Goal: Communication & Community: Answer question/provide support

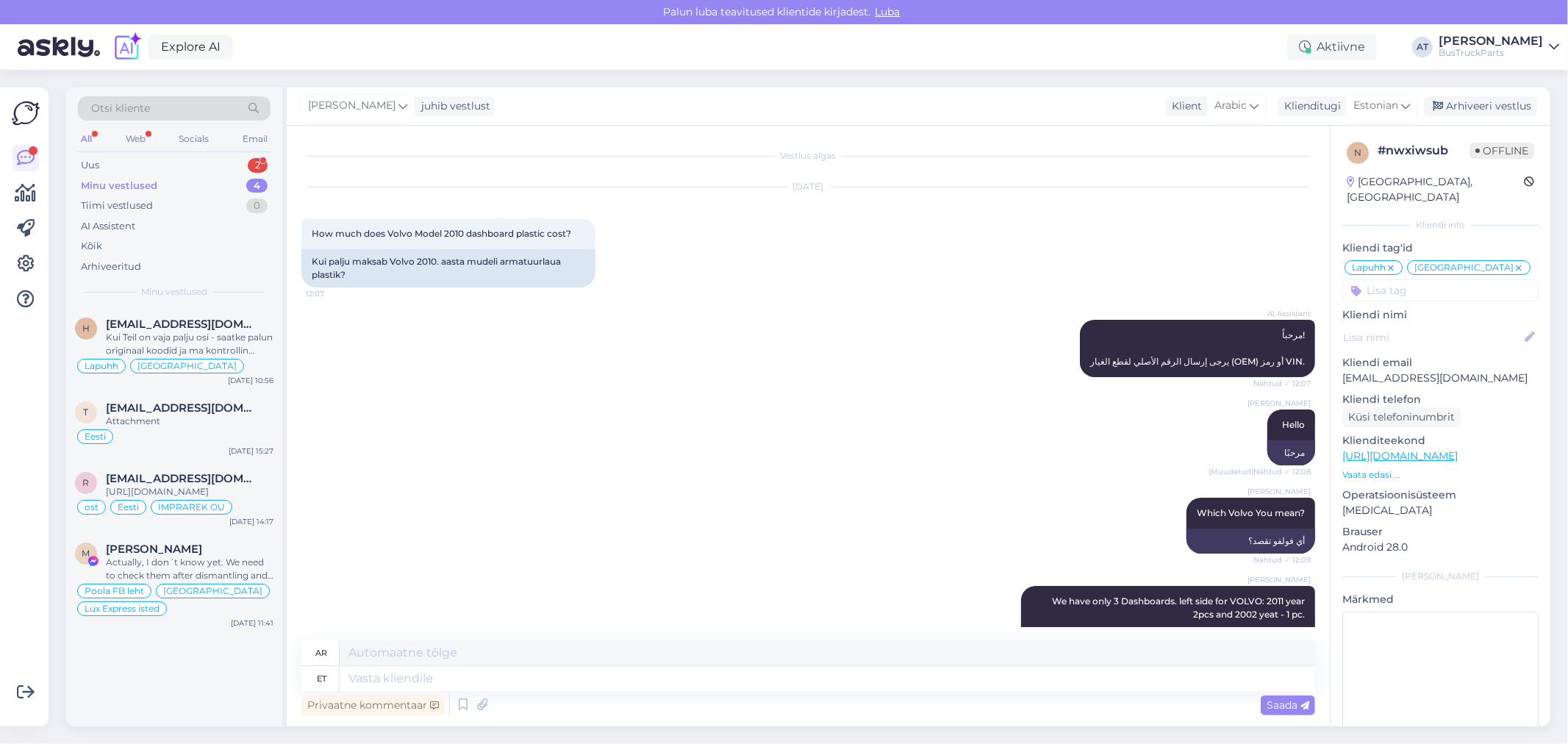
scroll to position [2518, 0]
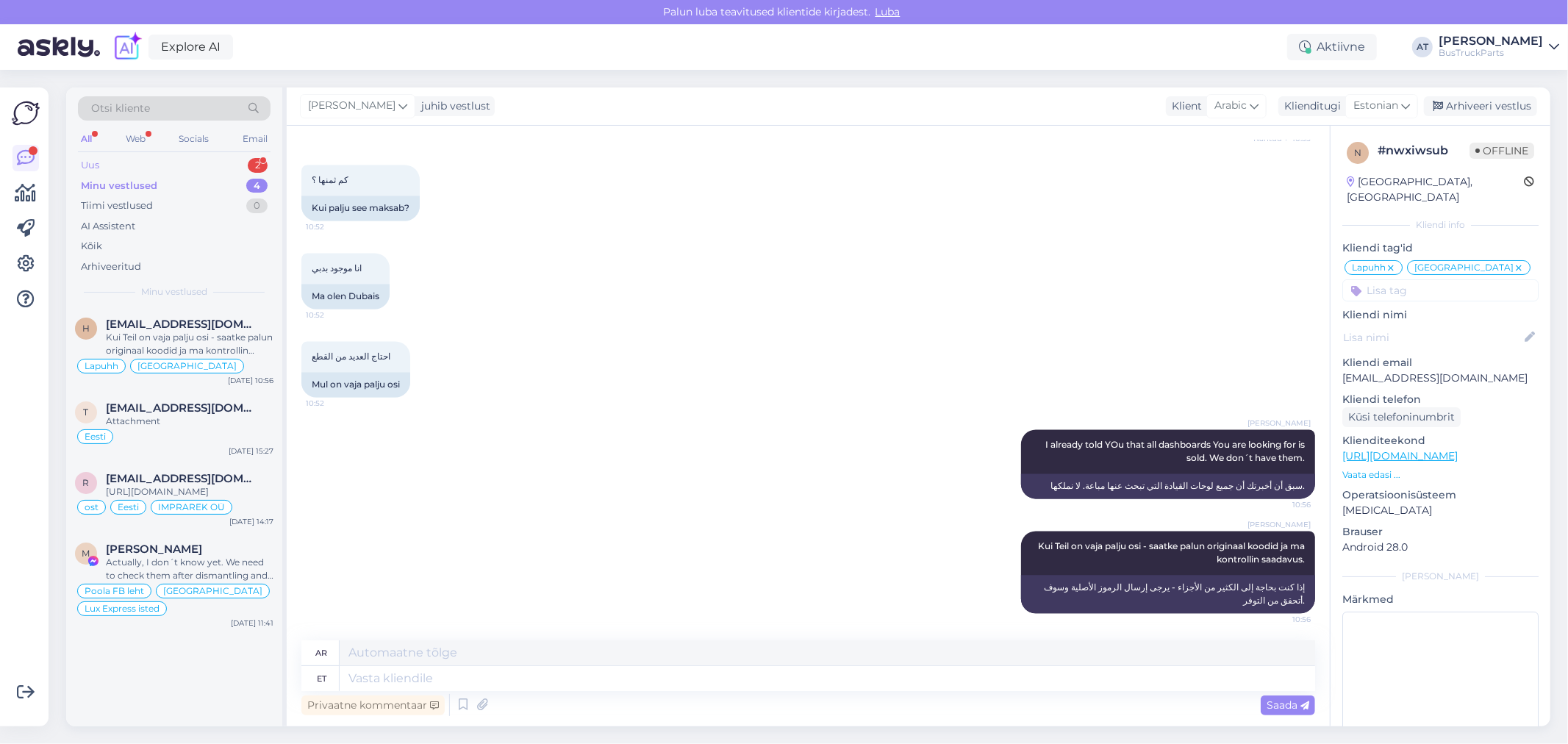
click at [188, 159] on div "Uus 2" at bounding box center [174, 165] width 193 height 21
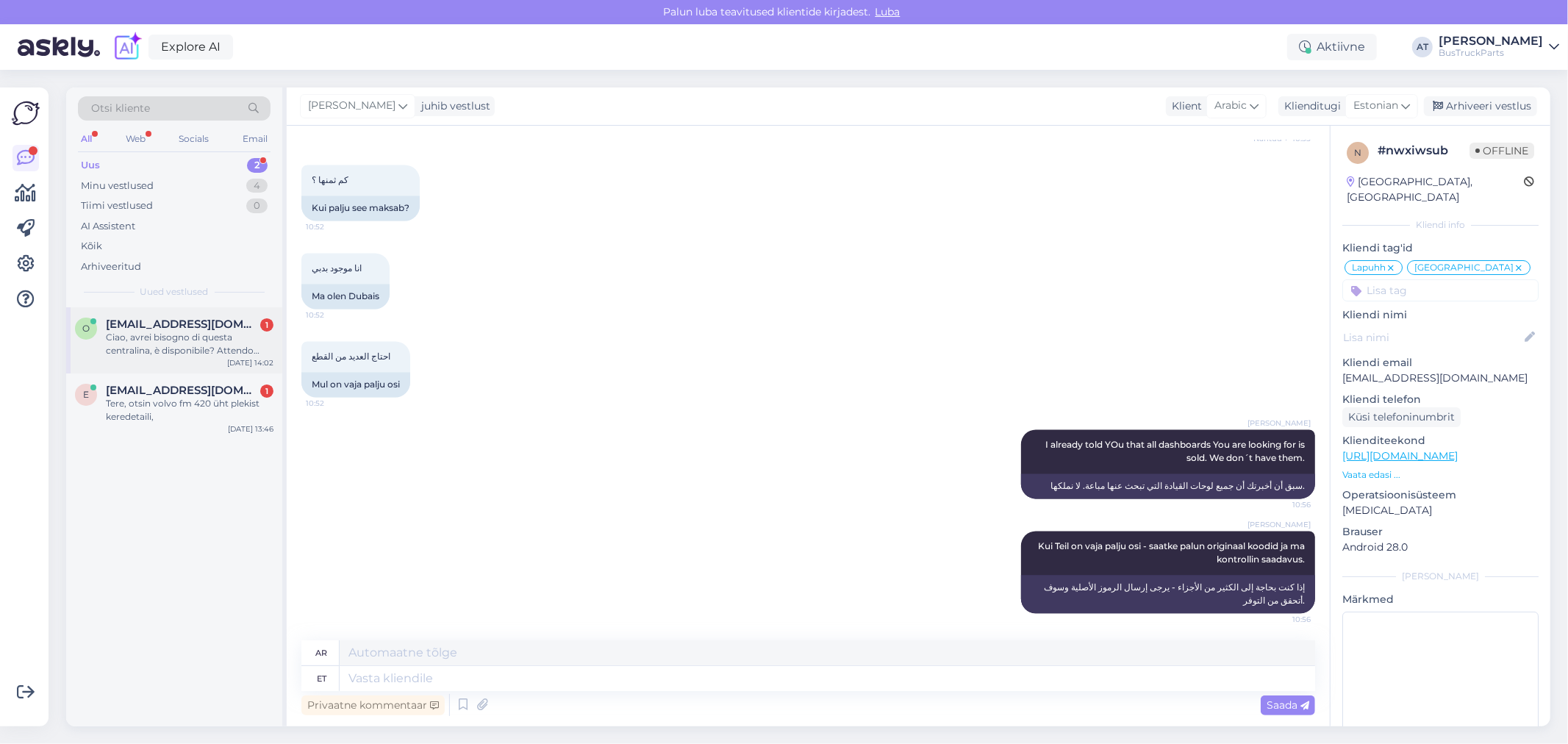
drag, startPoint x: 140, startPoint y: 336, endPoint x: 298, endPoint y: 341, distance: 158.1
click at [140, 336] on div "Ciao, avrei bisogno di questa centralina, è disponibile? Attendo vostre, grazie…" at bounding box center [189, 344] width 168 height 27
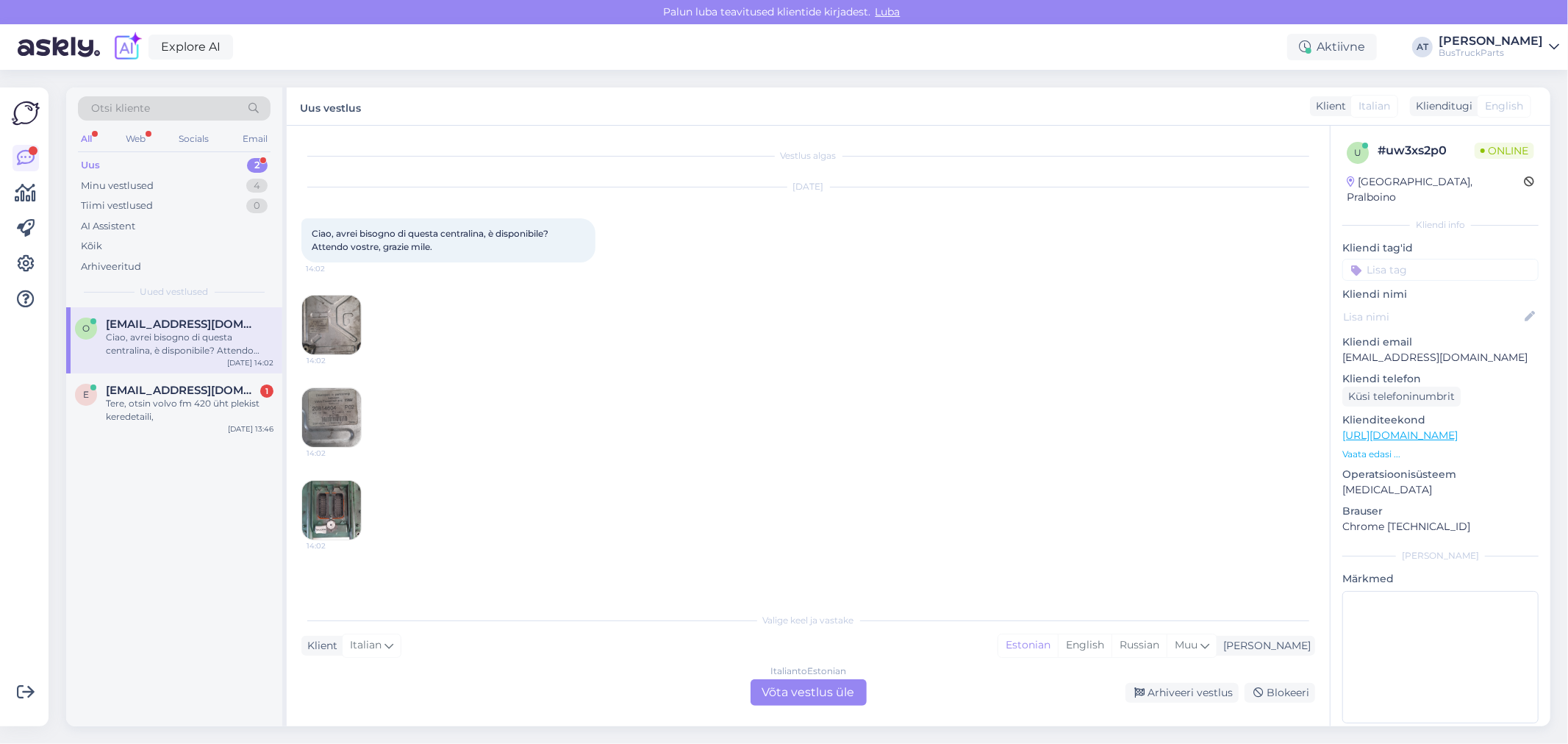
click at [797, 684] on div "Italian to Estonian Võta vestlus üle" at bounding box center [808, 693] width 116 height 27
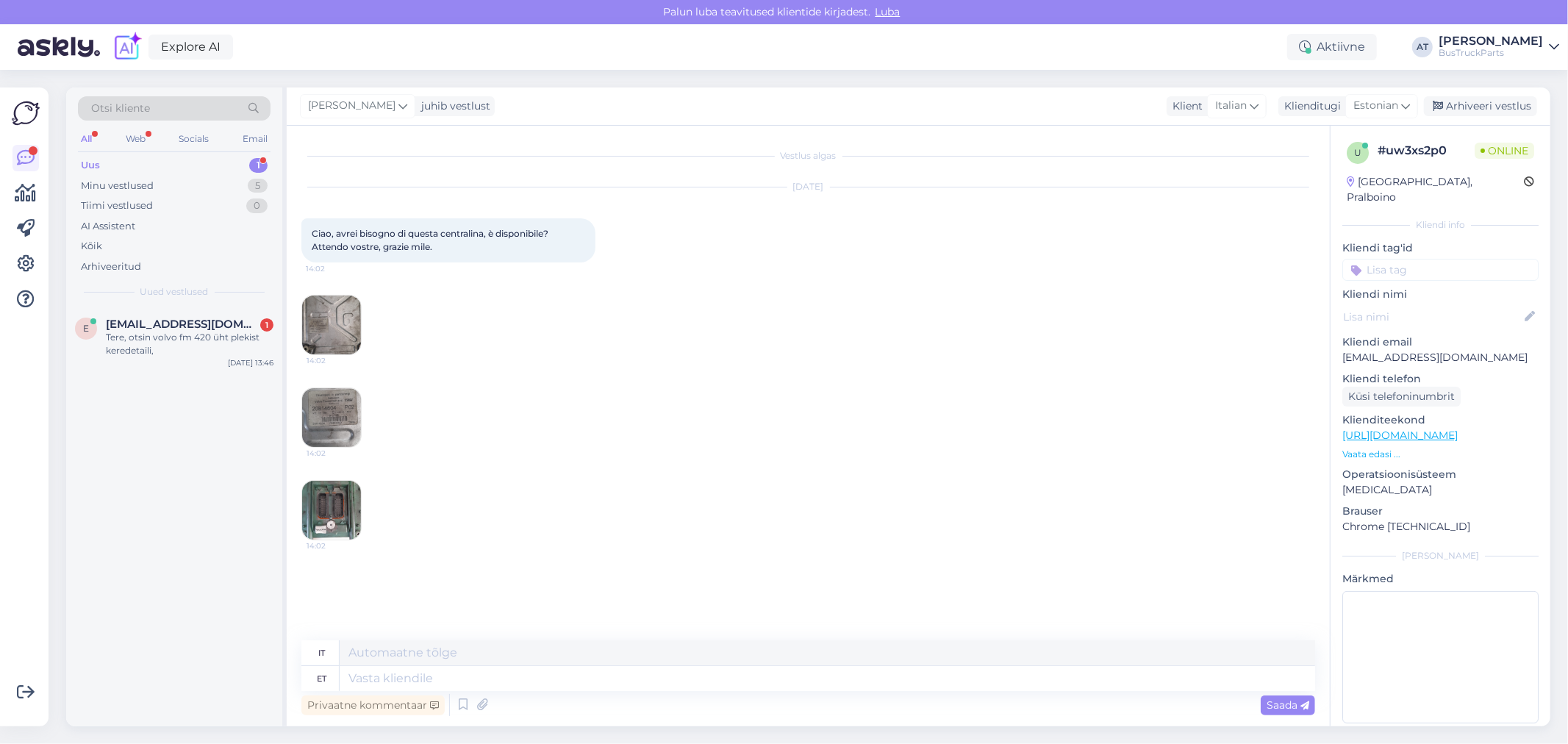
click at [597, 430] on div "[DATE] Ciao, avrei bisogno di questa centralina, è disponibile? Attendo vostre,…" at bounding box center [808, 363] width 1013 height 385
click at [824, 393] on div "[DATE] Ciao, avrei bisogno di questa centralina, è disponibile? Attendo vostre,…" at bounding box center [808, 363] width 1013 height 385
click at [340, 496] on img at bounding box center [331, 510] width 58 height 58
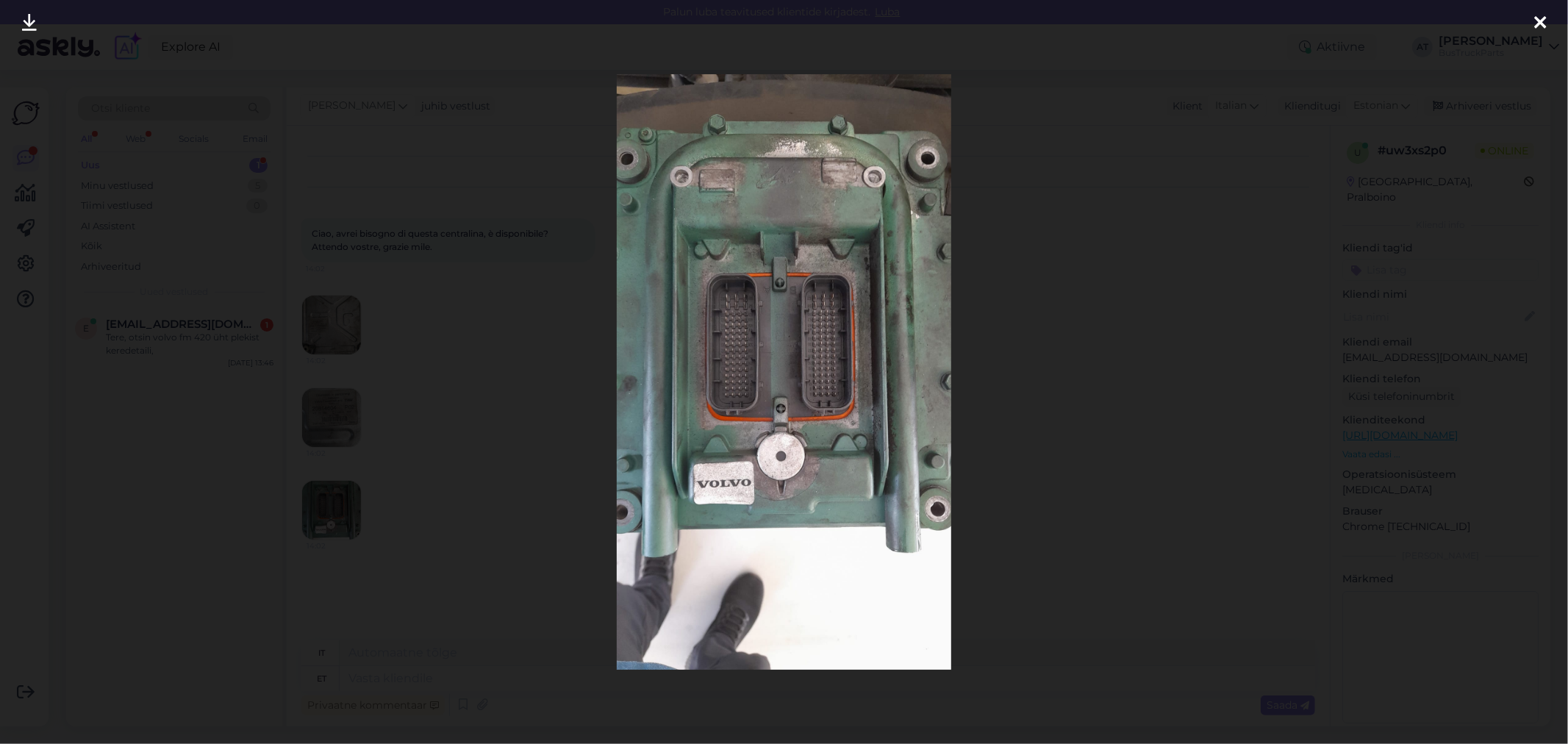
click at [1081, 378] on div at bounding box center [784, 372] width 1568 height 744
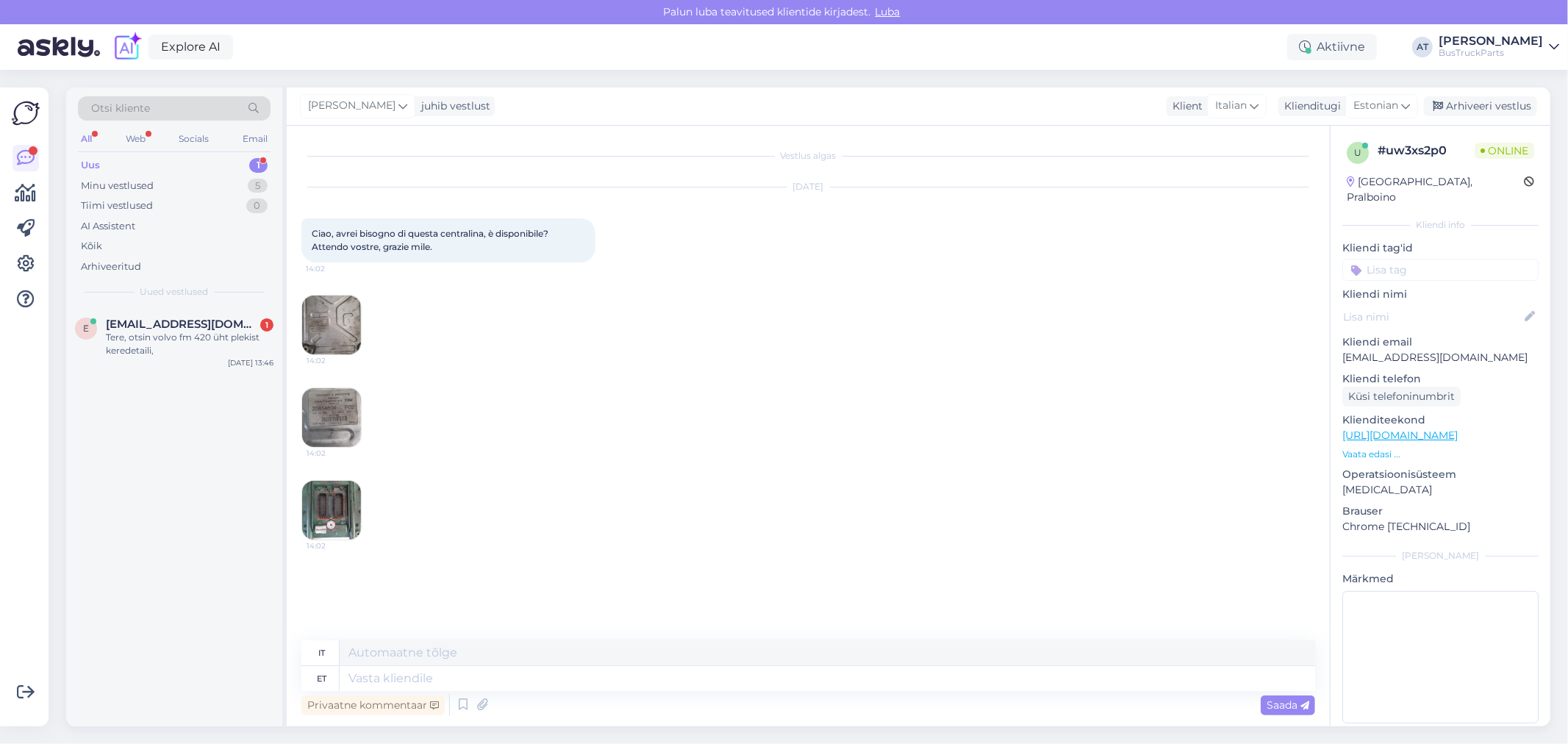
click at [318, 417] on img at bounding box center [331, 418] width 58 height 58
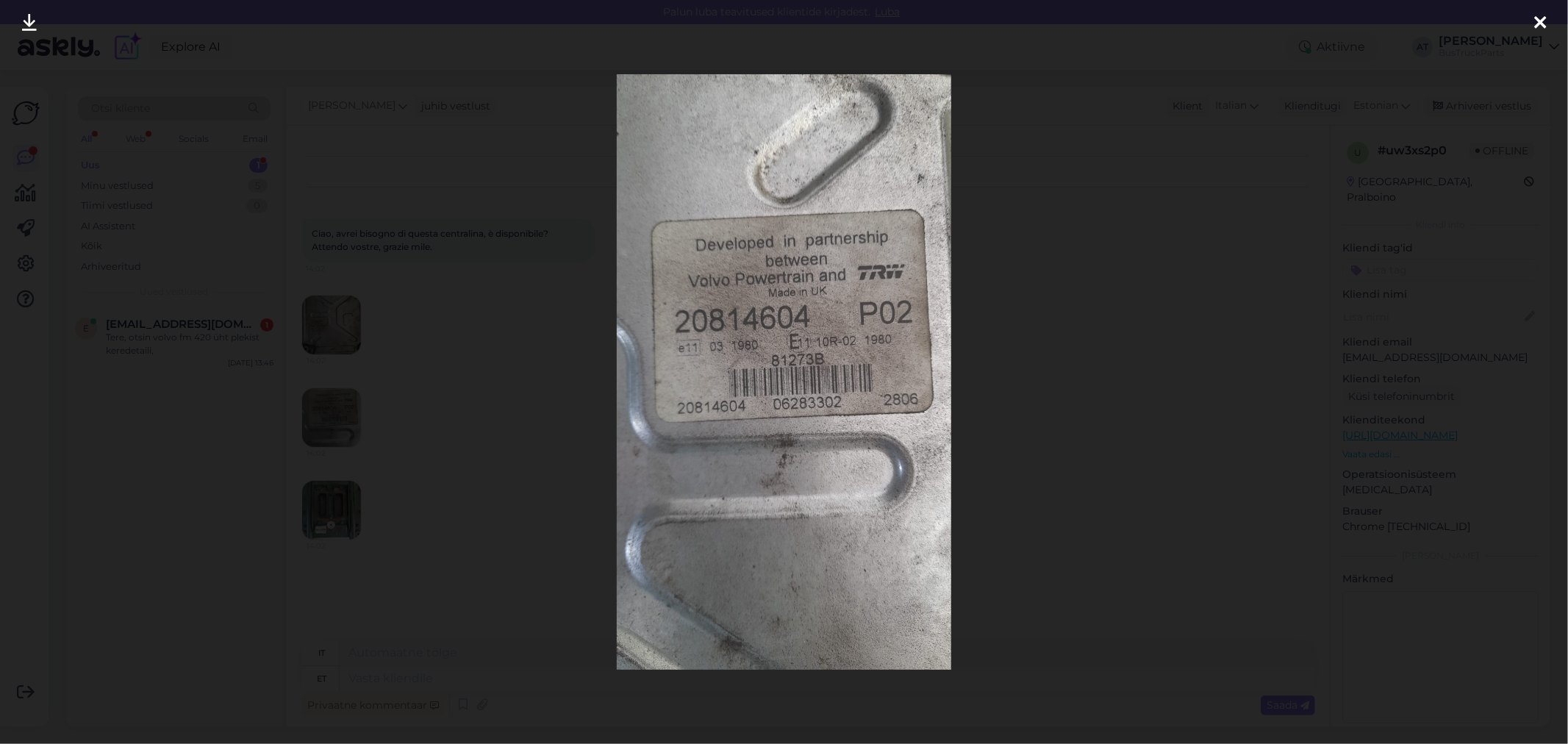
click at [434, 143] on div at bounding box center [784, 372] width 1568 height 744
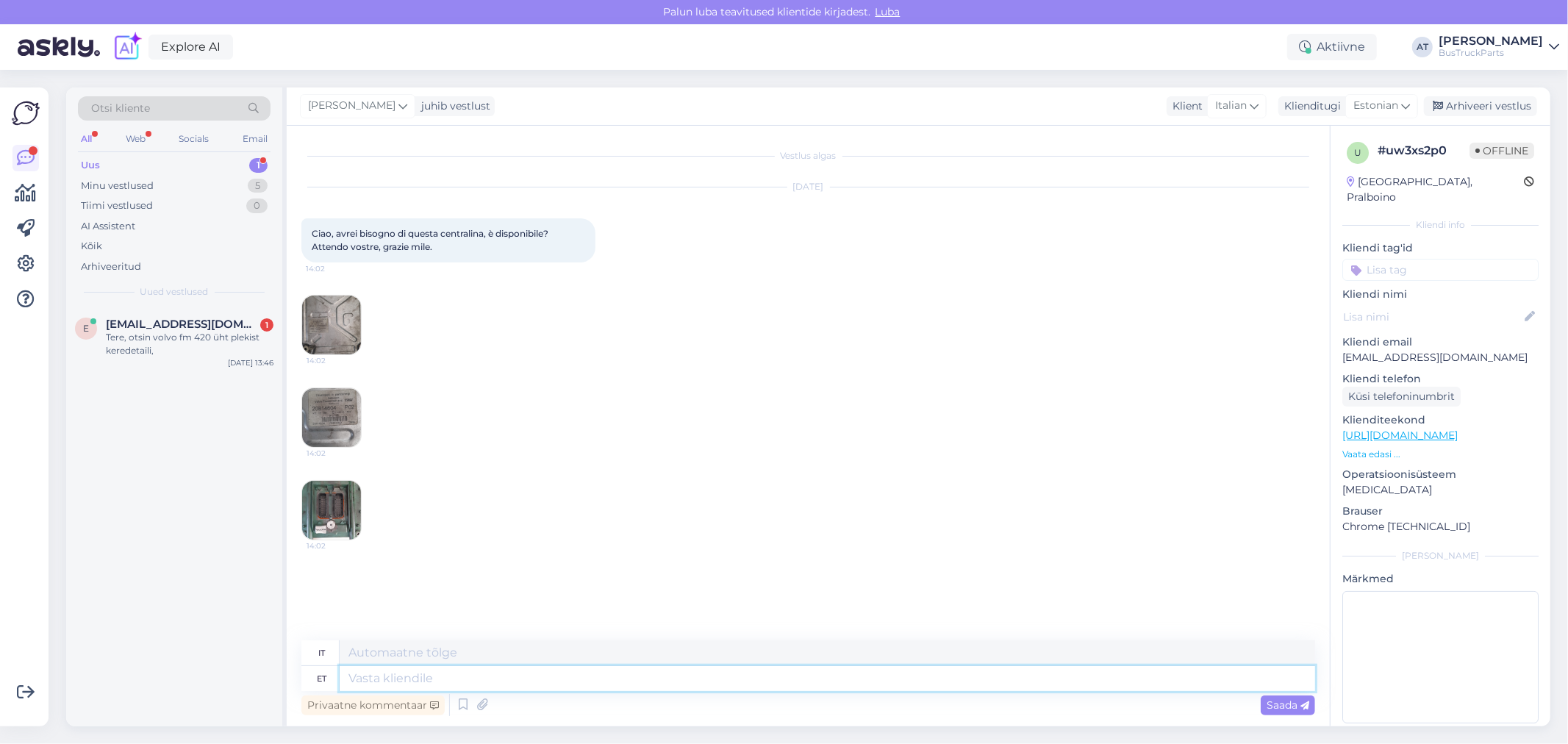
click at [637, 681] on textarea at bounding box center [827, 679] width 976 height 25
type textarea "Hello"
type textarea "Ciao"
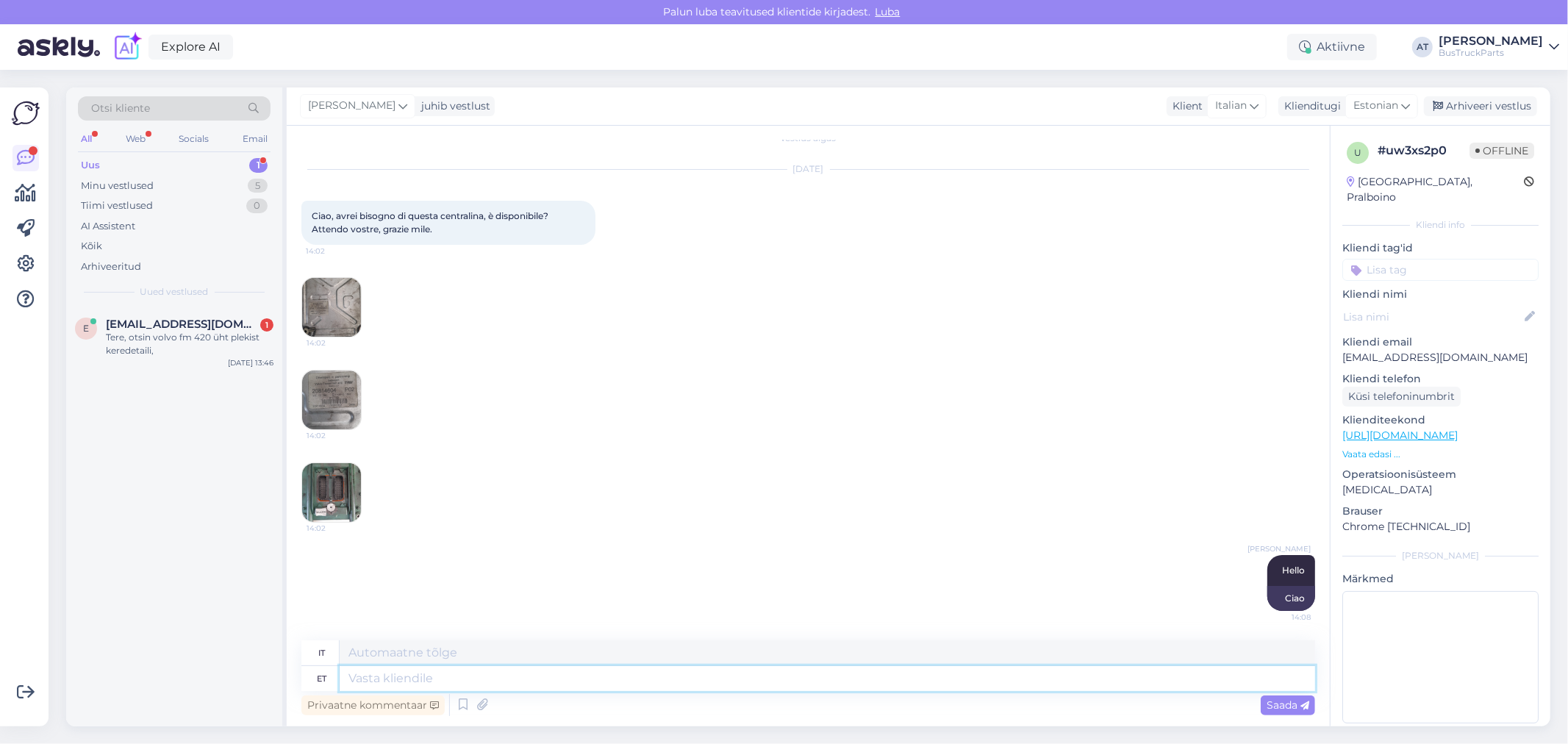
paste textarea "W"
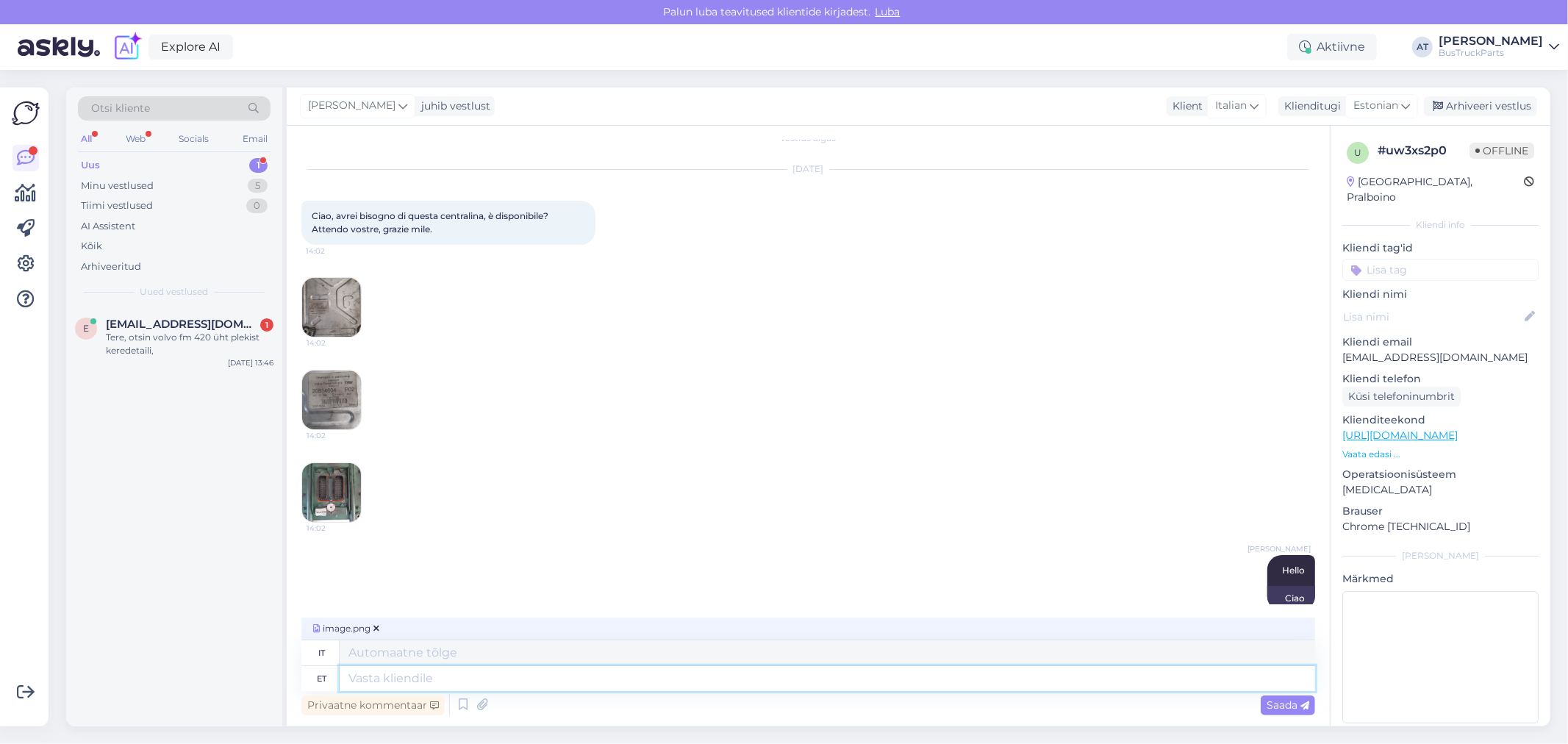
scroll to position [110, 0]
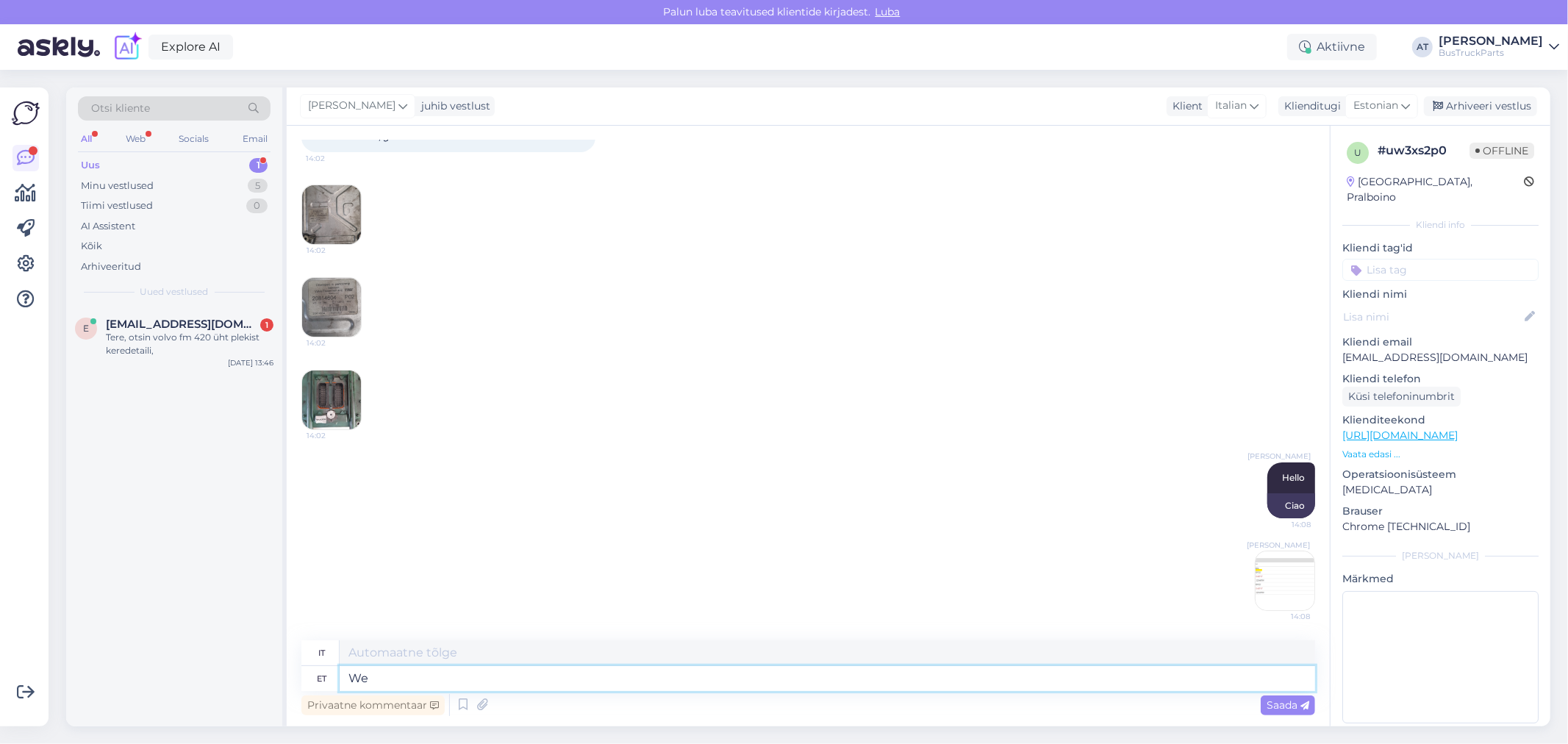
type textarea "We"
type textarea "Noi"
type textarea "We don´t ha"
type textarea "Noi non lo facciamo"
type textarea "We don´t have w"
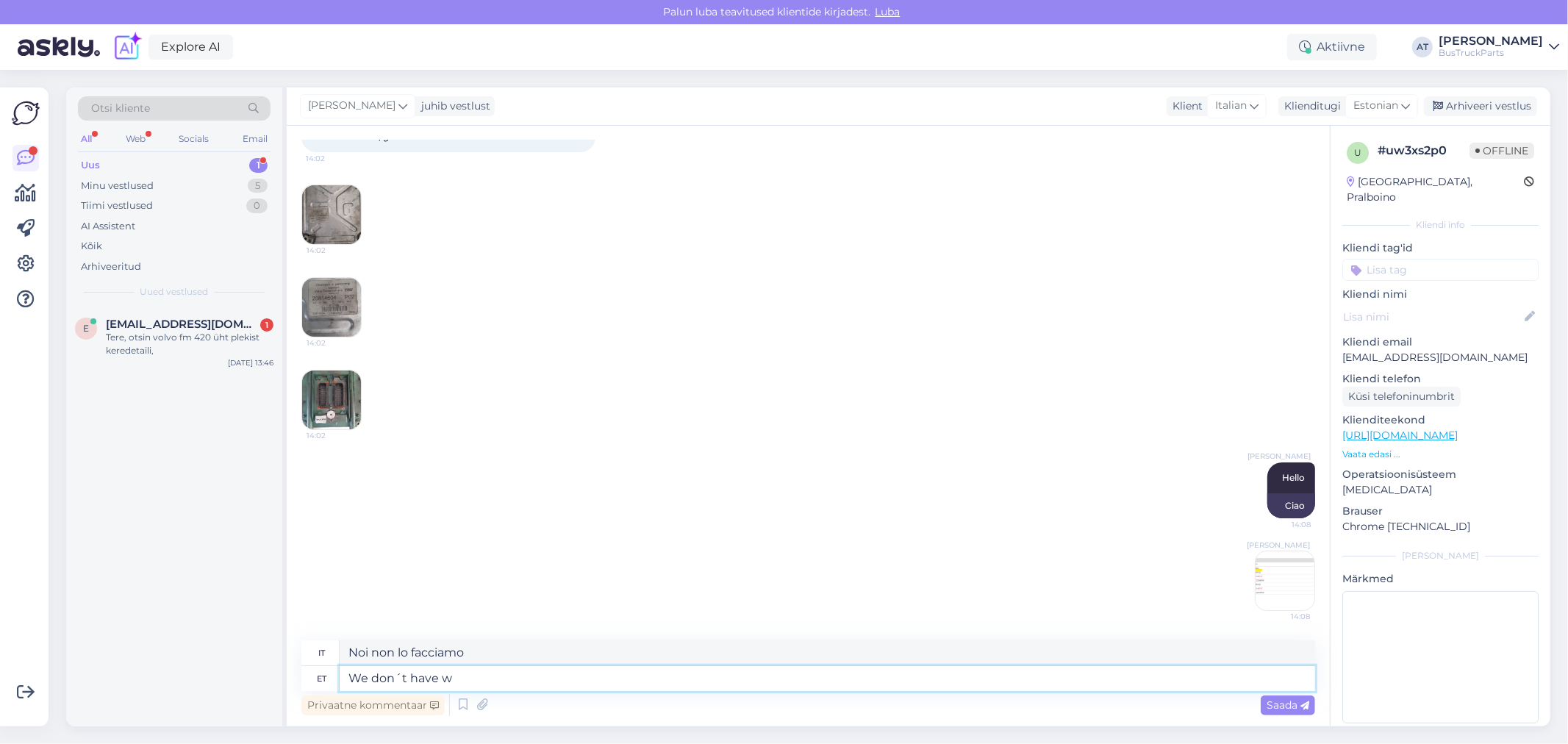
type textarea "Non abbiamo"
type textarea "We don´t have with"
type textarea "Non abbiamo con"
type textarea "We don´t have"
type textarea "Non abbiamo"
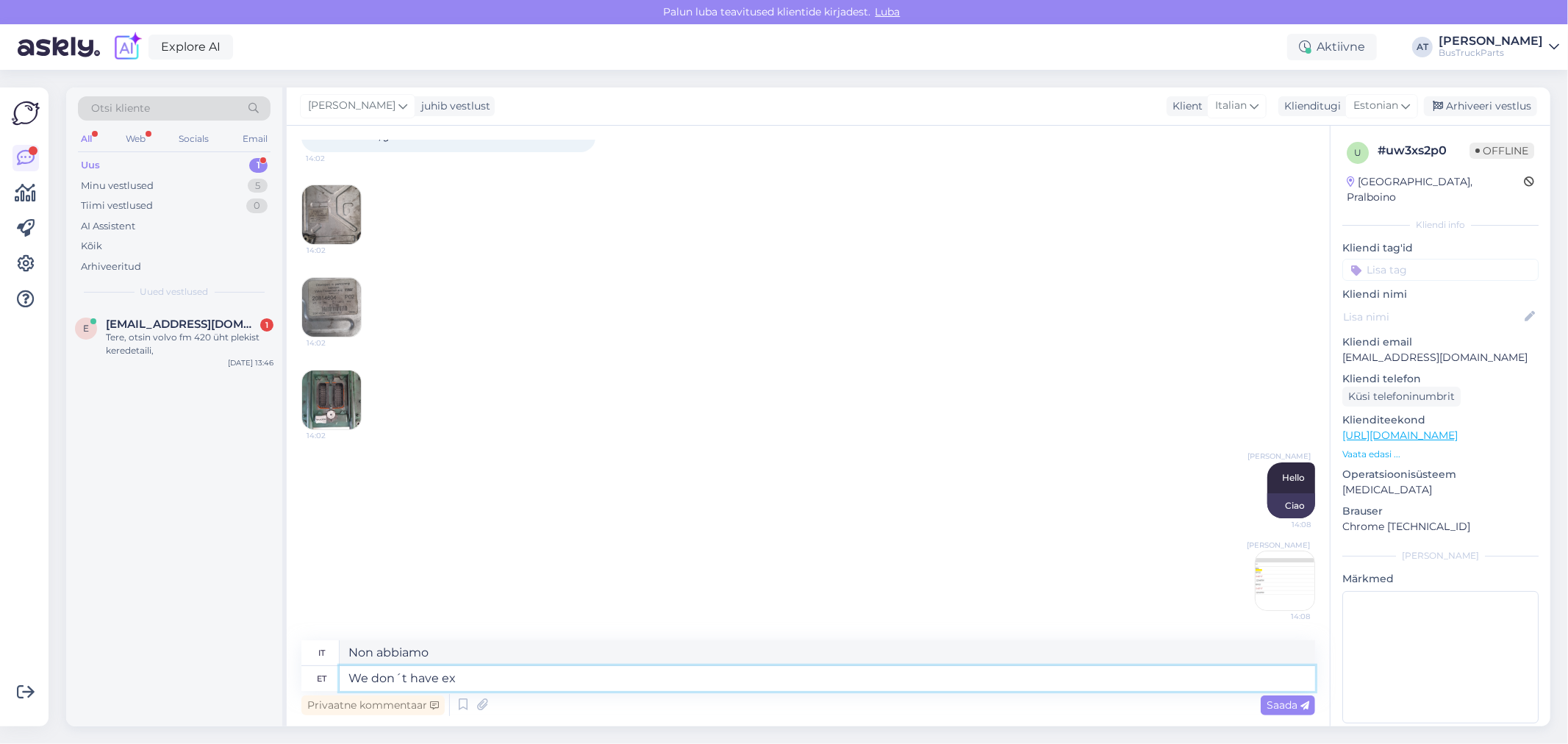
type textarea "We don´t have exa"
type textarea "Non abbiamo un ex."
type textarea "We don´t have exact"
type textarea "Non abbiamo dati esatti"
type textarea "We don´t have exactly w"
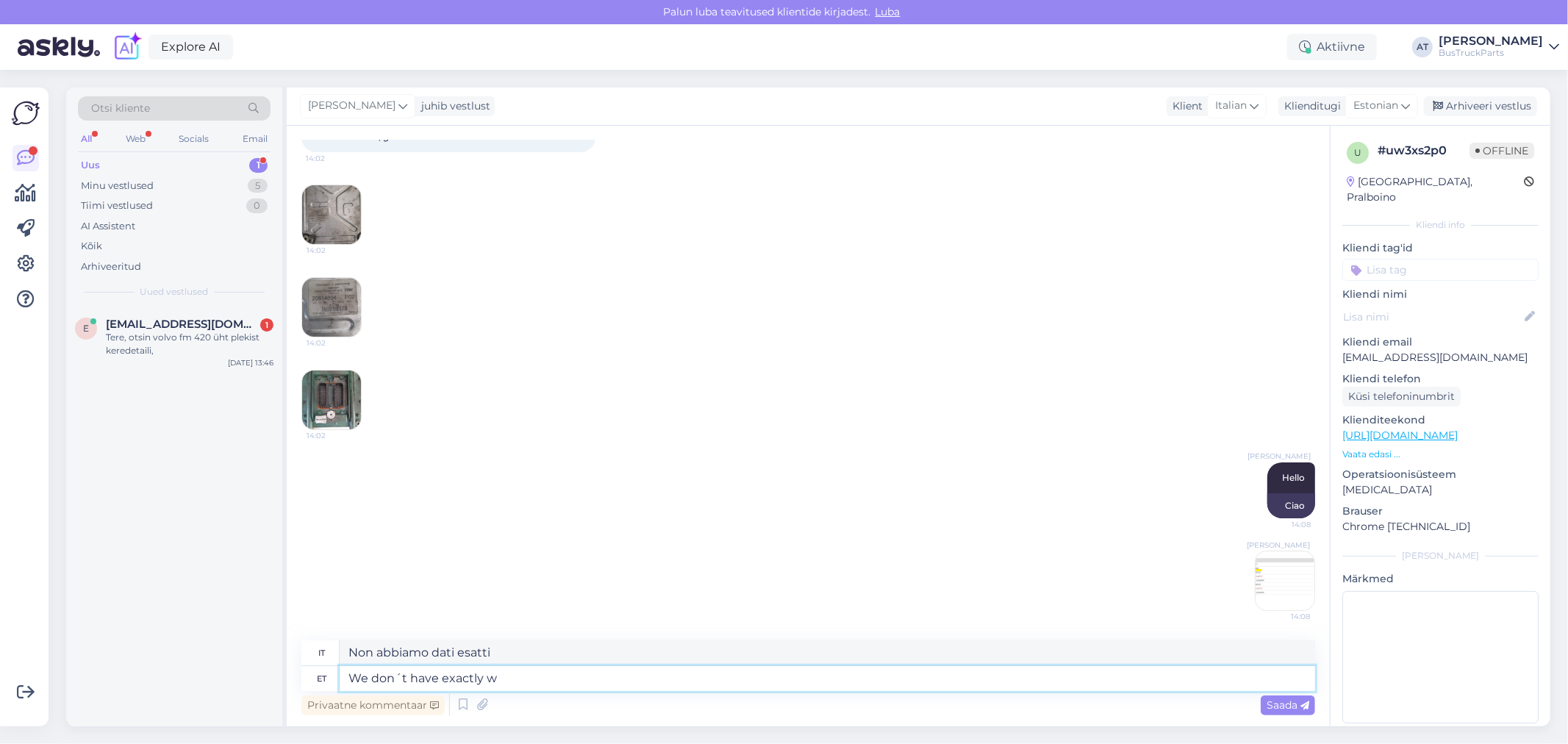
type textarea "Non abbiamo esattamente"
type textarea "We don´t have exactly with t"
type textarea "Non abbiamo esattamente con"
type textarea "We don´t have exactly with this nu"
type textarea "Non abbiamo esattamente con questo"
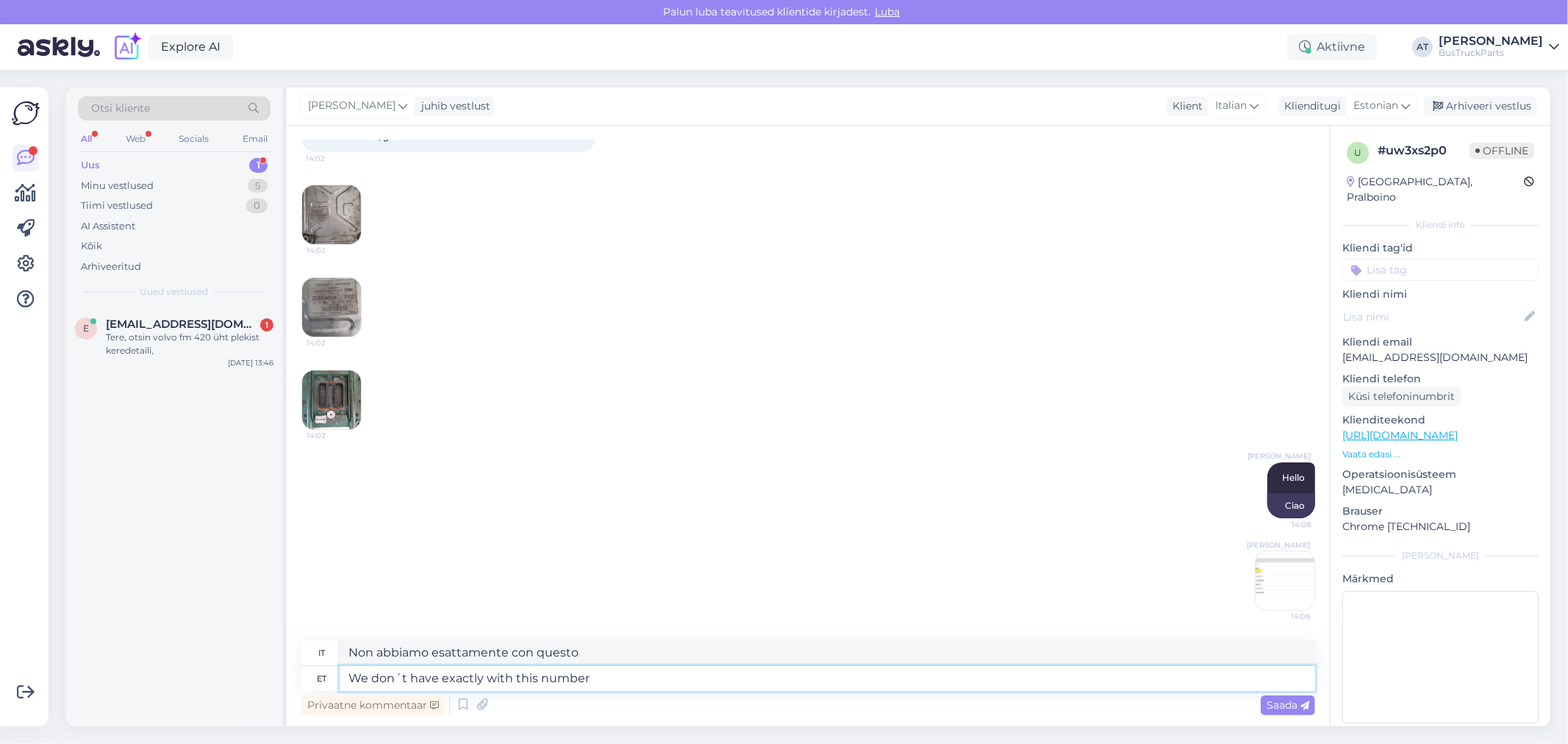
type textarea "We don´t have exactly with this number"
type textarea "Non abbiamo esattamente questo numero"
click at [522, 675] on textarea "We don´t have exactly with this number" at bounding box center [827, 679] width 976 height 25
type textarea "We don´t have exactly with number"
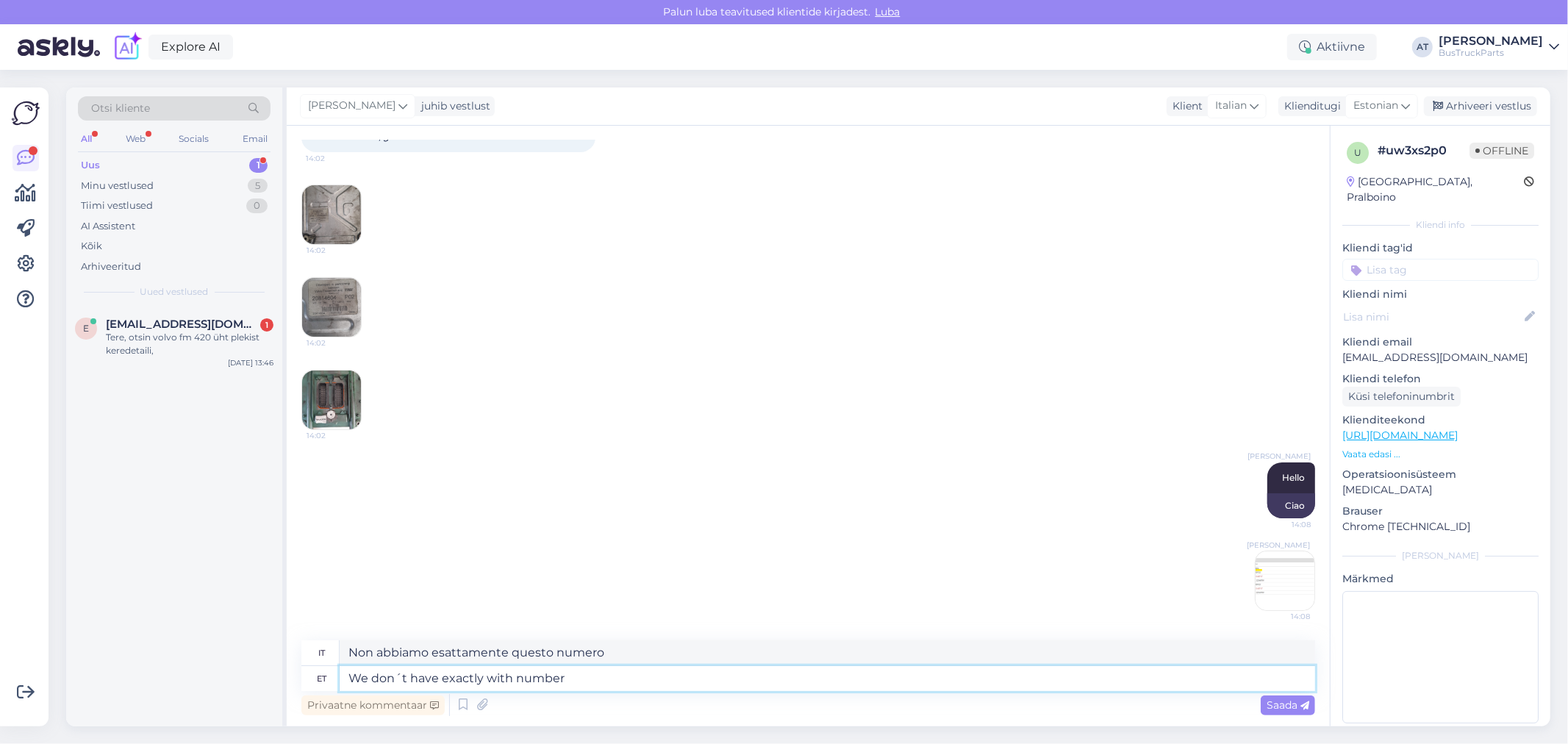
type textarea "Non abbiamo esattamente il numero"
click at [593, 673] on textarea "We don´t have exactly with number" at bounding box center [827, 679] width 976 height 25
paste textarea "20814604"
type textarea "We don´t have exactly with number 20814604"
type textarea "Non abbiamo esattamente il numero 20814604"
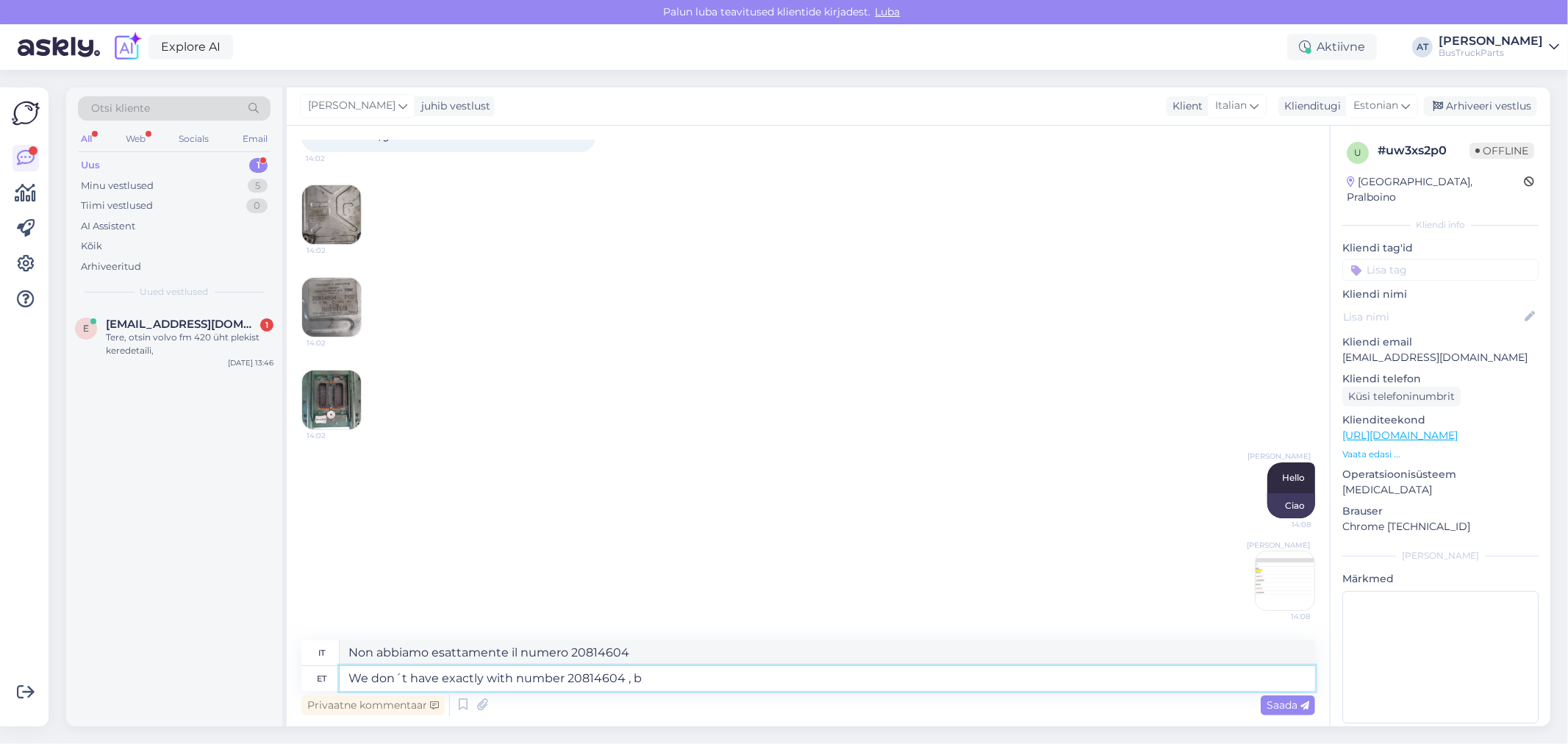
type textarea "We don´t have exactly with number 20814604 , bu"
type textarea "Non abbiamo esattamente con il numero 20814604,"
type textarea "We don´t have exactly with number 20814604 , but w"
type textarea "Non abbiamo esattamente il numero 20814604, ma"
type textarea "We don´t have exactly with number 20814604 , but we ha"
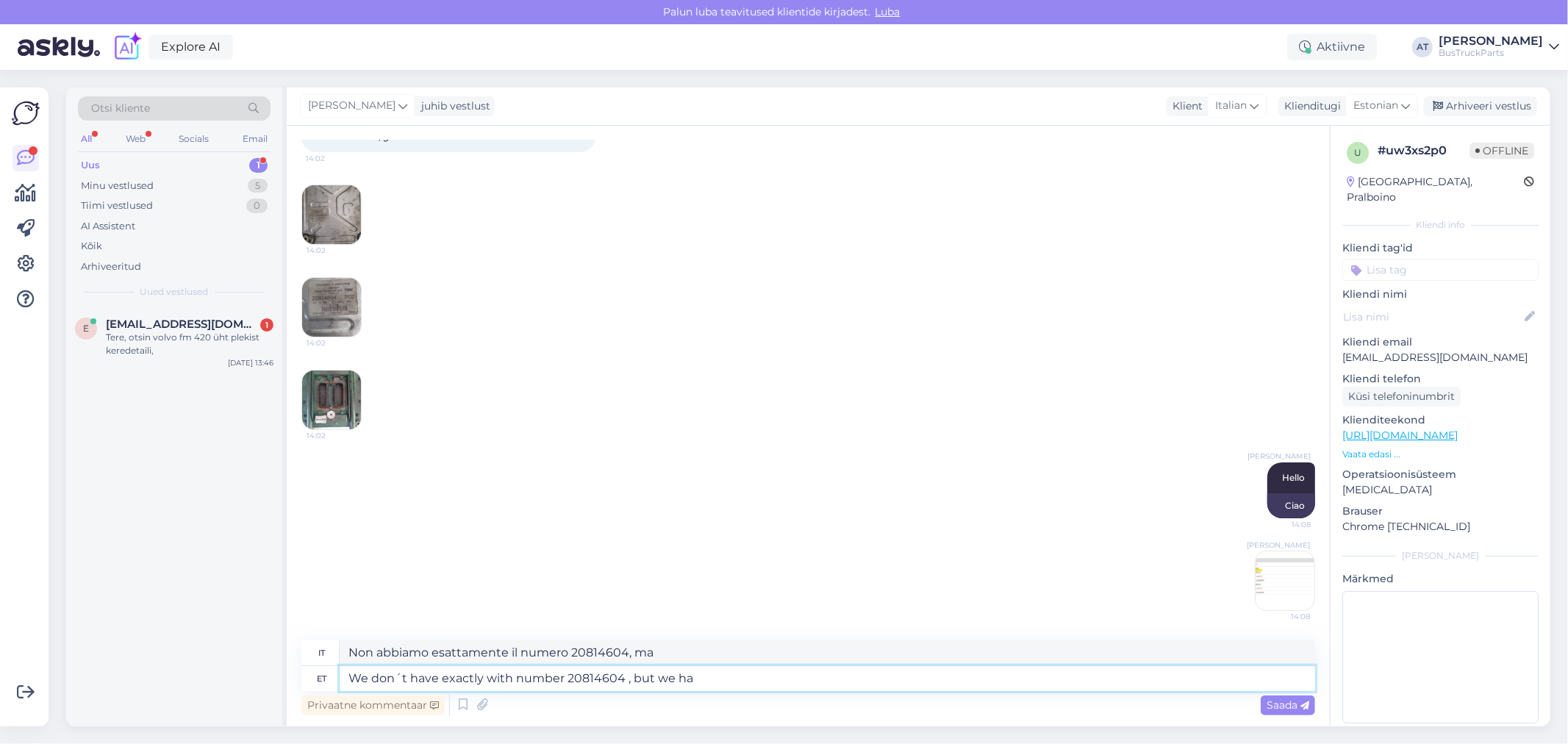
type textarea "Non abbiamo esattamente il numero 20814604, ma noi"
type textarea "We don´t have exactly with number 20814604 , but we have w"
type textarea "Non abbiamo esattamente il numero 20814604, ma abbiamo w"
type textarea "We don´t have exactly with number 20814604 , but we have"
type textarea "Non abbiamo esattamente il numero 20814604, ma abbiamo"
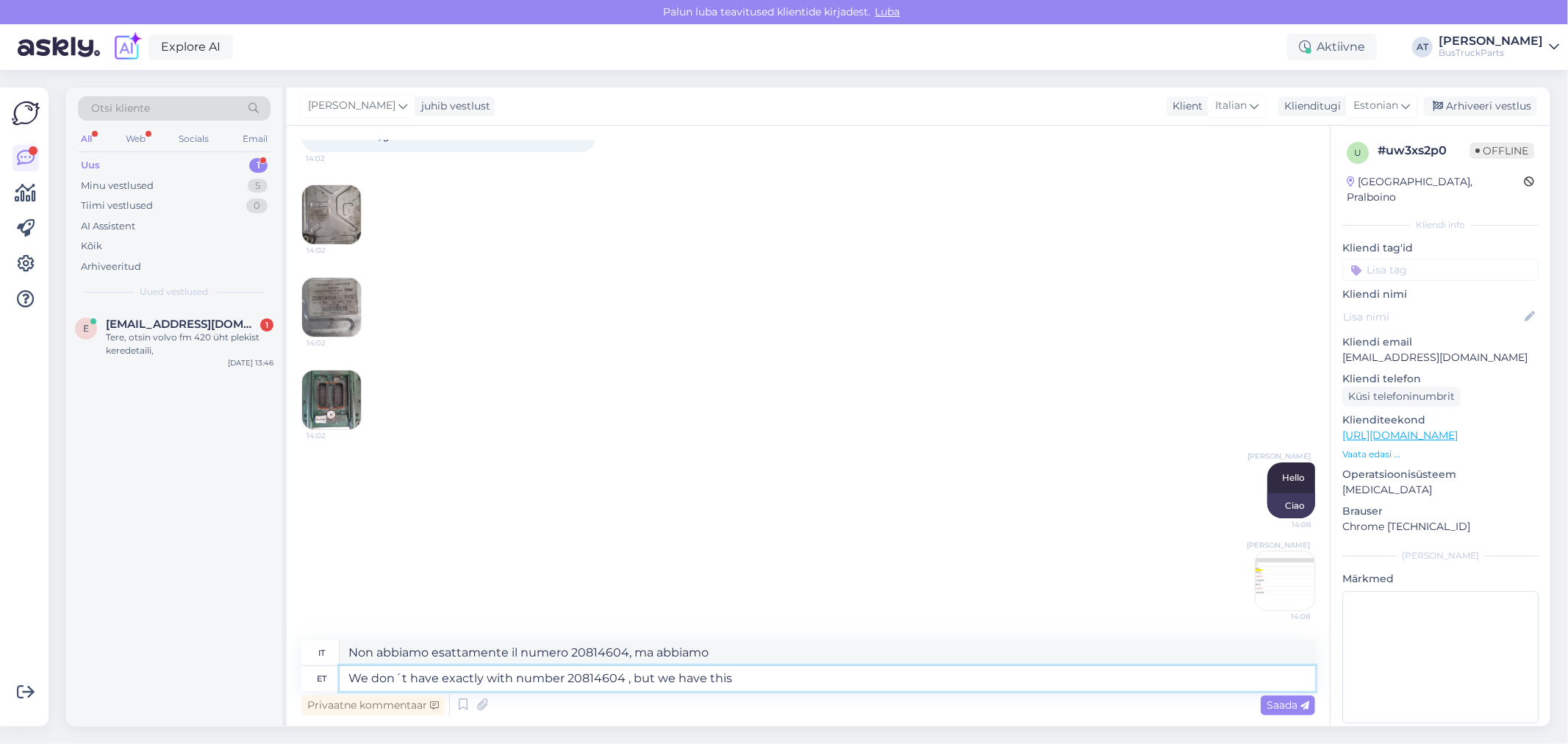
type textarea "We don´t have exactly with number 20814604 , but we have this"
type textarea "Non abbiamo esattamente il numero 20814604, ma abbiamo questo"
type textarea "We don´t have exactly with number 20814604 , but we have this controlö"
type textarea "Non abbiamo esattamente il numero 20814604, ma abbiamo questo controlloö"
type textarea "We don´t have exactly with number 20814604 , but we have this controlö unit wi"
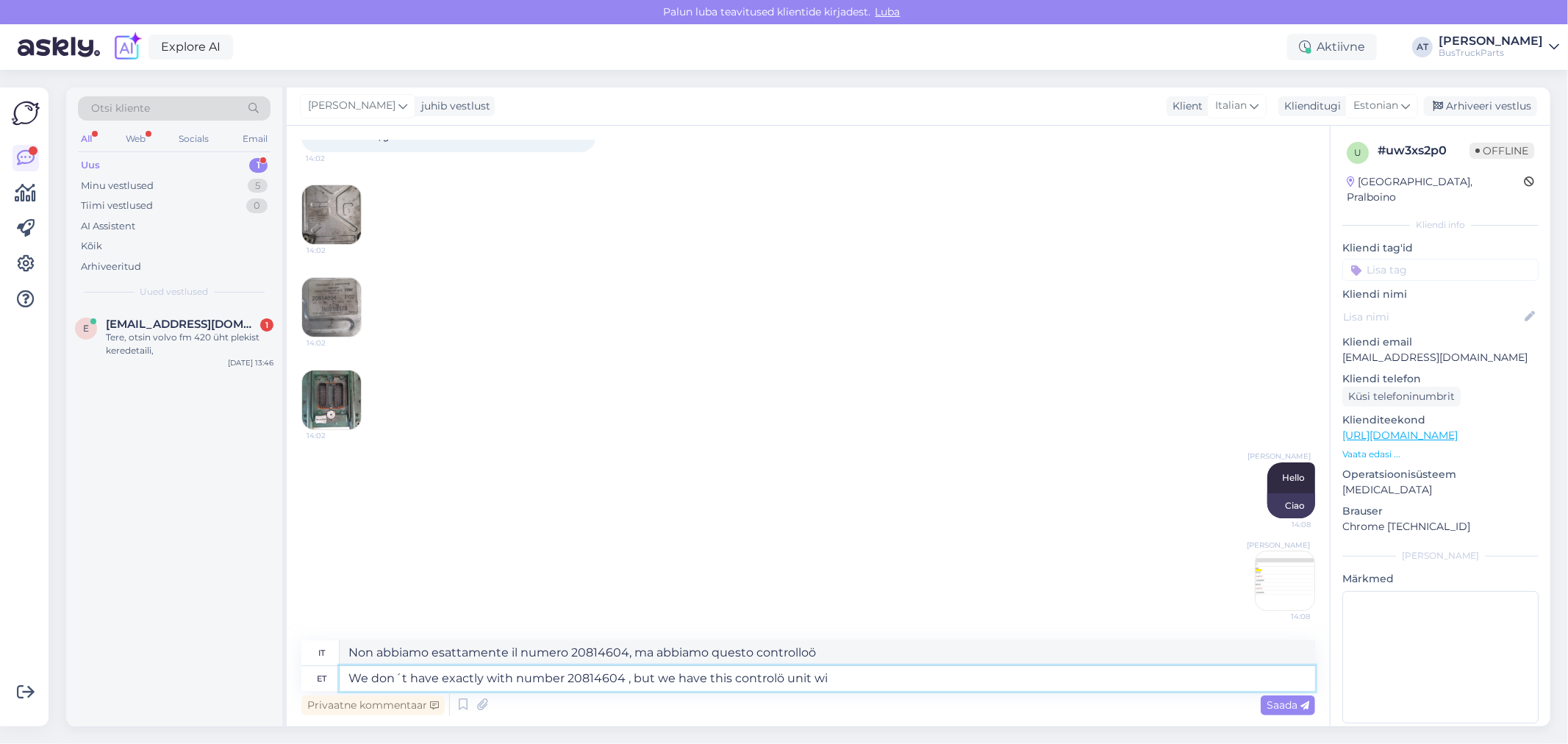
type textarea "Non abbiamo esattamente il numero 20814604, ma abbiamo questa unità di controllo"
type textarea "We don´t have exactly with number 20814604 , but we have this controlö unit with"
type textarea "Non abbiamo esattamente il numero 20814604, ma abbiamo questa unità di controll…"
type textarea "We don´t have exactly with number 20814604 , but we have this controlö unit wit…"
type textarea "Non abbiamo esattamente il numero 20814604, ma abbiamo questa unità di controll…"
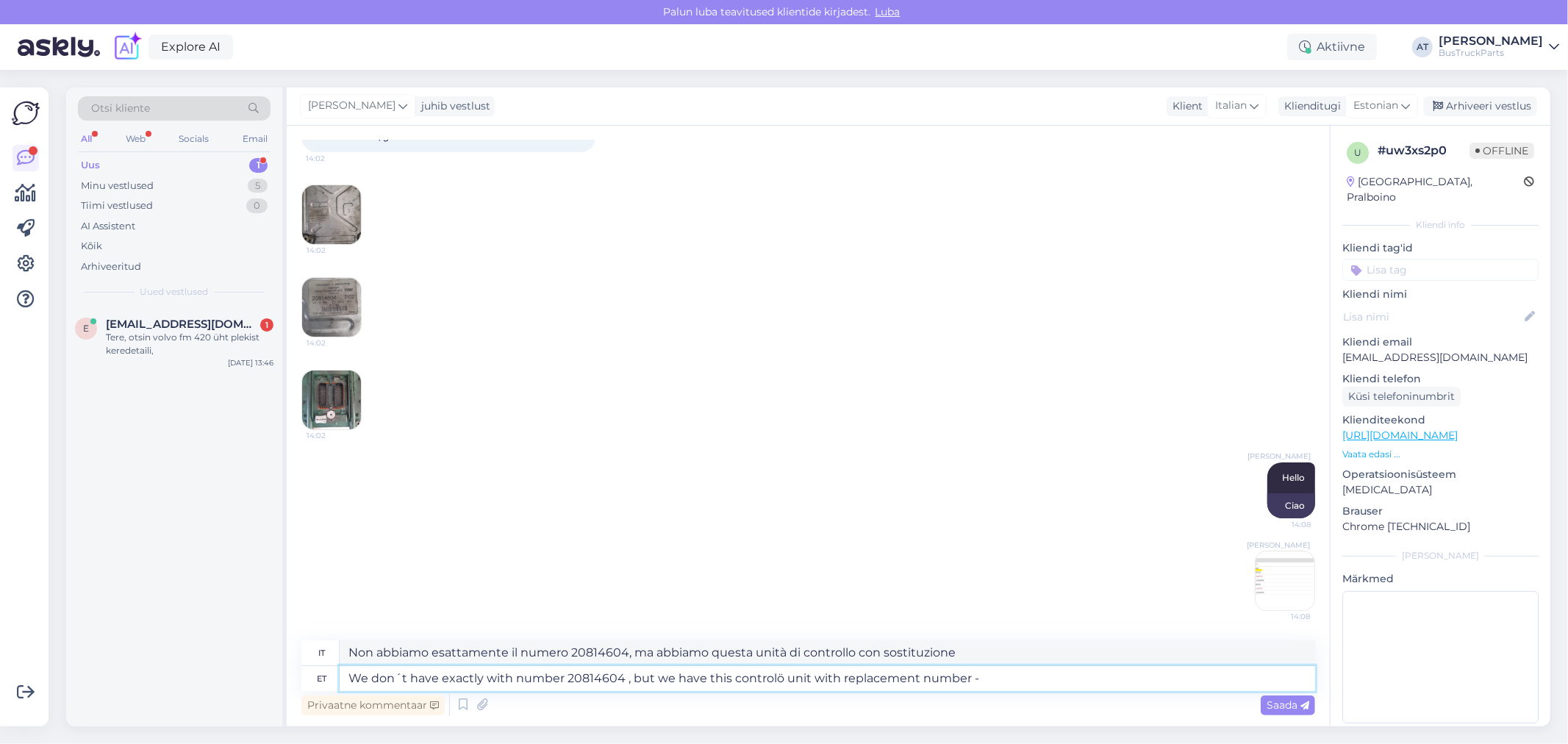
type textarea "We don´t have exactly with number 20814604 , but we have this controlö unit wit…"
type textarea "Non abbiamo esattamente il numero 20814604, ma abbiamo questa unità di controll…"
click at [1092, 678] on textarea "We don´t have exactly with number 20814604 , but we have this controlö unit wit…" at bounding box center [827, 679] width 976 height 25
paste textarea "22346791"
type textarea "We don´t have exactly with number 20814604 , but we have this controlö unit wit…"
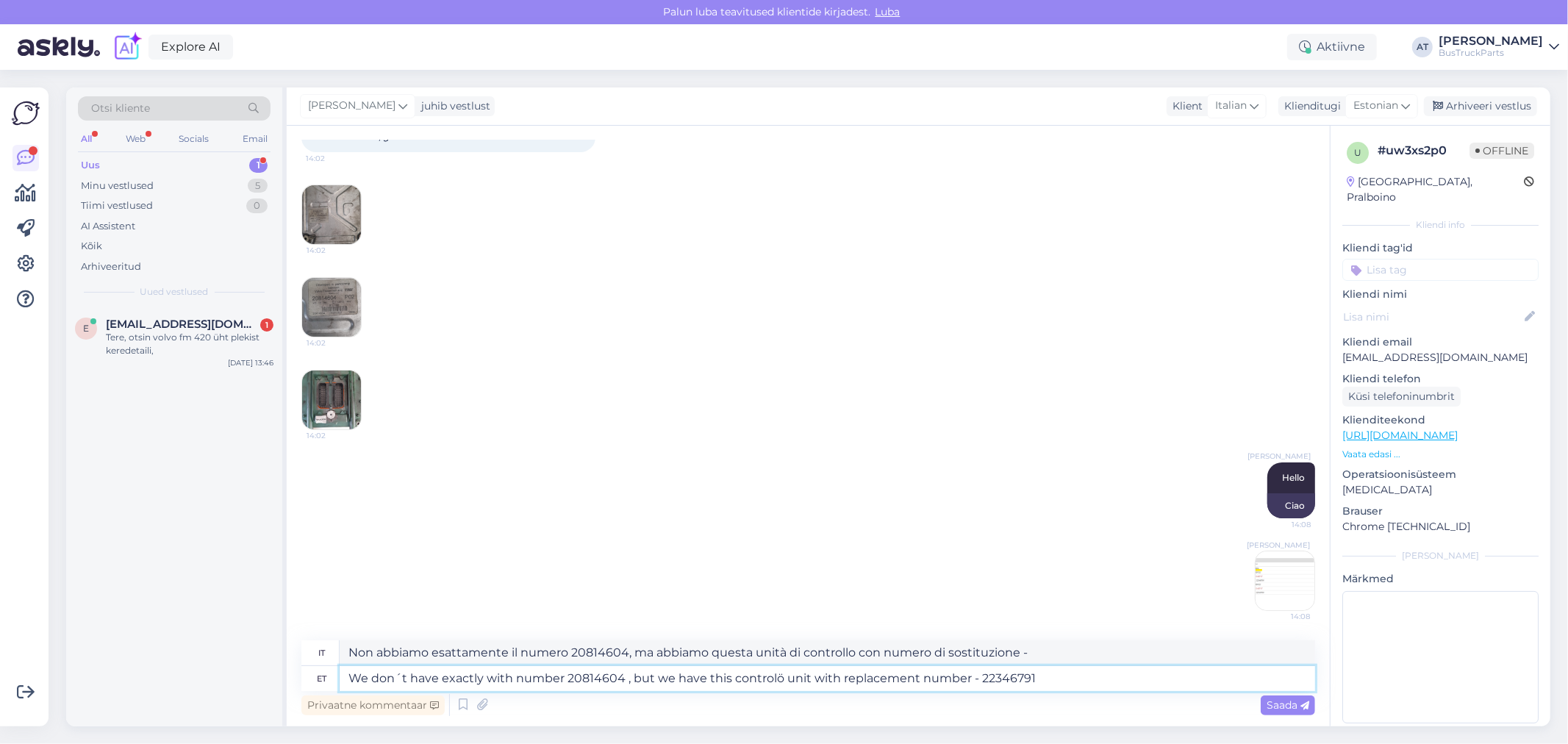
type textarea "Non abbiamo esattamente il numero 20814604, ma abbiamo questa unità di controll…"
type textarea "We don´t have exactly with number 20814604 , but we have this controlö unit wit…"
click at [1312, 706] on div "Saada" at bounding box center [1287, 706] width 54 height 20
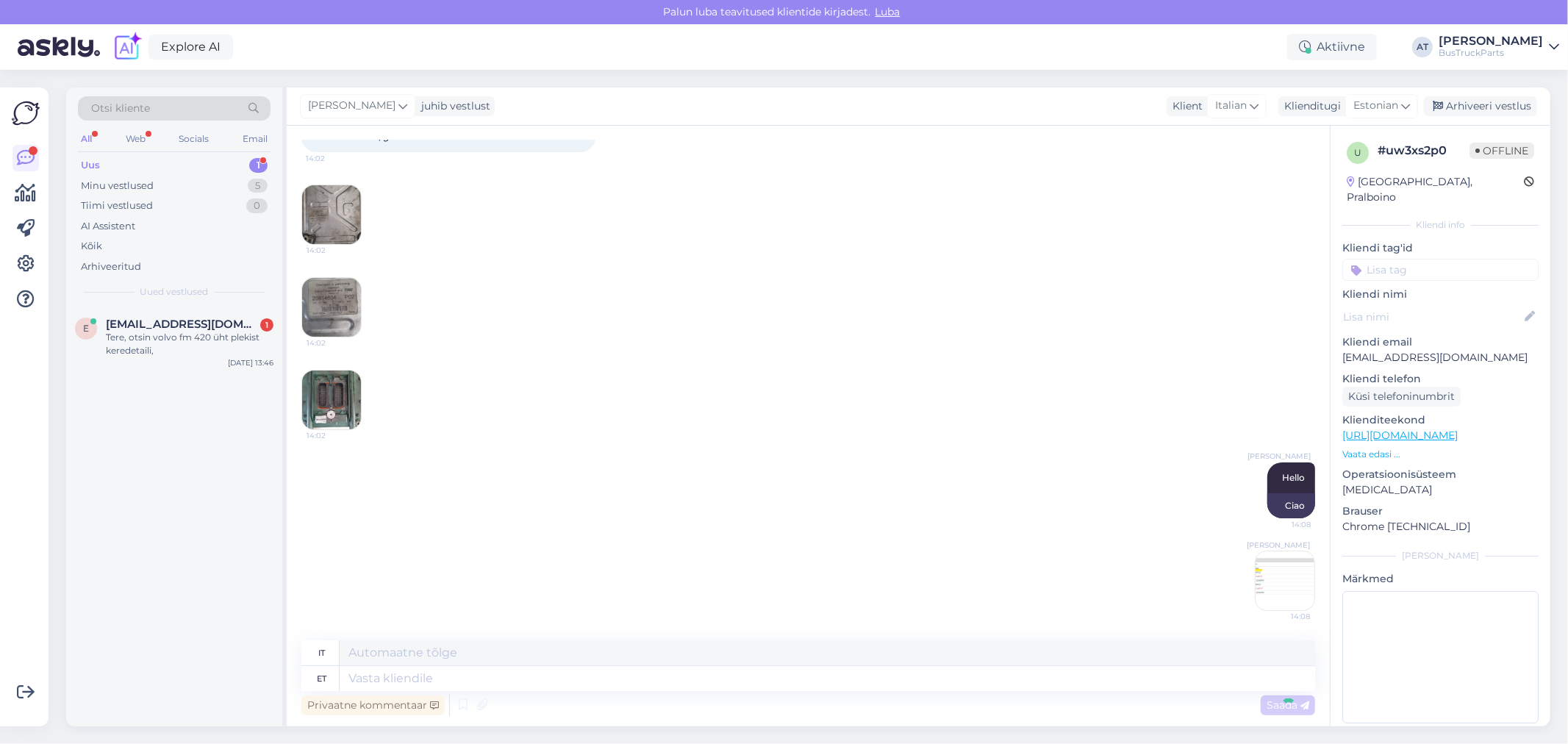
scroll to position [238, 0]
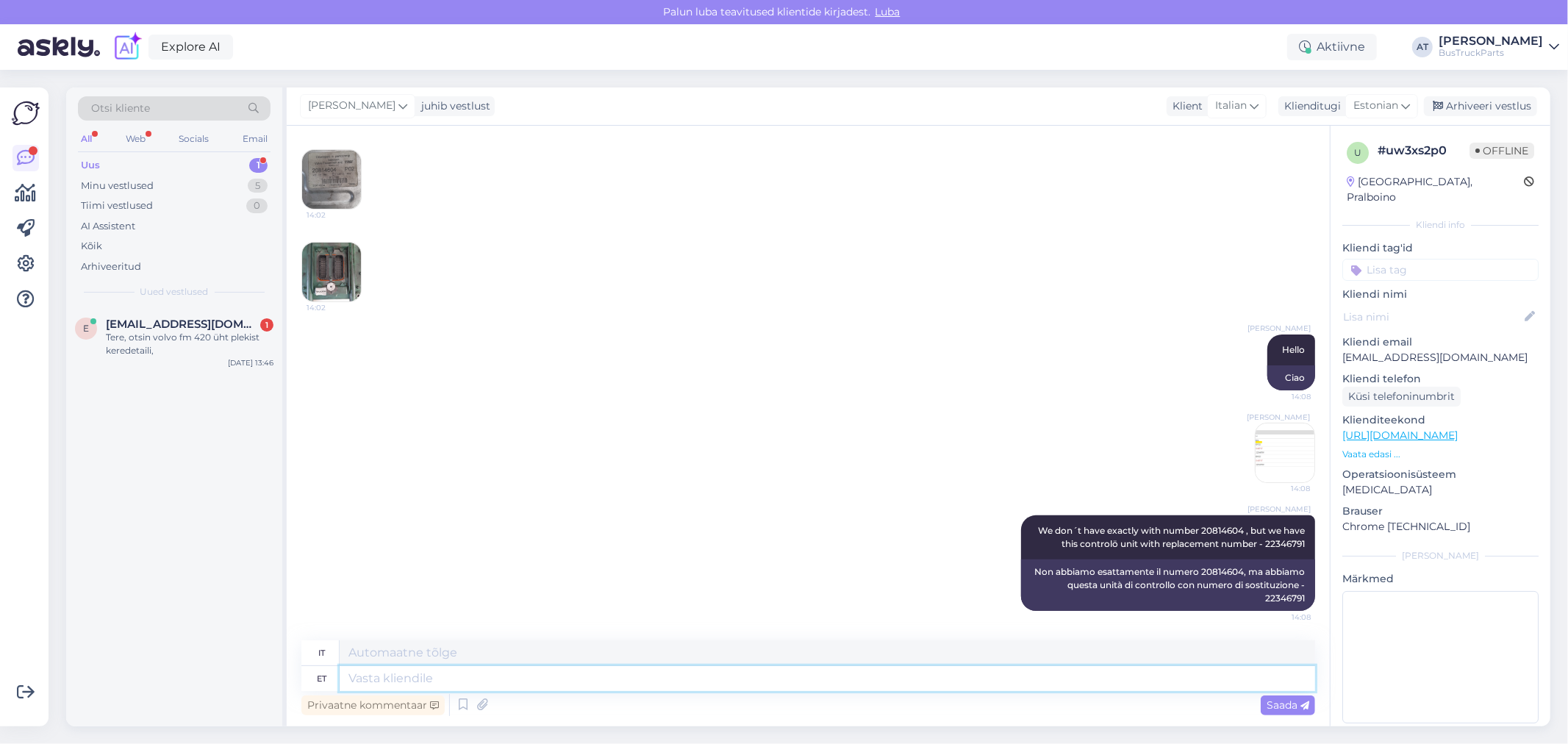
click at [1076, 681] on textarea at bounding box center [827, 679] width 976 height 25
type textarea "You can see"
type textarea "Voi"
type textarea "You can see p"
type textarea "Puoi vedere"
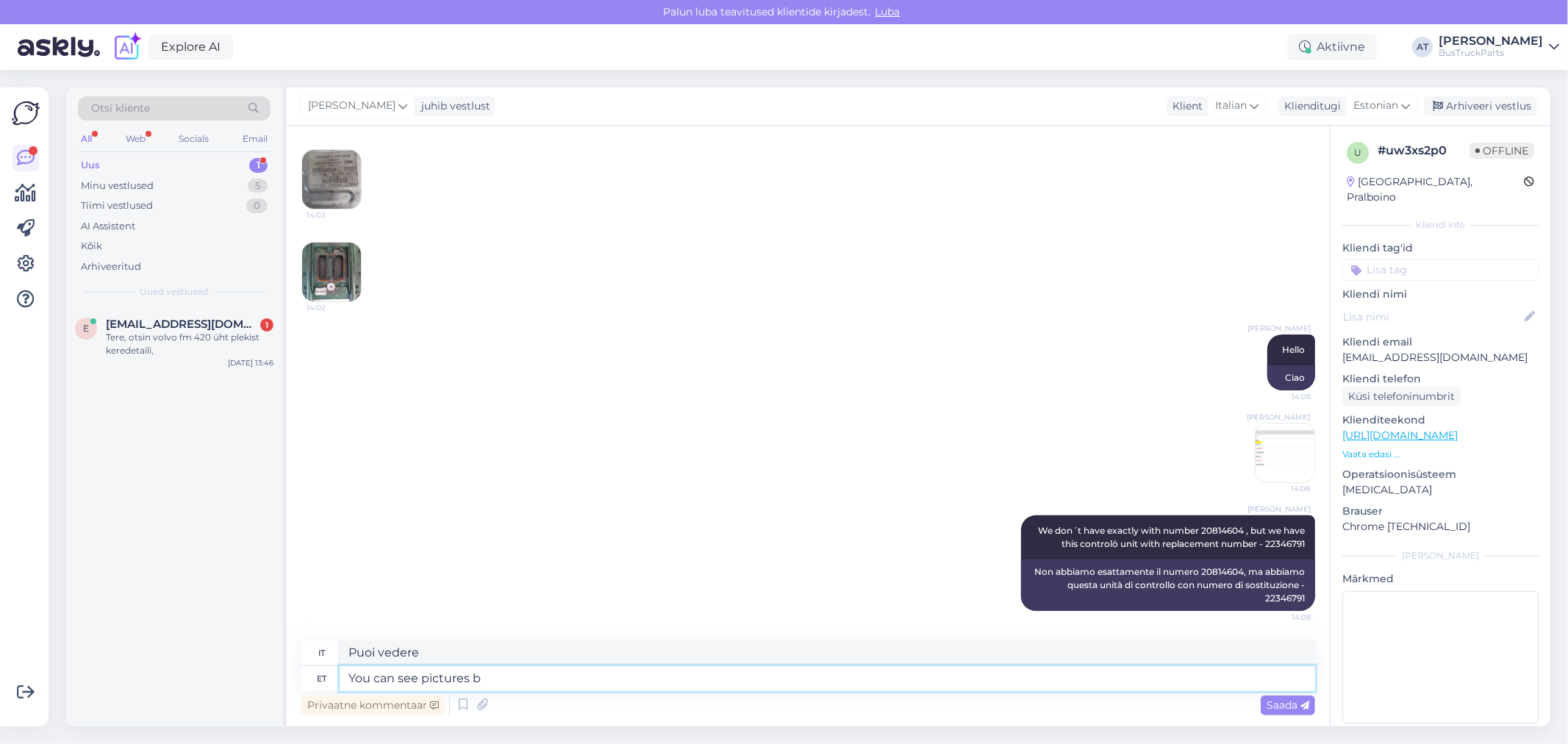
type textarea "You can see pictures by"
type textarea "Puoi vedere le immagini"
type textarea "You can see pictures by t"
type textarea "Puoi vedere le foto di"
type textarea "You can see pictures by the li"
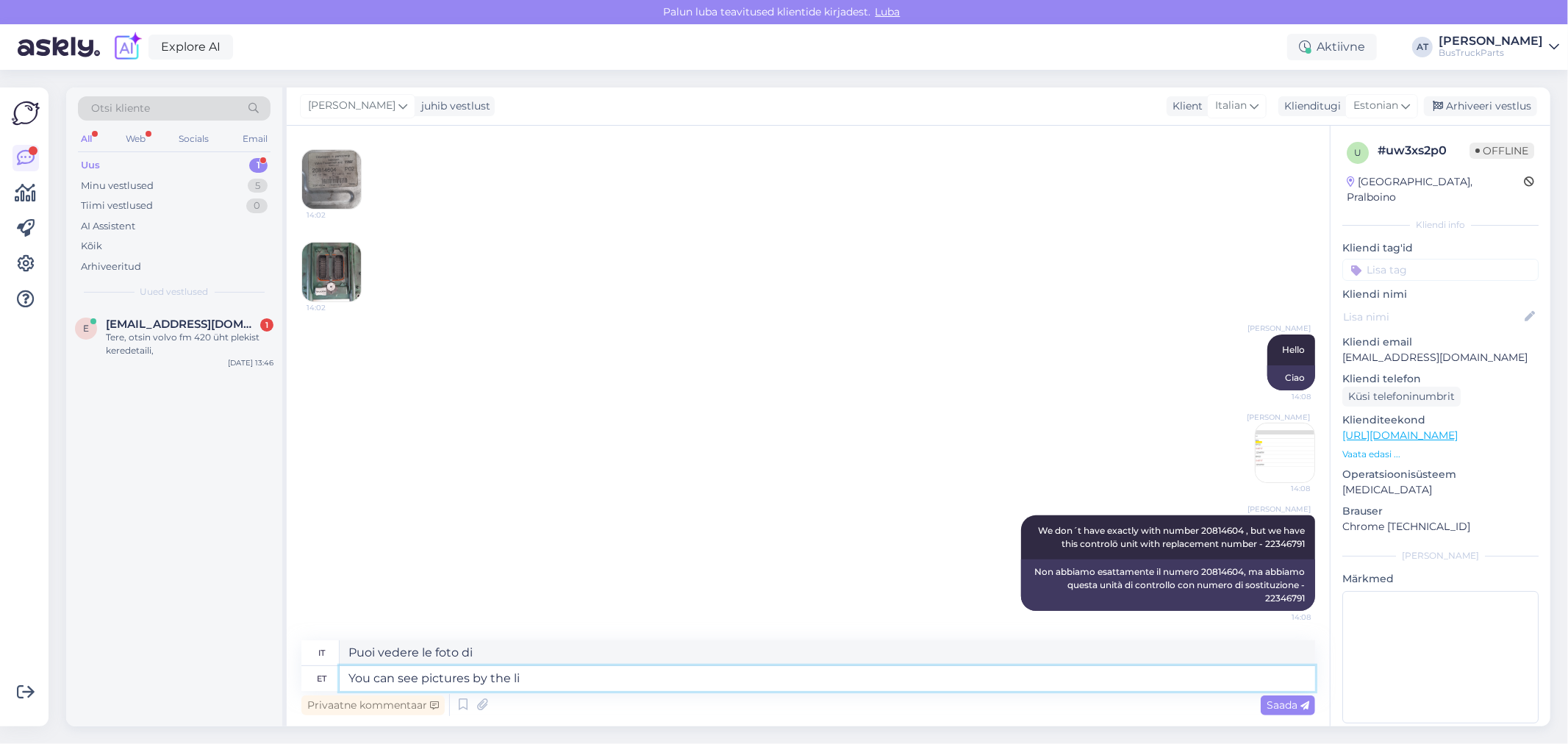
type textarea "Puoi vedere le immagini di"
type textarea "You can see pictures by the link:"
type textarea "Potete vedere le immagini tramite il link:"
click at [607, 676] on textarea "You can see pictures by the link:" at bounding box center [827, 679] width 976 height 25
paste textarea "[URL][DOMAIN_NAME]"
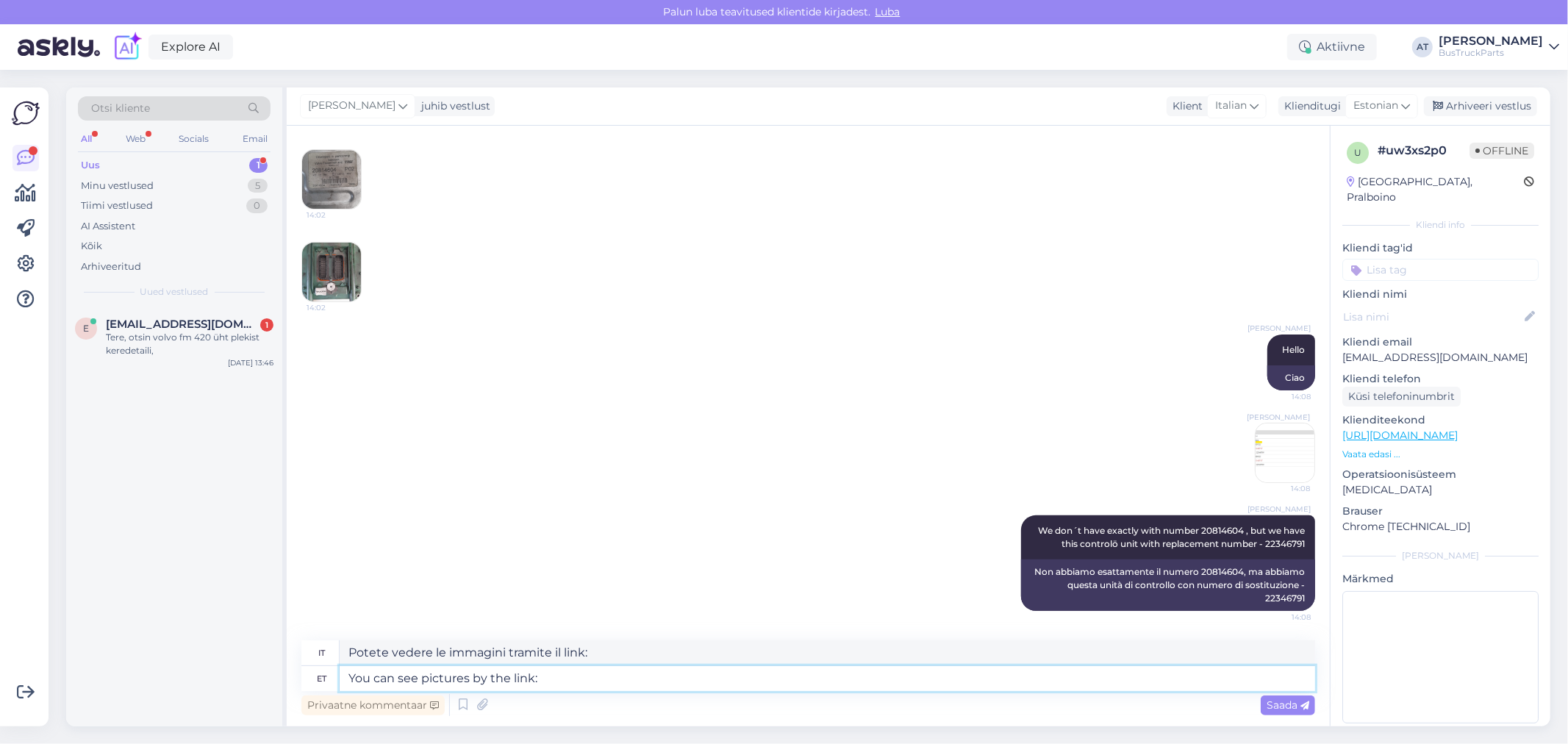
type textarea "You can see pictures by the link: [URL][DOMAIN_NAME]"
type textarea "Puoi vedere le immagini tramite il link: [URL][DOMAIN_NAME]"
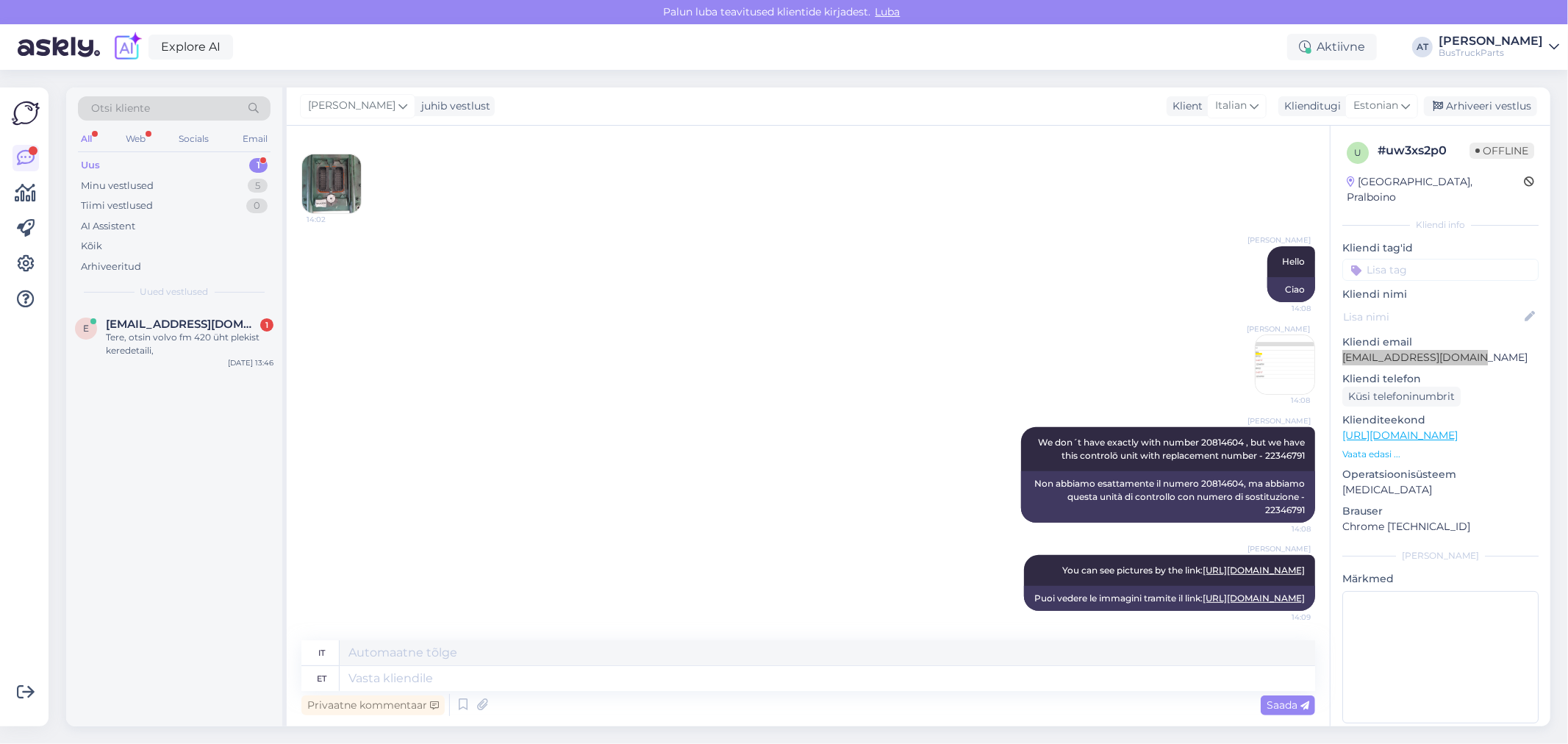
drag, startPoint x: 1468, startPoint y: 343, endPoint x: 1344, endPoint y: 348, distance: 124.1
click at [1344, 350] on p "[EMAIL_ADDRESS][DOMAIN_NAME]" at bounding box center [1439, 357] width 196 height 15
copy p "[EMAIL_ADDRESS][DOMAIN_NAME]"
drag, startPoint x: 778, startPoint y: 670, endPoint x: 782, endPoint y: 656, distance: 14.6
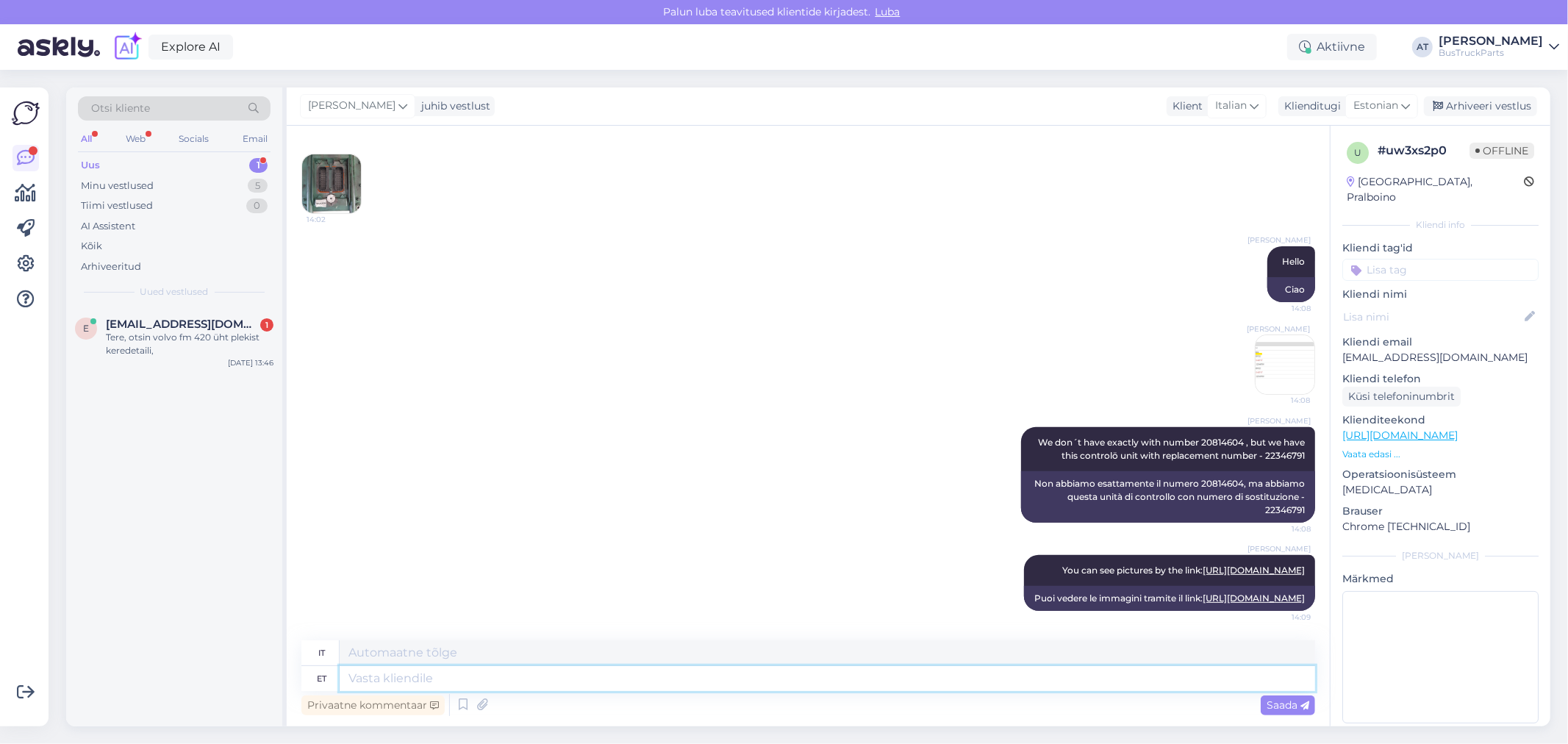
click at [779, 670] on textarea at bounding box center [827, 679] width 976 height 25
type textarea "Please, s"
type textarea "Per favore,"
type textarea "Please, send em"
type textarea "Per favore, inviateli."
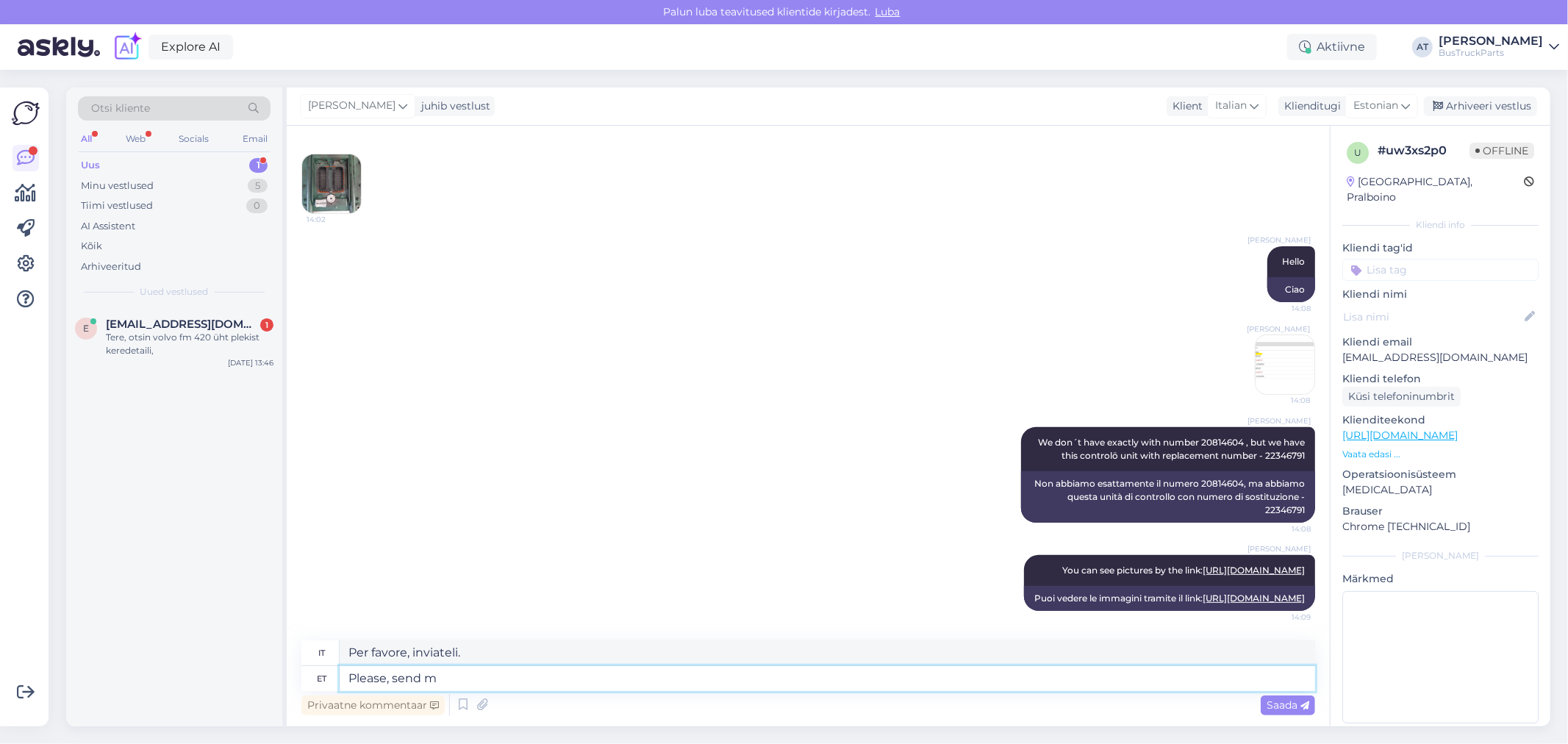
type textarea "Please, send me"
type textarea "Si prega di inviare"
type textarea "Please, send me YO"
type textarea "Per favore, mandami"
type textarea "Please, send me YOu"
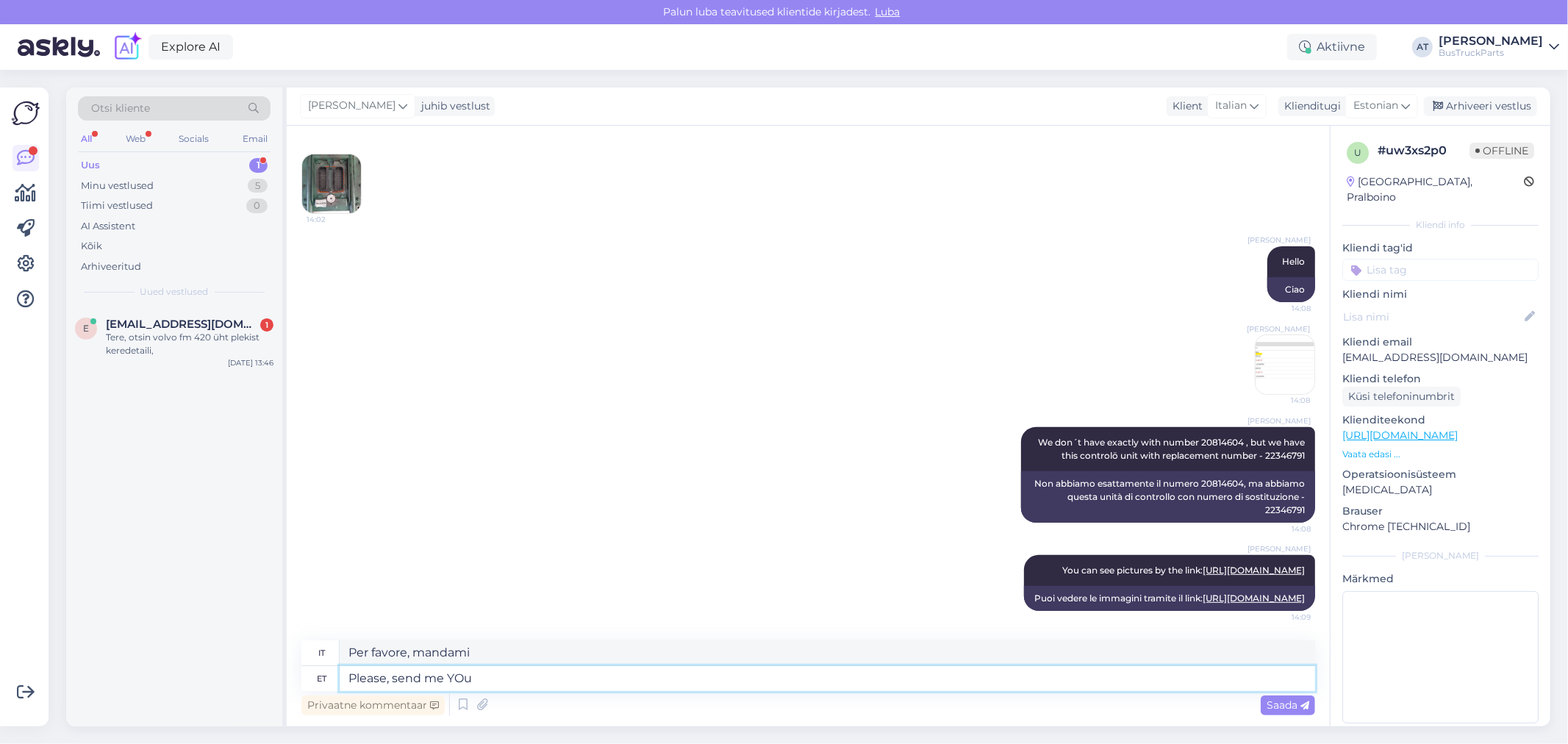
type textarea "Per favore, mandami TE"
type textarea "Please, send me YOu companyh d"
type textarea "Per favore, mandami la tua azienda."
type textarea "Please, send me YOu company da"
type textarea "Per favore, mandami la tua azienda"
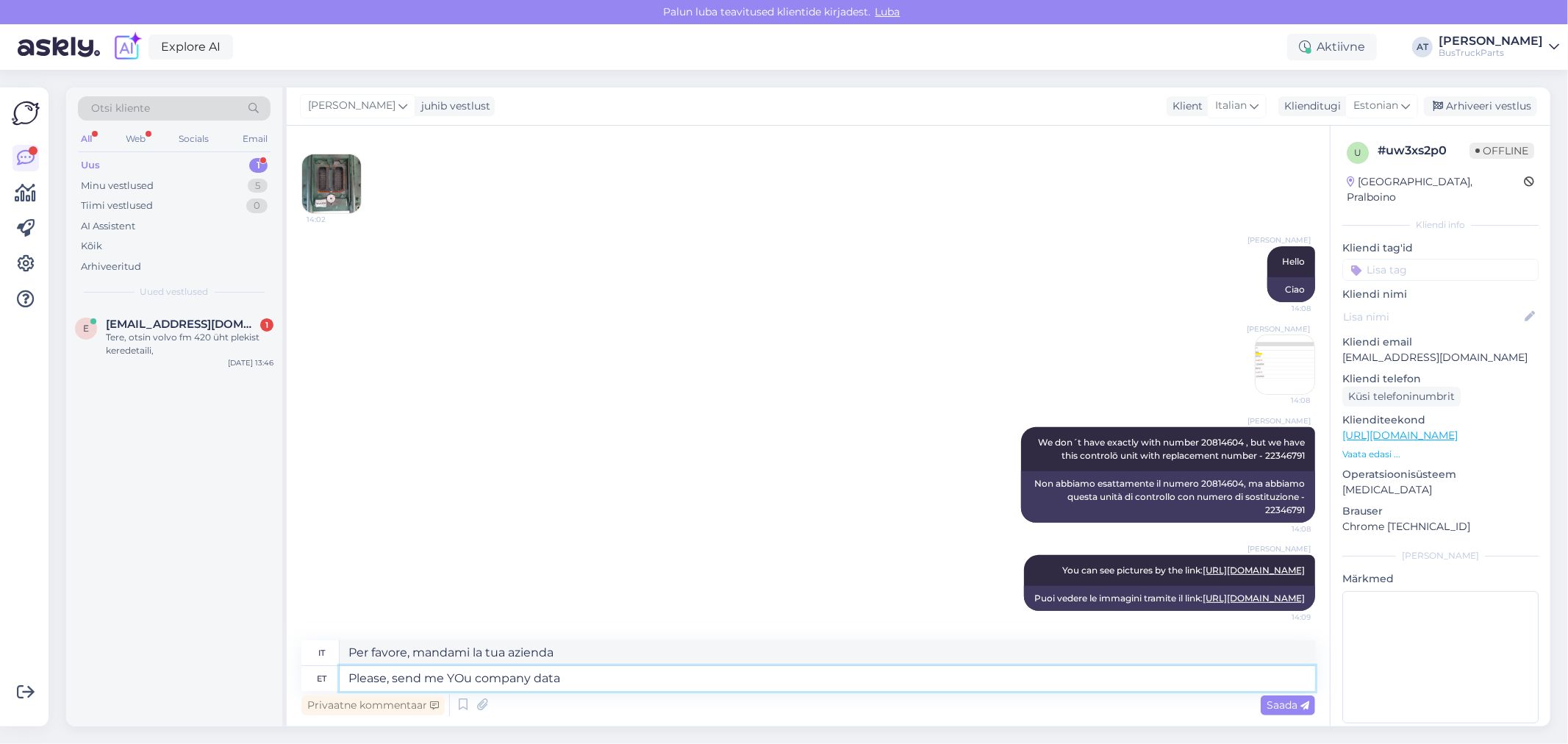
type textarea "Please, send me YOu company data i"
type textarea "Per favore, inviami i dati della tua azienda"
type textarea "Please, send me YOu company data if Y"
type textarea "Per favore, inviami i dati della tua azienda se"
type textarea "Please, send me YOu company data"
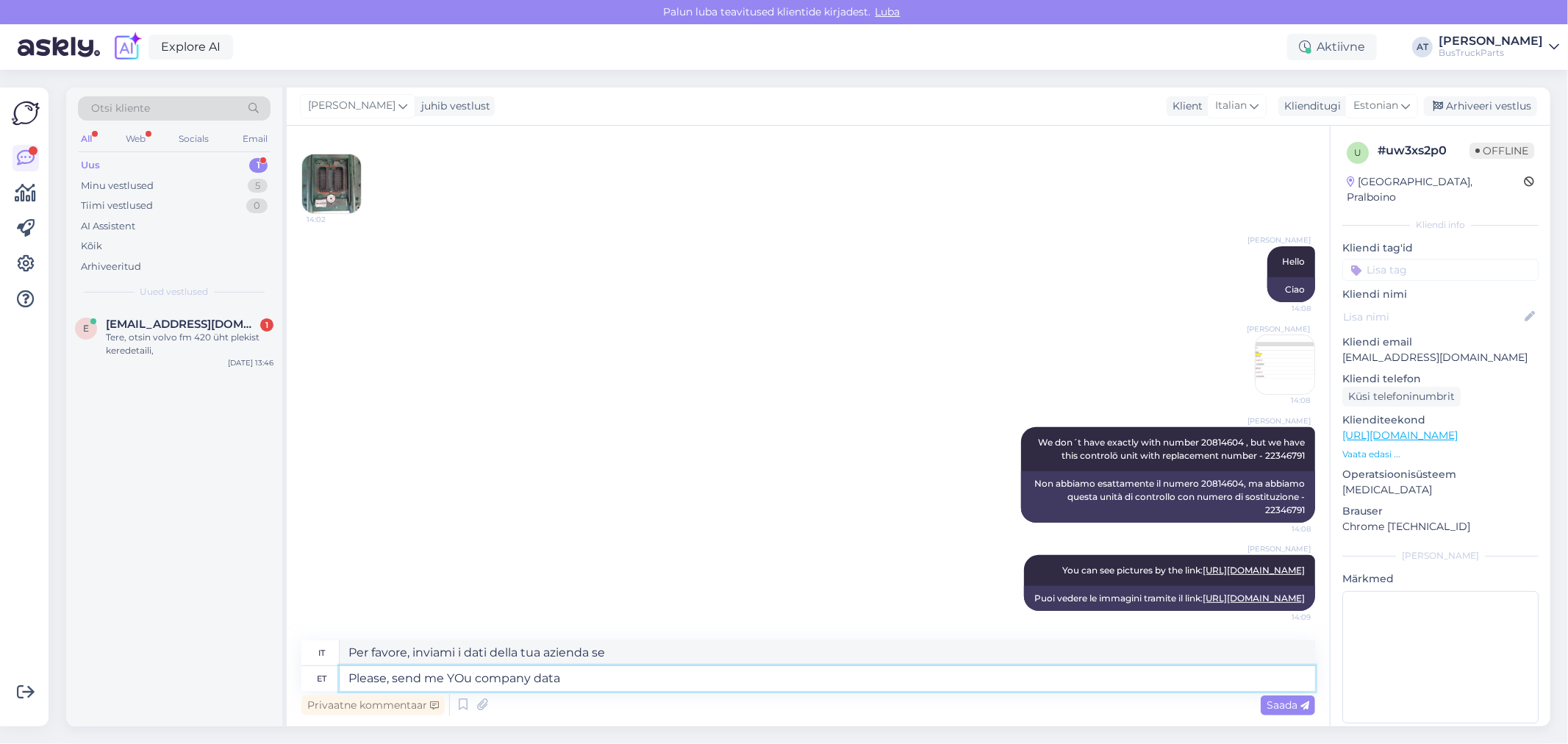
type textarea "Per favore, inviami i dati della tua azienda"
type textarea "Please, send me YOu company data in c"
type textarea "Per favore, inviami i dati della tua azienda in"
type textarea "Please, send me YOu company data in case YOu"
type textarea "Per favore, inviami i dati della tua azienda nel caso"
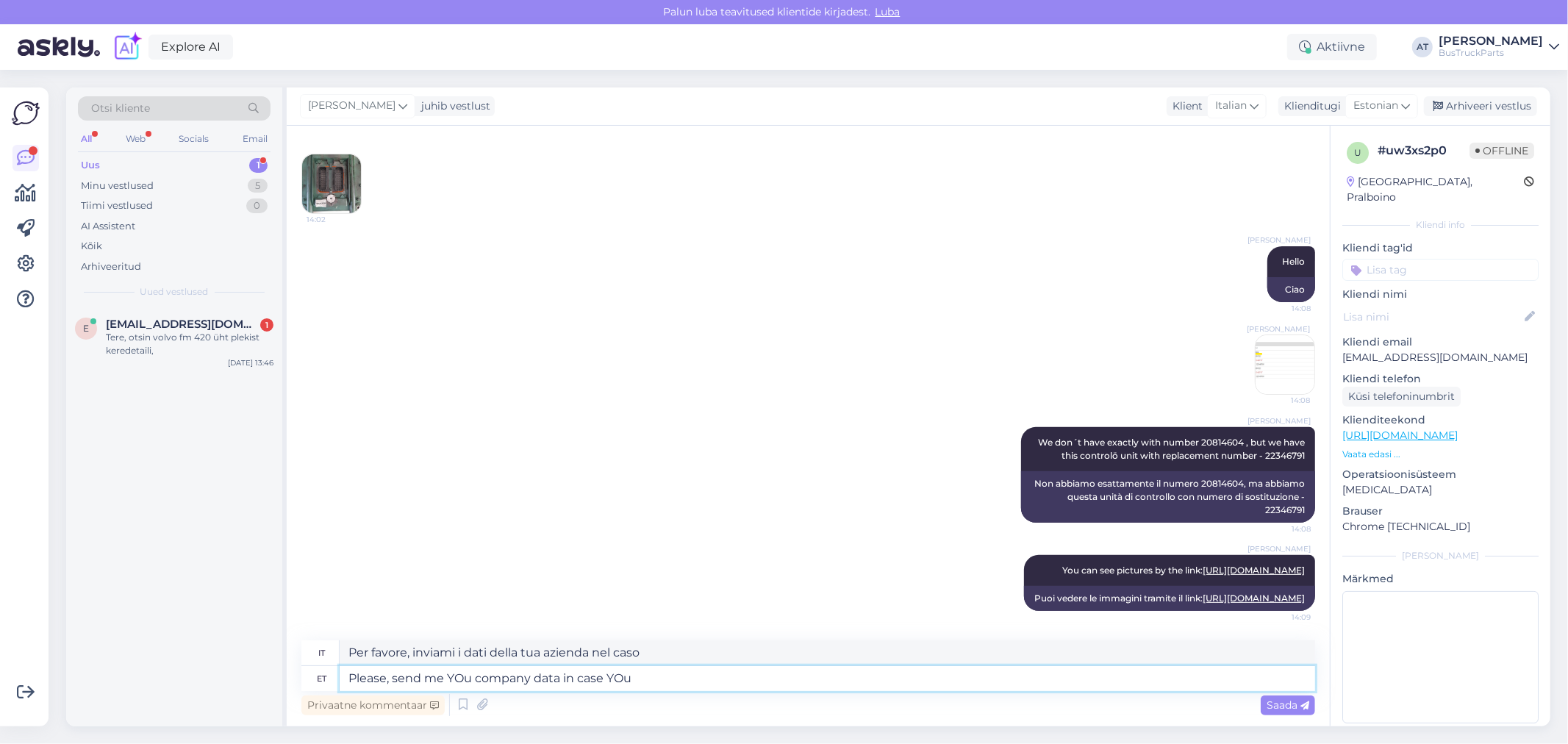
type textarea "Please, send me YOu company data in case YOu"
type textarea "Per favore, inviami i dati della tua azienda nel caso in cui"
type textarea "Please, send me YOu company data in case Yo"
type textarea "Per favore, inviami i dati della tua azienda nel caso in cui Y"
type textarea "Please, send me YOu company data in case You wa"
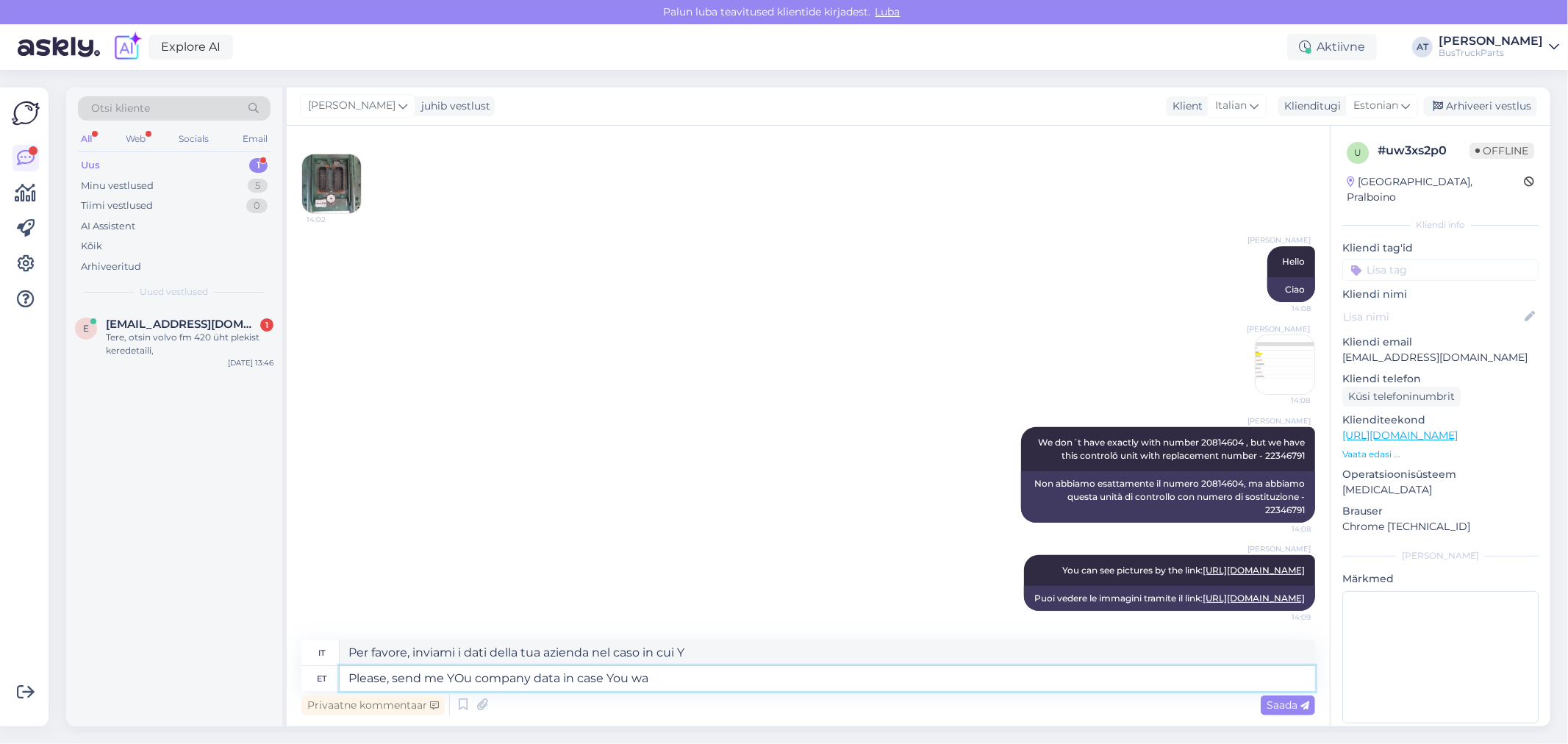
type textarea "Per favore, inviami i dati della tua azienda nel caso in cui"
type textarea "Please, send me YOu company data in case You want to"
type textarea "Per favore, inviami i dati della tua azienda nel caso in cui lo desideri"
type textarea "Please, send me YOu company data in case You want to or"
type textarea "Per favore, inviami i dati della tua azienda nel caso in cui tu voglia"
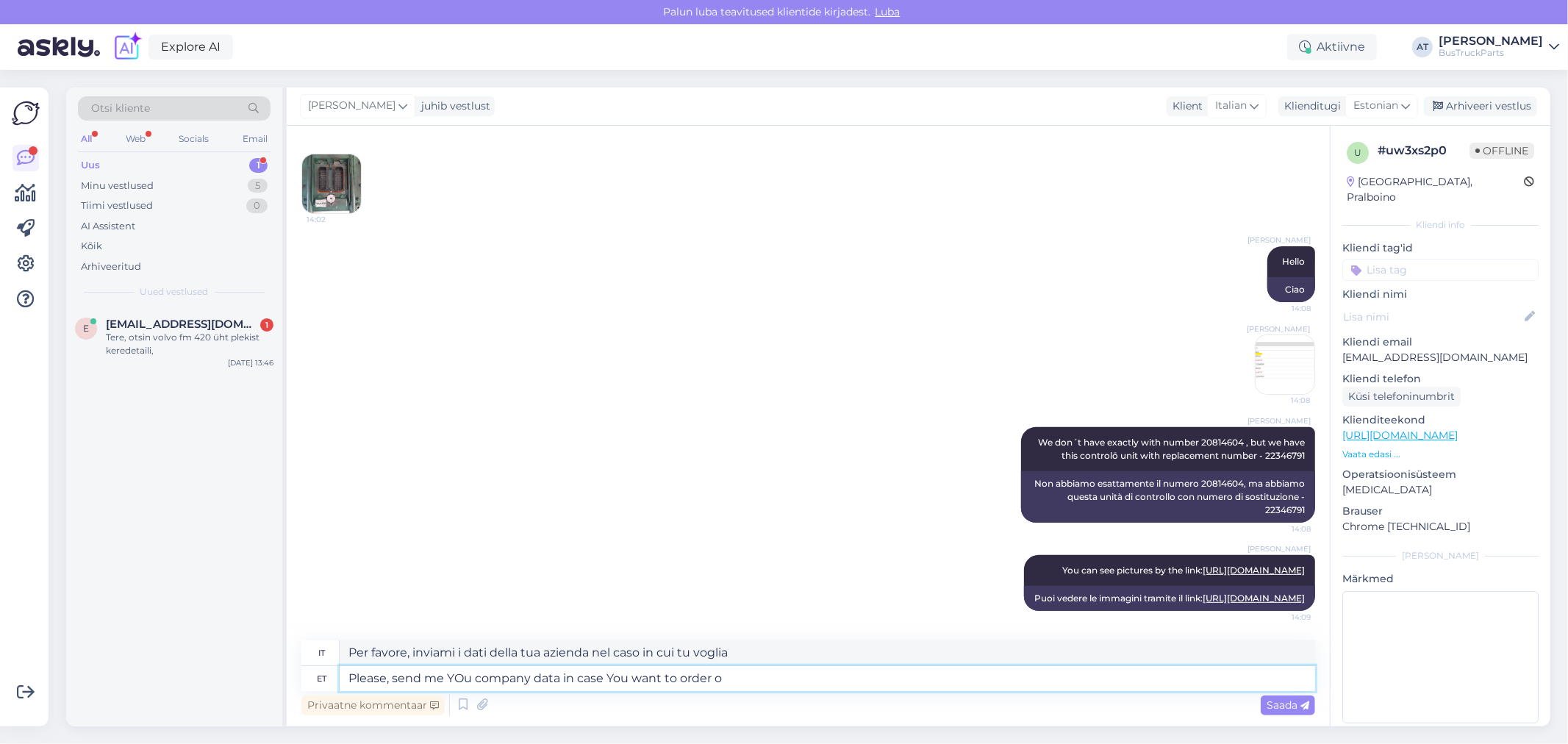
type textarea "Please, send me YOu company data in case You want to order ot"
type textarea "Per favore, inviami i dati della tua azienda nel caso in cui desideri ordinare"
type textarea "Please, send me YOu company data in case You want to order"
type textarea "Per favore, inviami i dati della tua azienda nel caso in cui tu voglia ordinare"
type textarea "Please, send me YOu company data in case You want to order it :)"
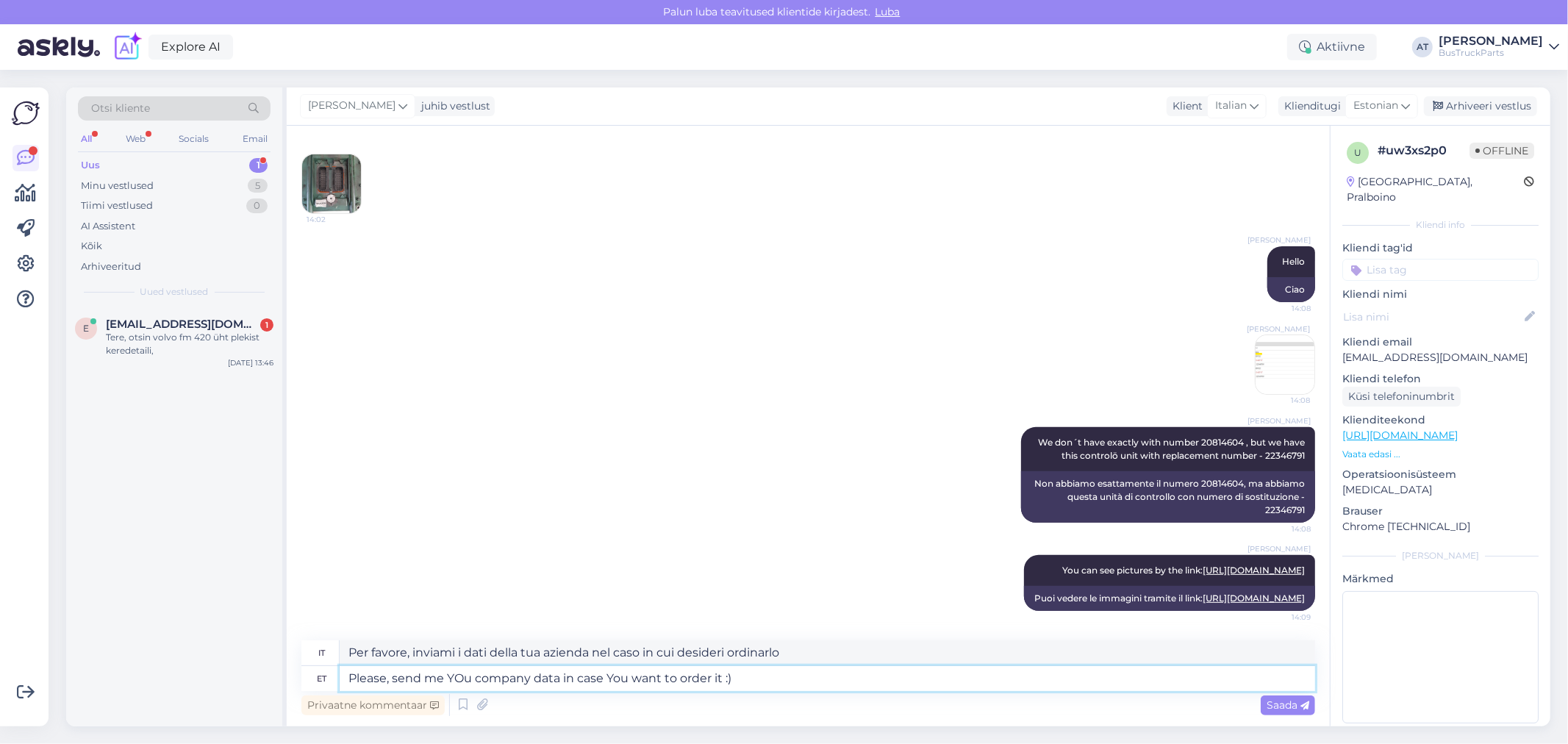
type textarea "Per favore, inviami i dati della tua azienda nel caso in cui volessi ordinarlo …"
click at [456, 679] on textarea "Please, send me YOu company data in case You want to order it :)" at bounding box center [827, 679] width 976 height 25
type textarea "Please, send me You company data in case You want to order it :)"
click at [1283, 711] on div "Saada" at bounding box center [1287, 706] width 54 height 20
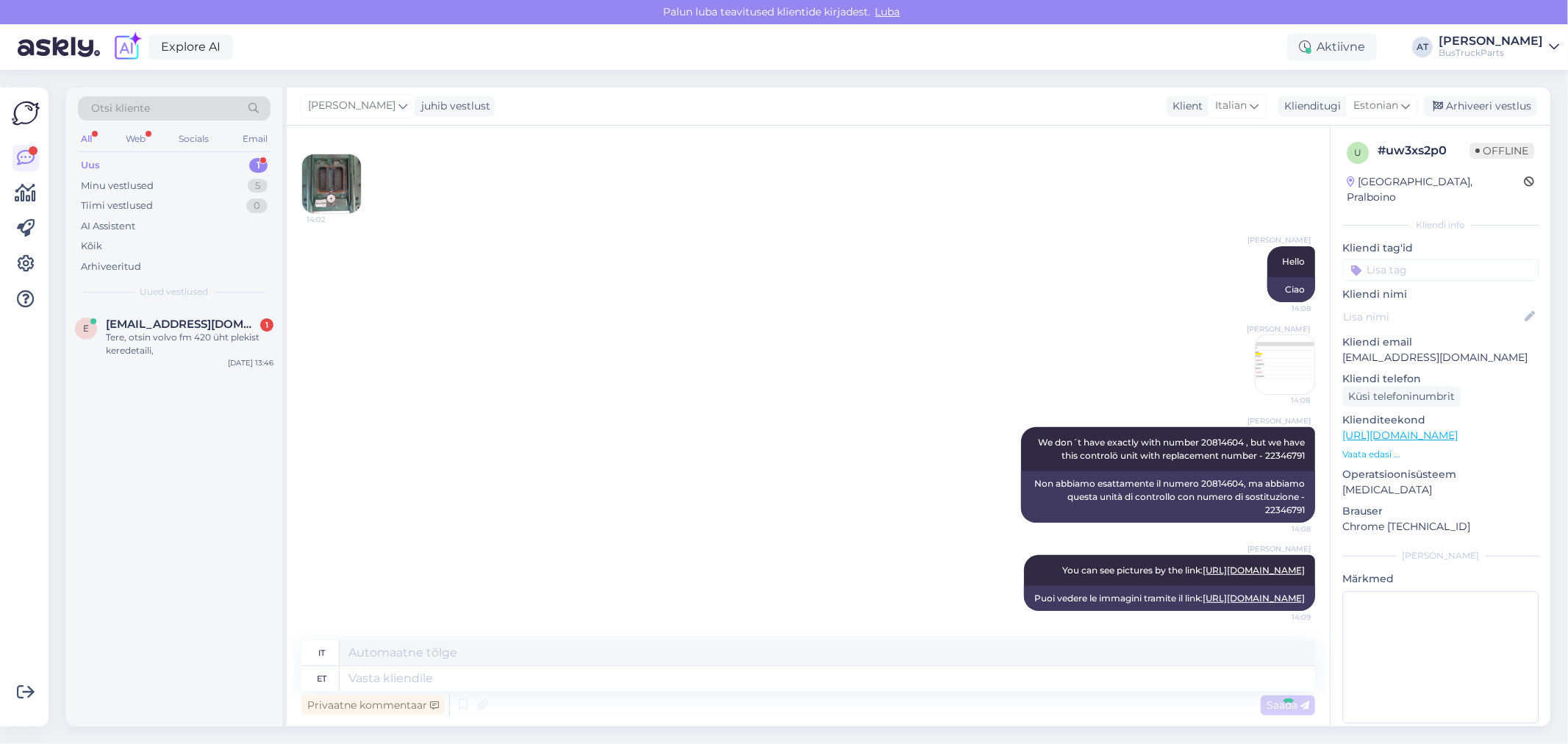
scroll to position [494, 0]
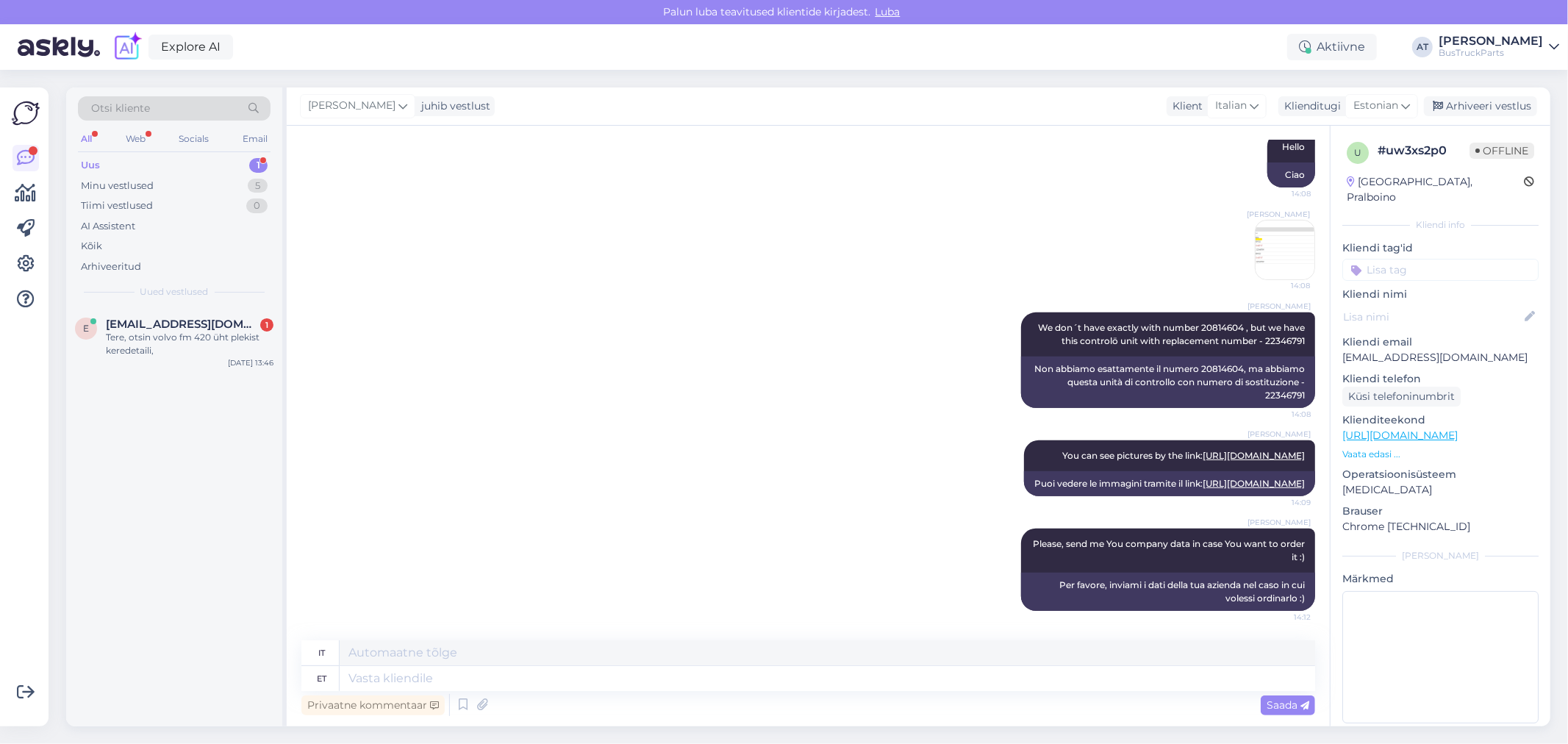
click at [1361, 181] on div "[GEOGRAPHIC_DATA], Pralboino" at bounding box center [1434, 190] width 177 height 31
copy div "[GEOGRAPHIC_DATA]"
click at [1428, 265] on input at bounding box center [1439, 270] width 196 height 22
paste input "[GEOGRAPHIC_DATA]"
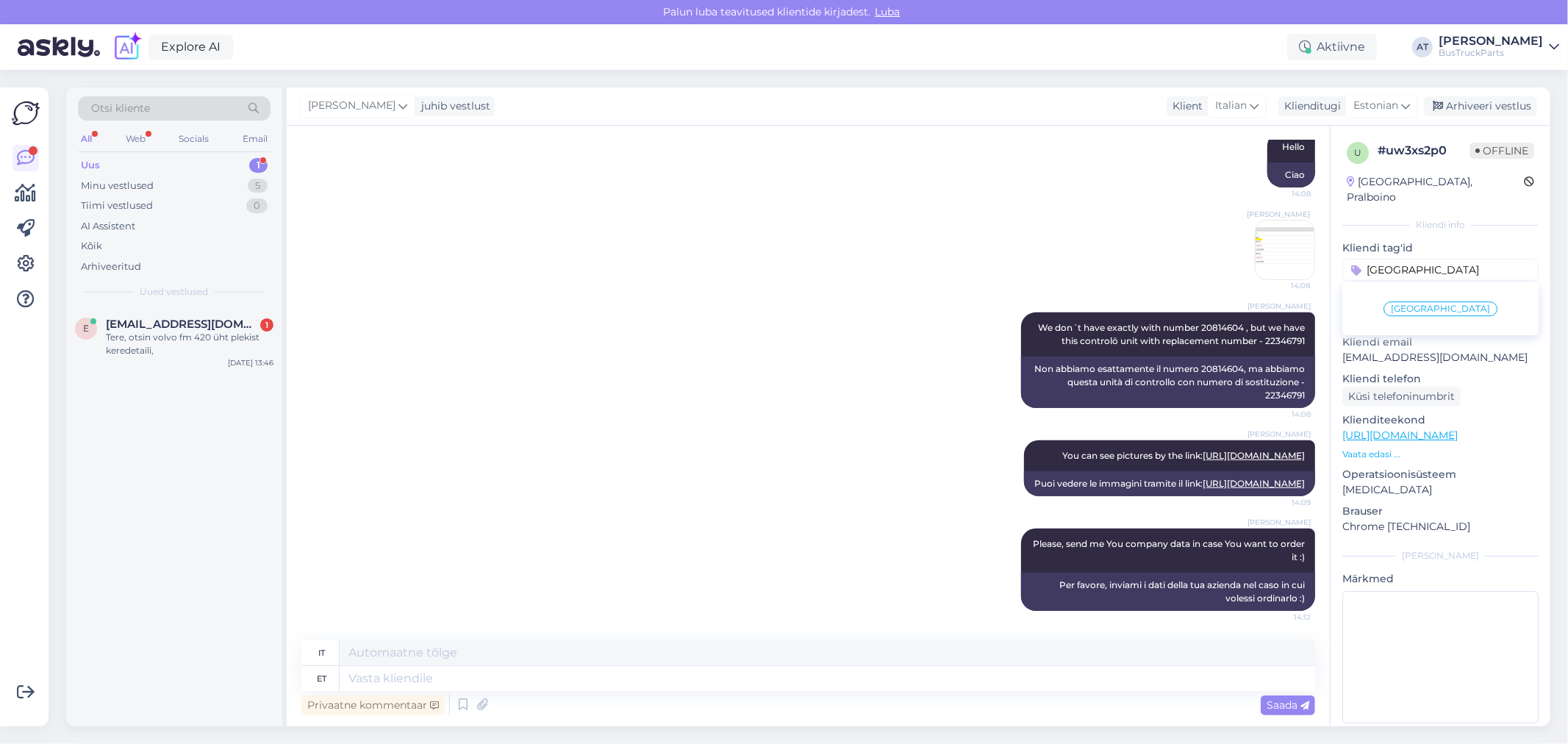
type input "[GEOGRAPHIC_DATA]"
click at [1436, 305] on span "[GEOGRAPHIC_DATA]" at bounding box center [1439, 309] width 99 height 9
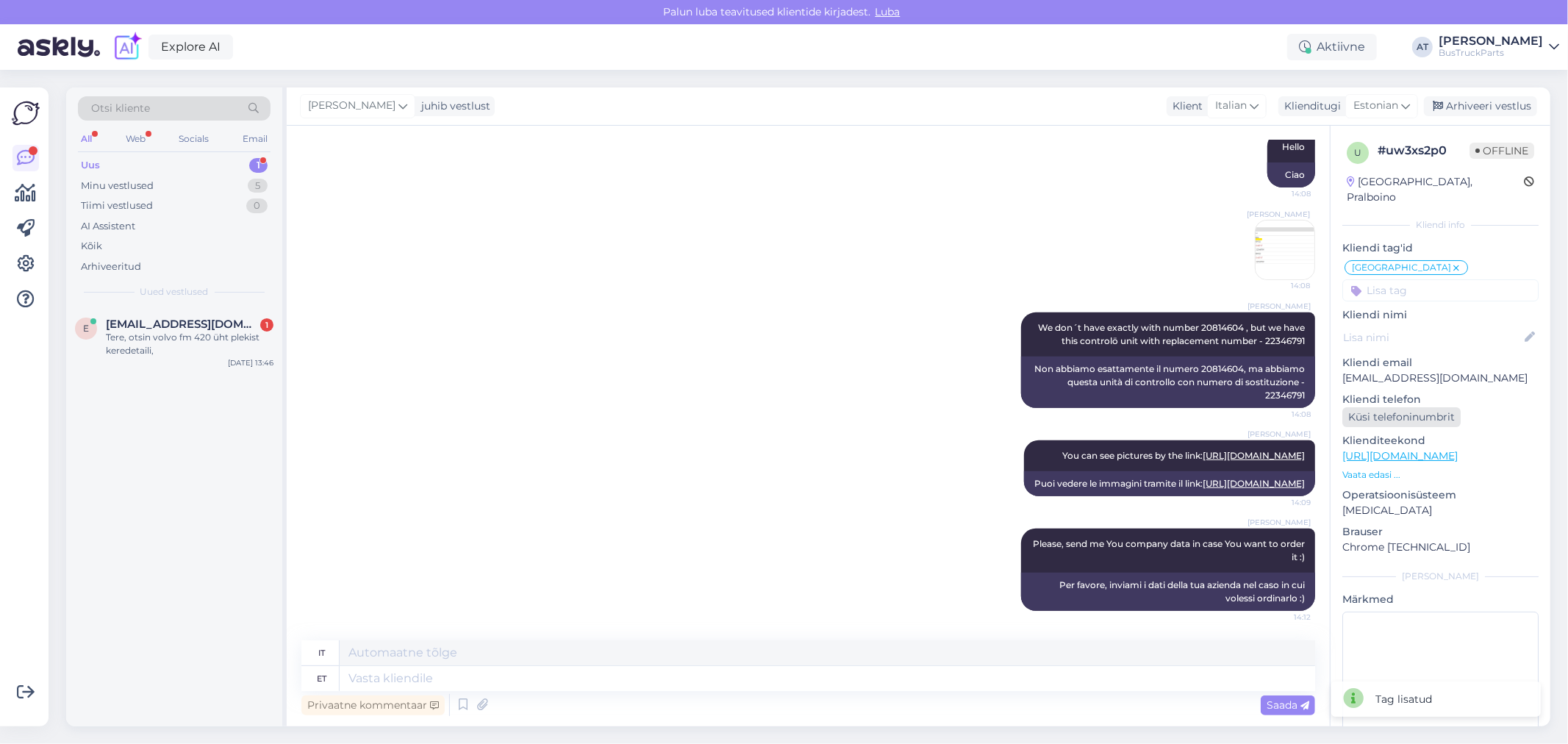
click at [1399, 407] on div "Küsi telefoninumbrit" at bounding box center [1401, 418] width 118 height 20
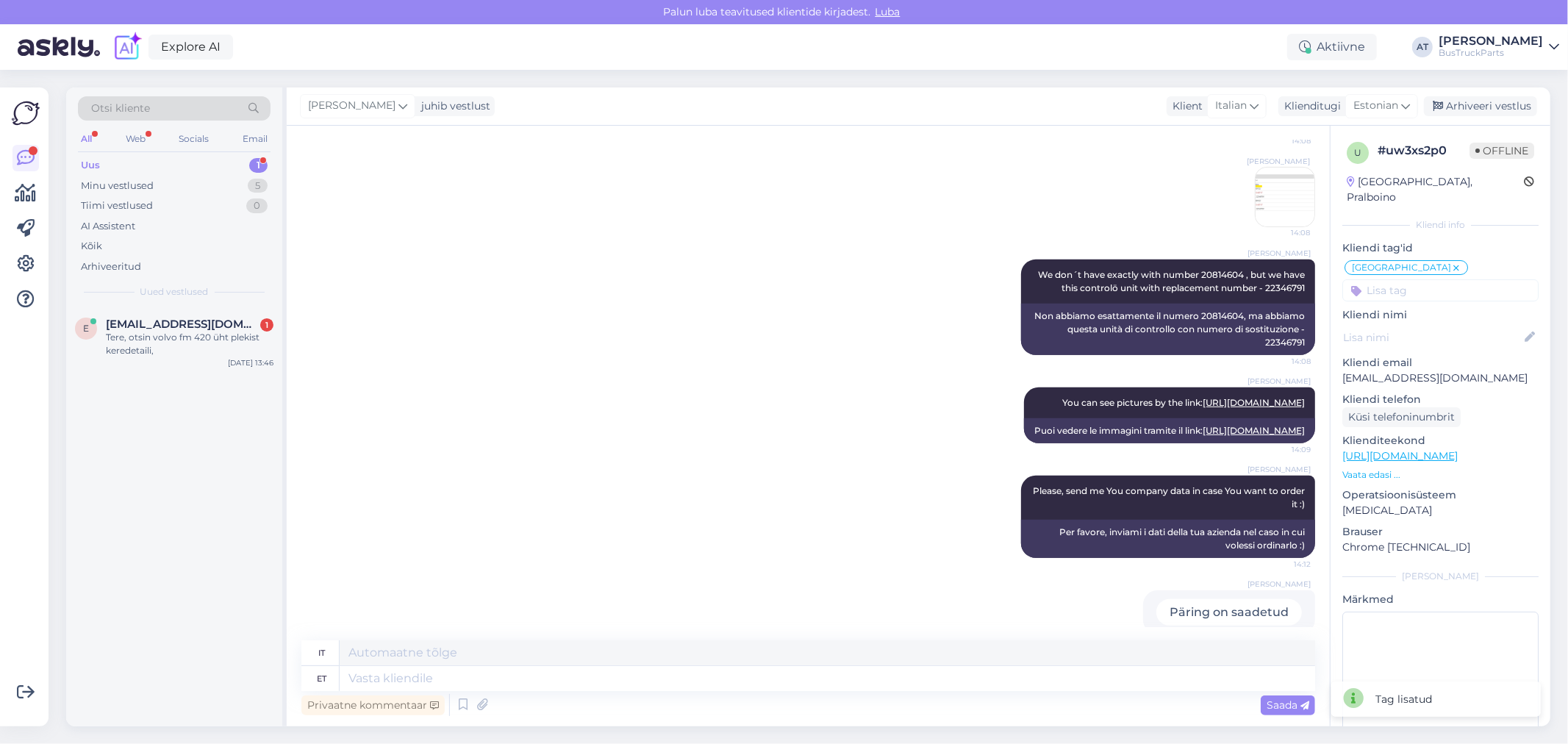
scroll to position [570, 0]
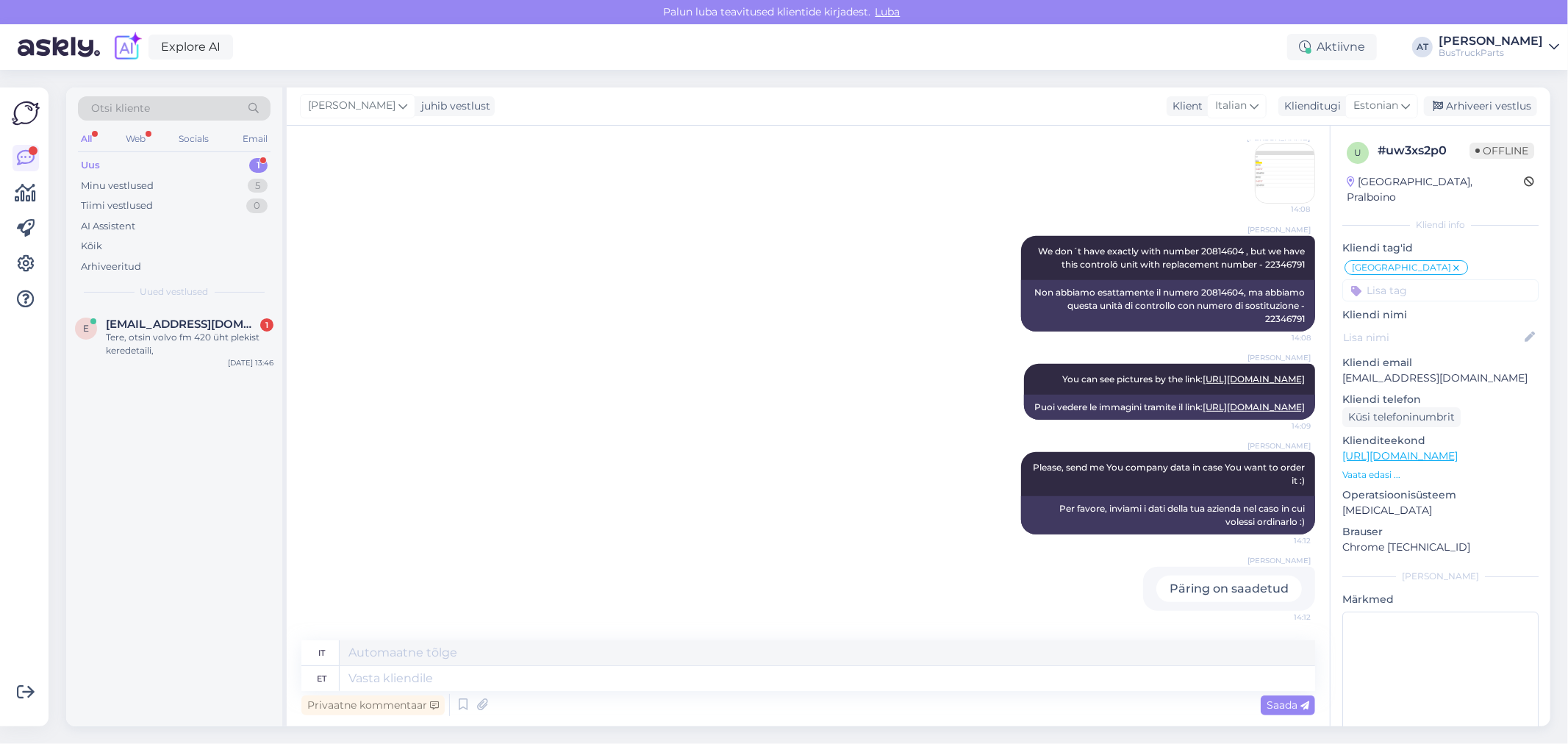
click at [1415, 178] on div "[GEOGRAPHIC_DATA], Pralboino" at bounding box center [1434, 190] width 177 height 31
copy div "Pralboino"
click at [194, 329] on span "[EMAIL_ADDRESS][DOMAIN_NAME]" at bounding box center [182, 324] width 153 height 13
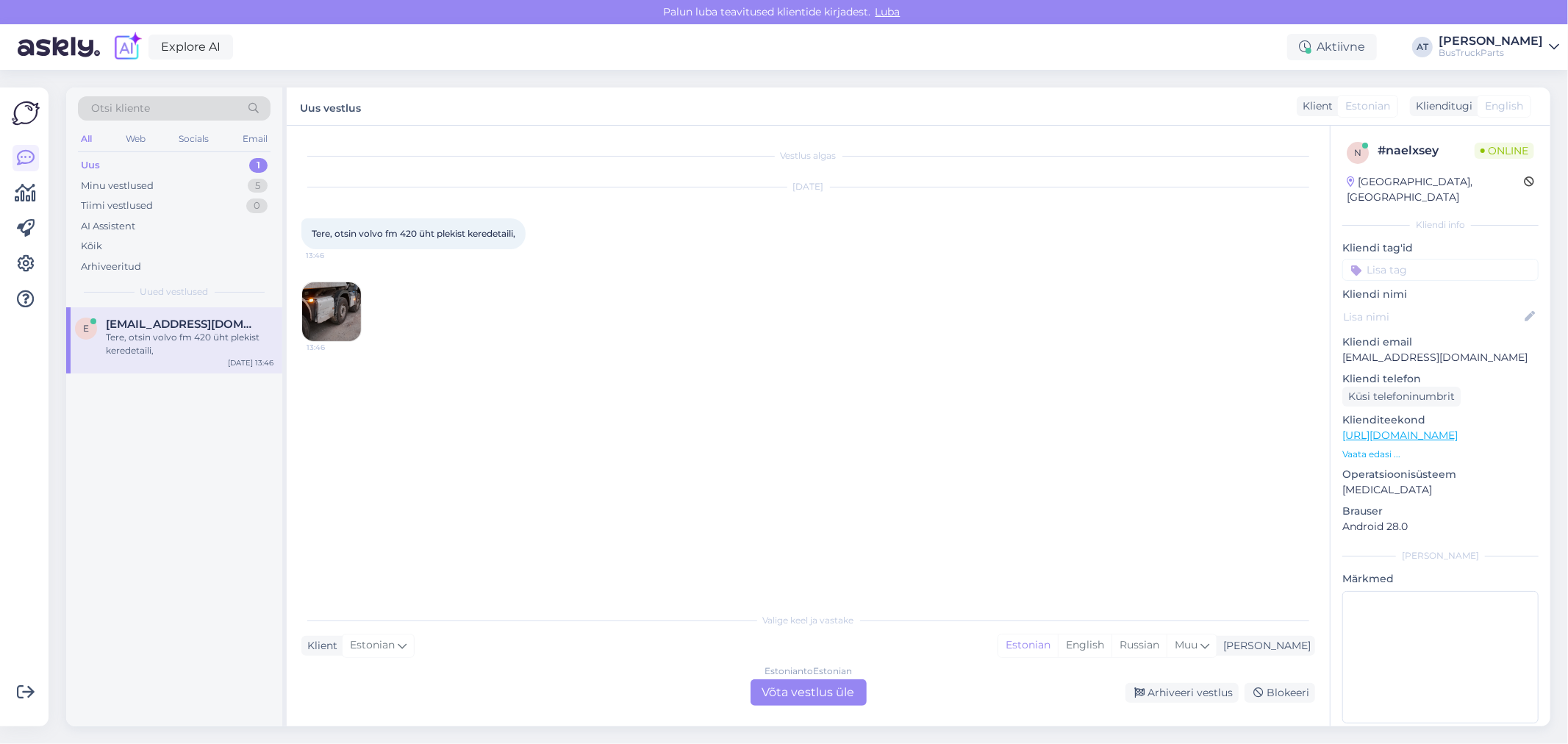
scroll to position [0, 0]
click at [350, 299] on img at bounding box center [331, 311] width 58 height 58
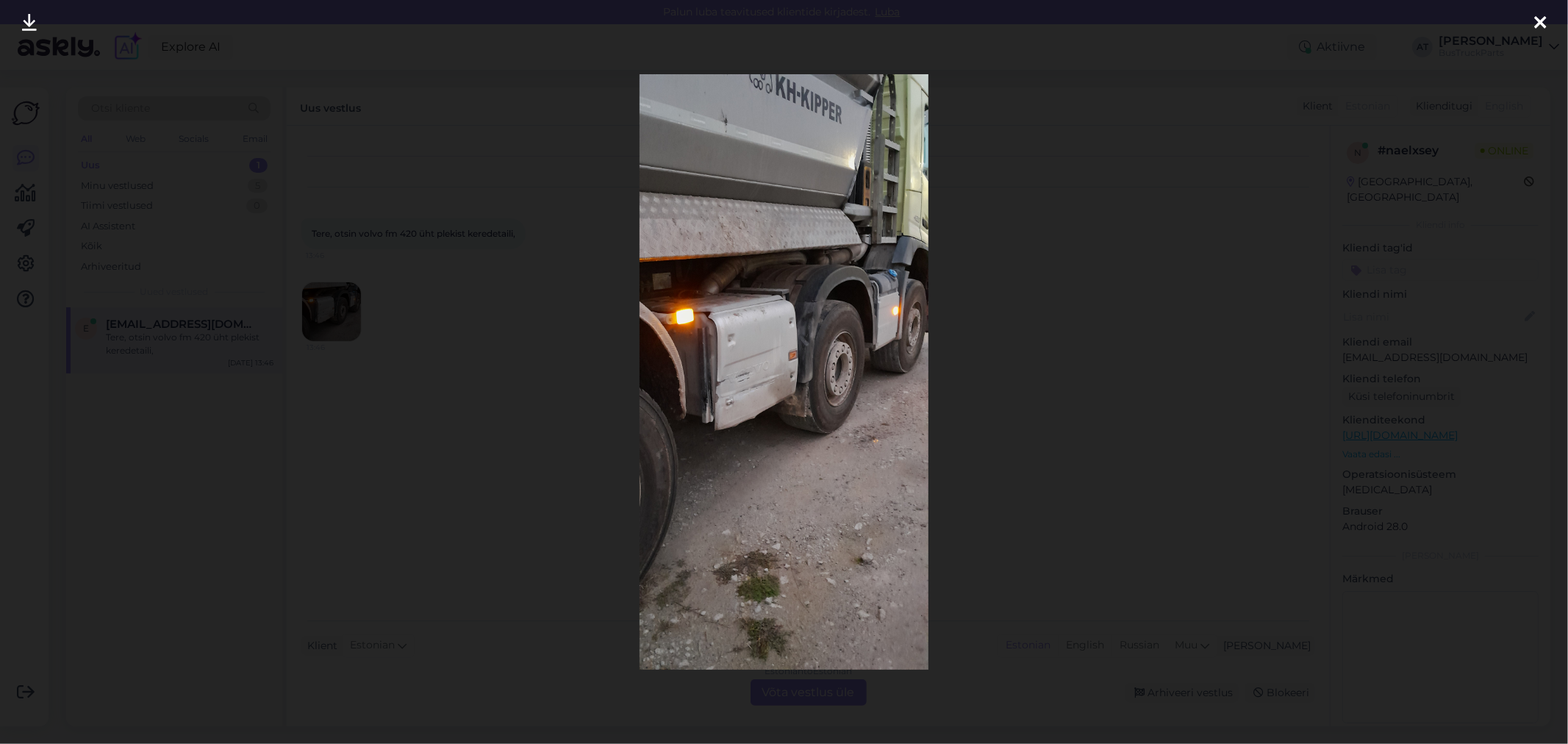
click at [431, 342] on div at bounding box center [784, 372] width 1568 height 744
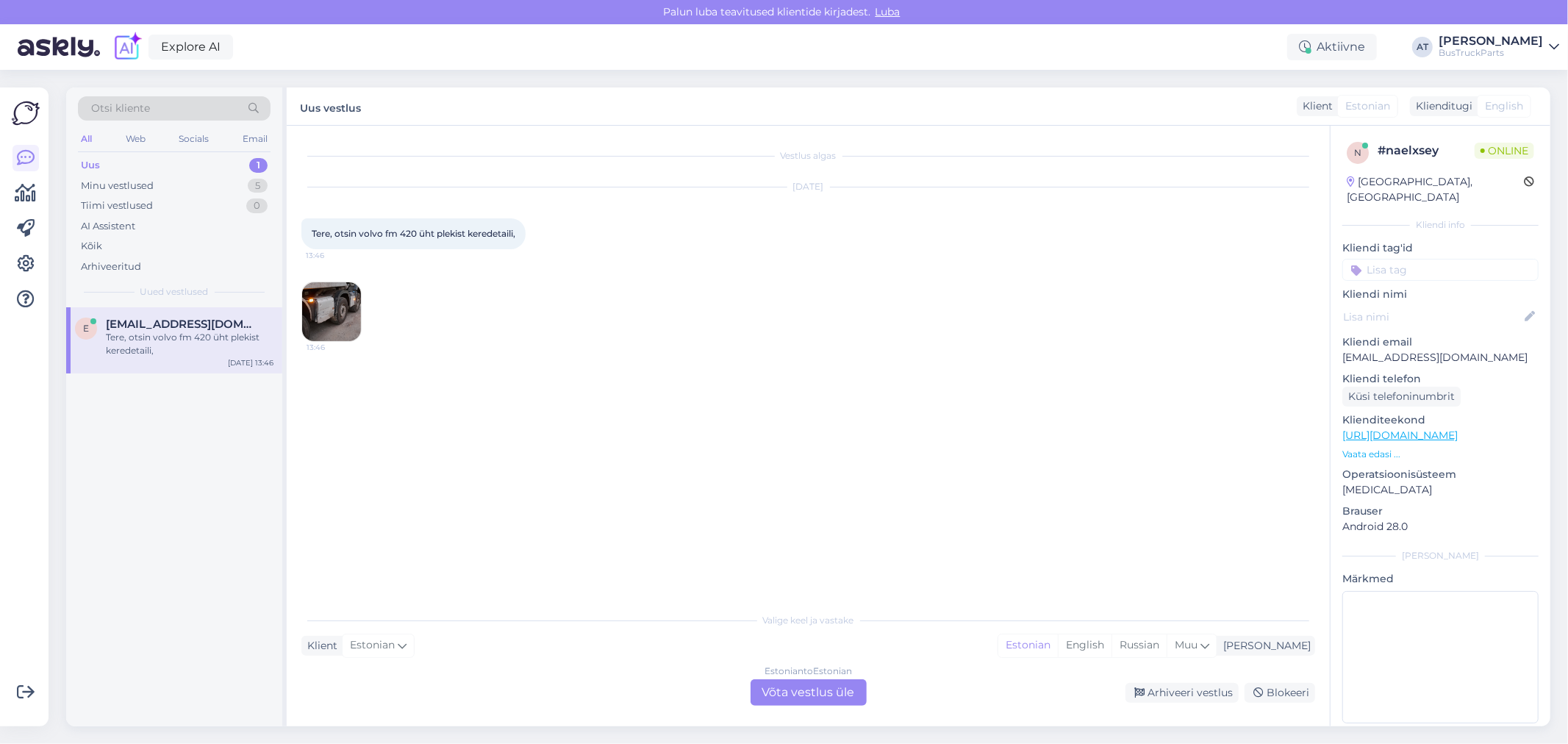
click at [831, 696] on div "Estonian to Estonian Võta vestlus üle" at bounding box center [808, 693] width 116 height 27
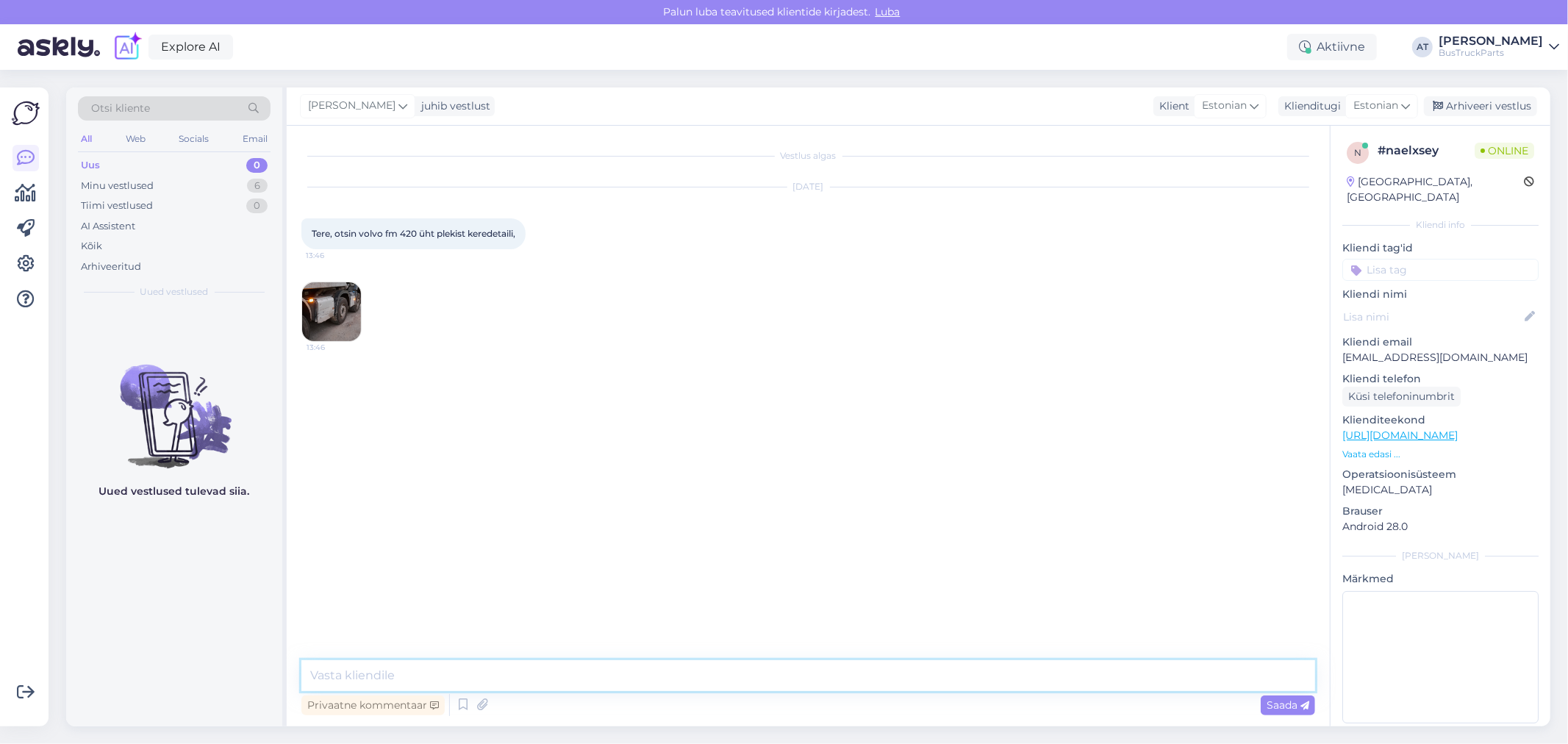
click at [801, 685] on textarea at bounding box center [808, 676] width 1013 height 31
type textarea "Tere. Summutikate vist ..."
type textarea "Originaal number Teil olemas?"
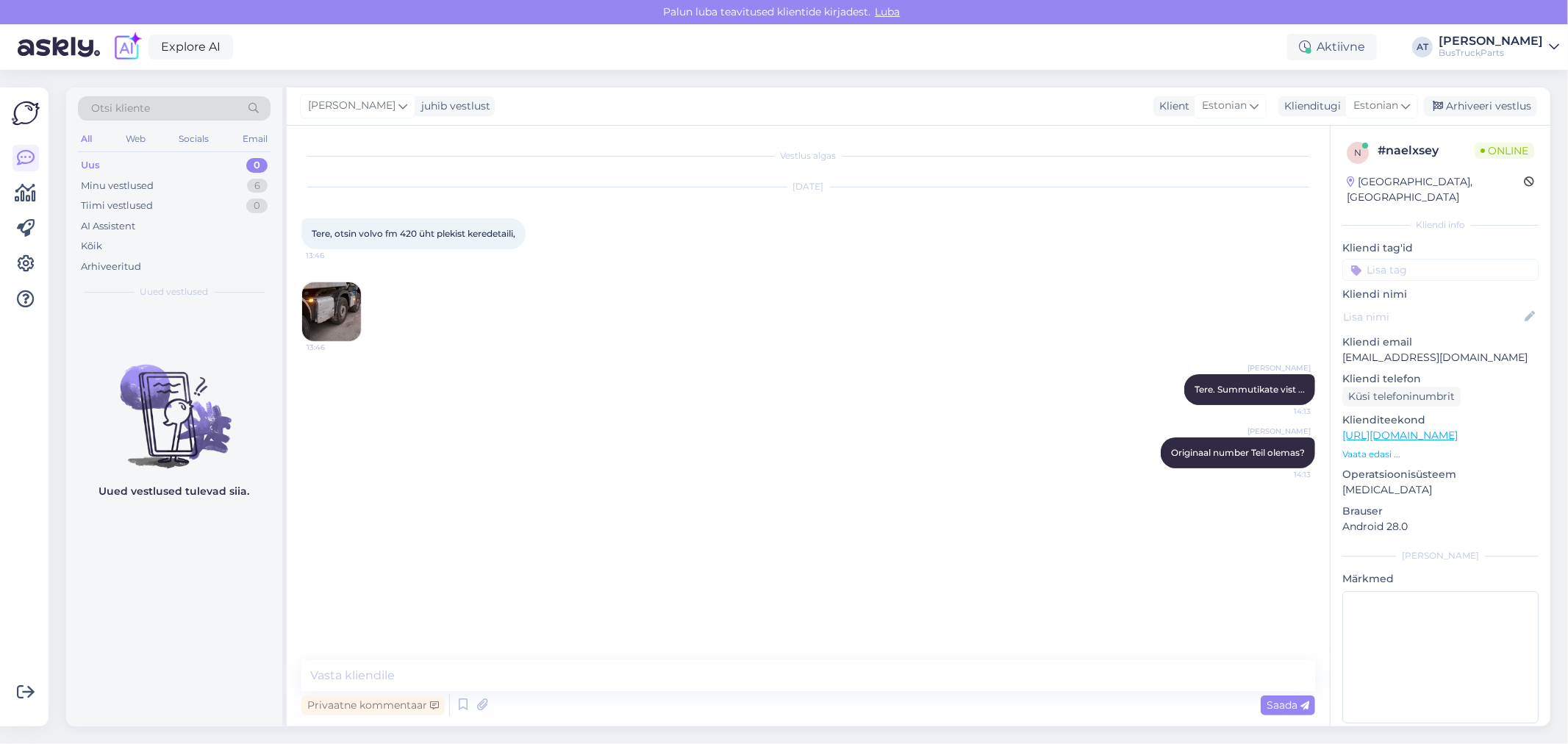
click at [328, 317] on img at bounding box center [331, 311] width 58 height 58
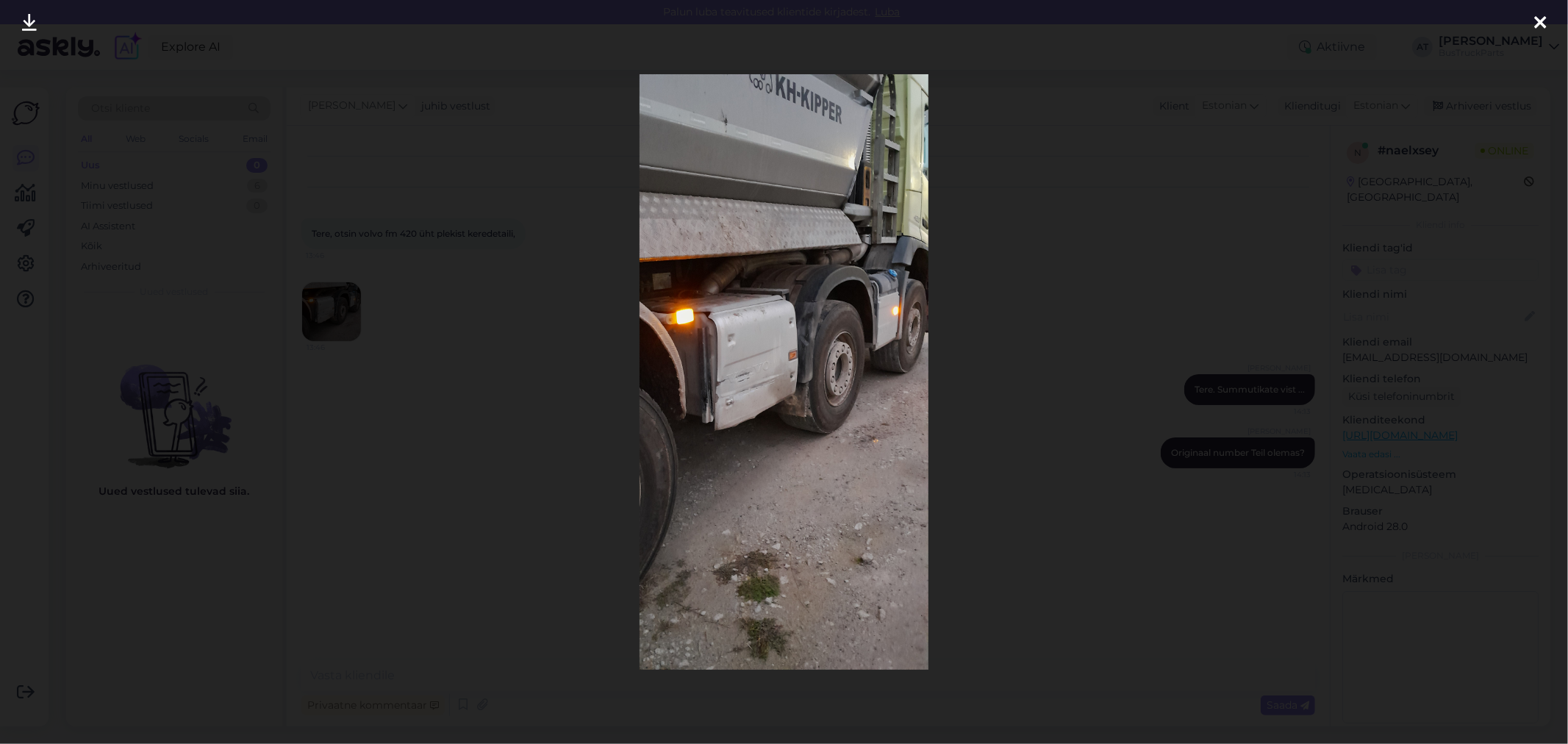
click at [1093, 254] on div at bounding box center [784, 372] width 1568 height 744
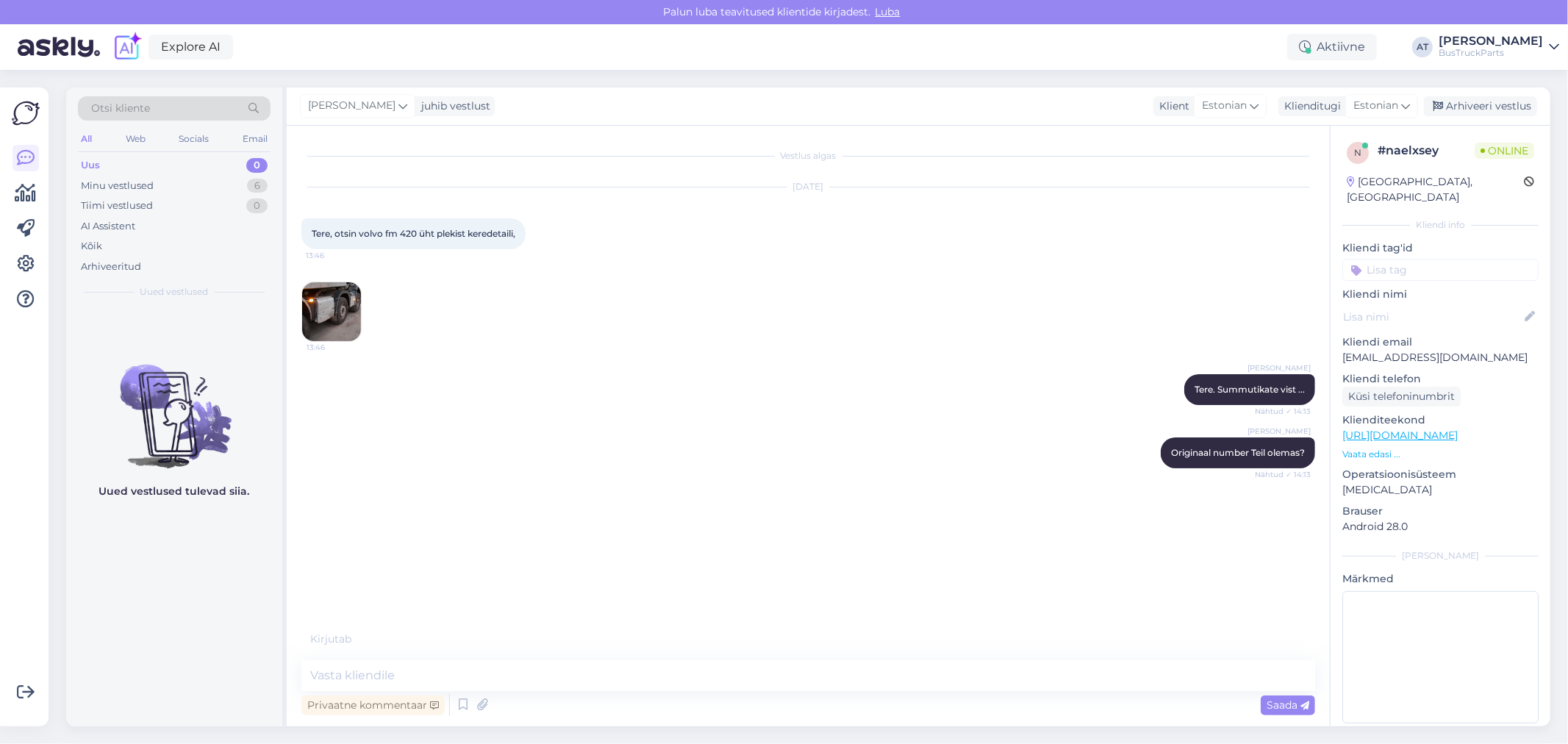
click at [322, 317] on img at bounding box center [331, 311] width 58 height 58
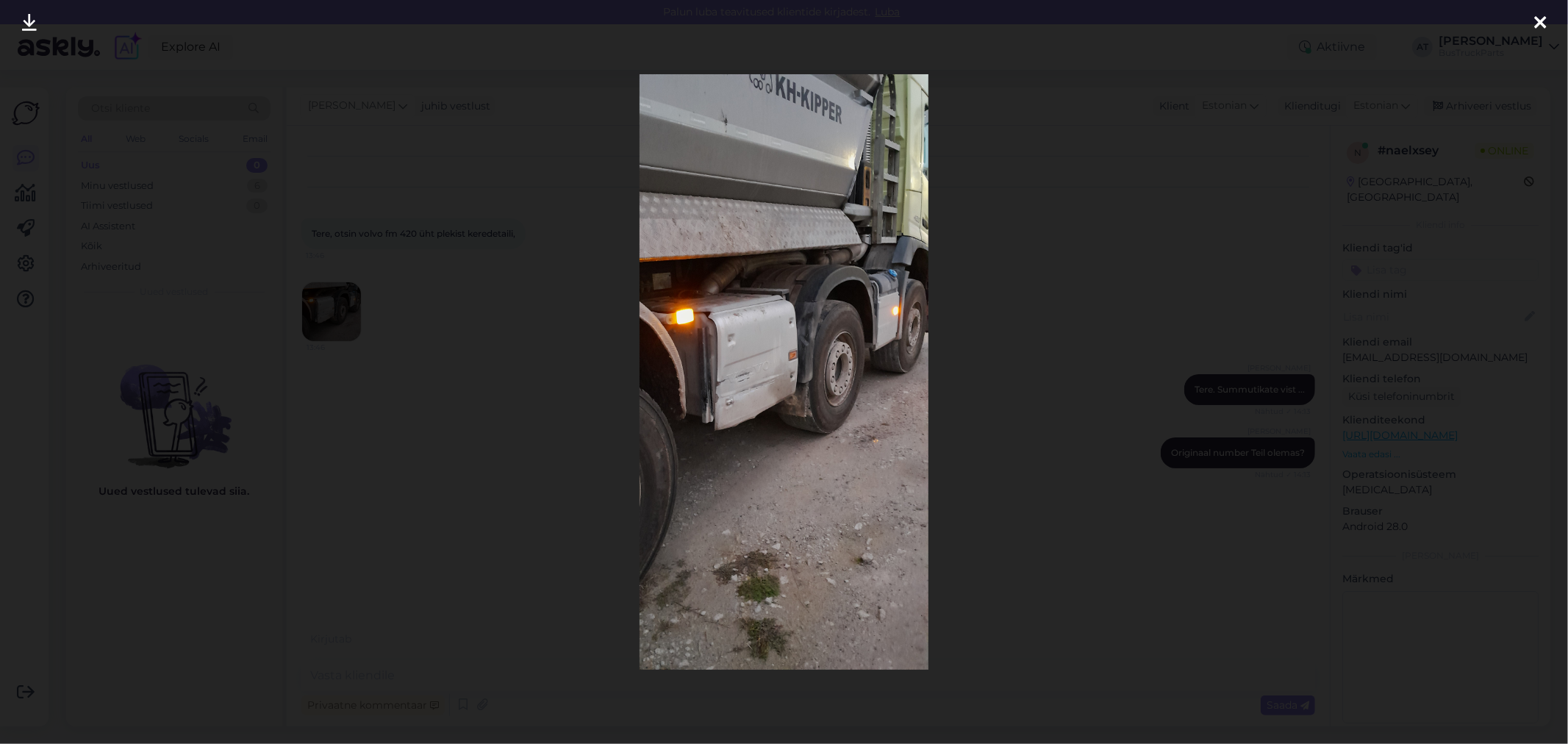
click at [1093, 321] on div at bounding box center [784, 372] width 1568 height 744
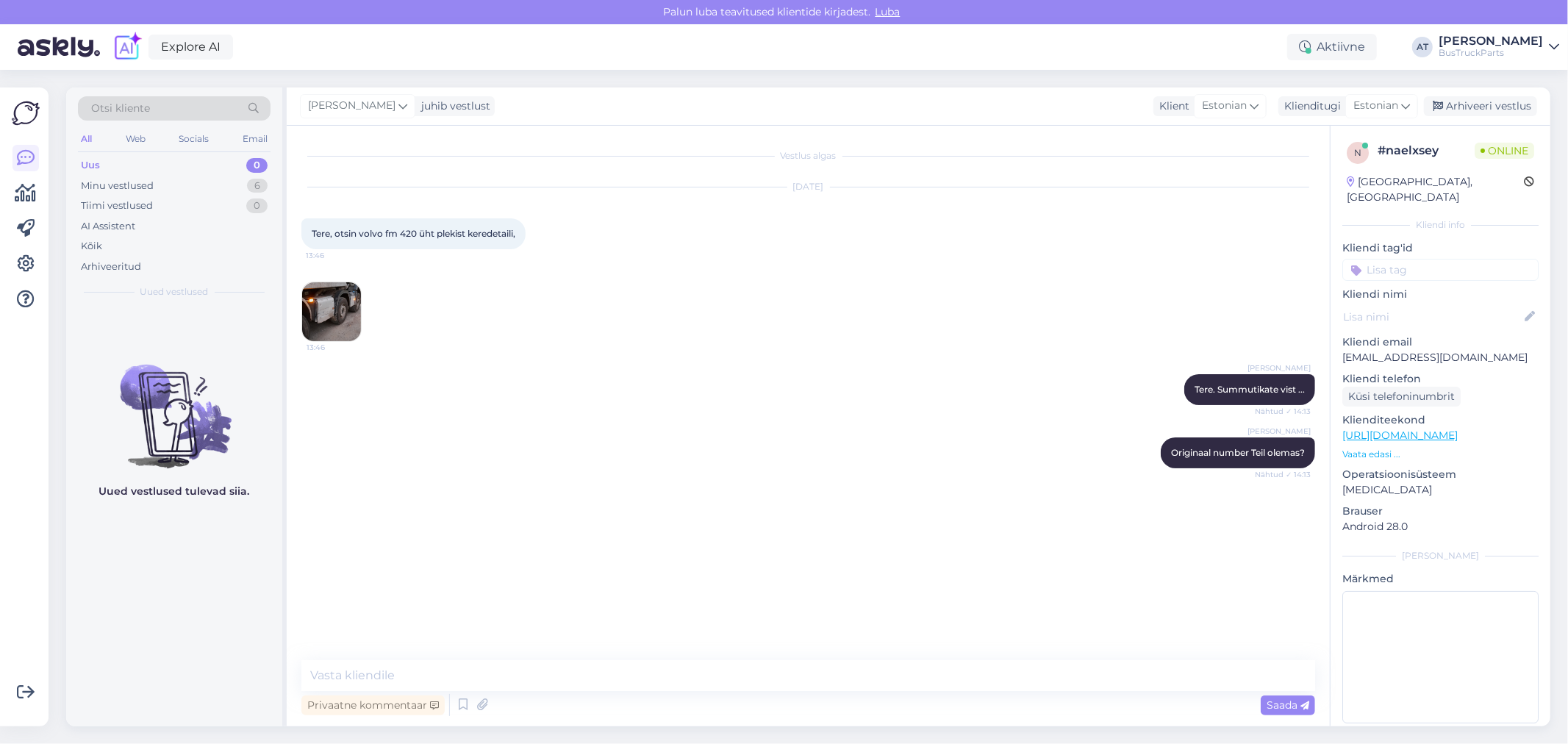
click at [343, 322] on img at bounding box center [331, 311] width 58 height 58
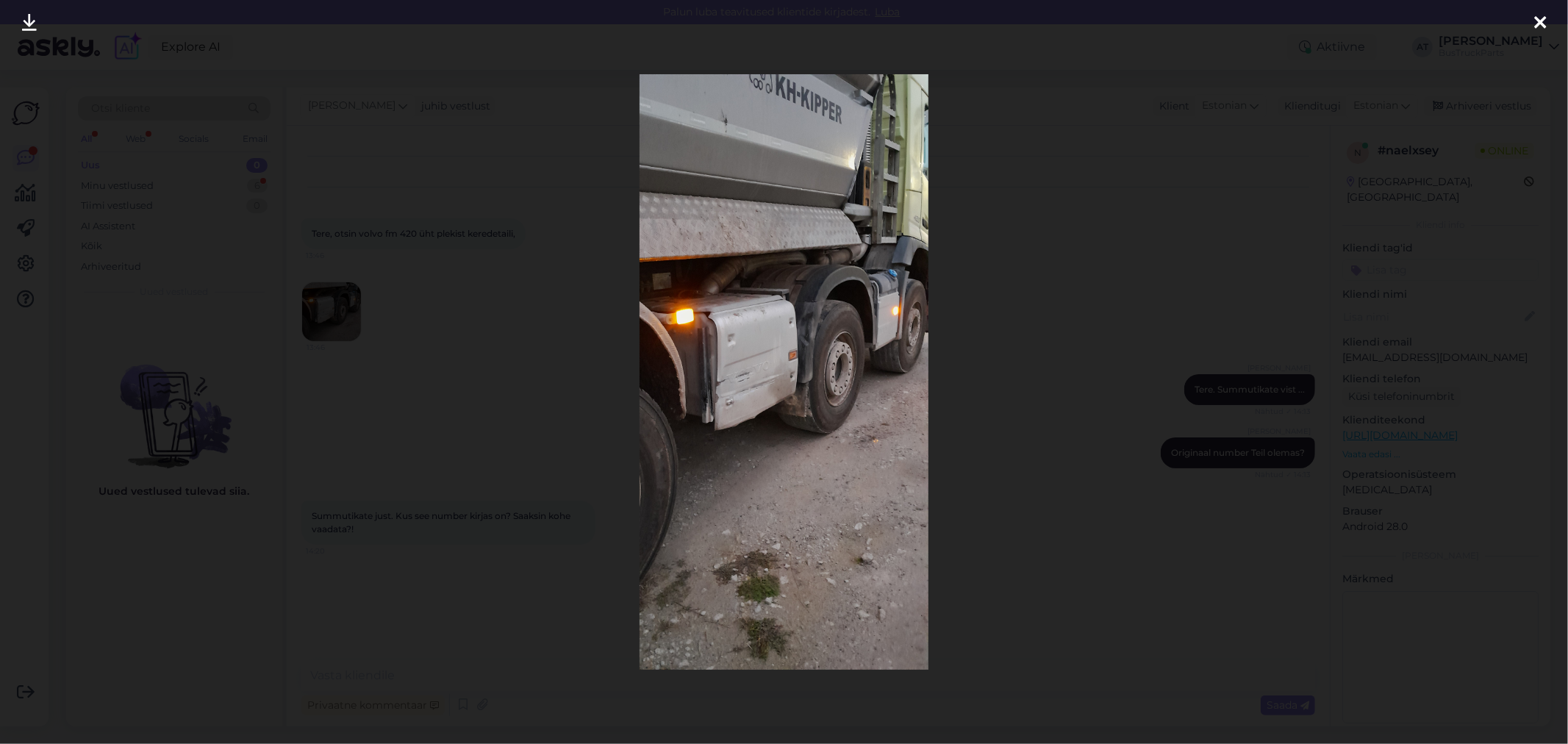
click at [1228, 362] on div at bounding box center [784, 372] width 1568 height 744
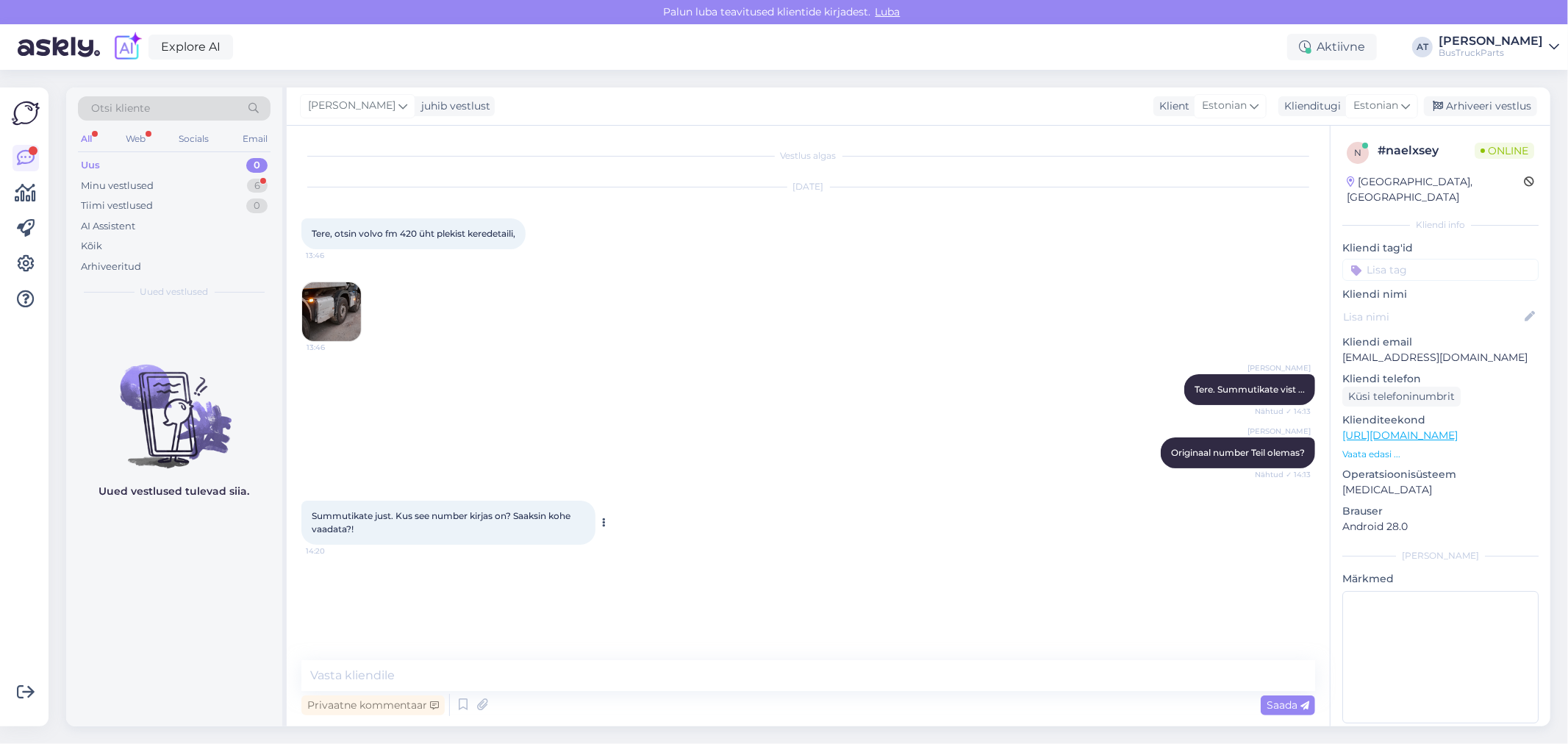
click at [464, 532] on div "Summutikate just. Kus see number kirjas on? Saaksin kohe vaadata?! 14:20" at bounding box center [448, 523] width 294 height 44
click at [759, 669] on textarea at bounding box center [808, 676] width 1013 height 31
type textarea "Arvan, et saab vaadata VOLVO programmis :) Saatve Reg. number, ma vaatan"
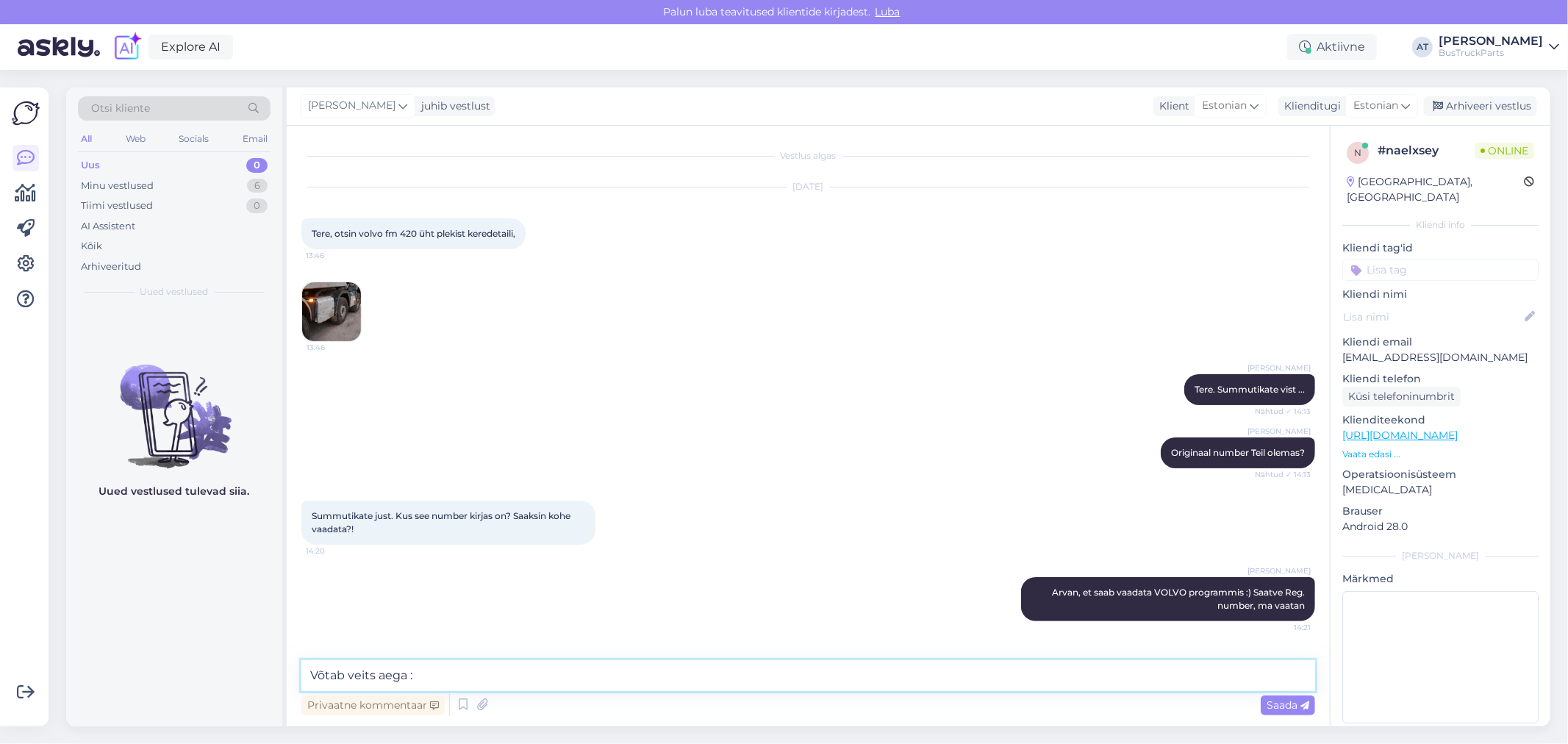
type textarea "Võtab veits aega :)"
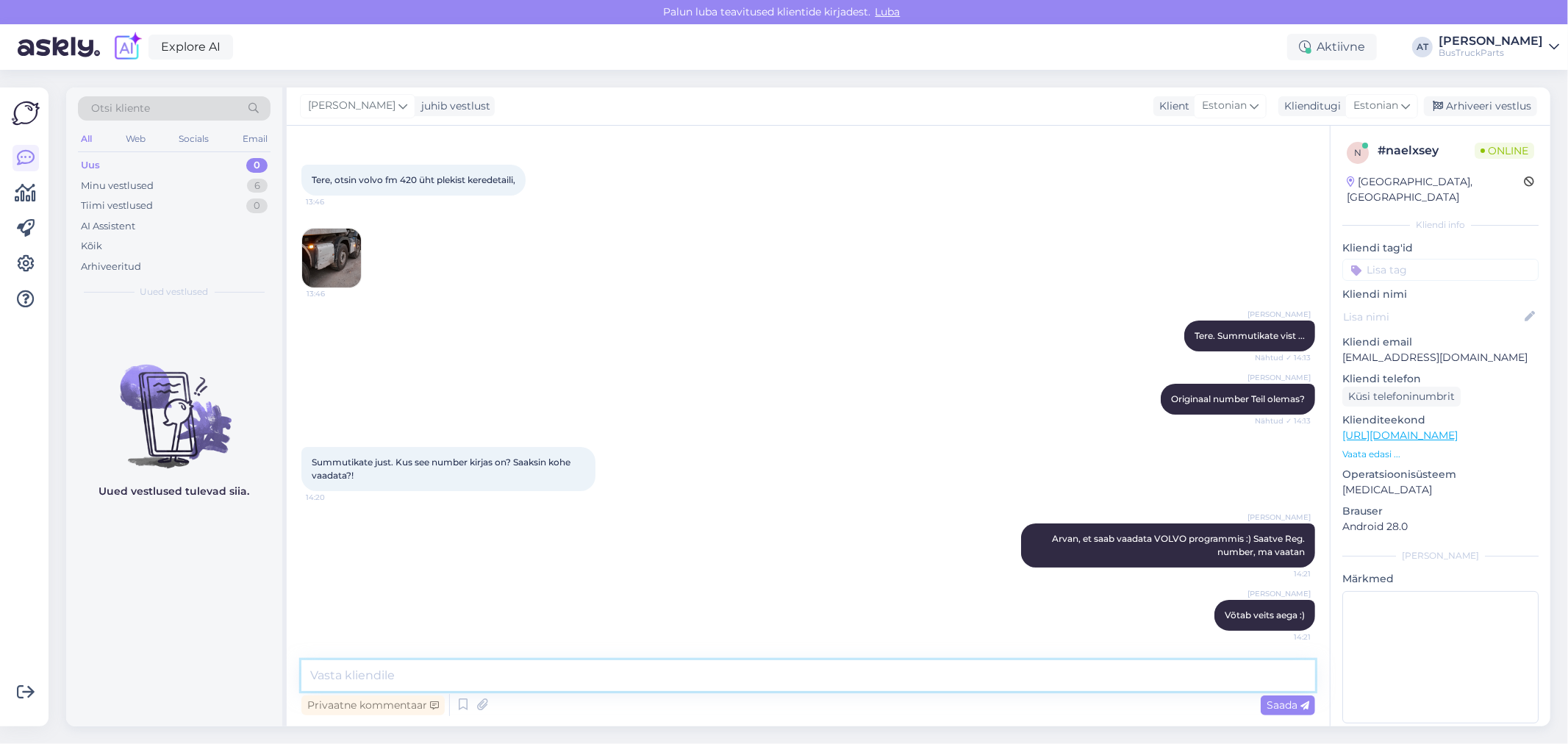
click at [360, 672] on textarea at bounding box center [808, 676] width 1013 height 31
paste textarea
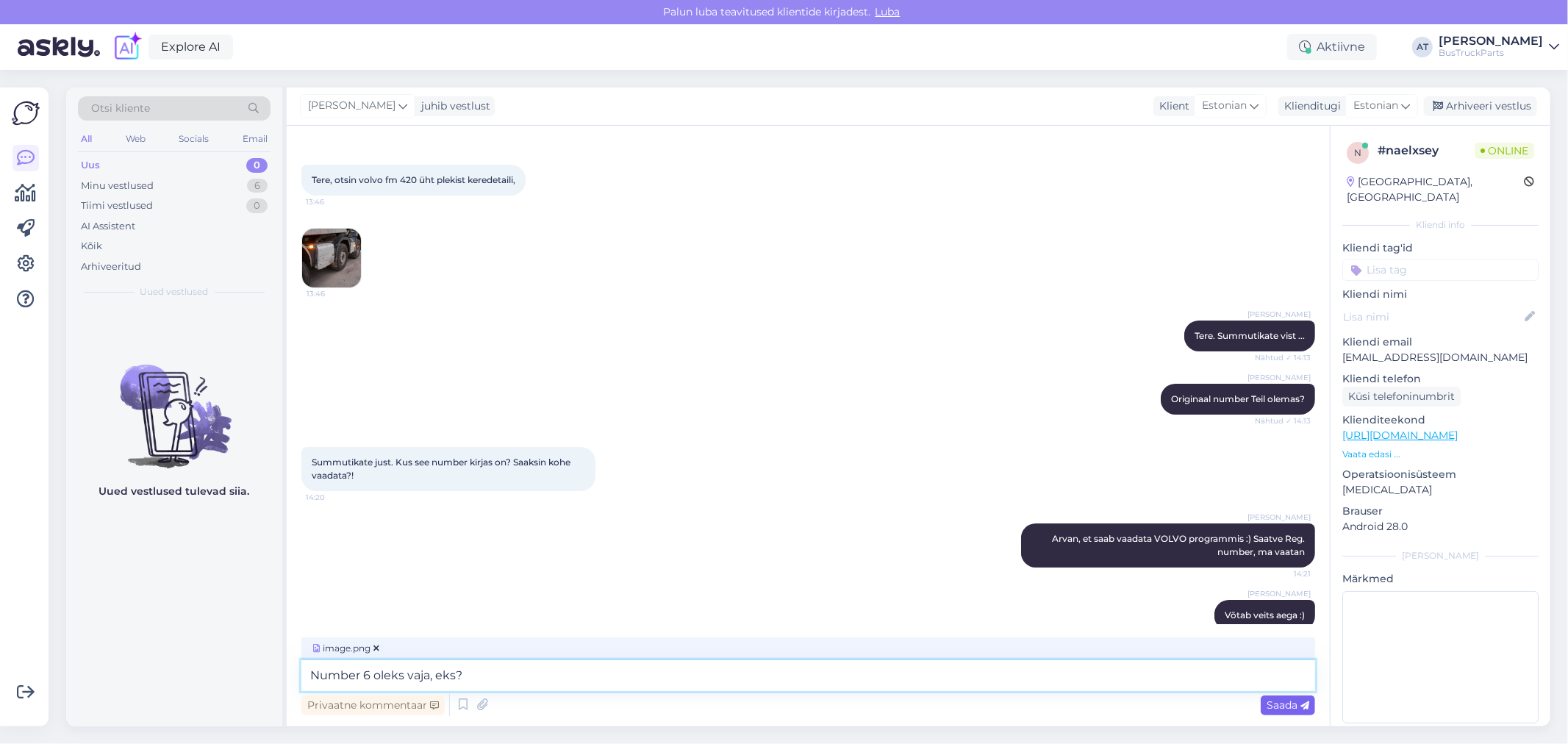
type textarea "Number 6 oleks vaja, eks?"
click at [1287, 706] on span "Saada" at bounding box center [1287, 706] width 43 height 13
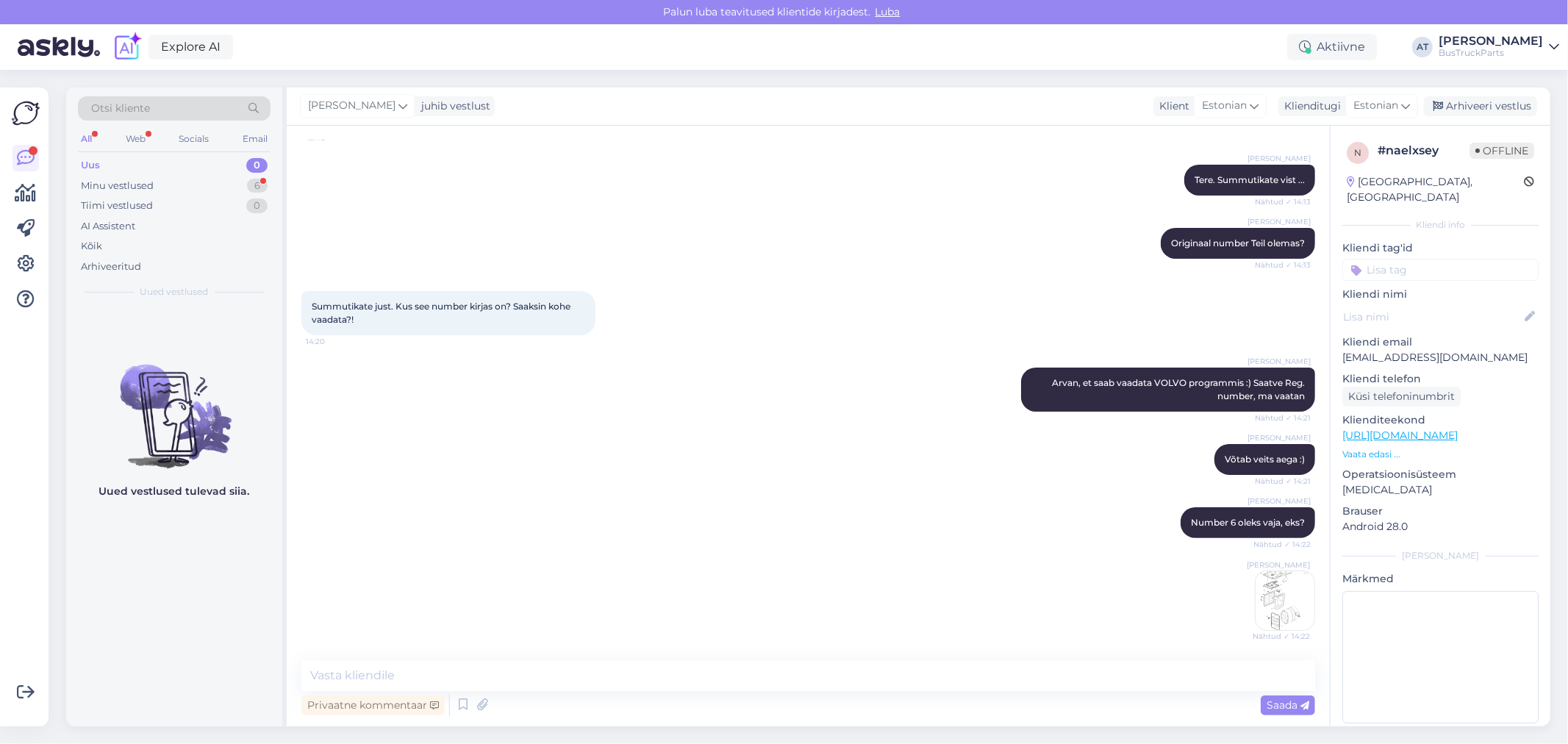
scroll to position [399, 0]
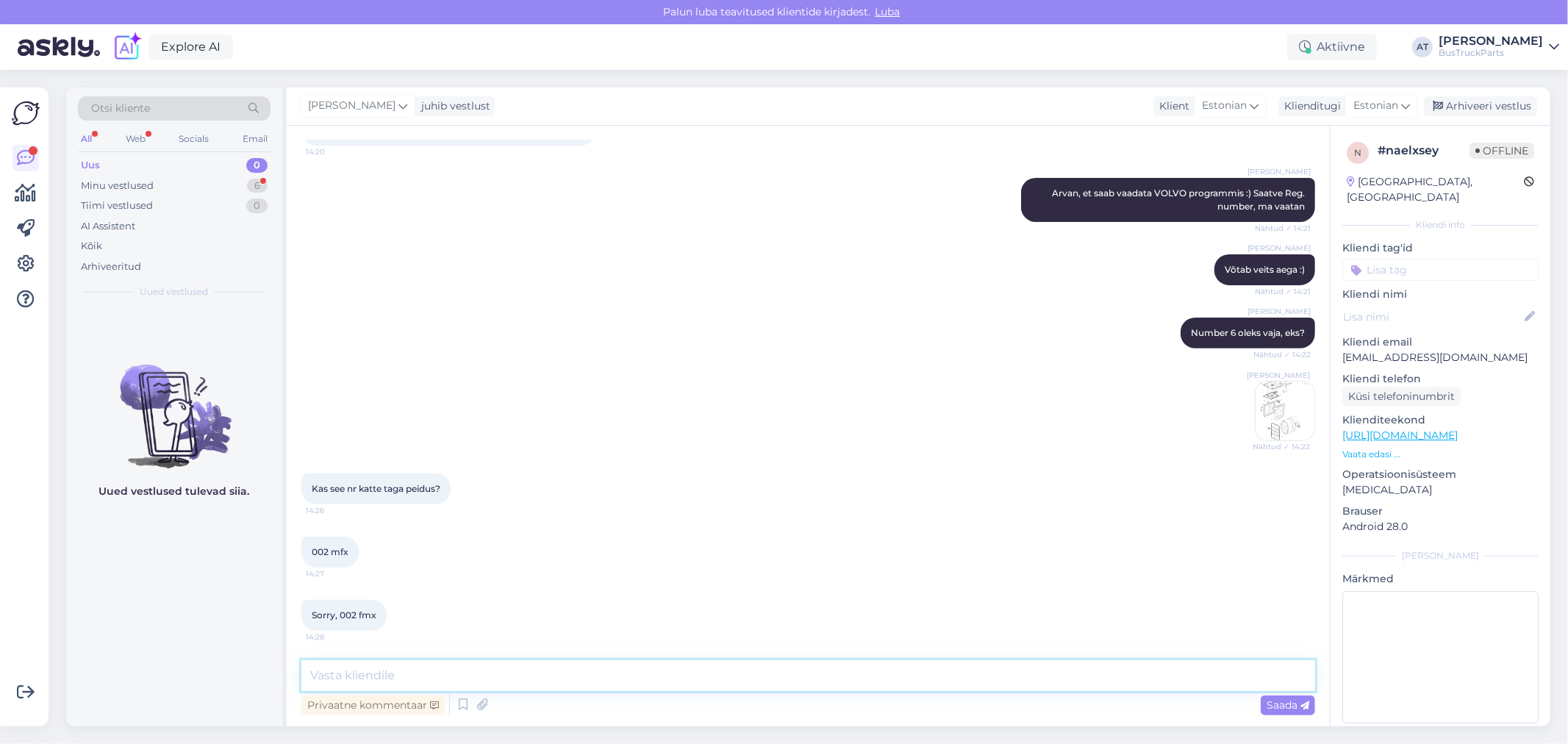
click at [496, 671] on textarea at bounding box center [808, 676] width 1013 height 31
type textarea "moment"
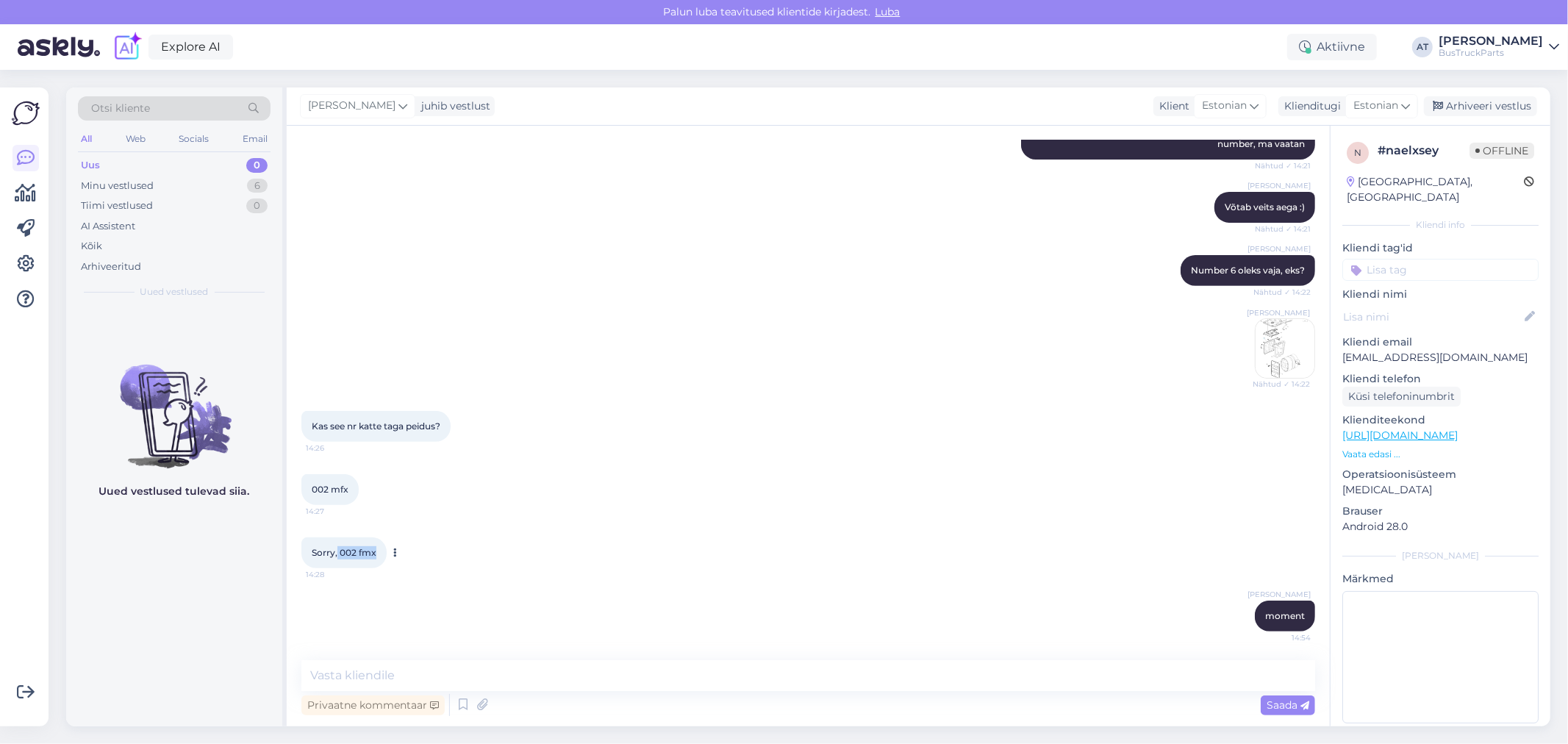
drag, startPoint x: 336, startPoint y: 553, endPoint x: 376, endPoint y: 552, distance: 40.0
click at [376, 552] on div "Sorry, 002 fmx 14:28" at bounding box center [344, 553] width 85 height 31
copy span "002 fmx"
click at [331, 488] on span "002 mfx" at bounding box center [330, 489] width 37 height 11
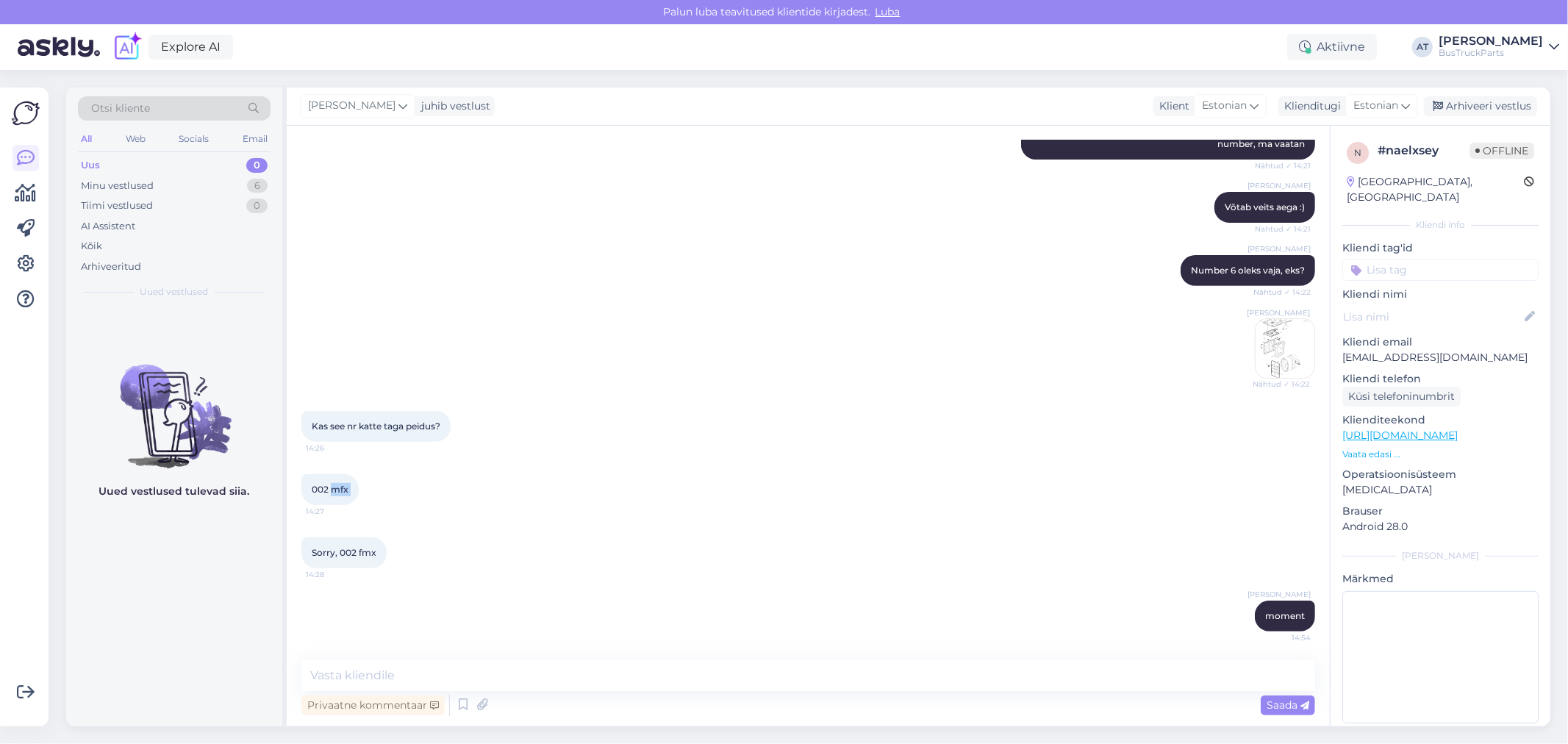
copy div "mfx 14:27"
click at [366, 553] on span "Sorry, 002 fmx" at bounding box center [344, 552] width 65 height 11
copy div "fmx 14:28"
click at [533, 670] on textarea at bounding box center [808, 676] width 1013 height 31
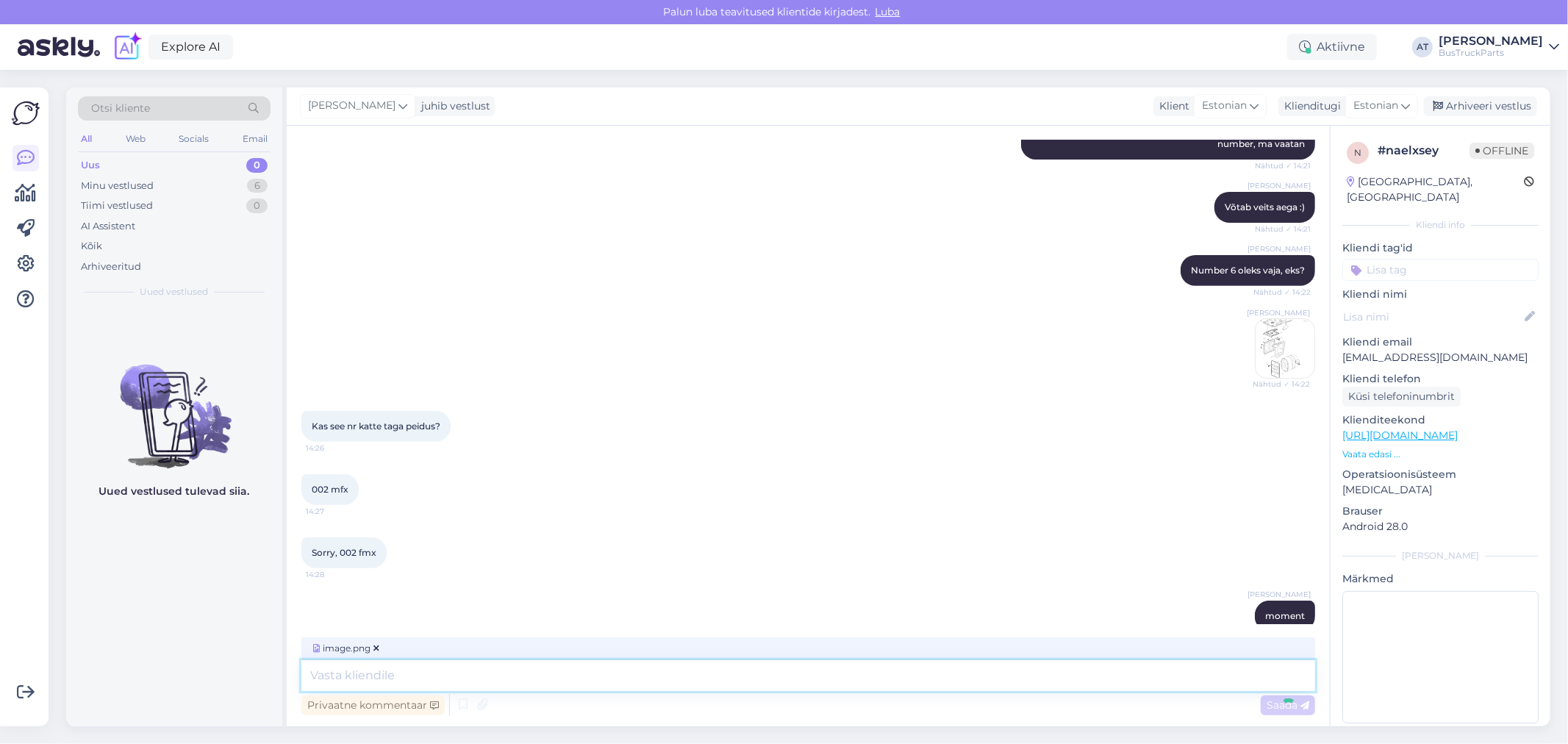
scroll to position [555, 0]
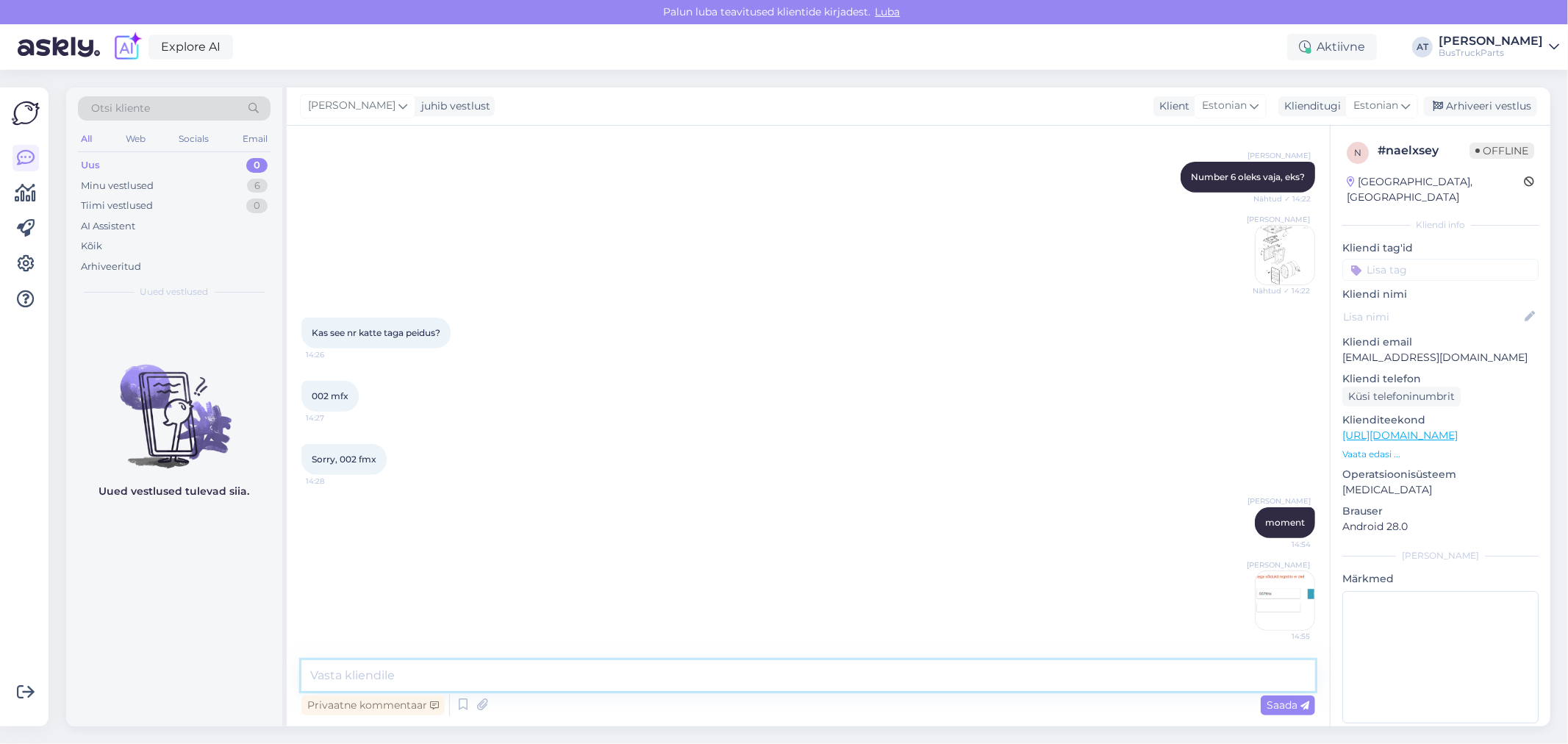
click at [503, 673] on textarea at bounding box center [808, 676] width 1013 height 31
type textarea "Teine ka vale"
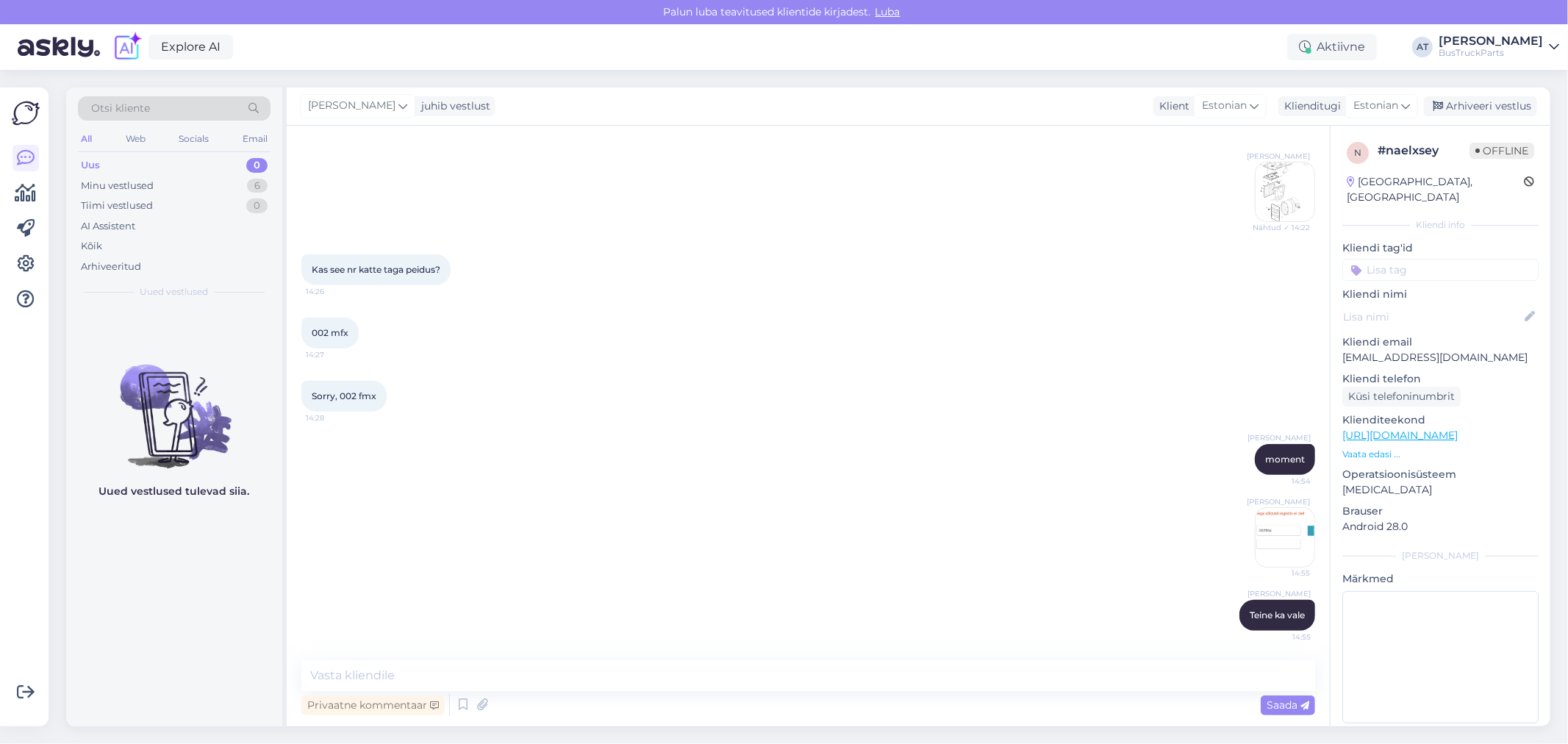
click at [466, 270] on div "Kas see nr katte taga peidus? 14:26" at bounding box center [808, 270] width 1013 height 63
click at [460, 268] on icon at bounding box center [460, 270] width 3 height 9
click at [745, 270] on div "Kas see nr katte taga peidus? 14:26 Show Estonian translation Show English tran…" at bounding box center [808, 270] width 1013 height 63
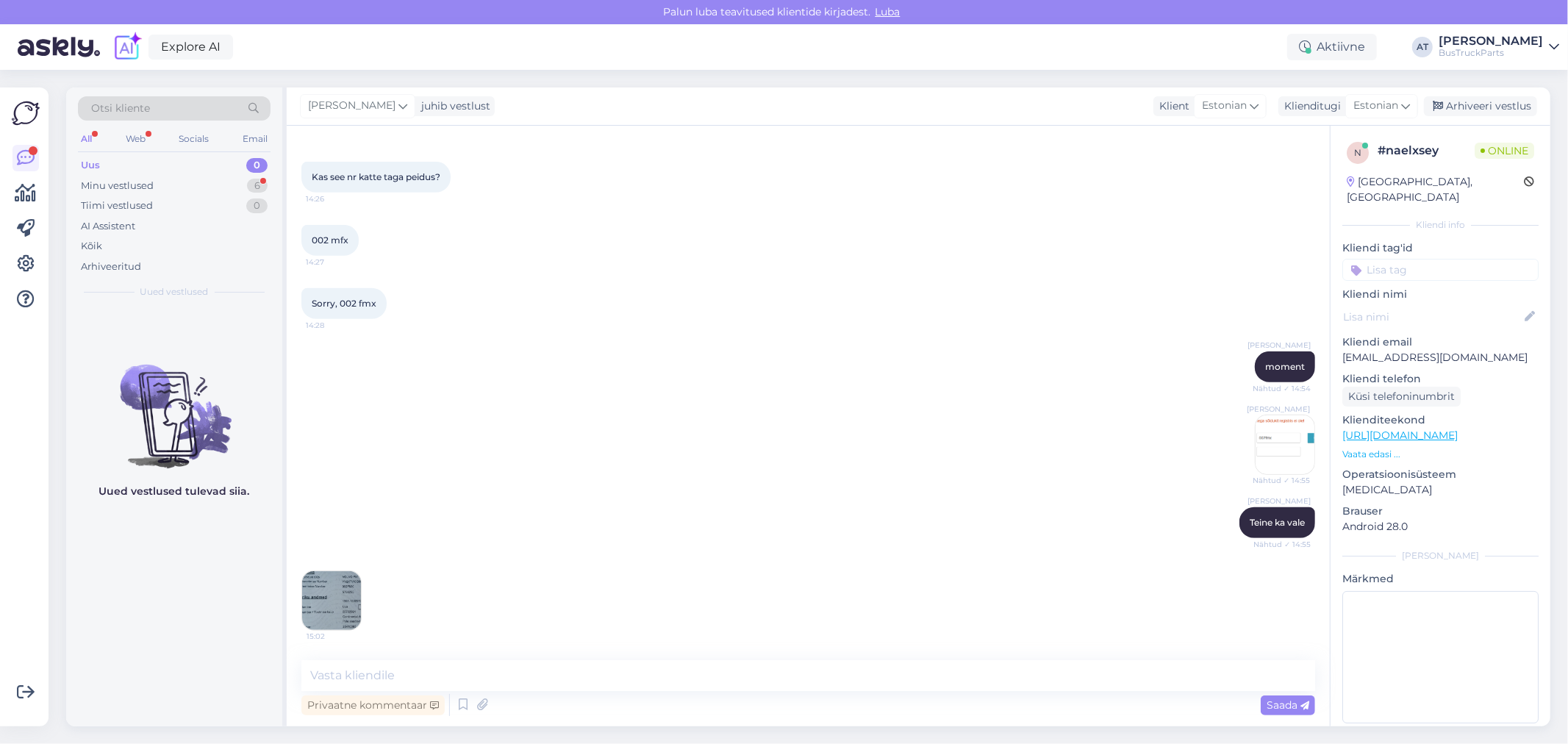
click at [326, 600] on img at bounding box center [331, 600] width 58 height 58
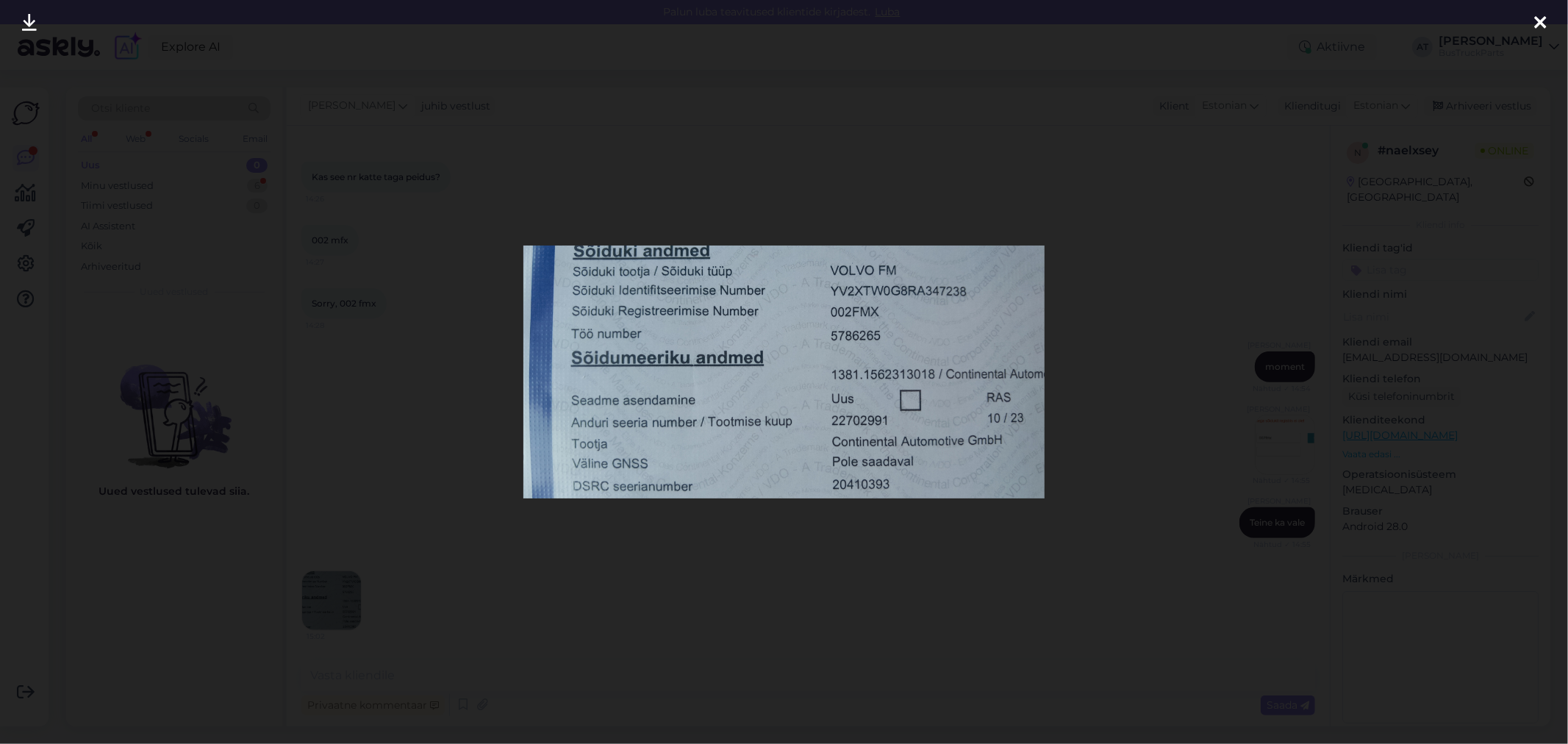
click at [718, 501] on div at bounding box center [784, 372] width 1568 height 744
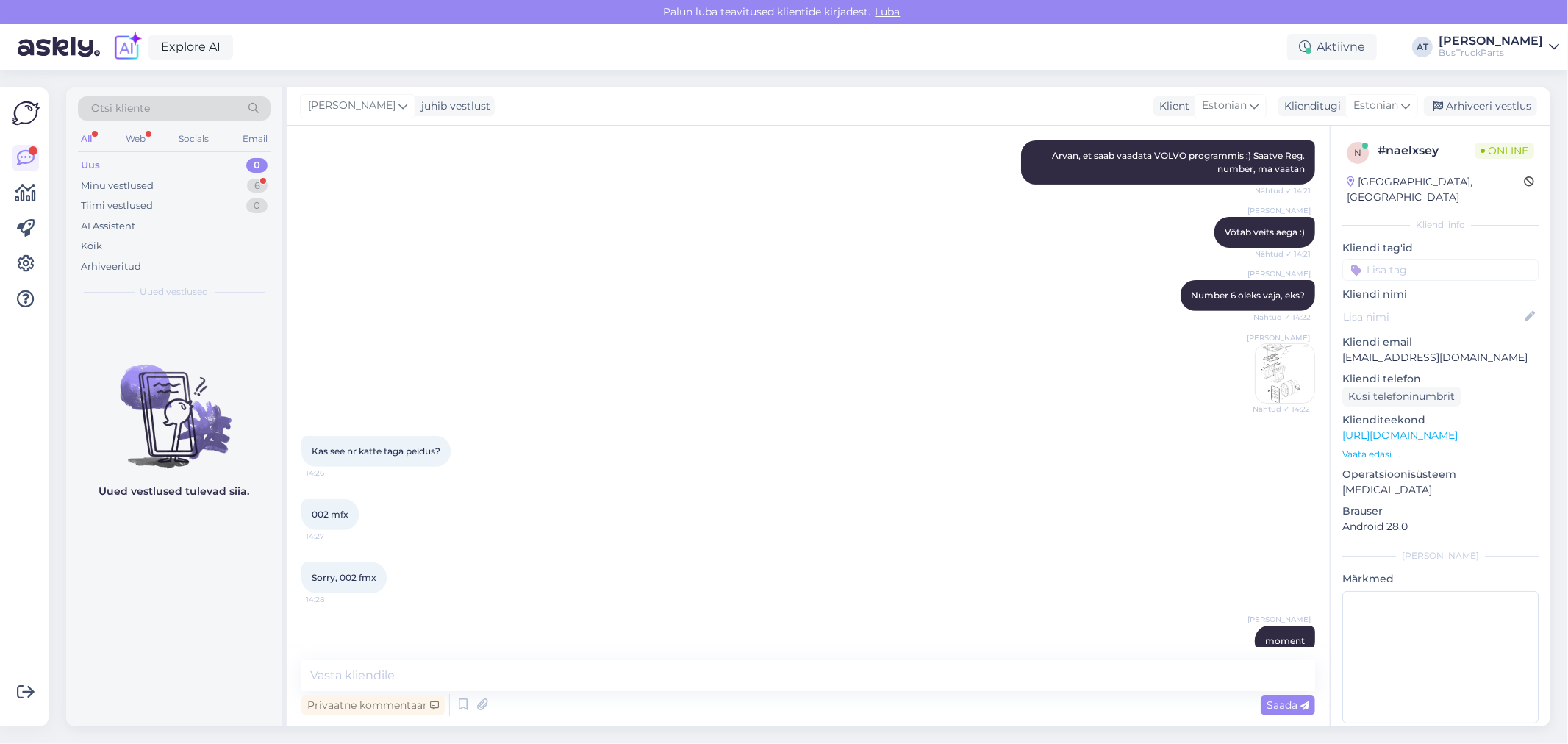
scroll to position [548, 0]
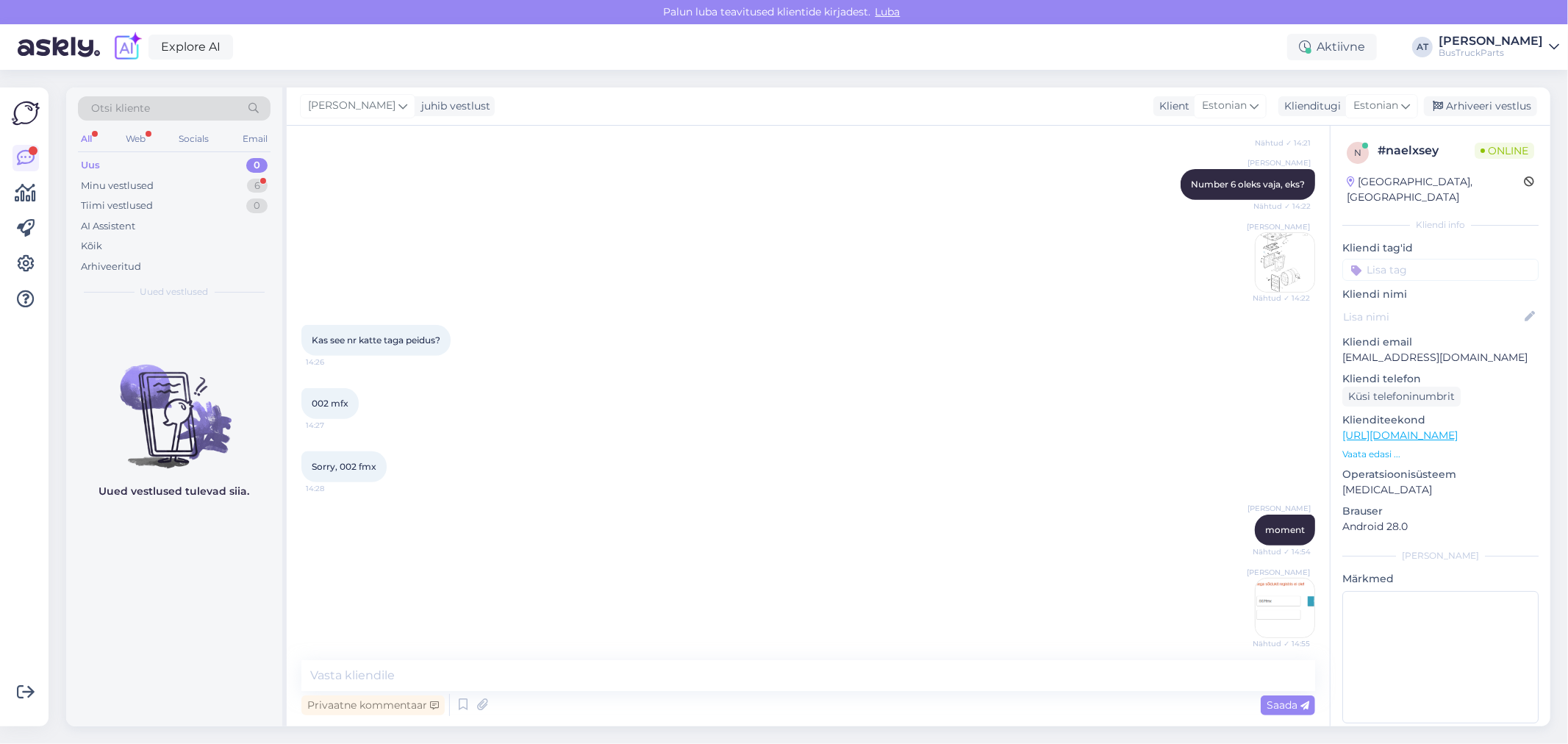
click at [1283, 261] on img at bounding box center [1284, 262] width 58 height 58
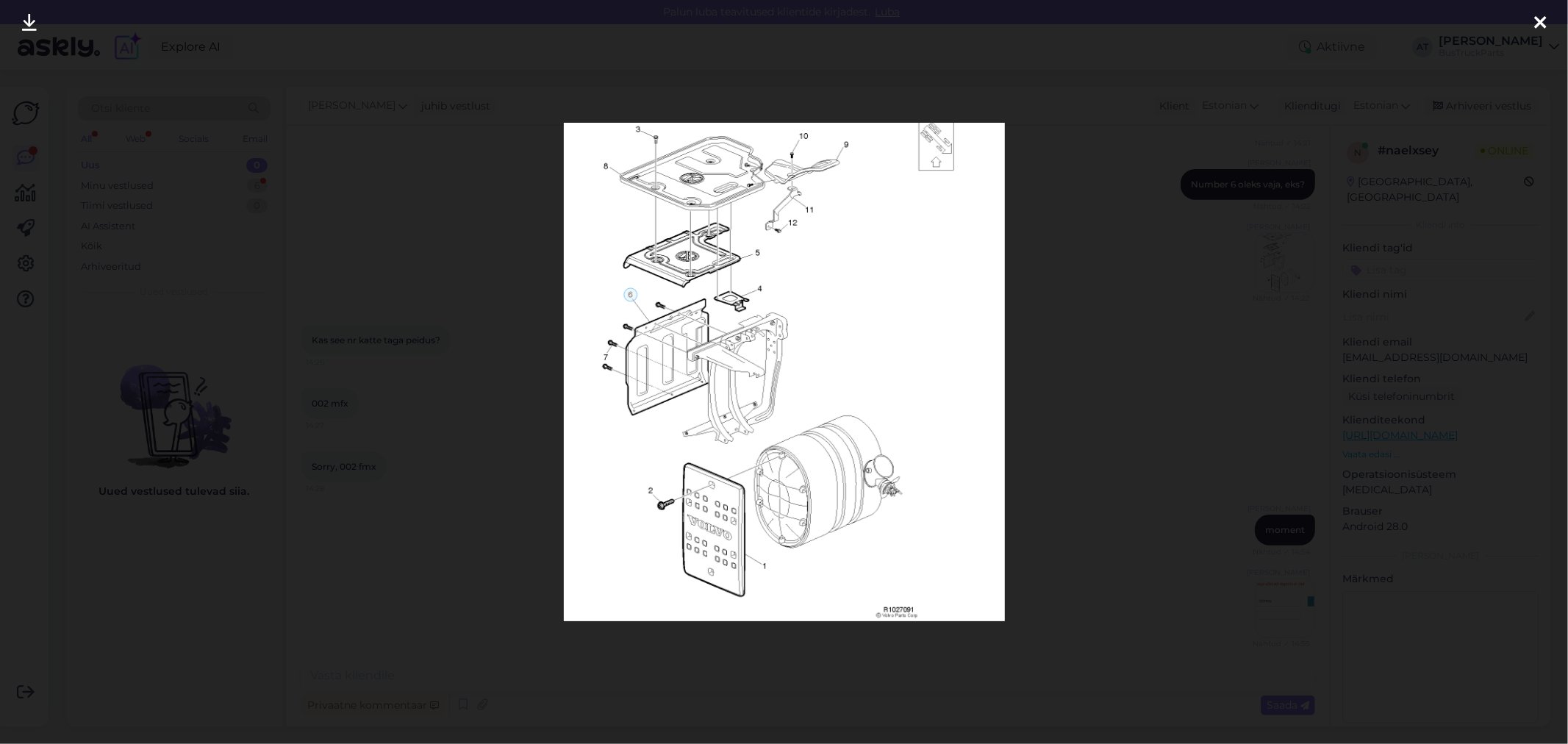
click at [1133, 412] on div at bounding box center [784, 372] width 1568 height 744
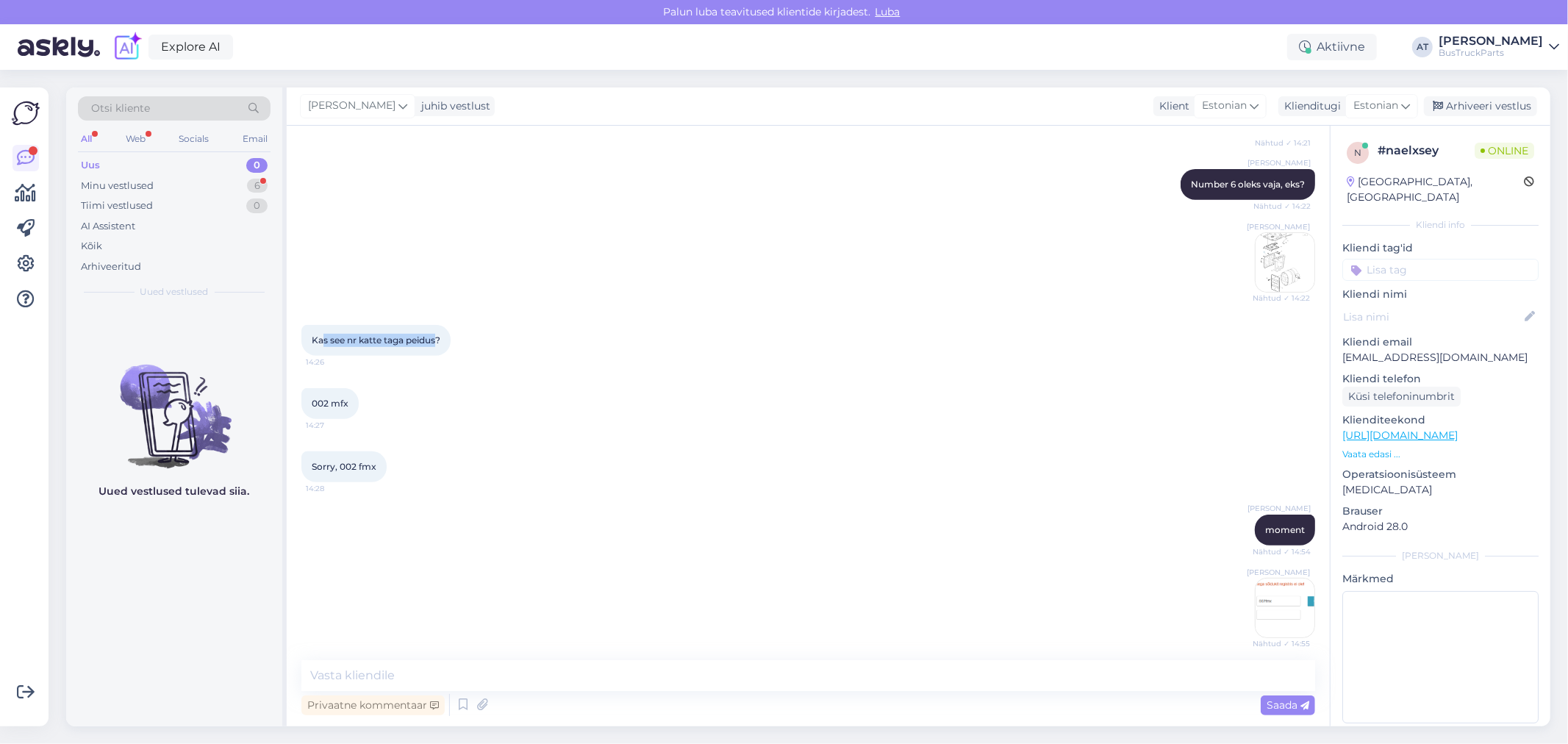
drag, startPoint x: 322, startPoint y: 339, endPoint x: 754, endPoint y: 396, distance: 435.7
click at [451, 342] on div "Kas see nr katte taga peidus? 14:26" at bounding box center [376, 340] width 149 height 31
click at [774, 415] on div "002 mfx 14:27" at bounding box center [808, 404] width 1013 height 63
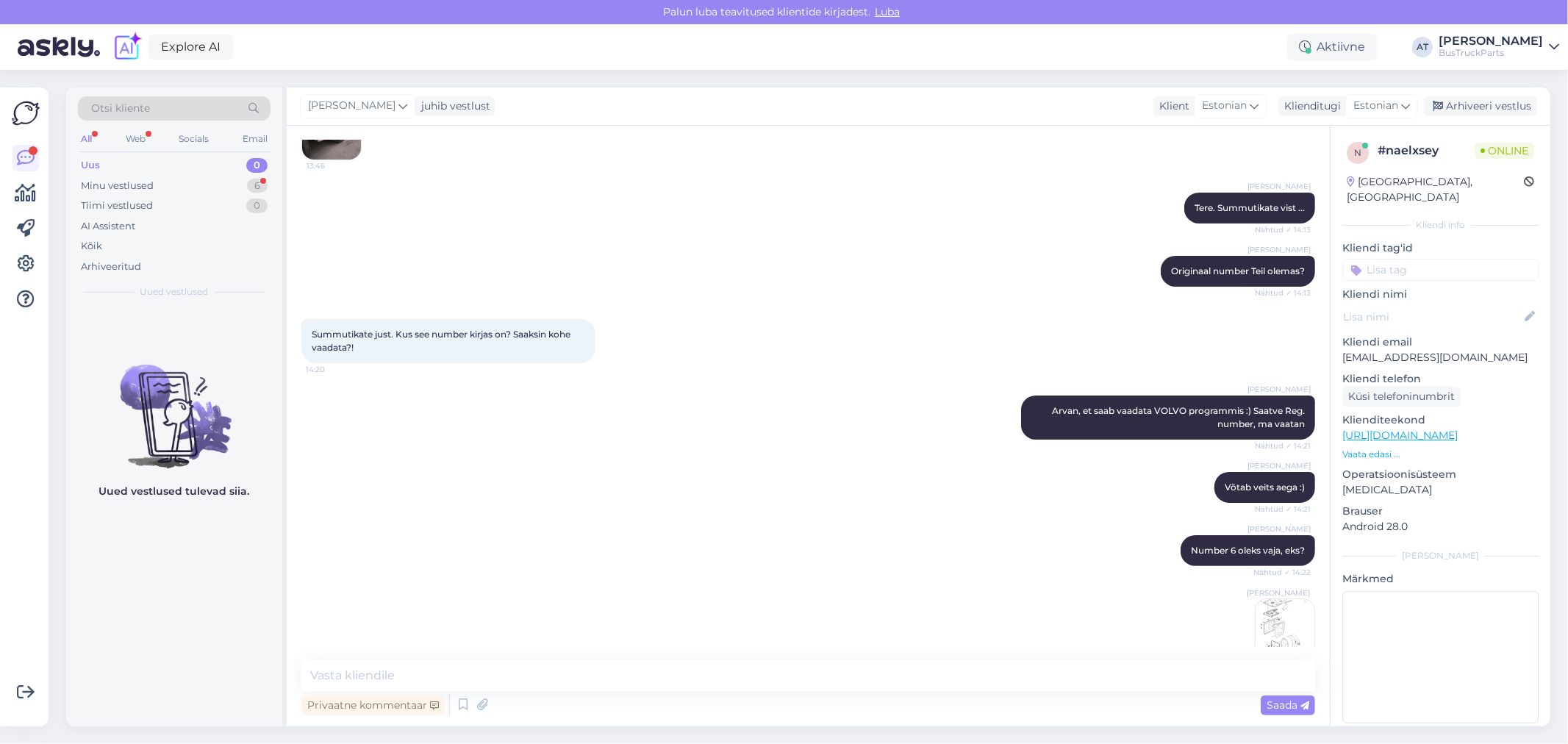
scroll to position [0, 0]
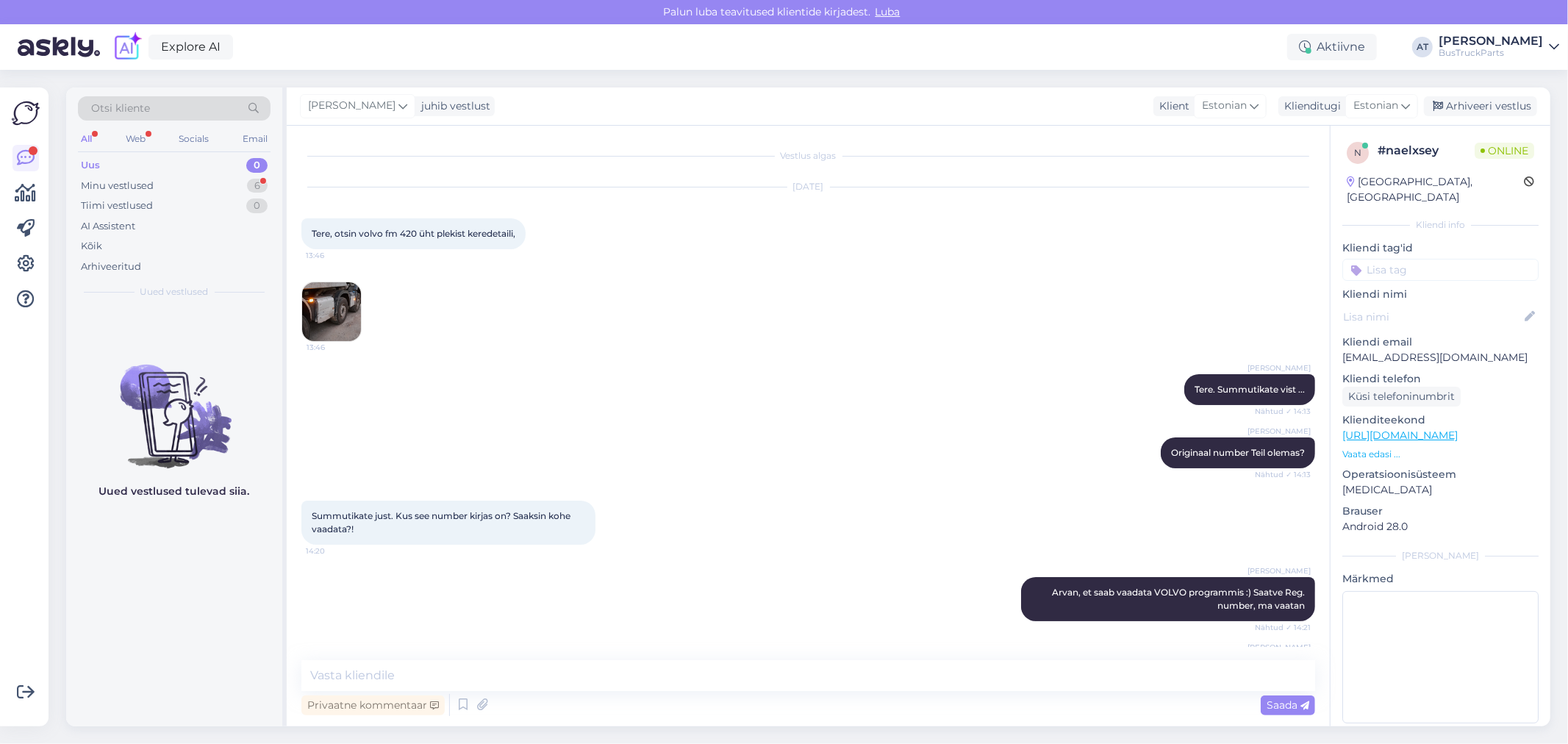
click at [333, 318] on img at bounding box center [331, 311] width 58 height 58
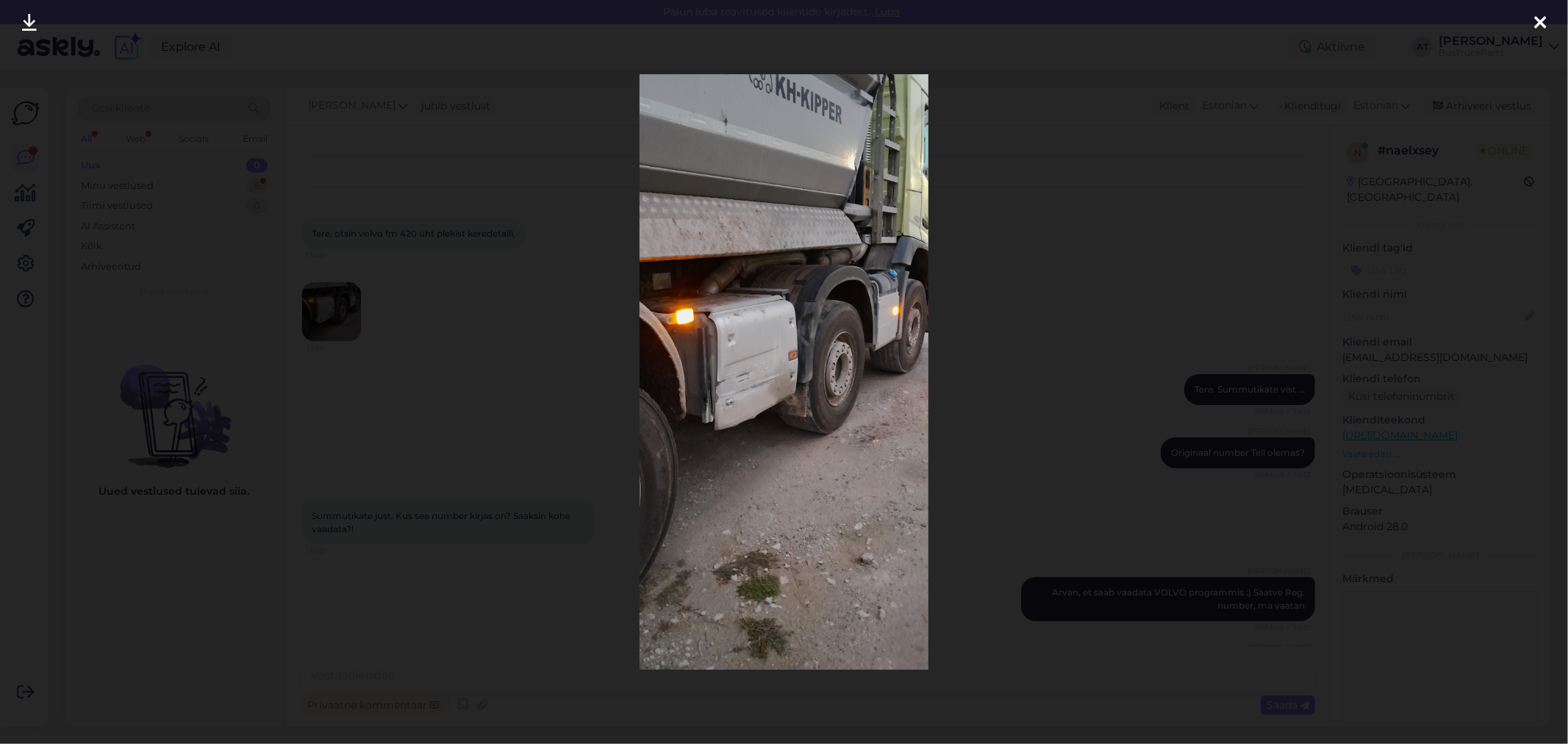
click at [960, 292] on div at bounding box center [784, 372] width 1568 height 744
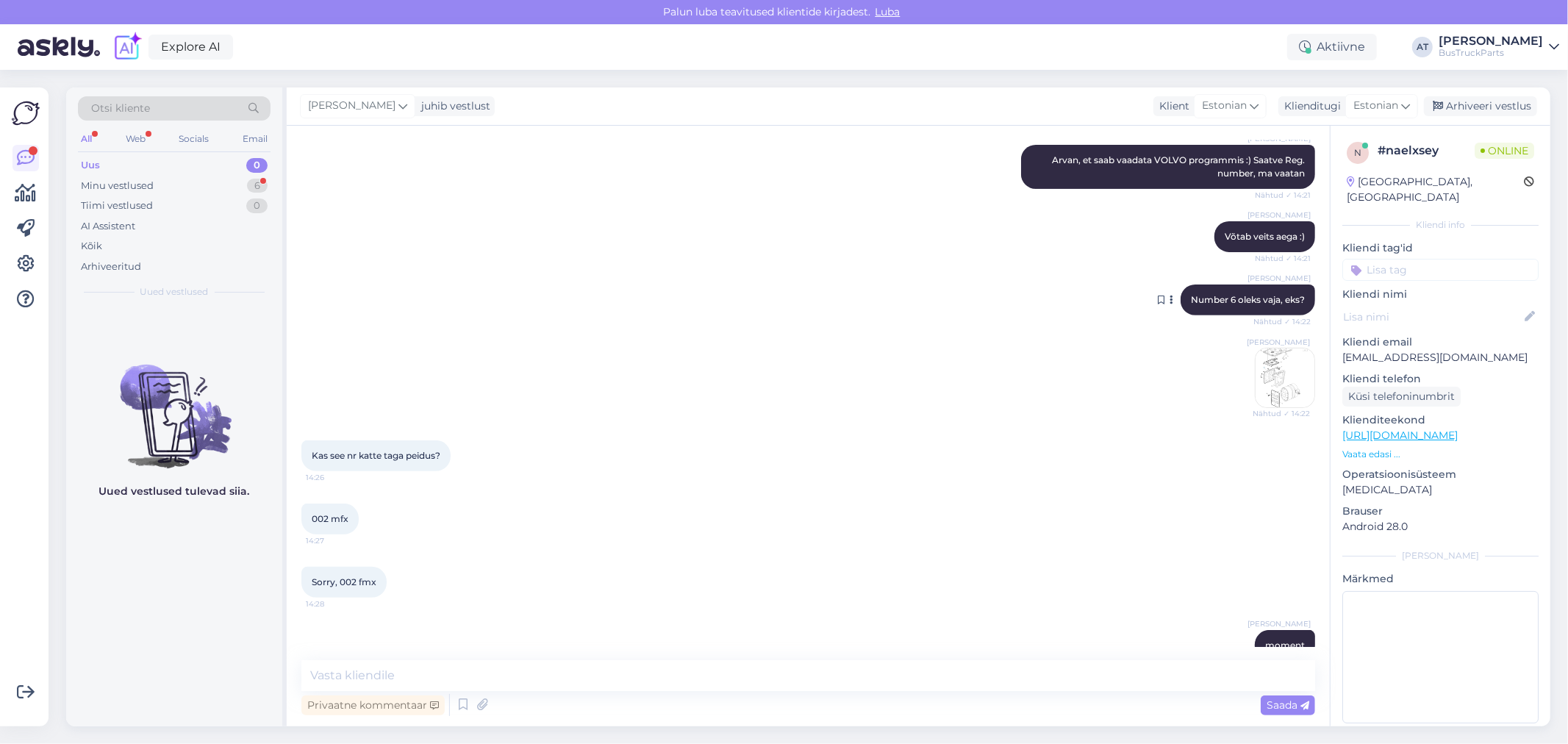
scroll to position [408, 0]
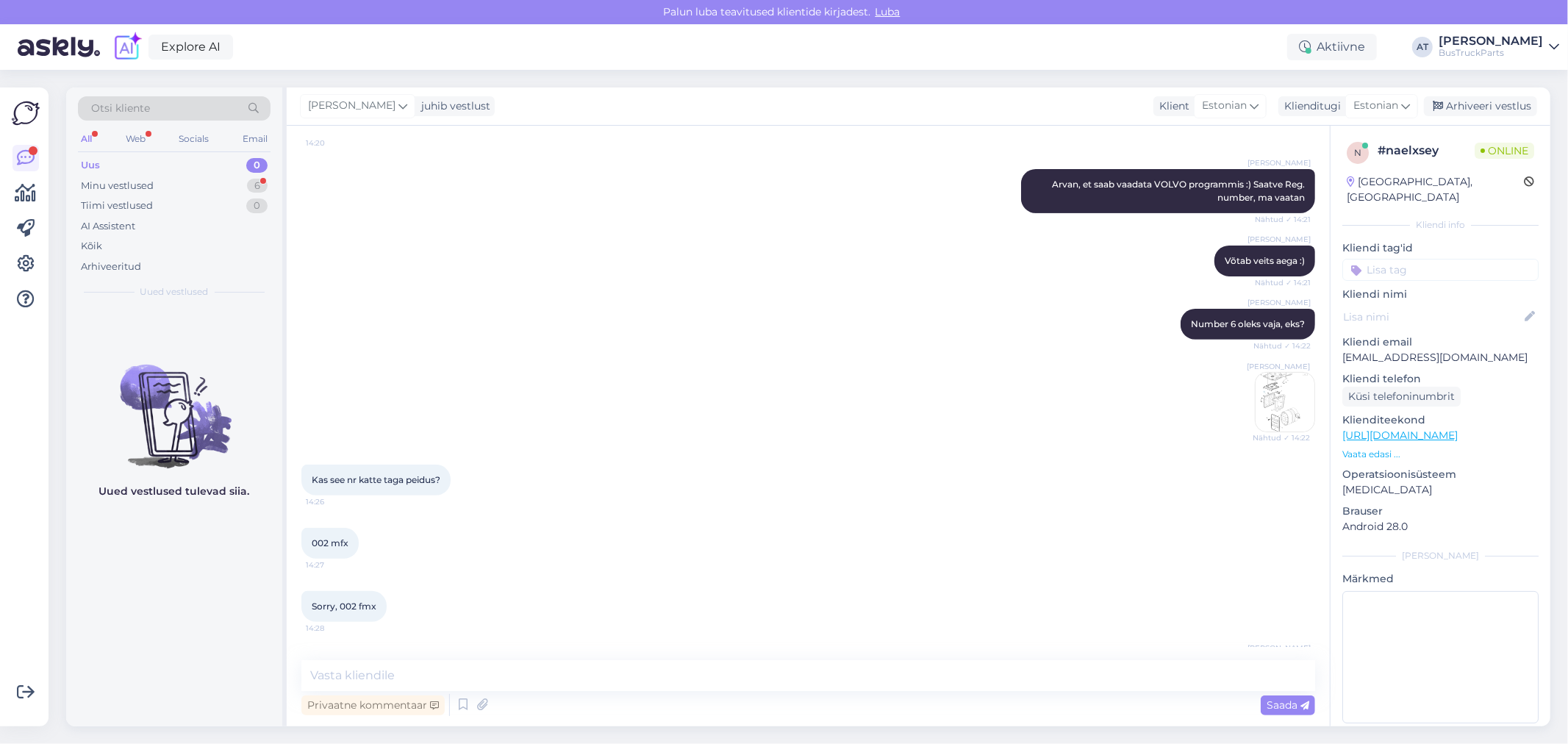
click at [1283, 402] on img at bounding box center [1284, 402] width 58 height 58
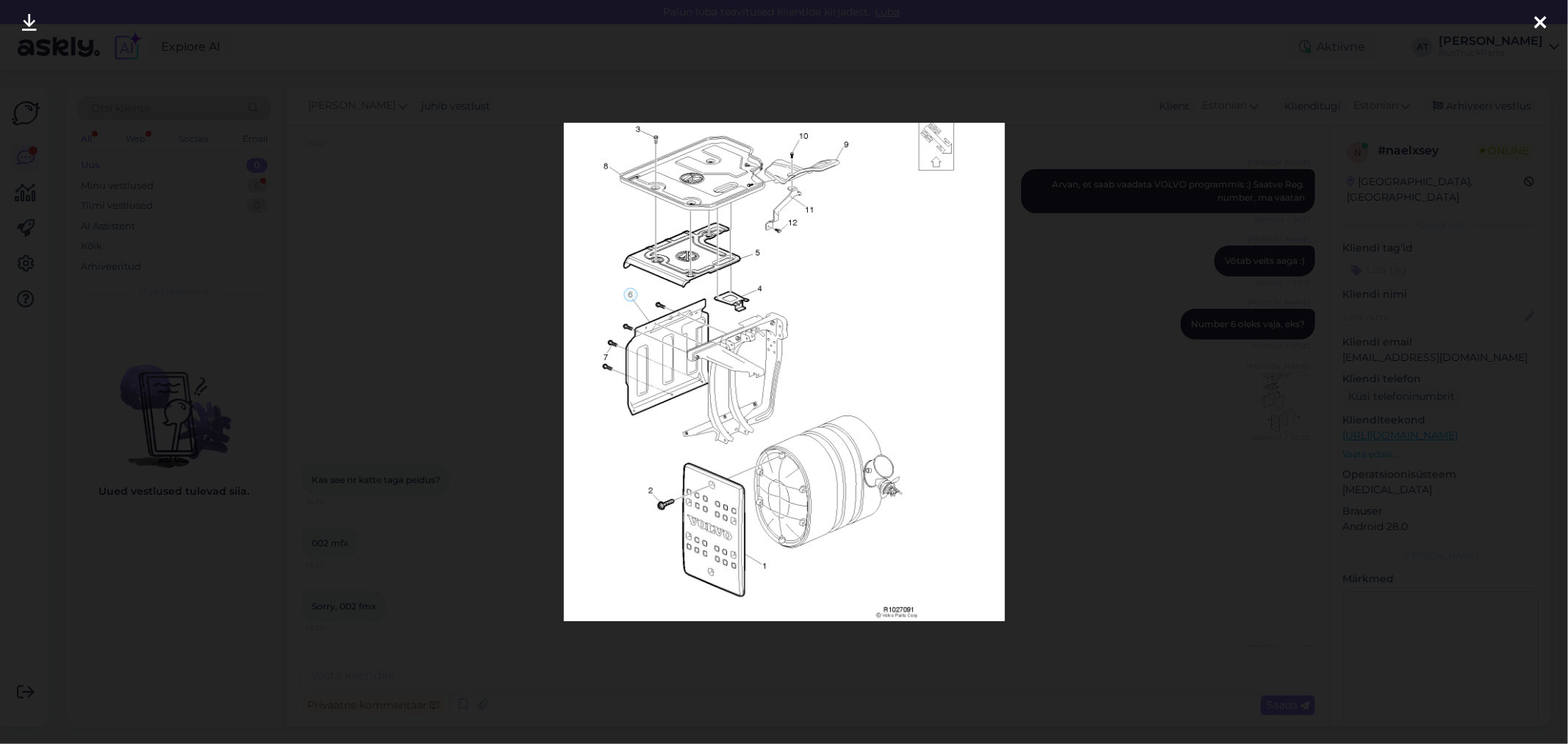
click at [761, 564] on img at bounding box center [784, 372] width 441 height 499
click at [1110, 339] on div at bounding box center [784, 372] width 1568 height 744
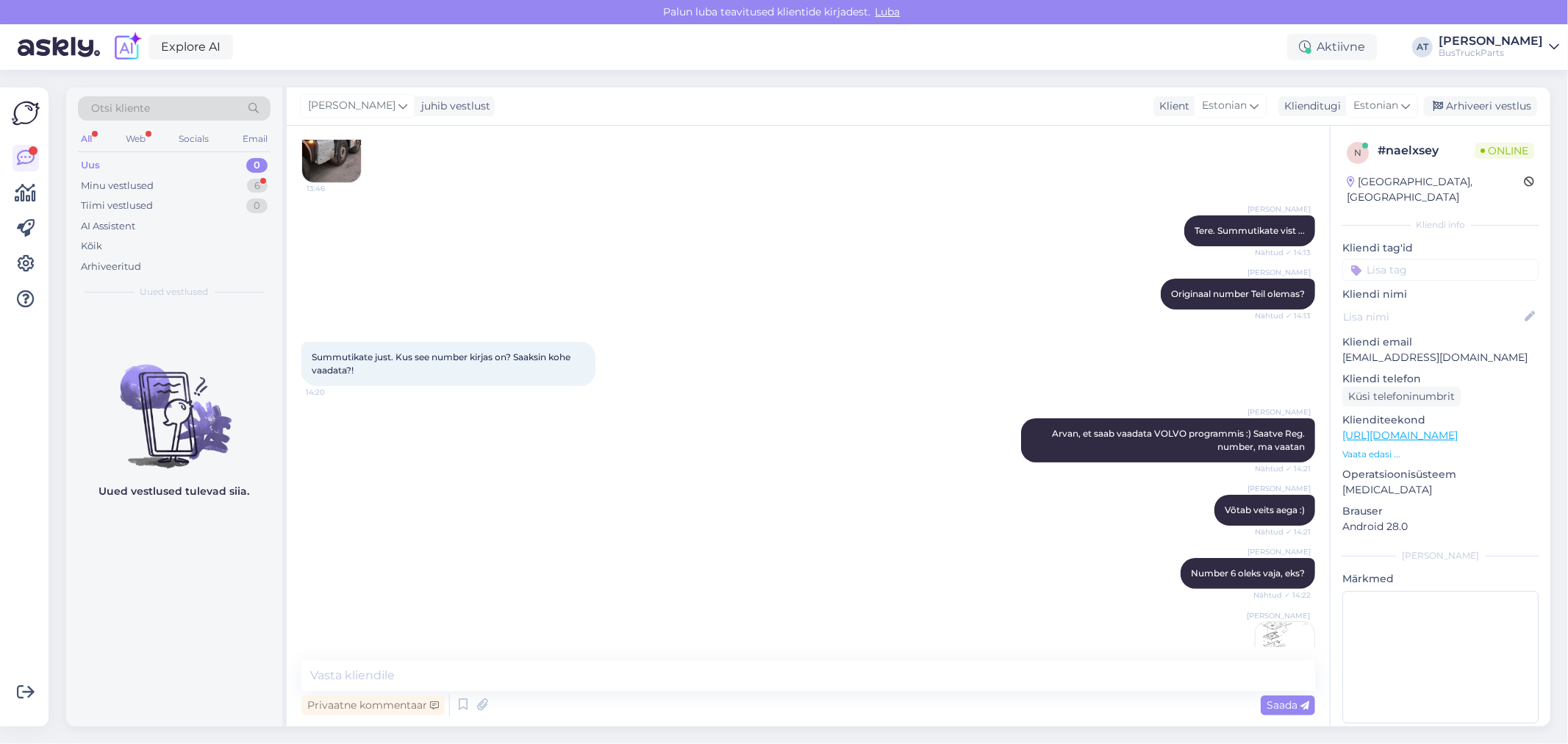
scroll to position [0, 0]
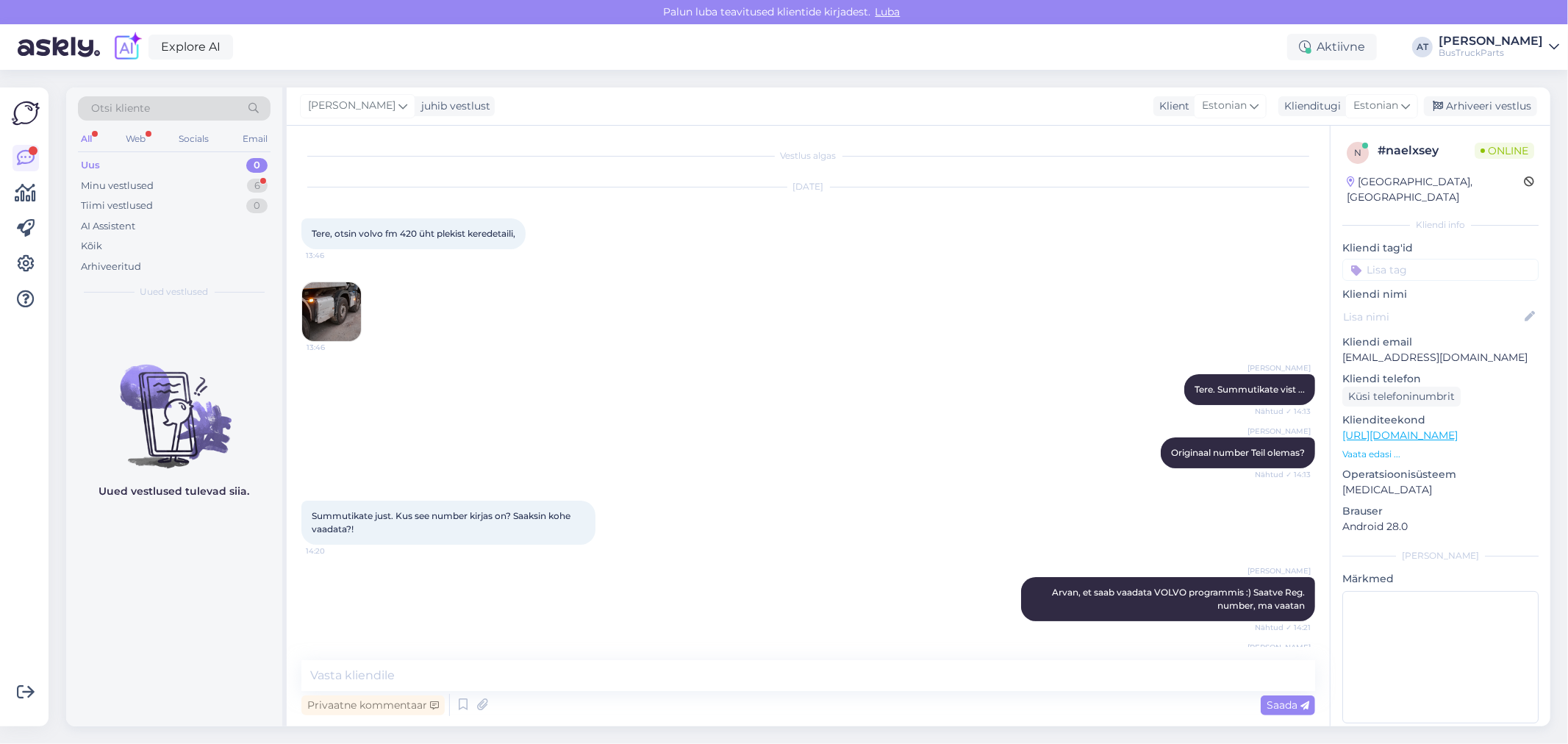
click at [343, 296] on img at bounding box center [331, 311] width 58 height 58
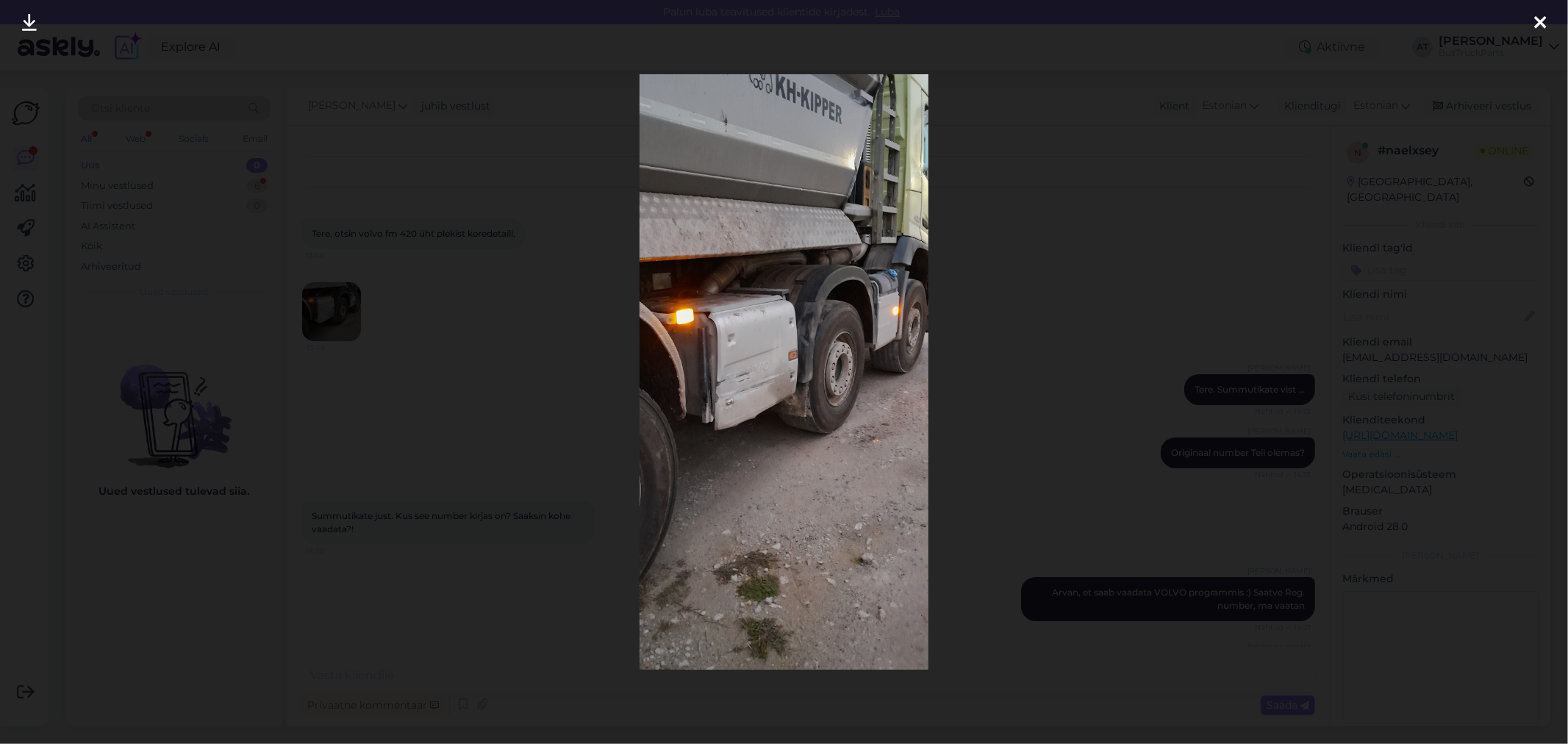
click at [1114, 342] on div at bounding box center [784, 372] width 1568 height 744
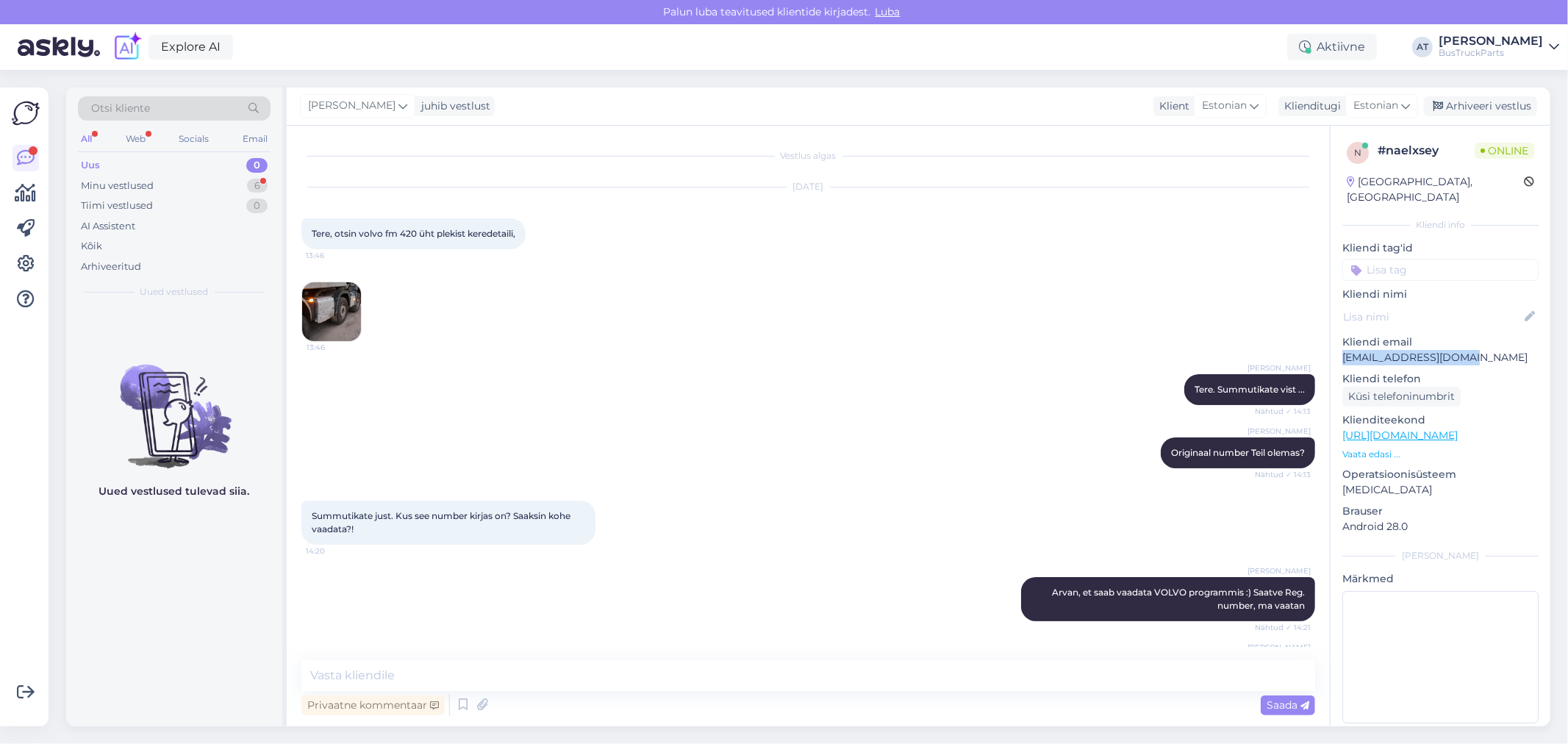
drag, startPoint x: 1471, startPoint y: 340, endPoint x: 1338, endPoint y: 340, distance: 133.0
click at [1338, 340] on div "n # naelxsey Online [GEOGRAPHIC_DATA], [GEOGRAPHIC_DATA] Kliendi info Kliendi t…" at bounding box center [1439, 436] width 219 height 620
copy p "[EMAIL_ADDRESS][DOMAIN_NAME]"
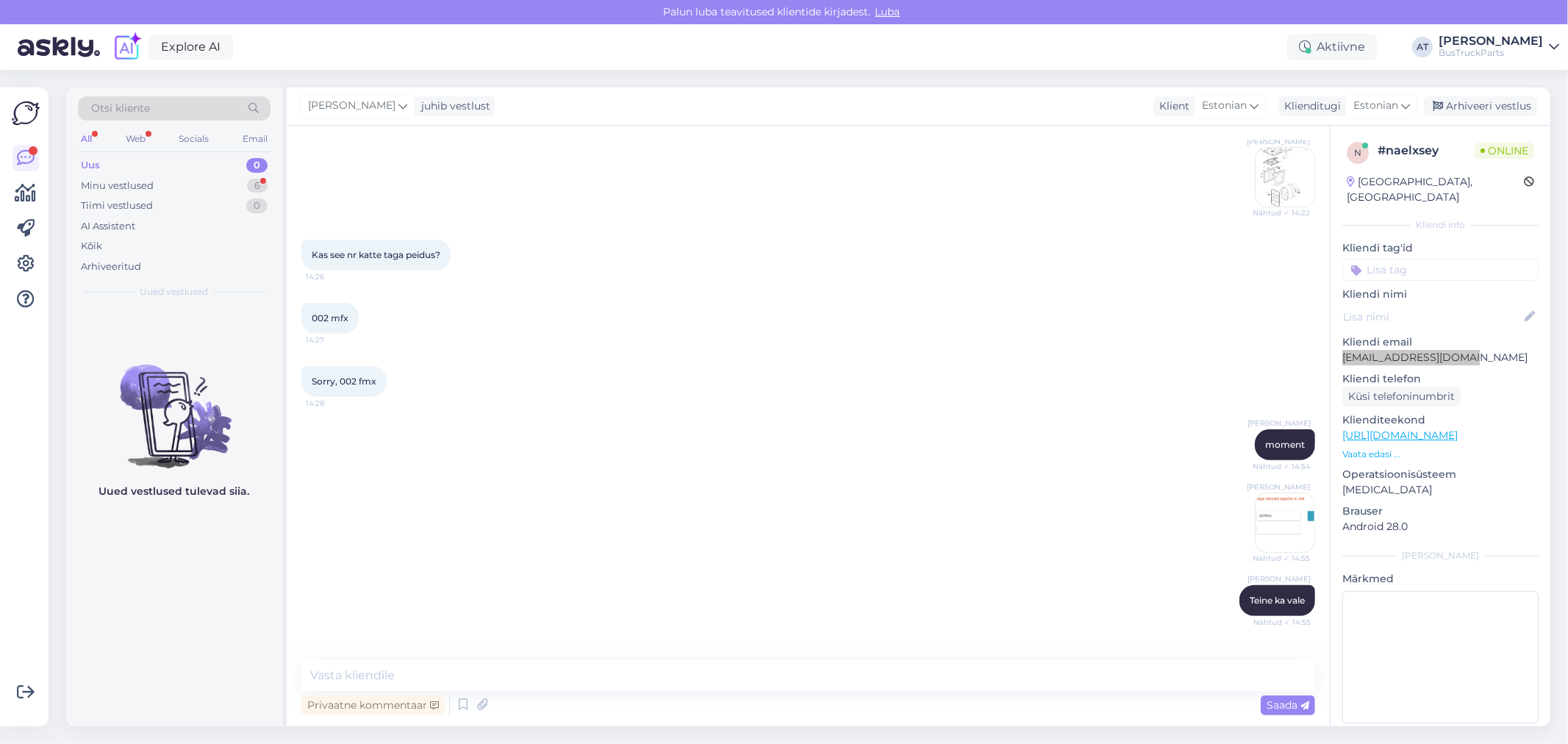
scroll to position [711, 0]
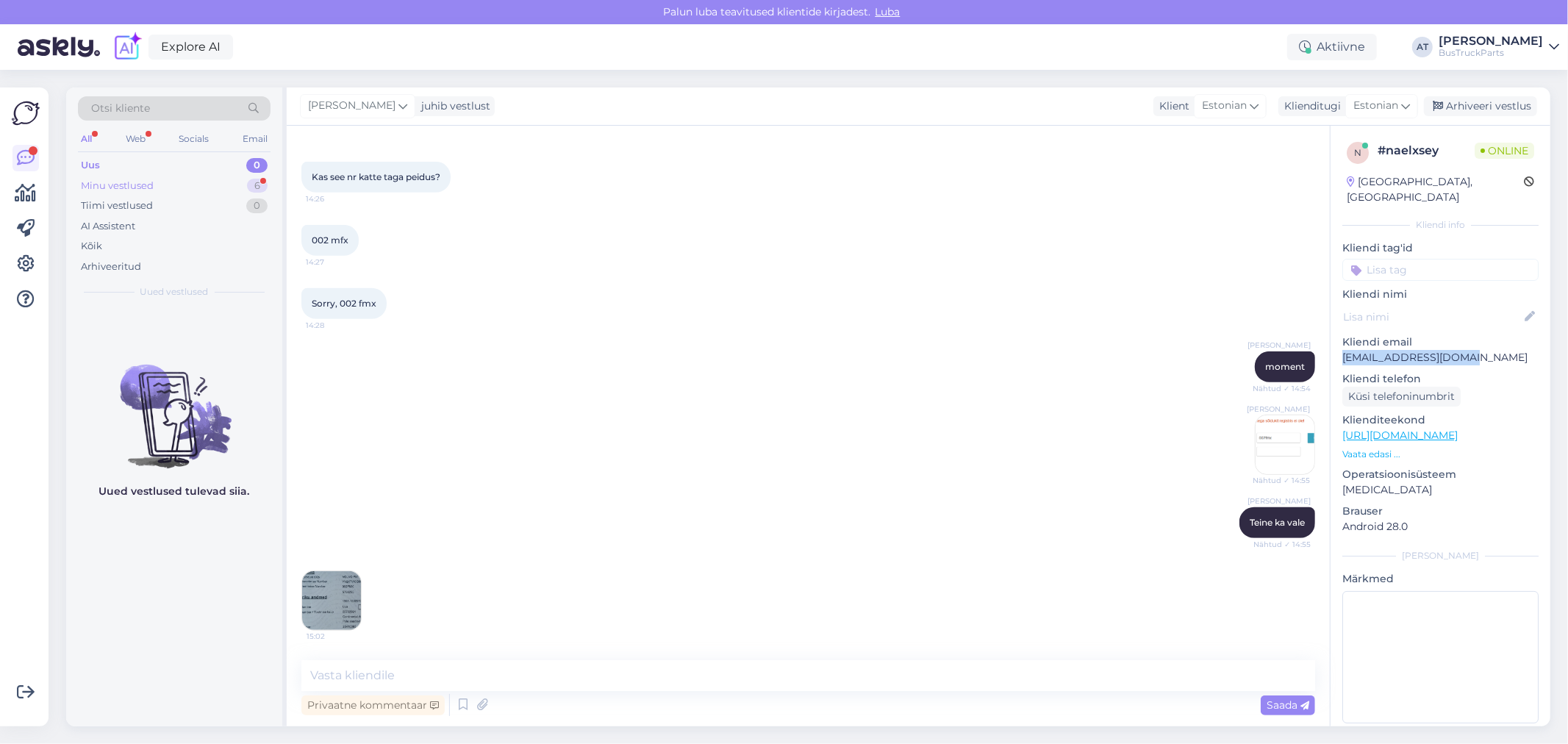
click at [168, 193] on div "Minu vestlused 6" at bounding box center [174, 185] width 193 height 21
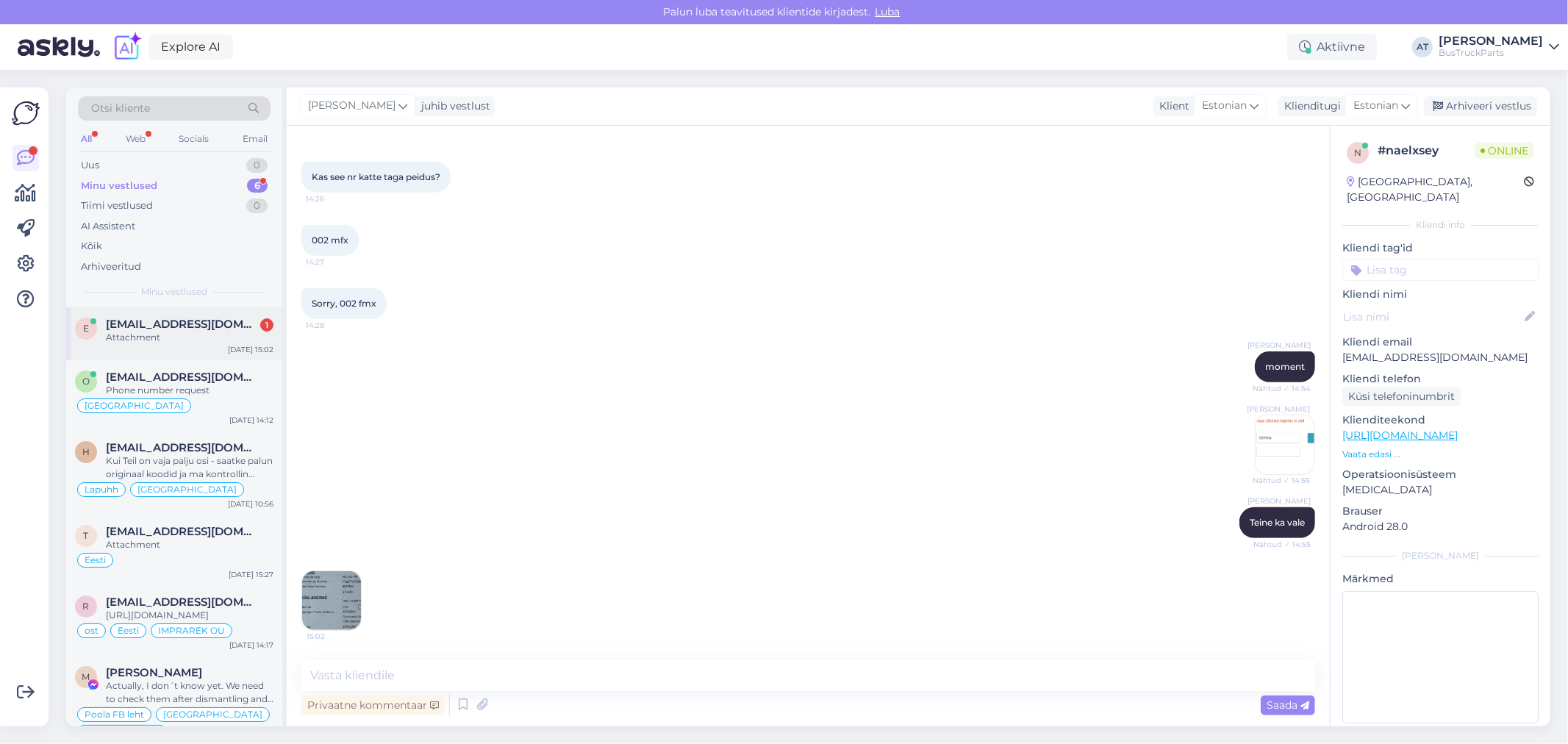
click at [169, 340] on div "Attachment" at bounding box center [189, 337] width 168 height 13
click at [621, 660] on textarea at bounding box center [808, 676] width 1013 height 31
click at [615, 681] on textarea at bounding box center [808, 676] width 1013 height 31
type textarea "Liiga uus auto Teil :) Meil, kahjuks, et ole sellist kattet pakuda. Vabandust!"
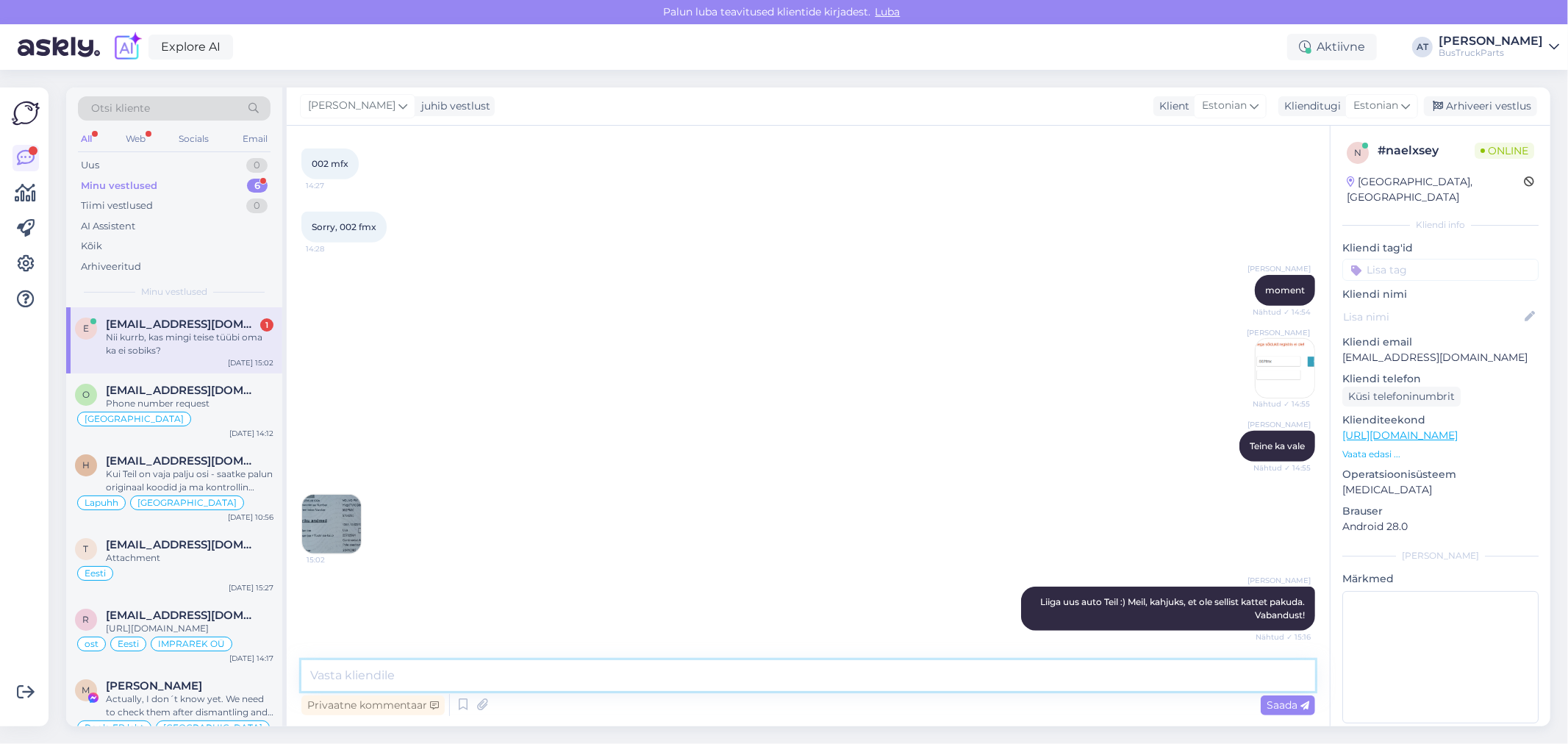
scroll to position [851, 0]
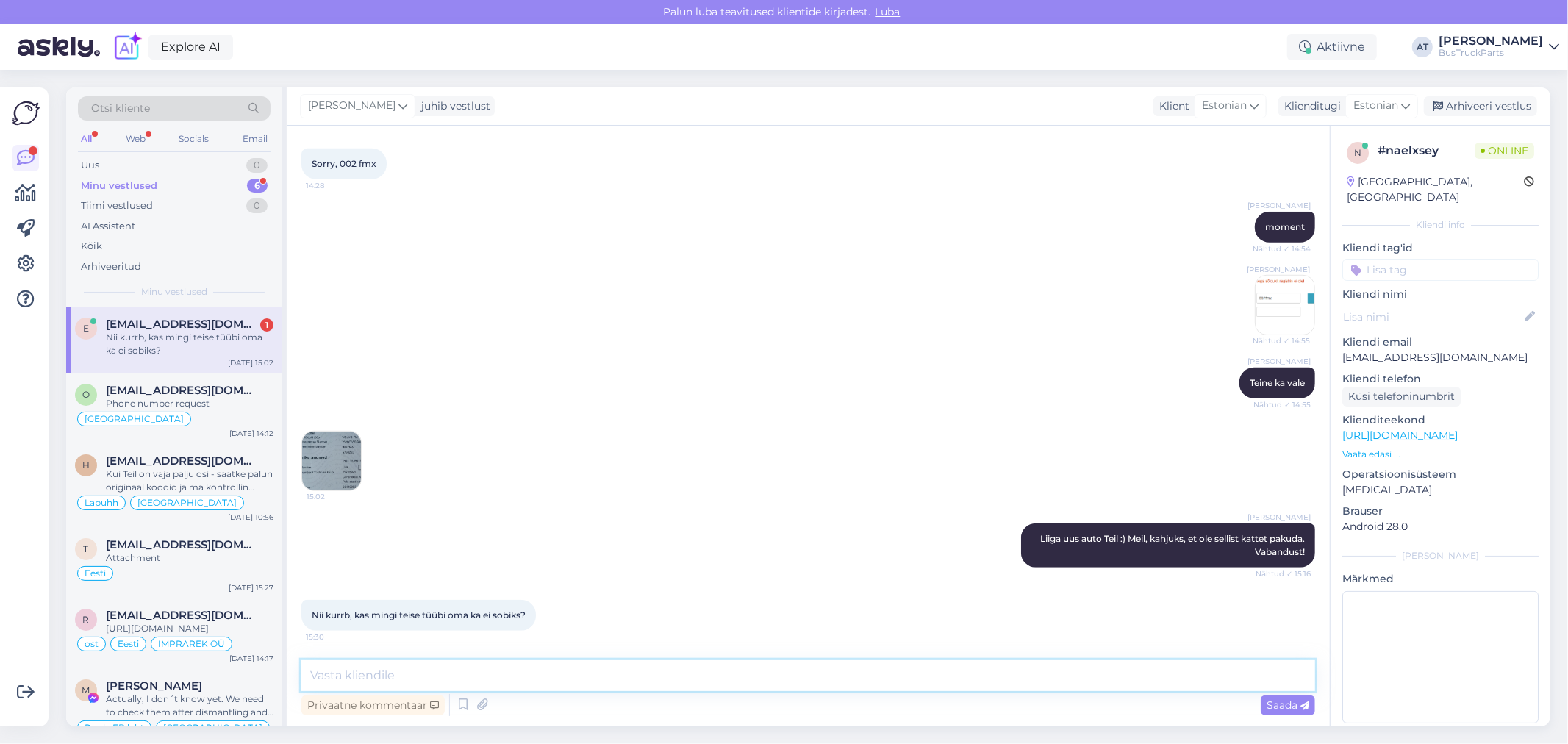
click at [429, 679] on textarea at bounding box center [808, 676] width 1013 height 31
click at [429, 674] on textarea at bounding box center [808, 676] width 1013 height 31
click at [431, 671] on textarea at bounding box center [808, 676] width 1013 height 31
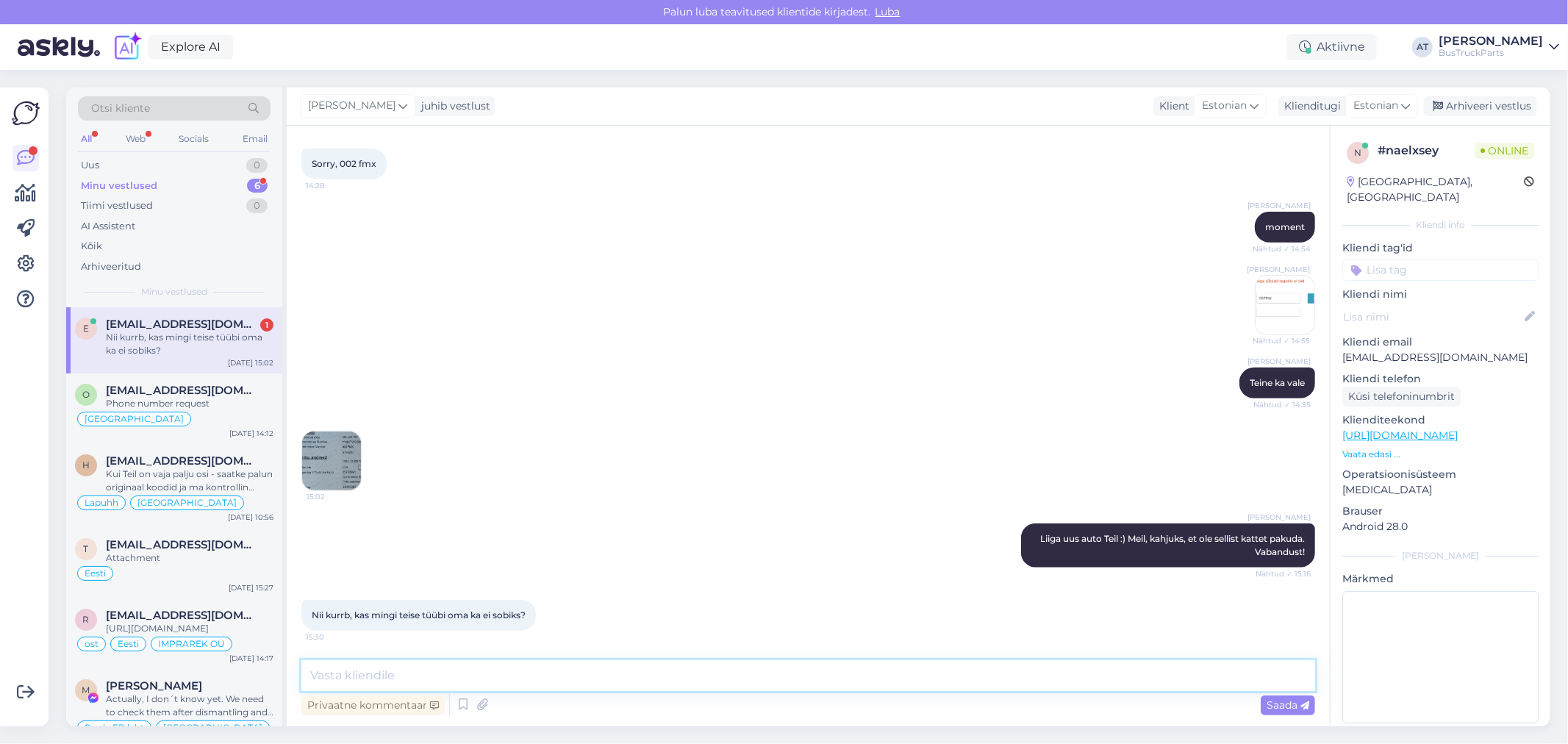
click at [431, 671] on textarea at bounding box center [808, 676] width 1013 height 31
type textarea "Ma ei"
click at [787, 673] on textarea at bounding box center [808, 676] width 1013 height 31
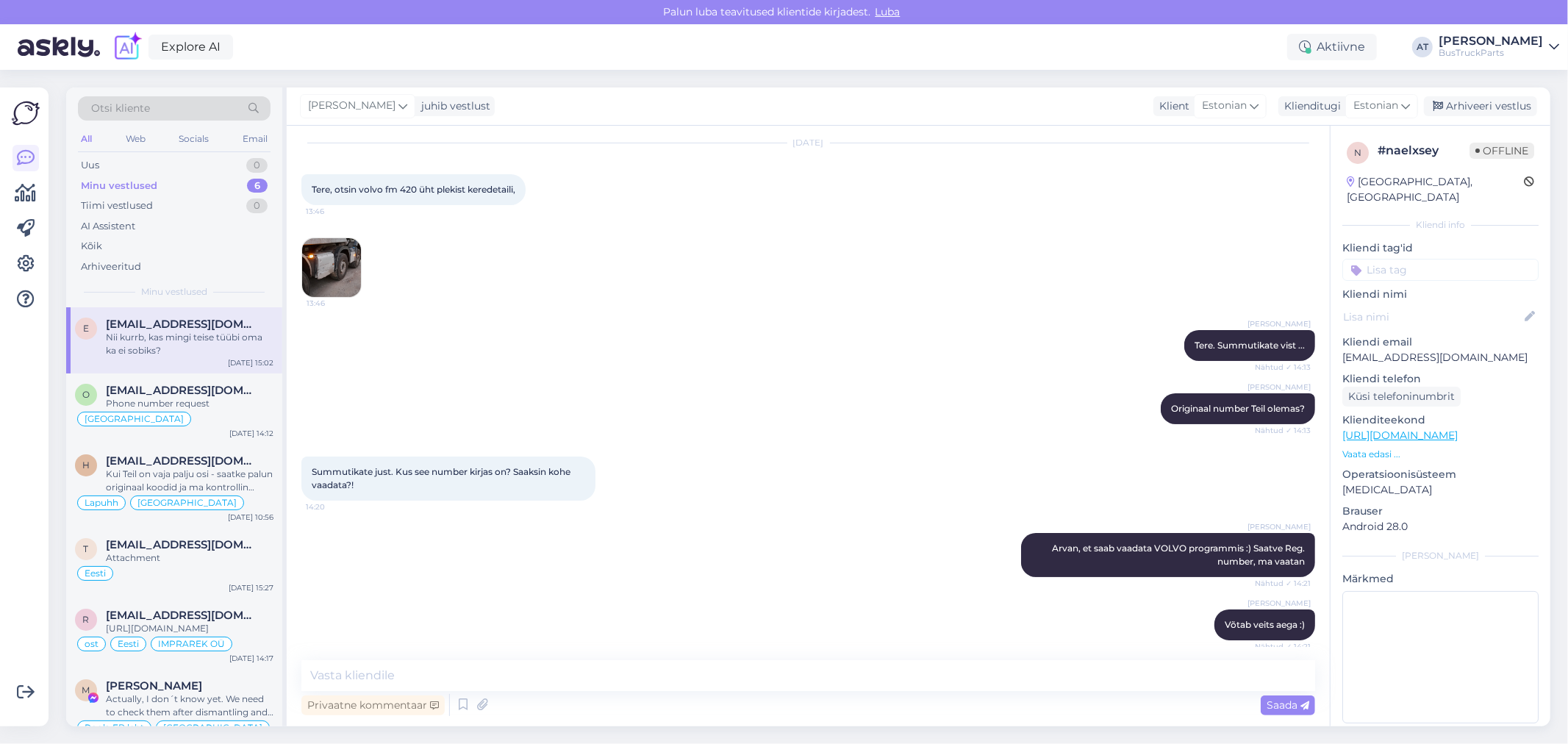
scroll to position [0, 0]
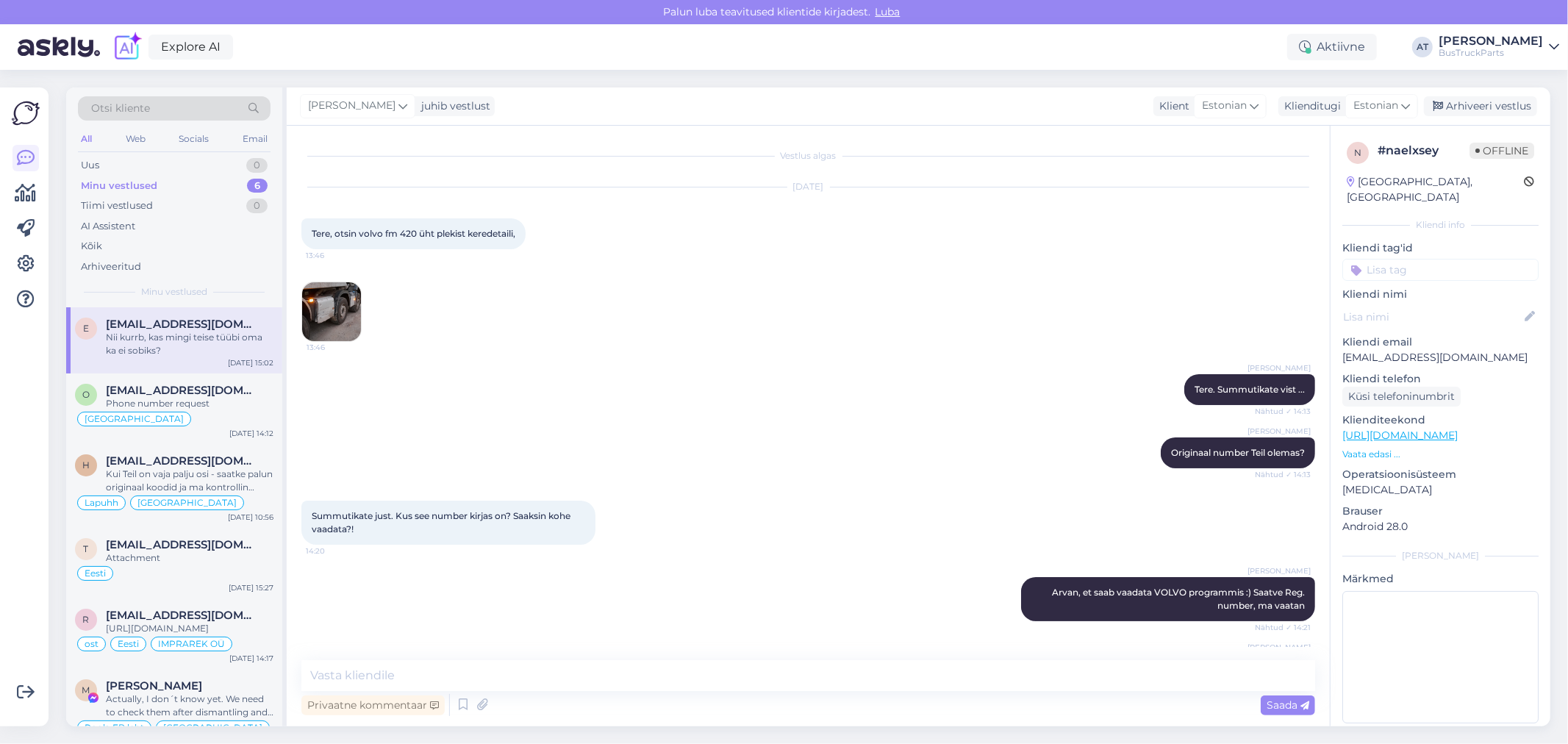
click at [344, 327] on img at bounding box center [331, 311] width 58 height 58
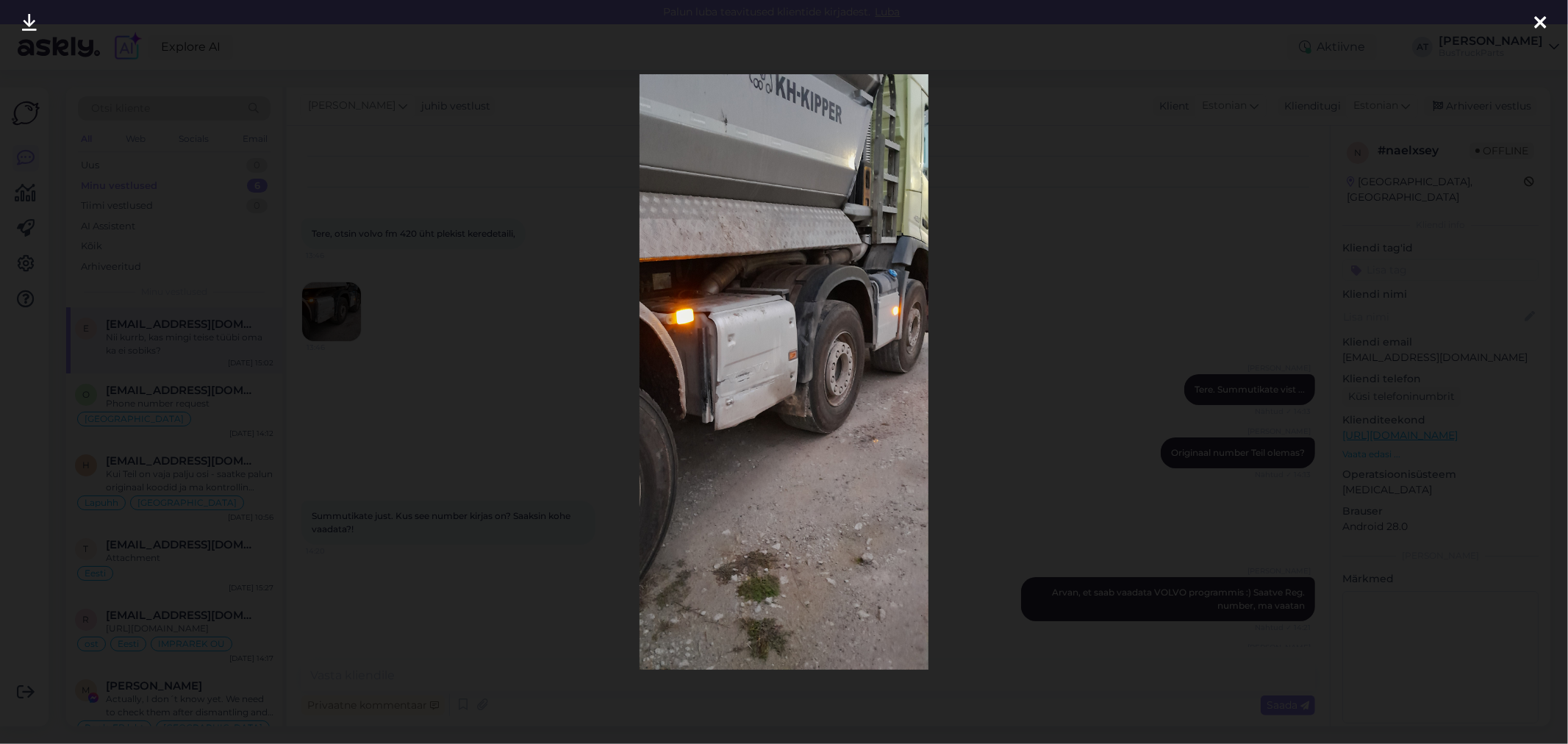
click at [766, 372] on img at bounding box center [784, 372] width 290 height 595
click at [994, 343] on div at bounding box center [784, 372] width 1568 height 744
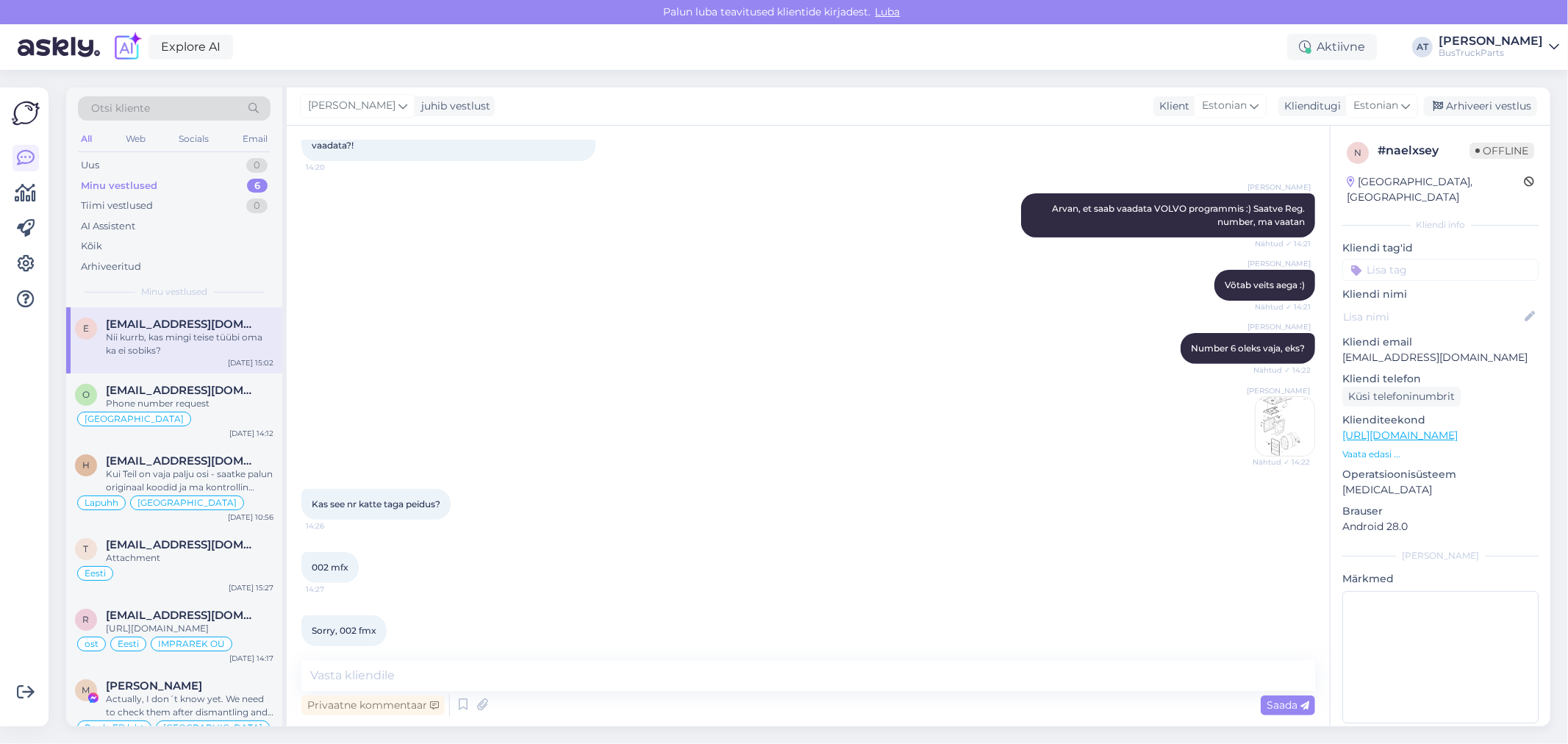
scroll to position [571, 0]
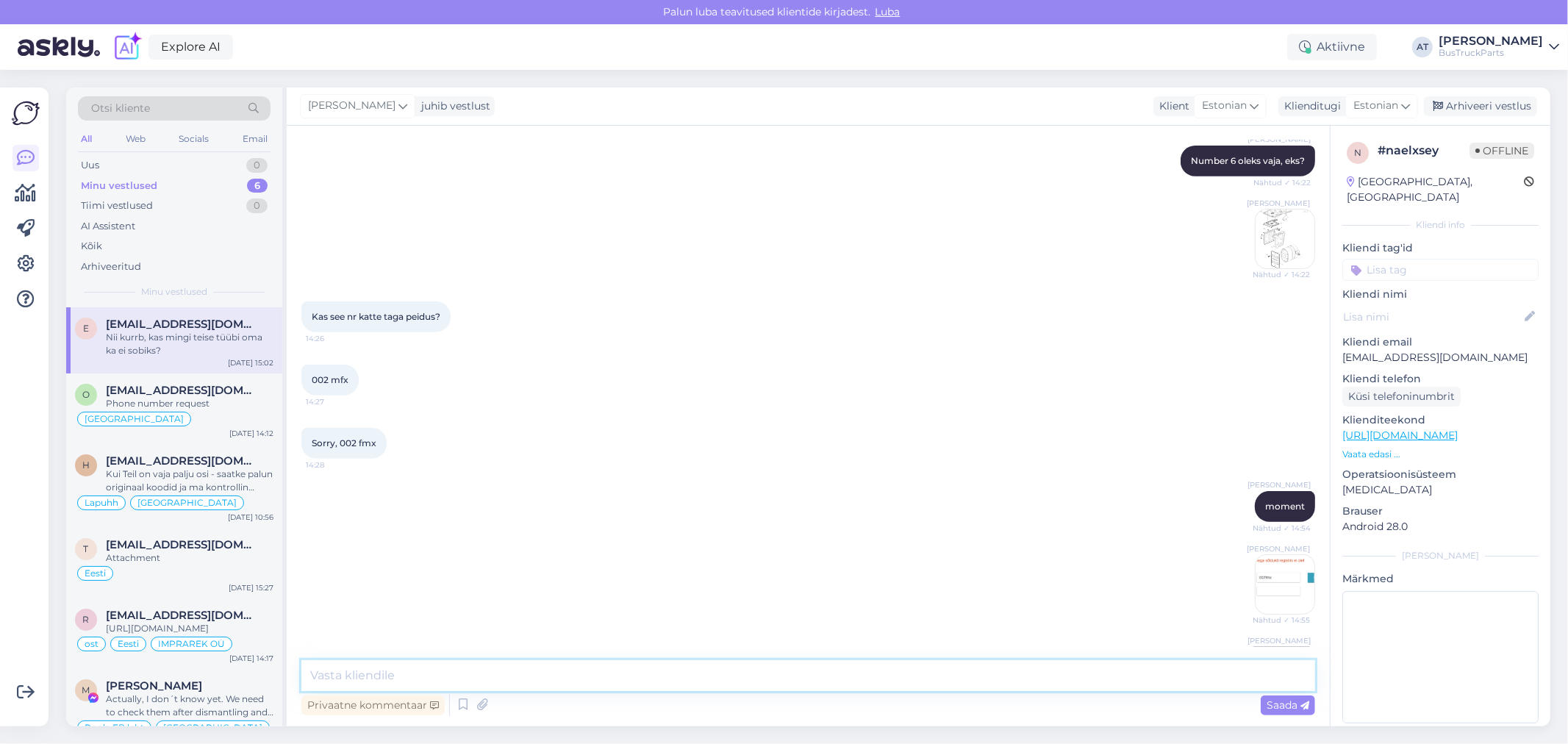
click at [891, 673] on textarea at bounding box center [808, 676] width 1013 height 31
type textarea "Meil oli sarnased, aga hetkel müüdud :("
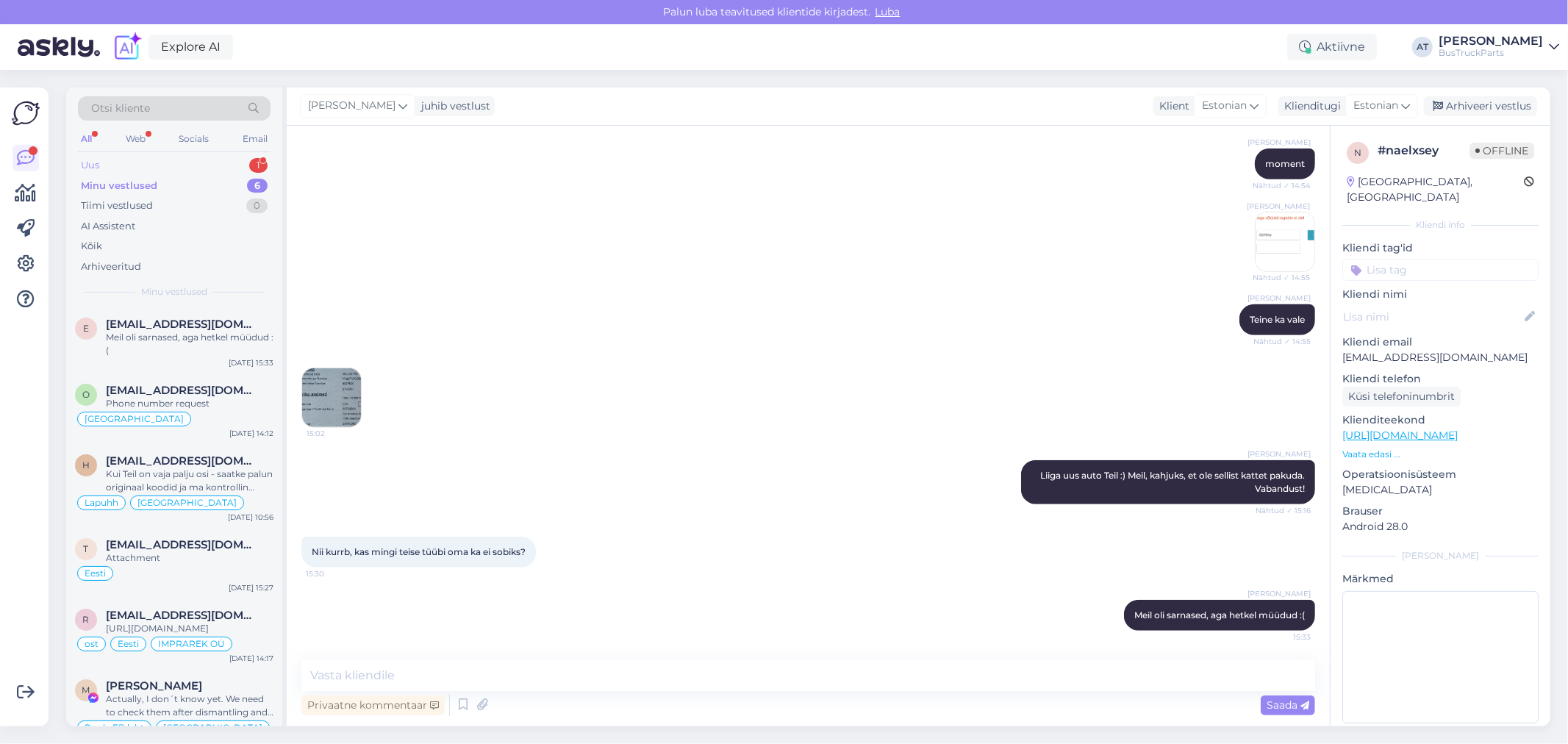
click at [123, 166] on div "Uus 1" at bounding box center [174, 165] width 193 height 21
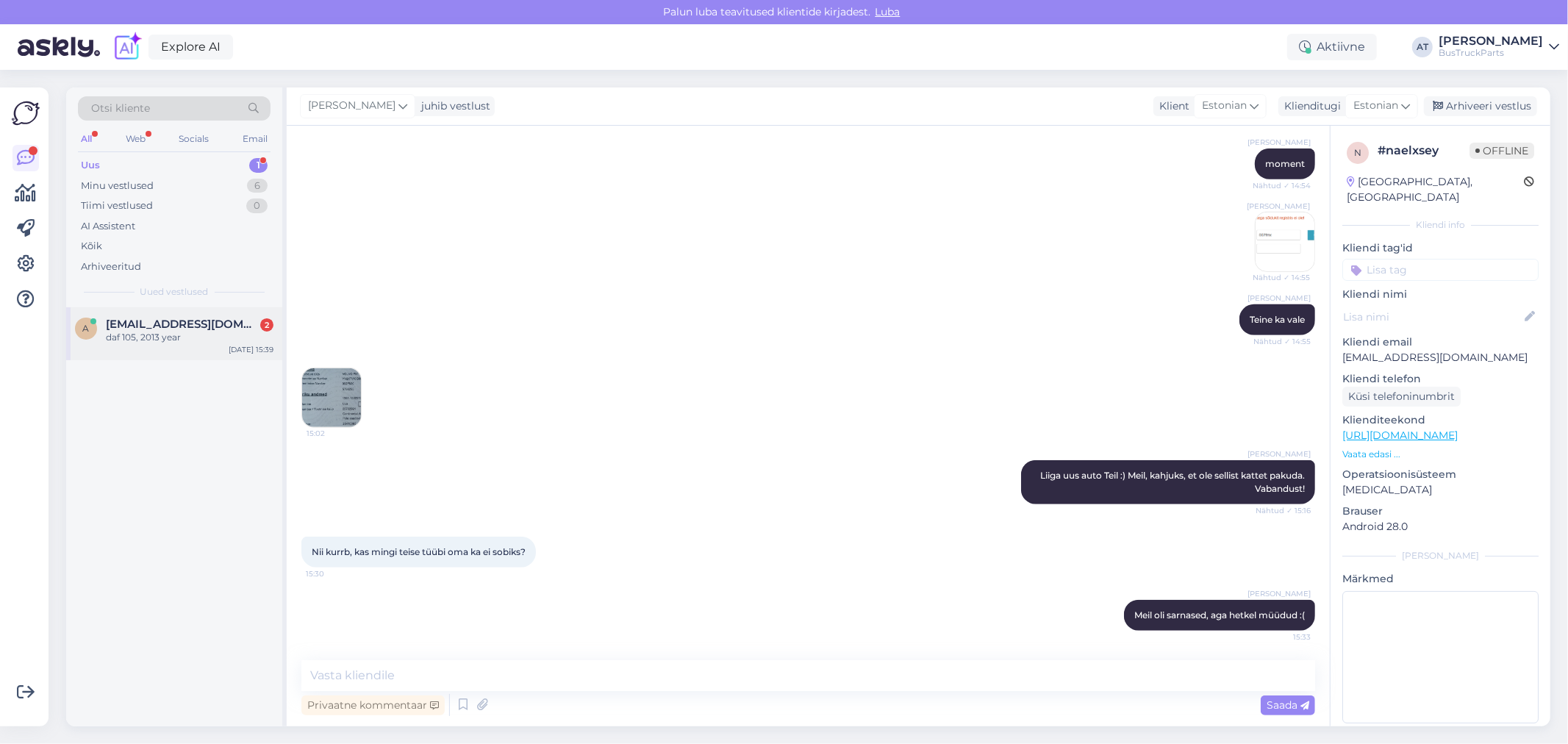
click at [169, 327] on span "[EMAIL_ADDRESS][DOMAIN_NAME]" at bounding box center [182, 324] width 153 height 13
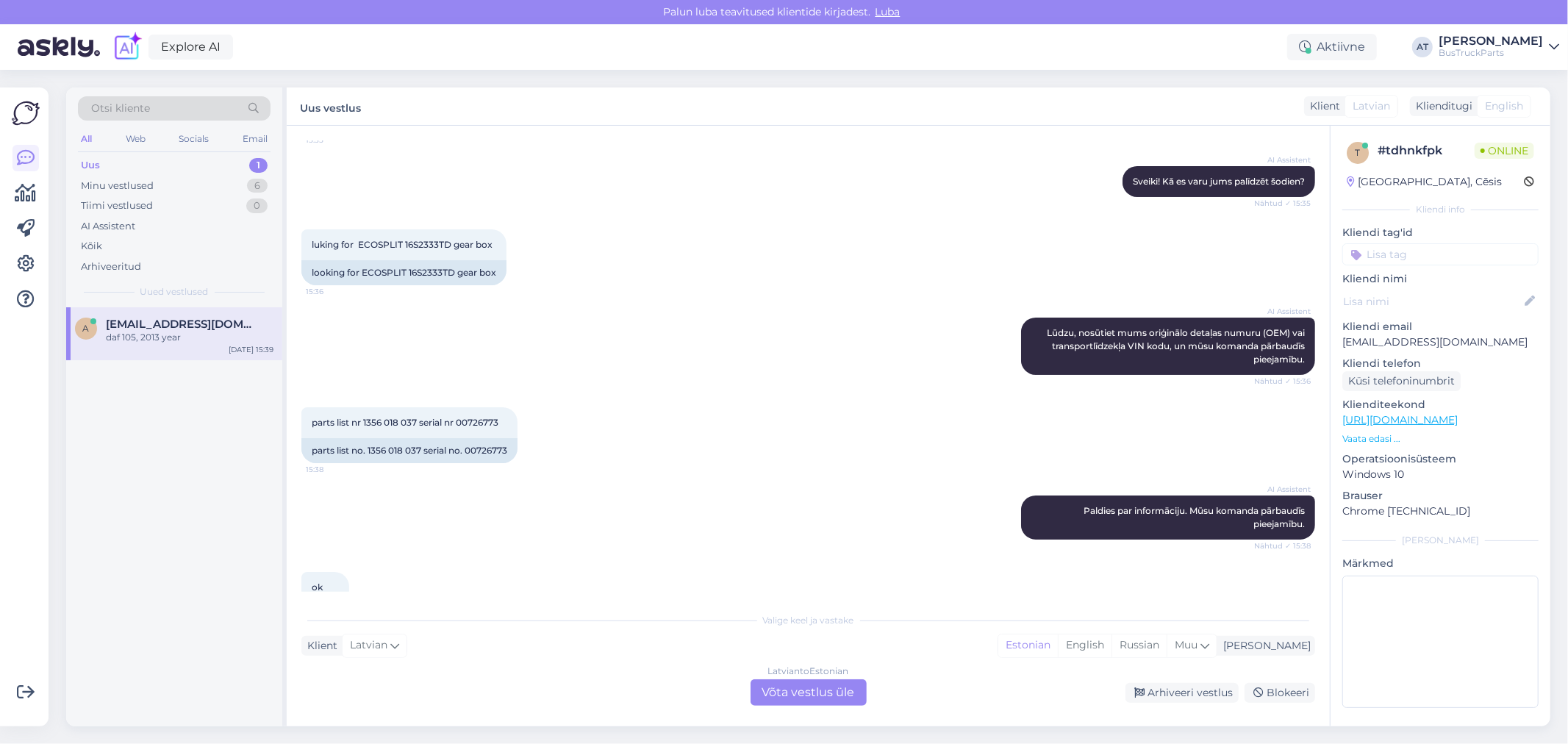
scroll to position [0, 0]
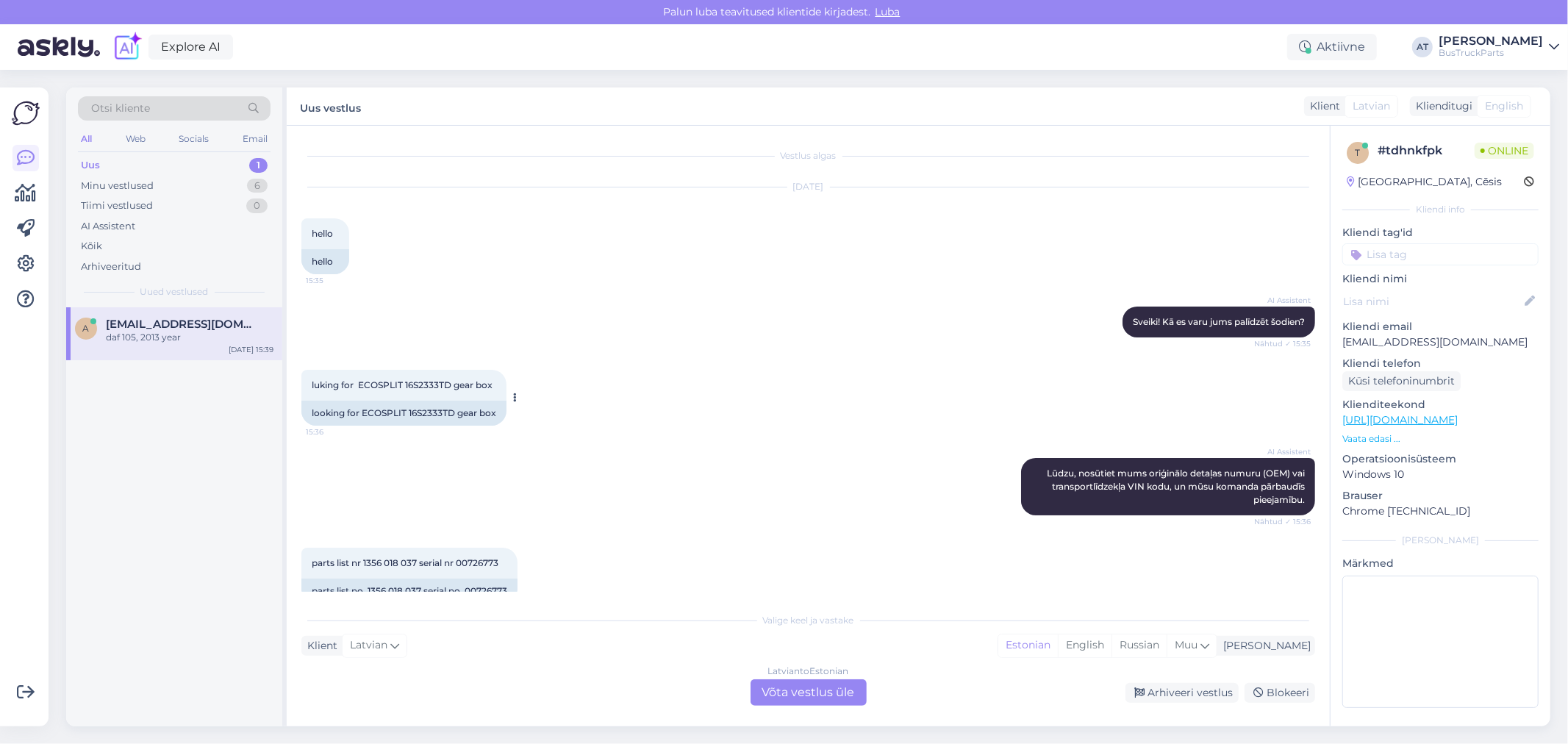
click at [434, 409] on div "looking for ECOSPLIT 16S2333TD gear box" at bounding box center [404, 413] width 205 height 25
copy div "16S2333TD"
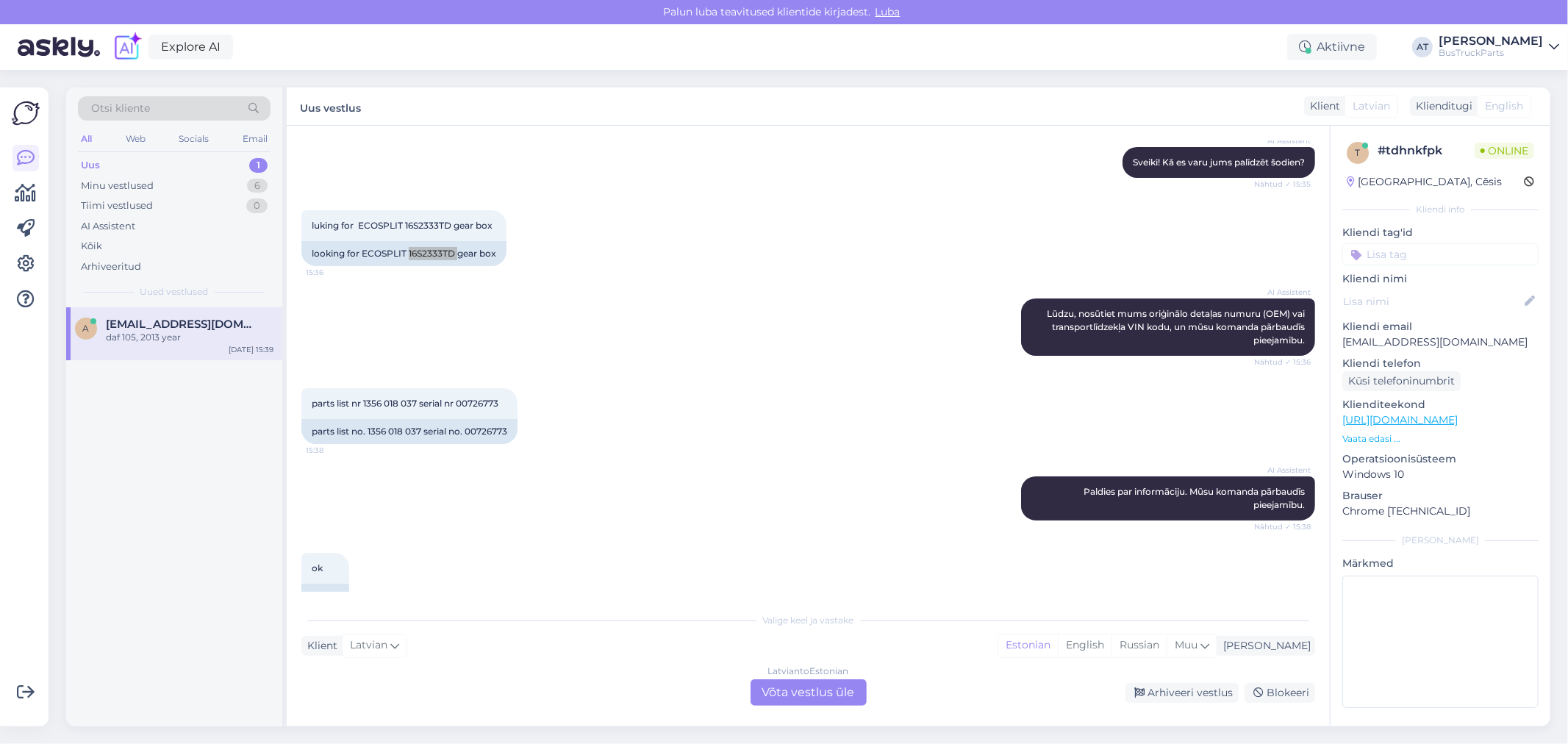
scroll to position [164, 0]
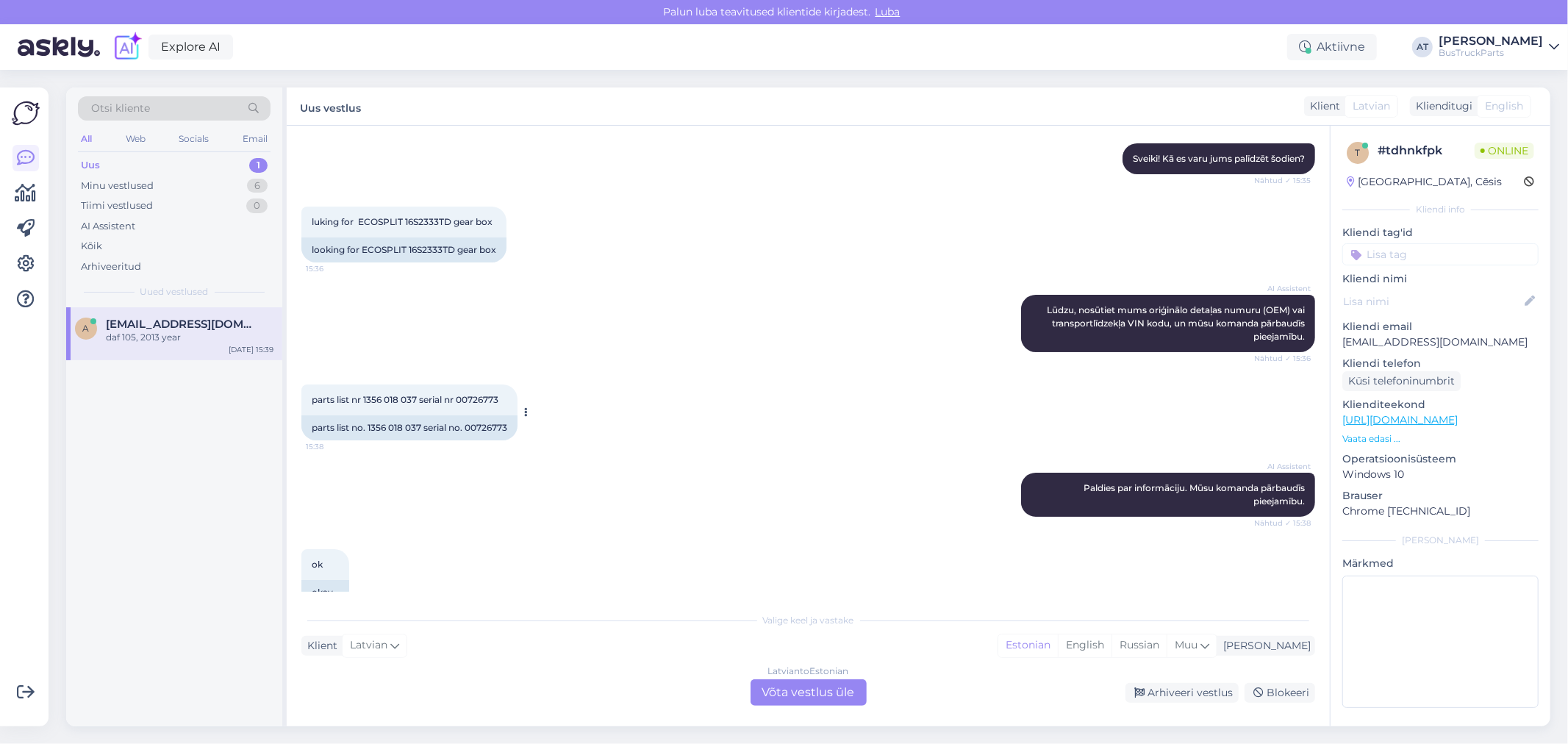
click at [480, 423] on div "parts list no. 1356 018 037 serial no. 00726773" at bounding box center [409, 428] width 216 height 25
copy div "00726773"
click at [387, 424] on div "parts list no. 1356 018 037 serial no. 00726773" at bounding box center [409, 428] width 216 height 25
drag, startPoint x: 368, startPoint y: 425, endPoint x: 422, endPoint y: 429, distance: 54.1
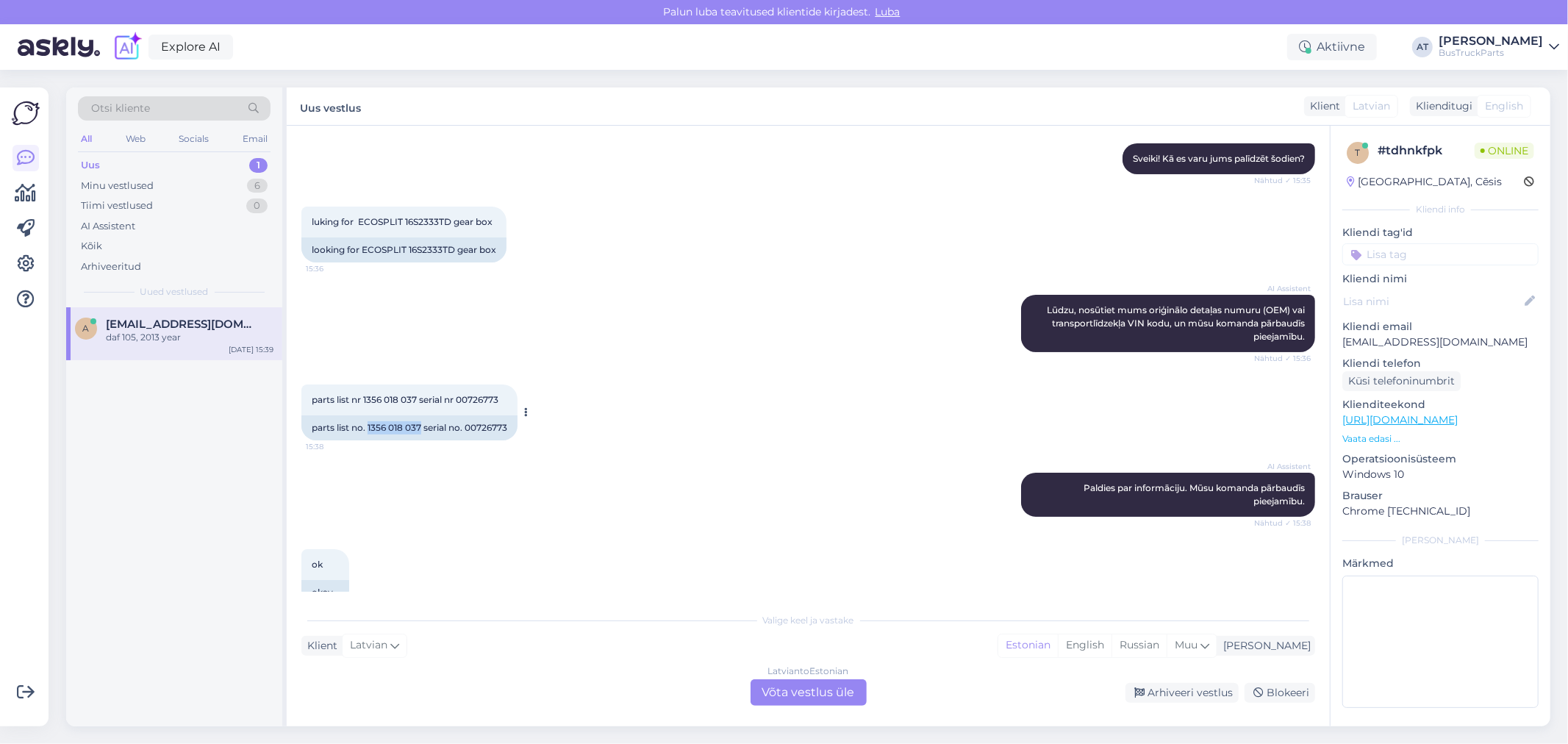
click at [422, 429] on div "parts list no. 1356 018 037 serial no. 00726773" at bounding box center [409, 428] width 216 height 25
copy div "1356 018 037"
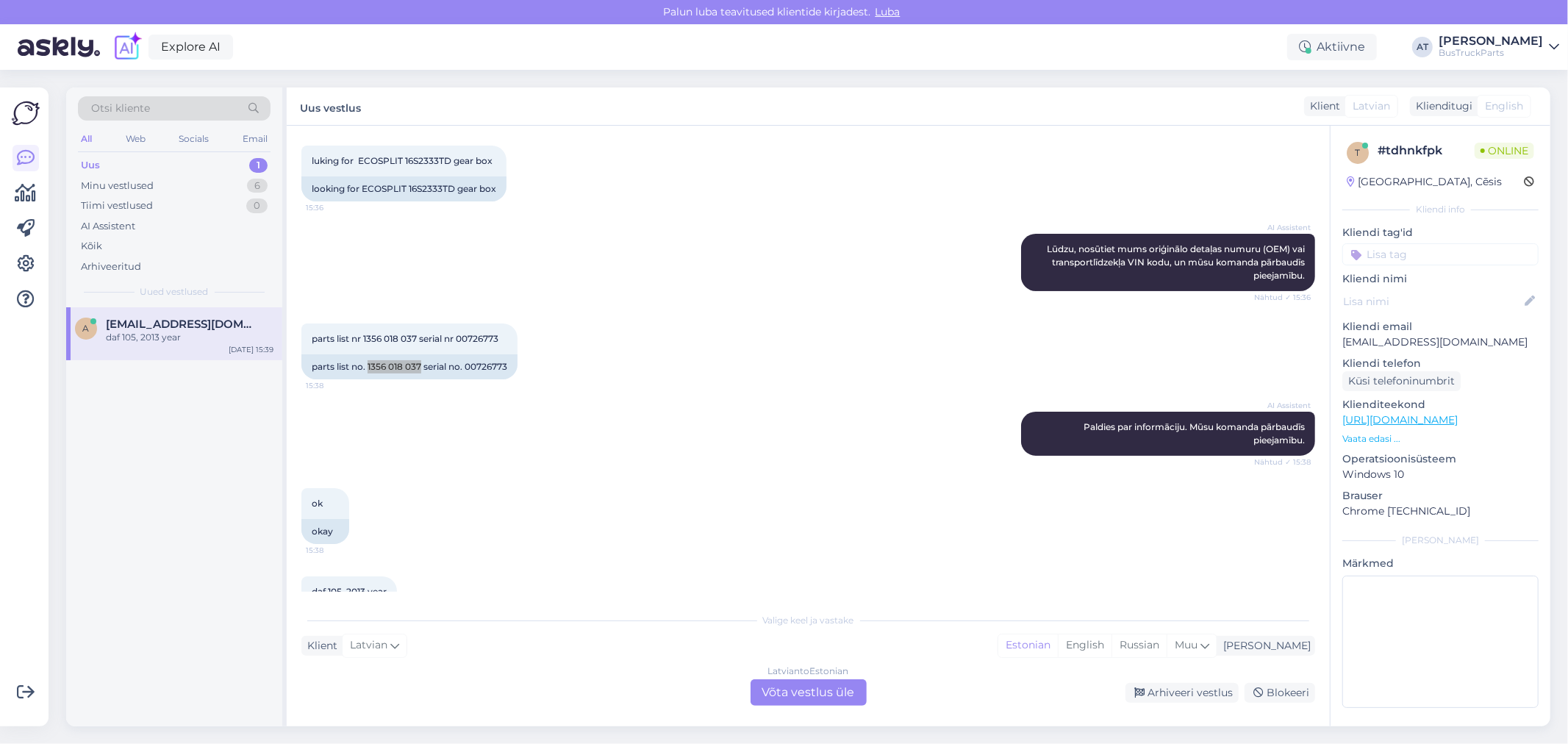
scroll to position [281, 0]
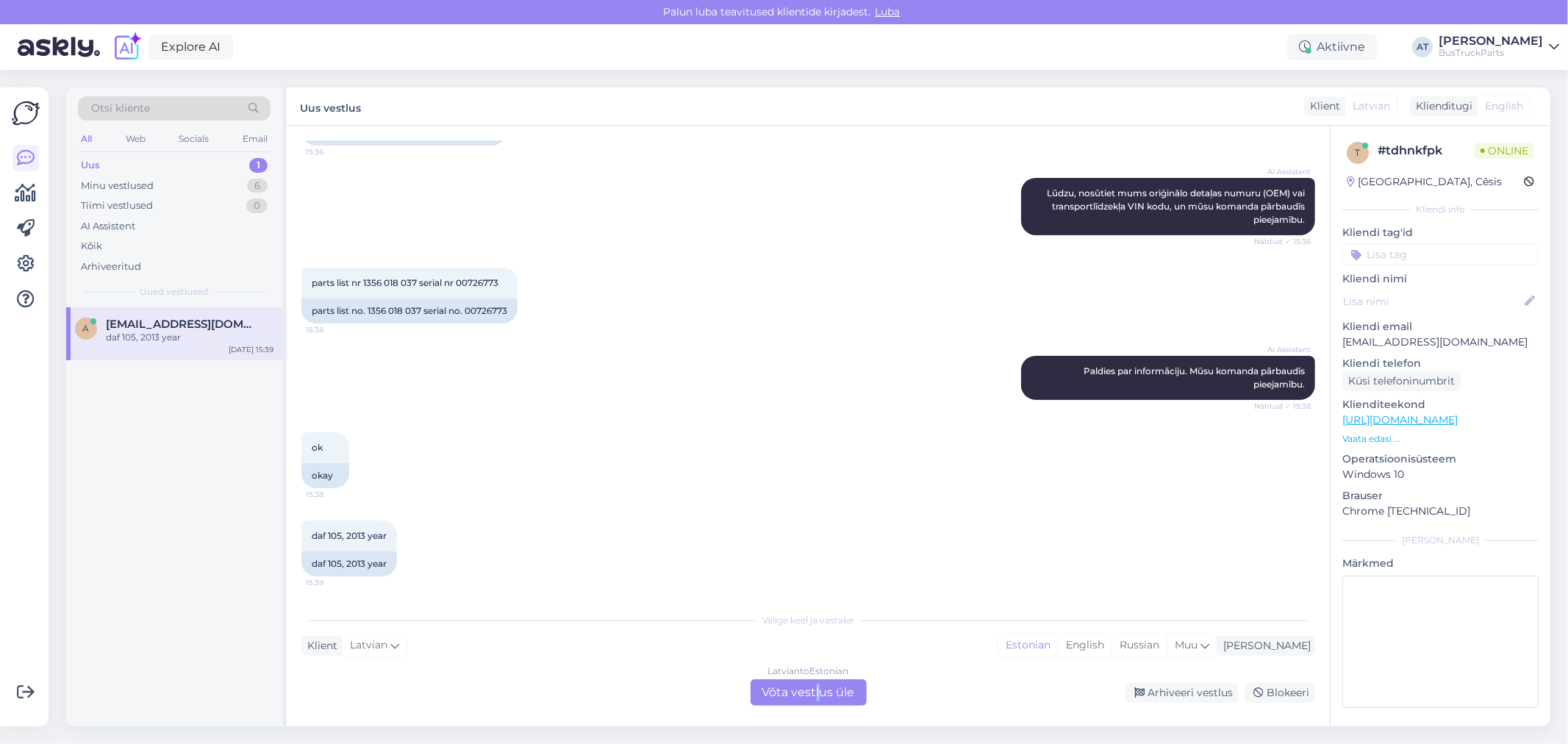
click at [817, 680] on div "Latvian to Estonian Võta vestlus üle" at bounding box center [808, 693] width 116 height 27
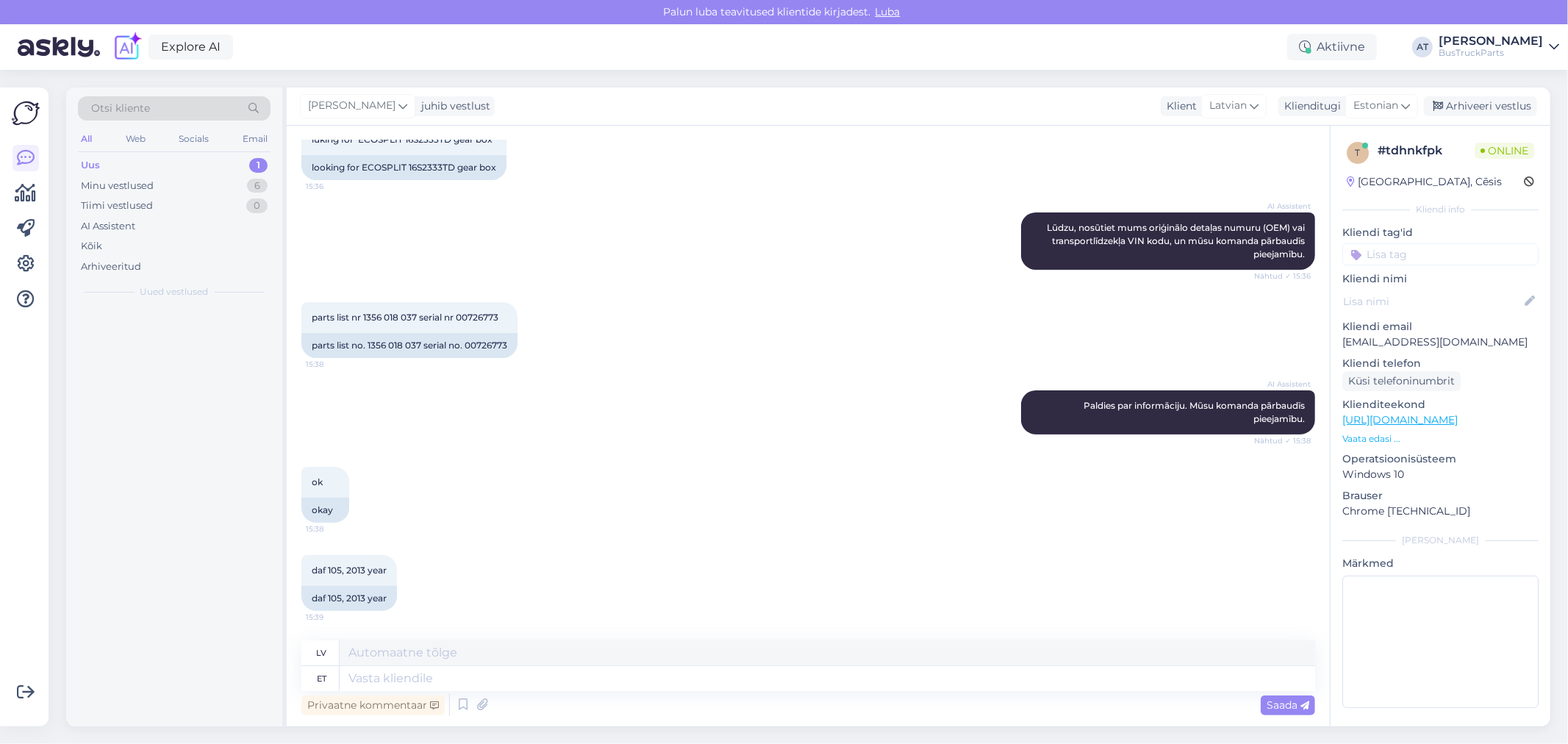
scroll to position [245, 0]
click at [744, 684] on textarea at bounding box center [827, 679] width 976 height 25
type textarea "Kahjuks,"
type textarea "Diemžēl,"
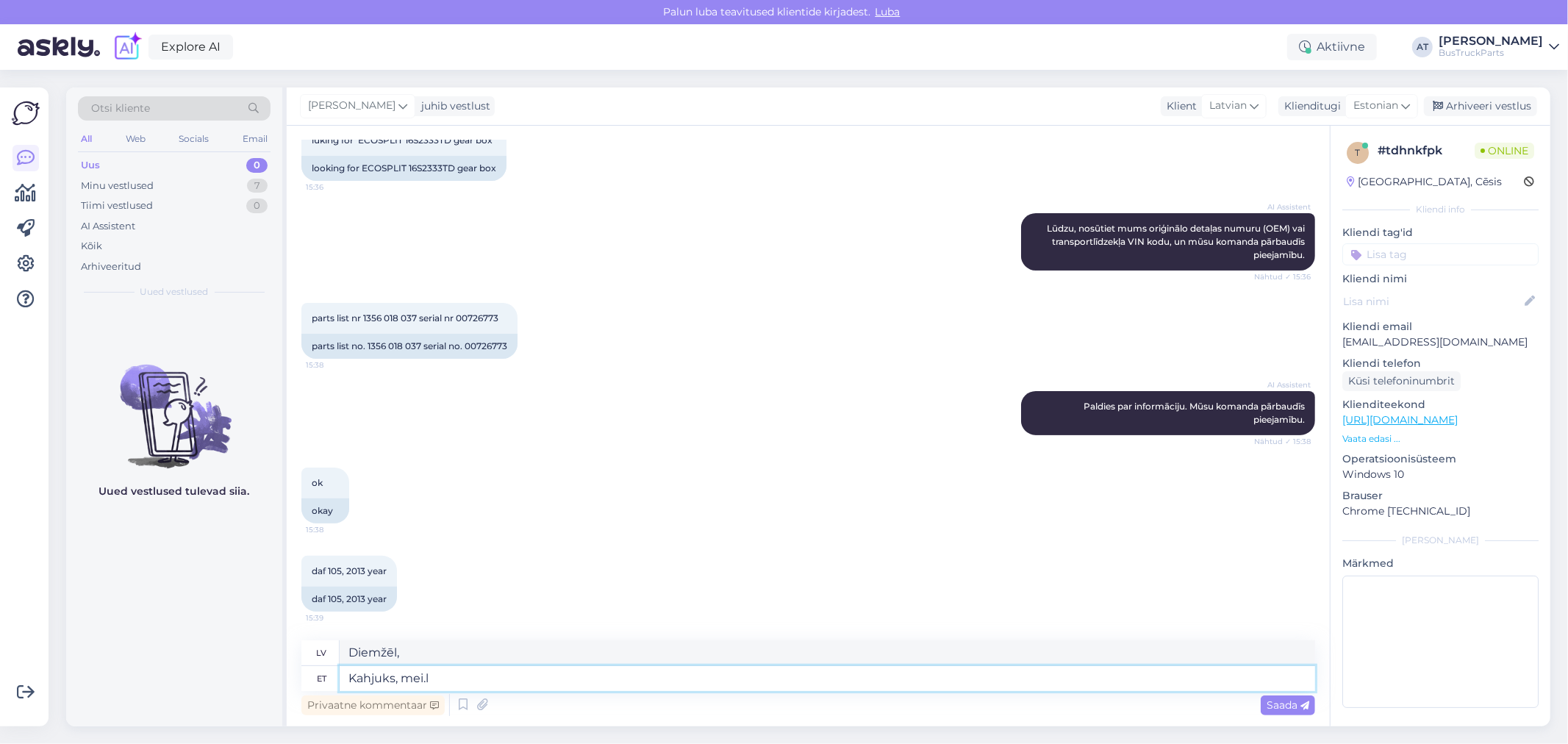
type textarea "Kahjuks, mei.l"
type textarea "Diemžēl mei.l ."
type textarea "Kahjuks, mei.l ei o"
type textarea "Diemžēl, mei.l ."
type textarea "Kahjuks, mei.l ei ole s"
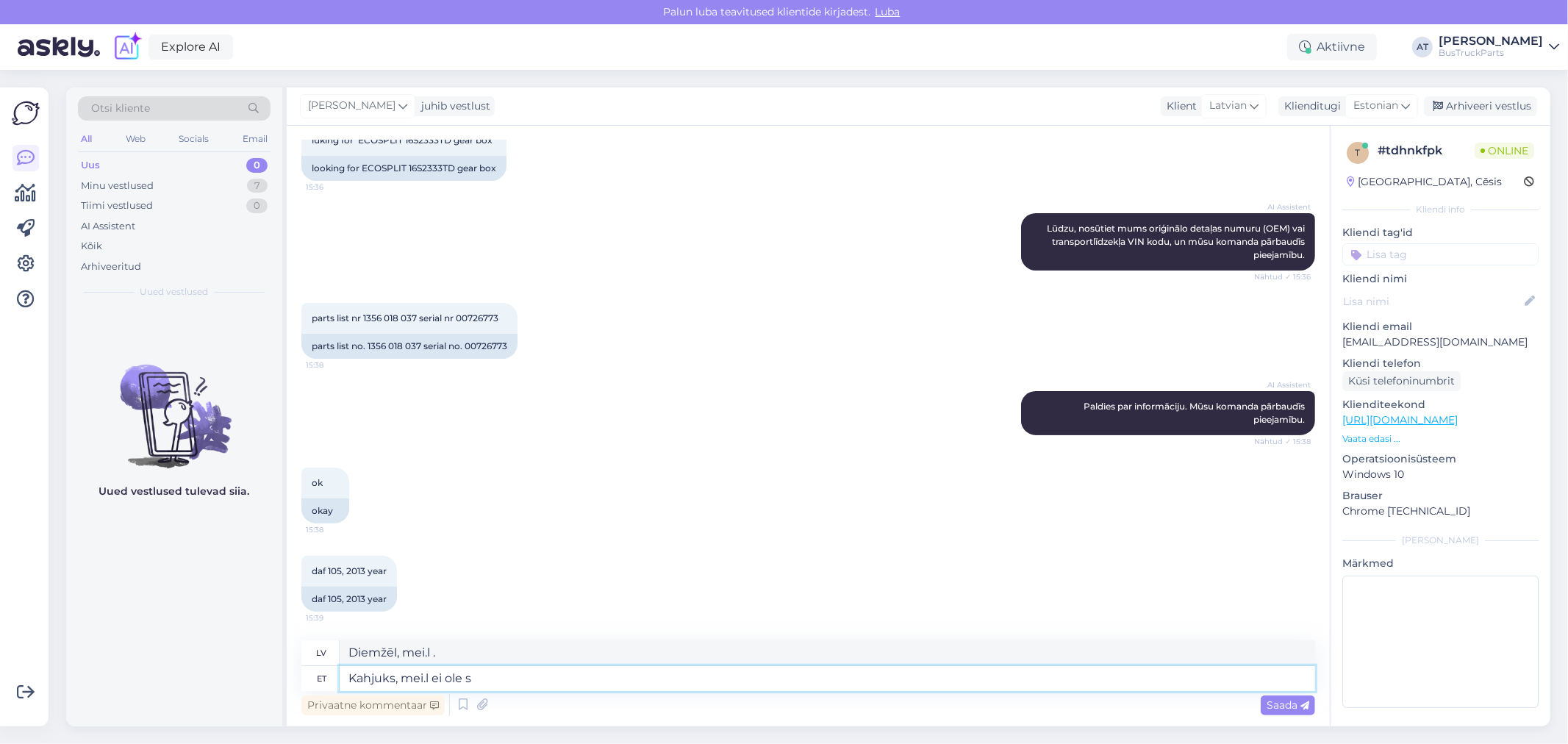
type textarea "Diemžēl mei.l nav"
type textarea "Kahjuks, mei.l ei ole sellist pa"
type textarea "Diemžēl mei.l tāda nav"
type textarea "Kahjuks, mei.l ei ole sellist [PERSON_NAME]"
type textarea "Diemžēl mei.l nav neviena, ko piedāvāt."
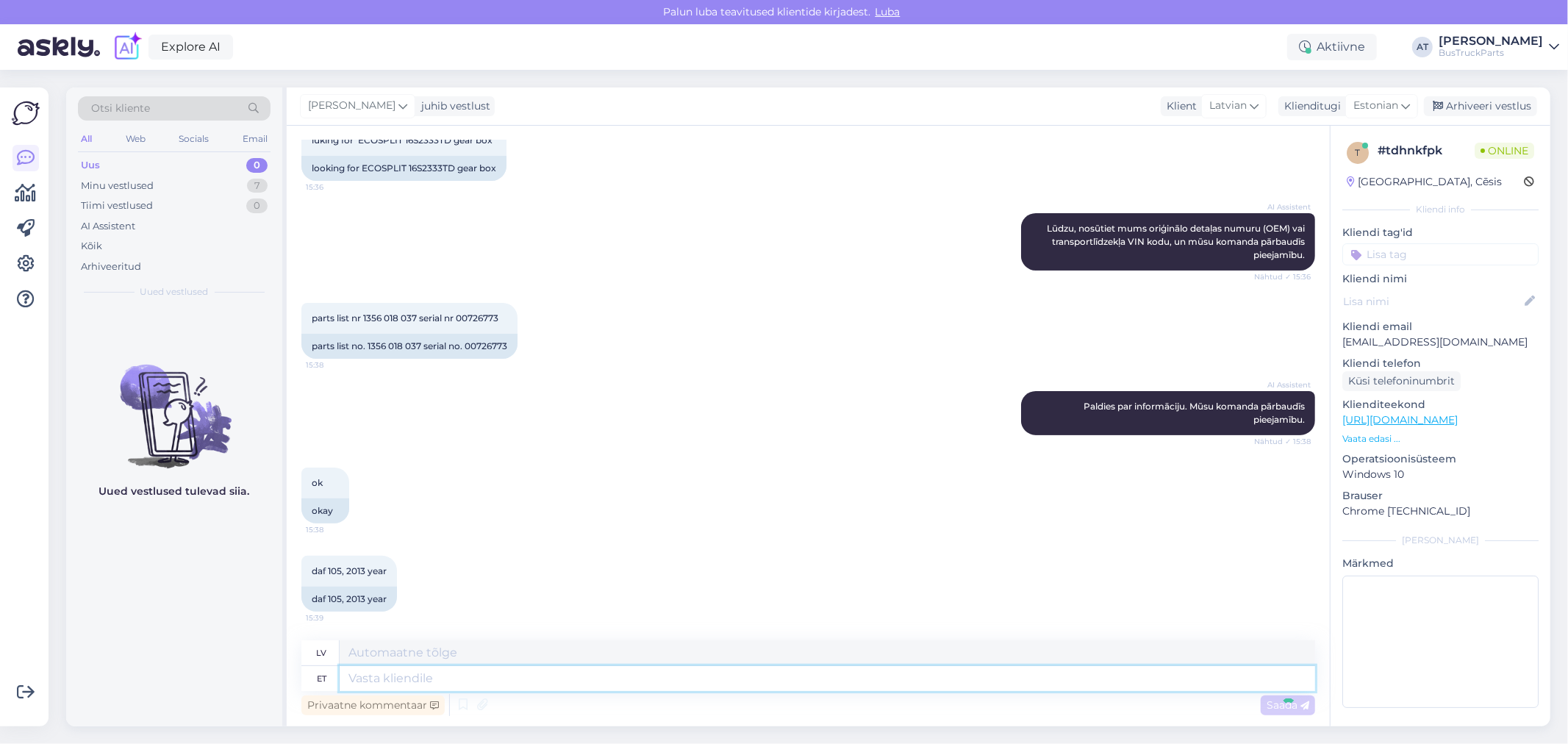
scroll to position [333, 0]
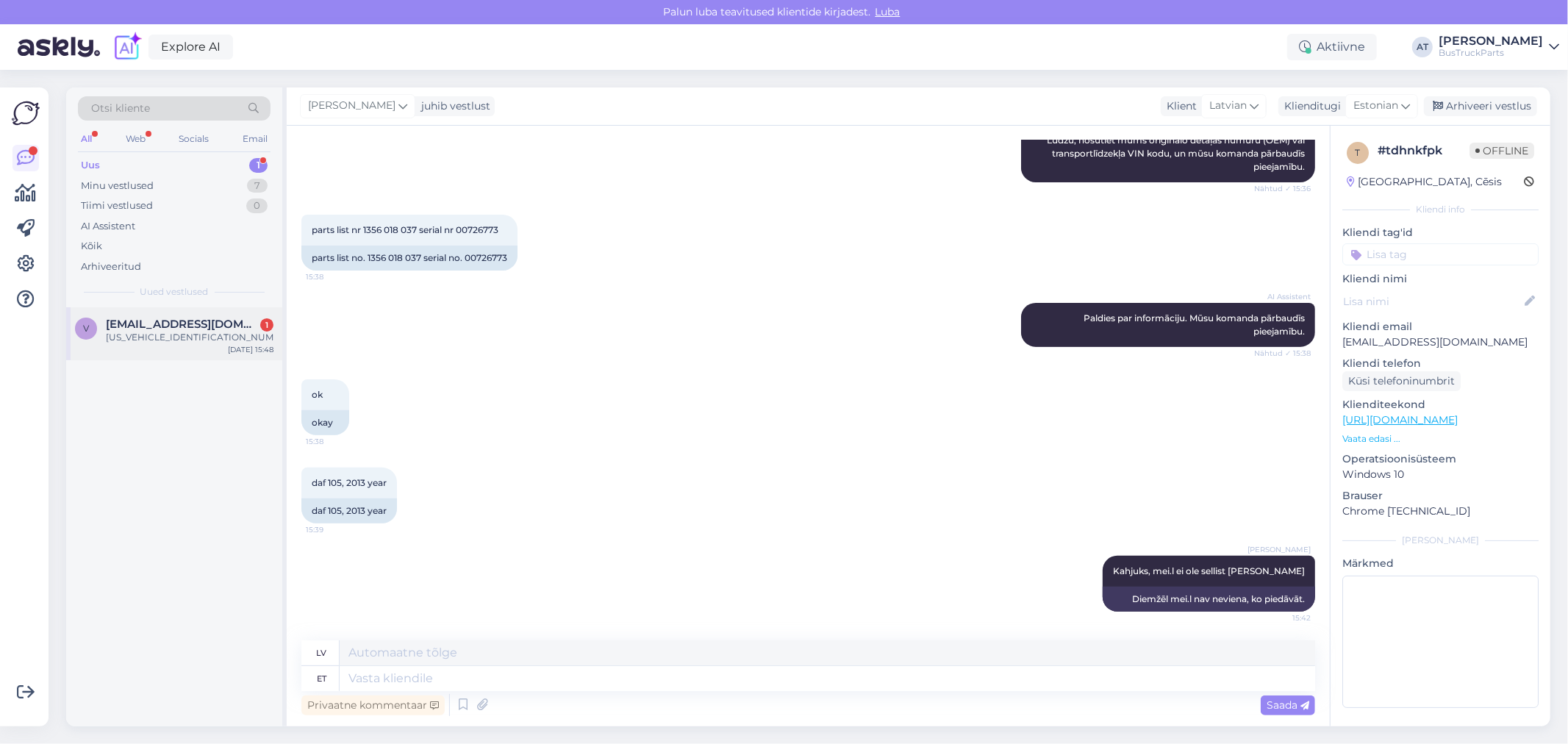
click at [176, 337] on div "[US_VEHICLE_IDENTIFICATION_NUMBER]" at bounding box center [189, 337] width 168 height 13
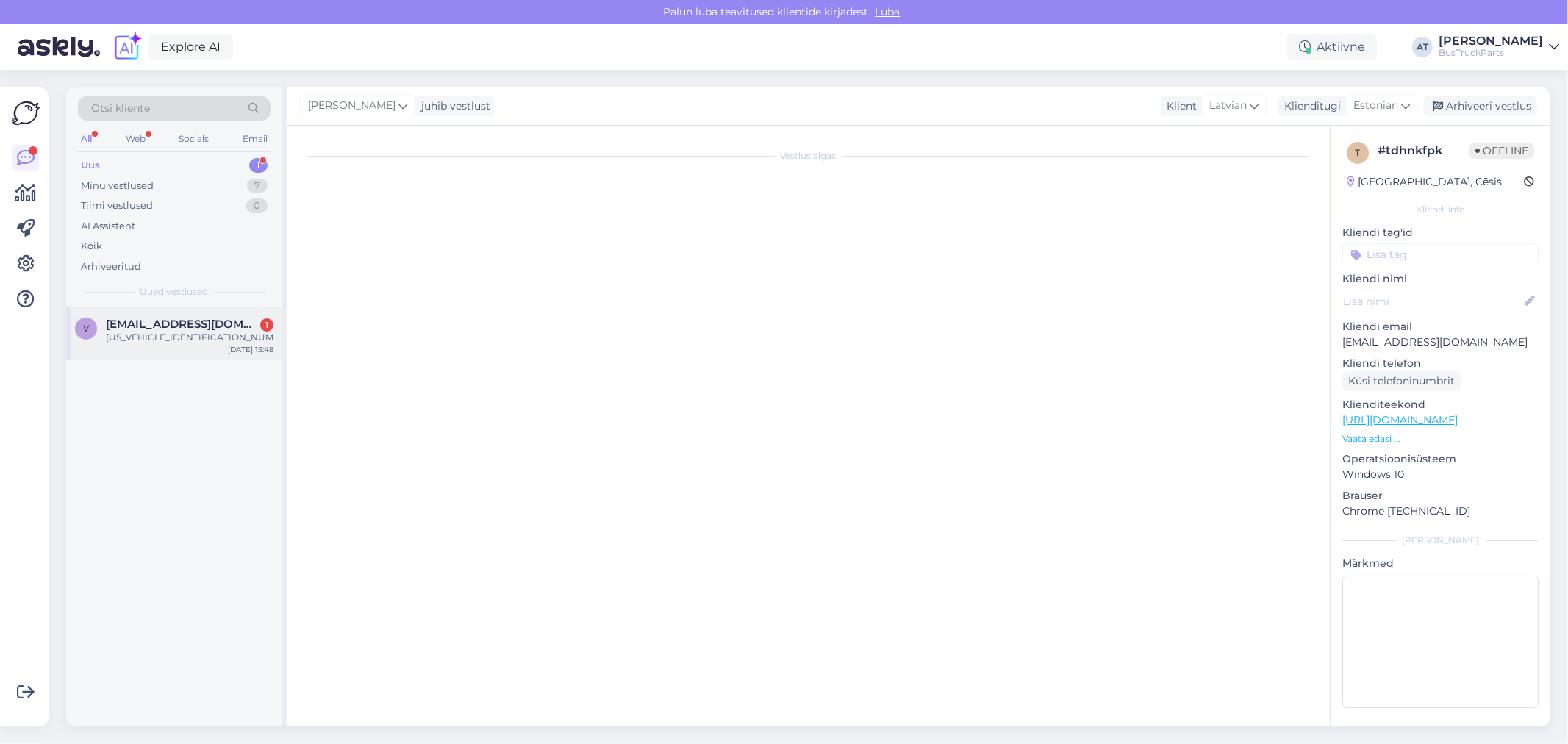
scroll to position [0, 0]
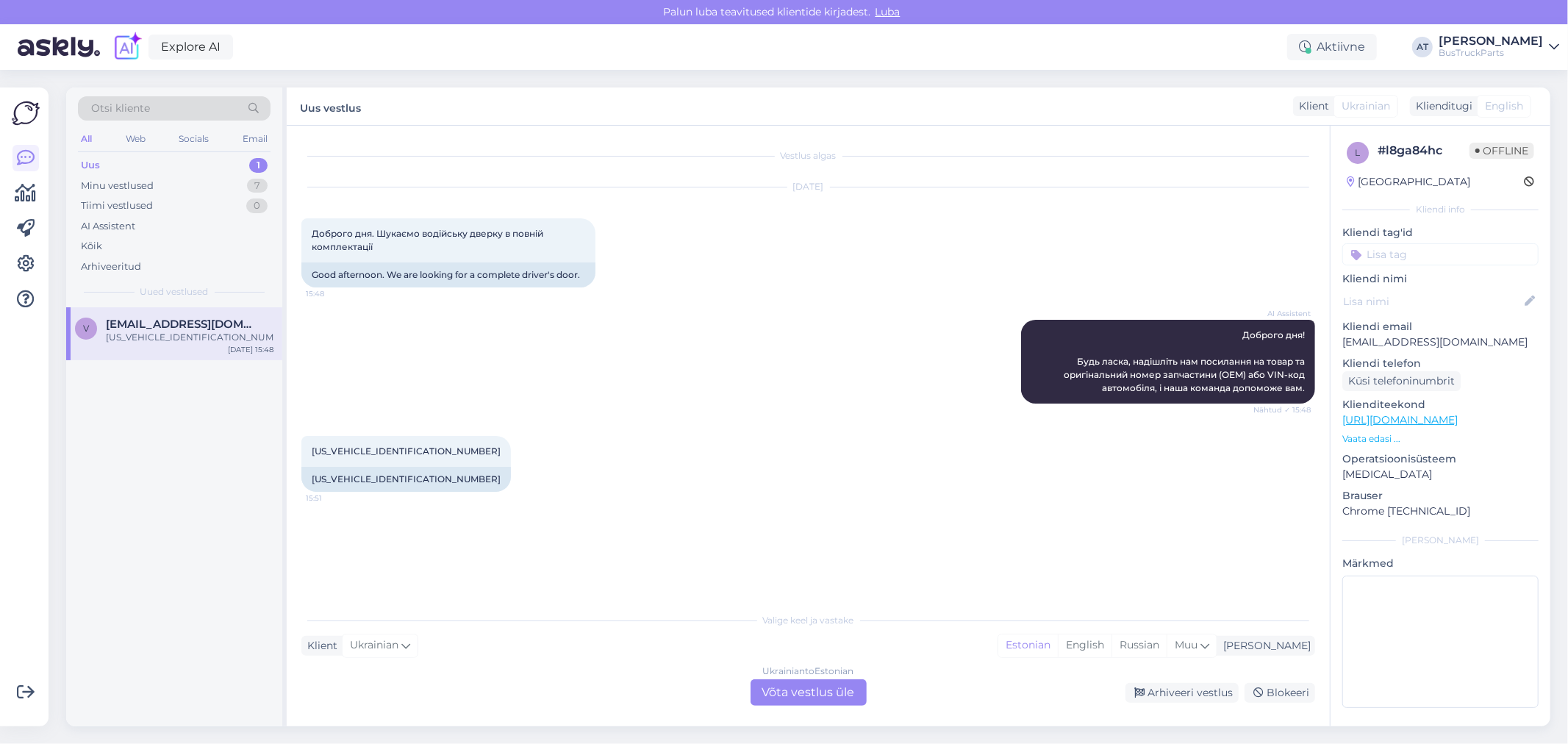
click at [1367, 438] on p "Vaata edasi ..." at bounding box center [1439, 439] width 196 height 13
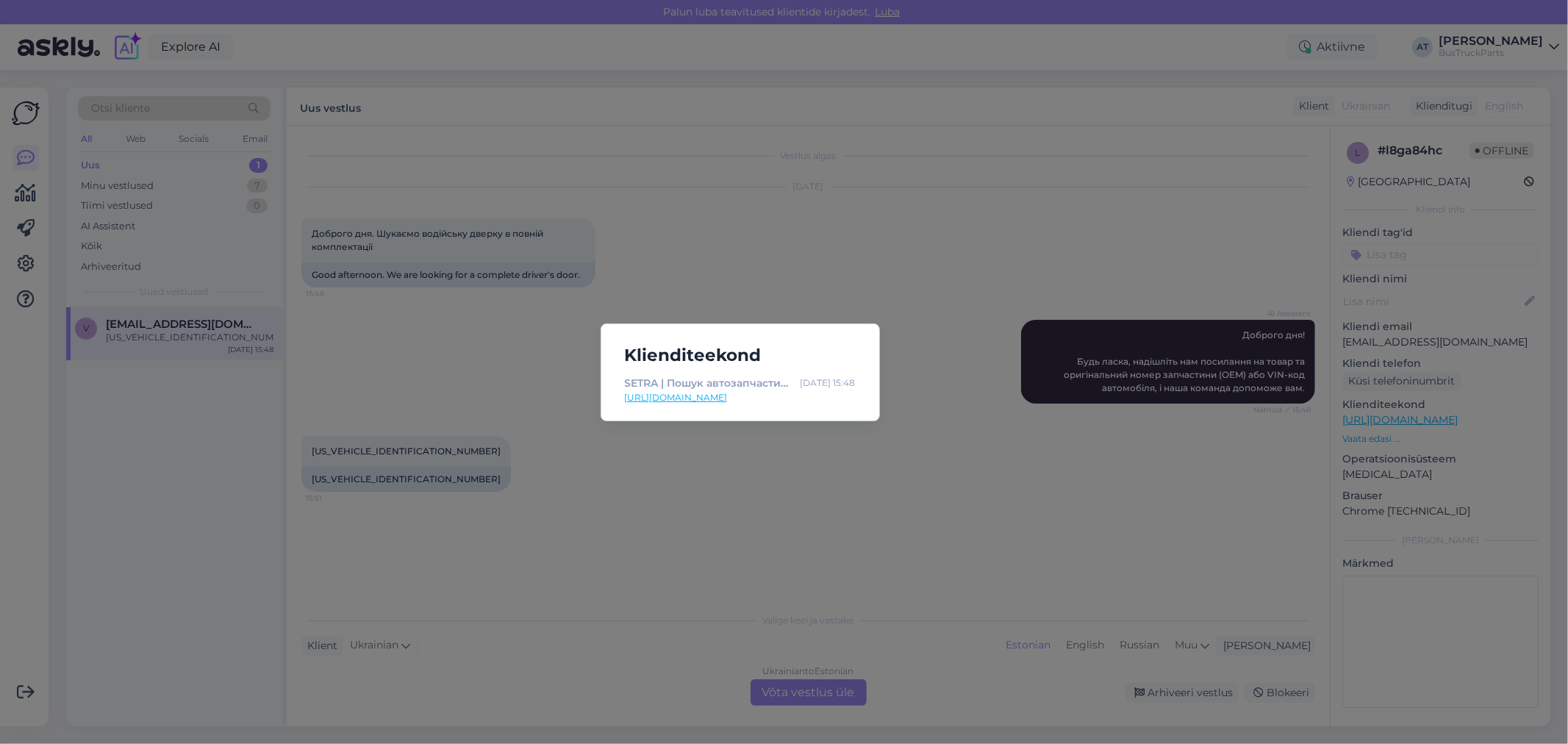
click at [819, 436] on div "Klienditeekond SETRA | Пошук автозапчастин | TruckParts Eesti OÜ [DATE] 15:48 […" at bounding box center [784, 372] width 1568 height 744
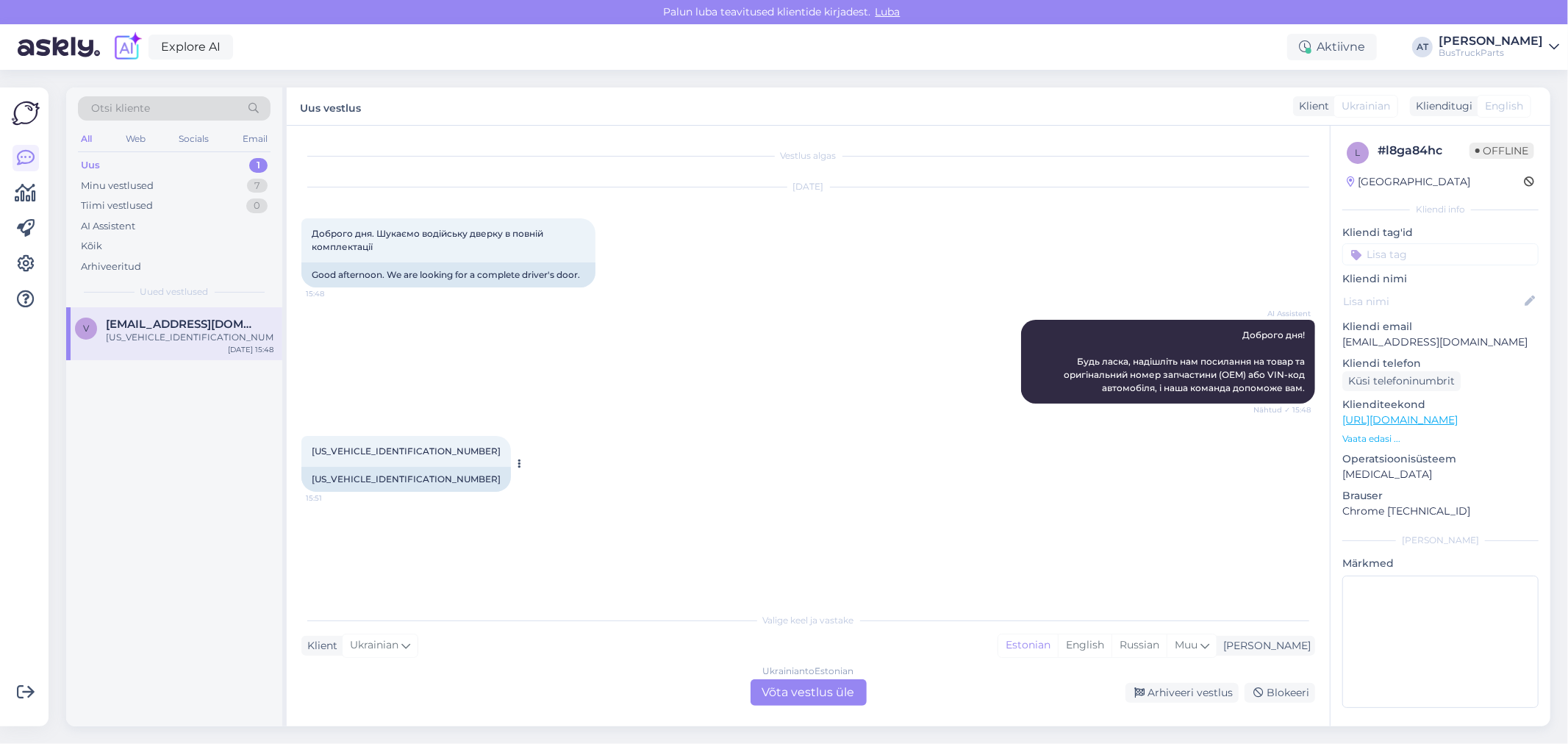
click at [386, 480] on div "[US_VEHICLE_IDENTIFICATION_NUMBER]" at bounding box center [406, 479] width 209 height 25
click at [818, 687] on div "Ukrainian to Estonian Võta vestlus üle" at bounding box center [808, 693] width 116 height 27
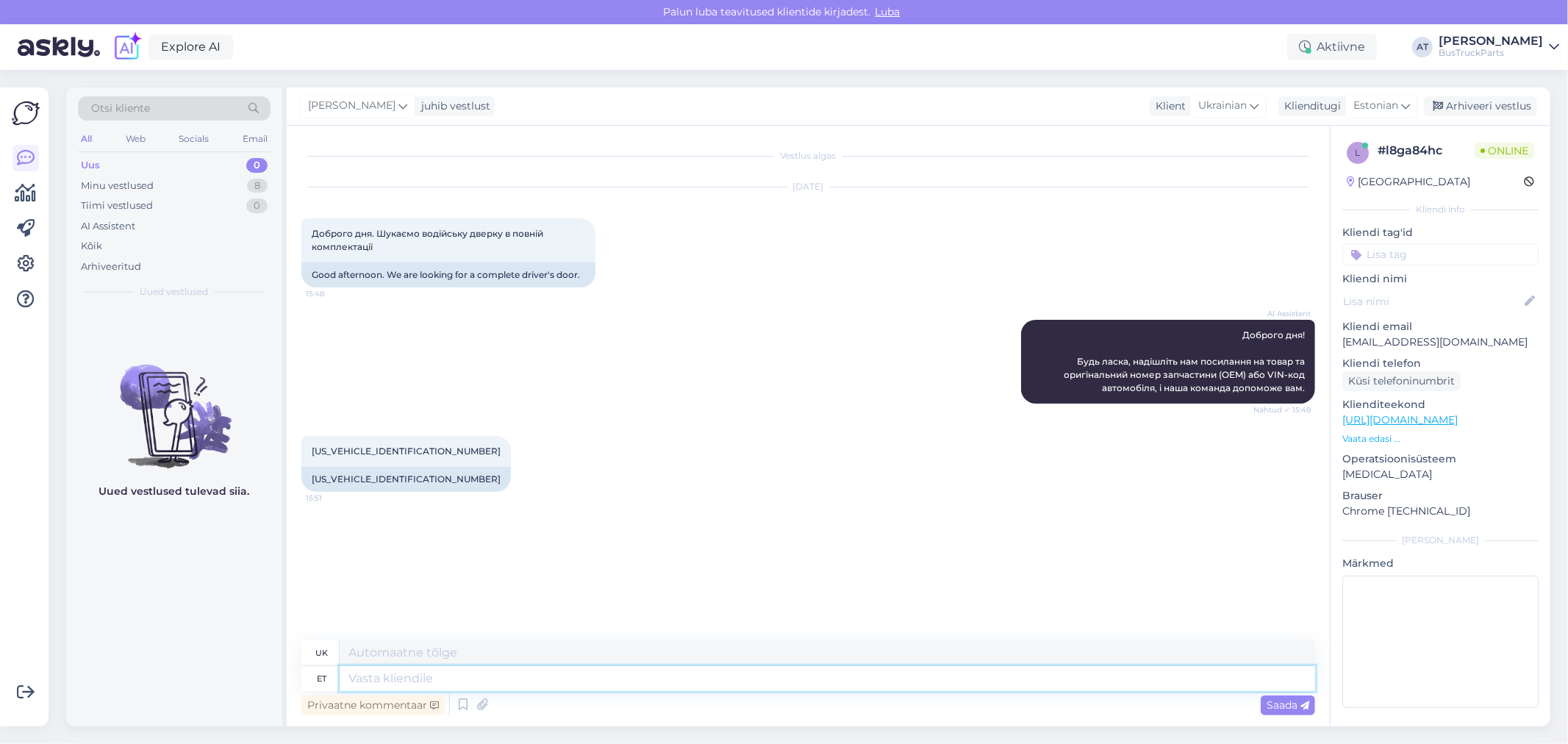
click at [688, 682] on textarea at bounding box center [827, 679] width 976 height 25
type textarea "Tere."
type textarea "Привіт."
type textarea "Tere. Kahjuks, p"
type textarea "Привіт. На жаль,"
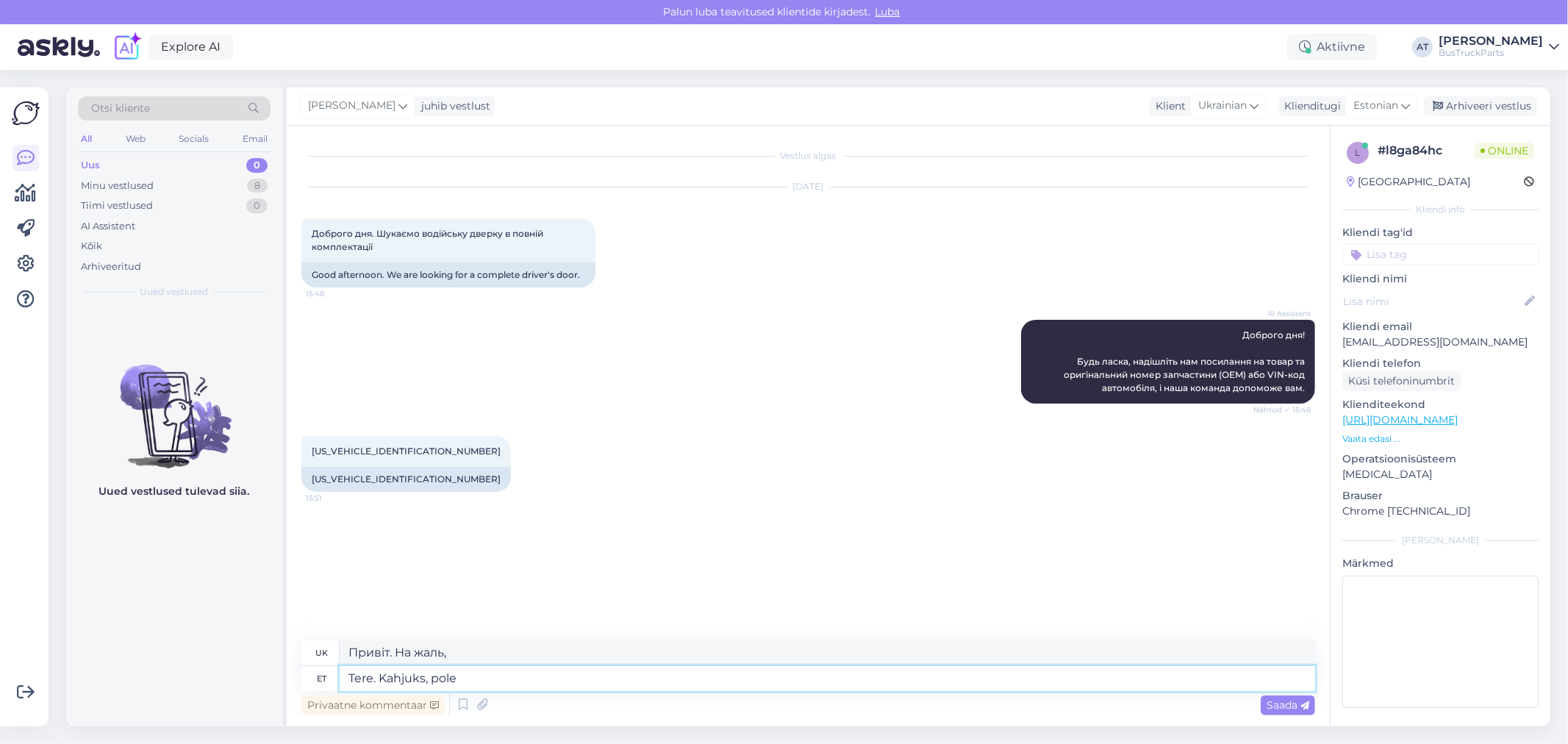
type textarea "Tere. Kahjuks, pole"
type textarea "Привіт. На жаль, ні."
type textarea "Tere. Kahjuks,"
type textarea "Привіт. На жаль,"
type textarea "Tere. Kahjuks, meil po"
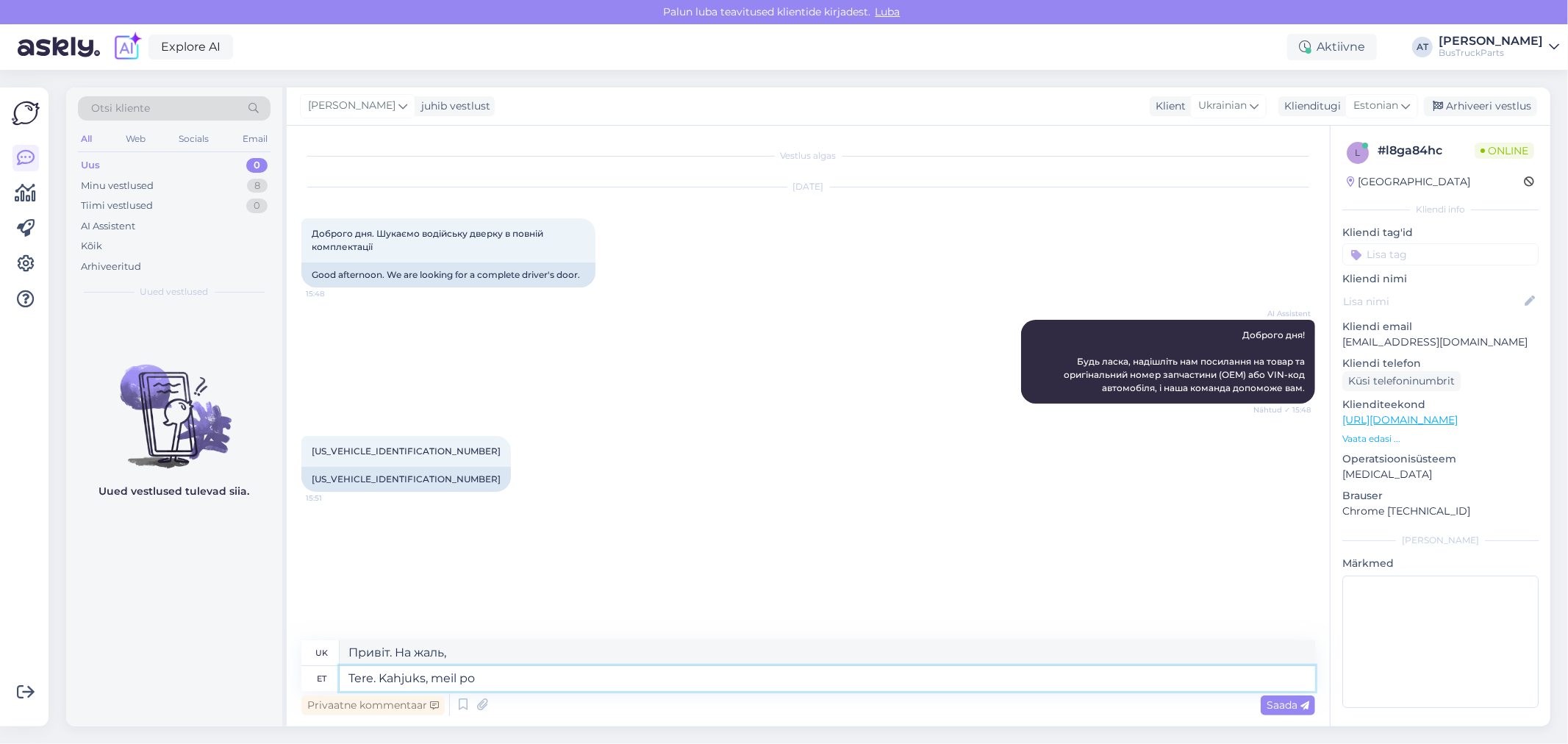
type textarea "Привіт. На жаль, ми"
type textarea "Tere. Kahjuks, meil pole pa"
type textarea "Привіт. На жаль, у нас немає"
type textarea "Tere. Kahjuks, meil pole pakkuda"
type textarea "Доброго дня. На жаль, у нас немає нічого, що можна запропонувати."
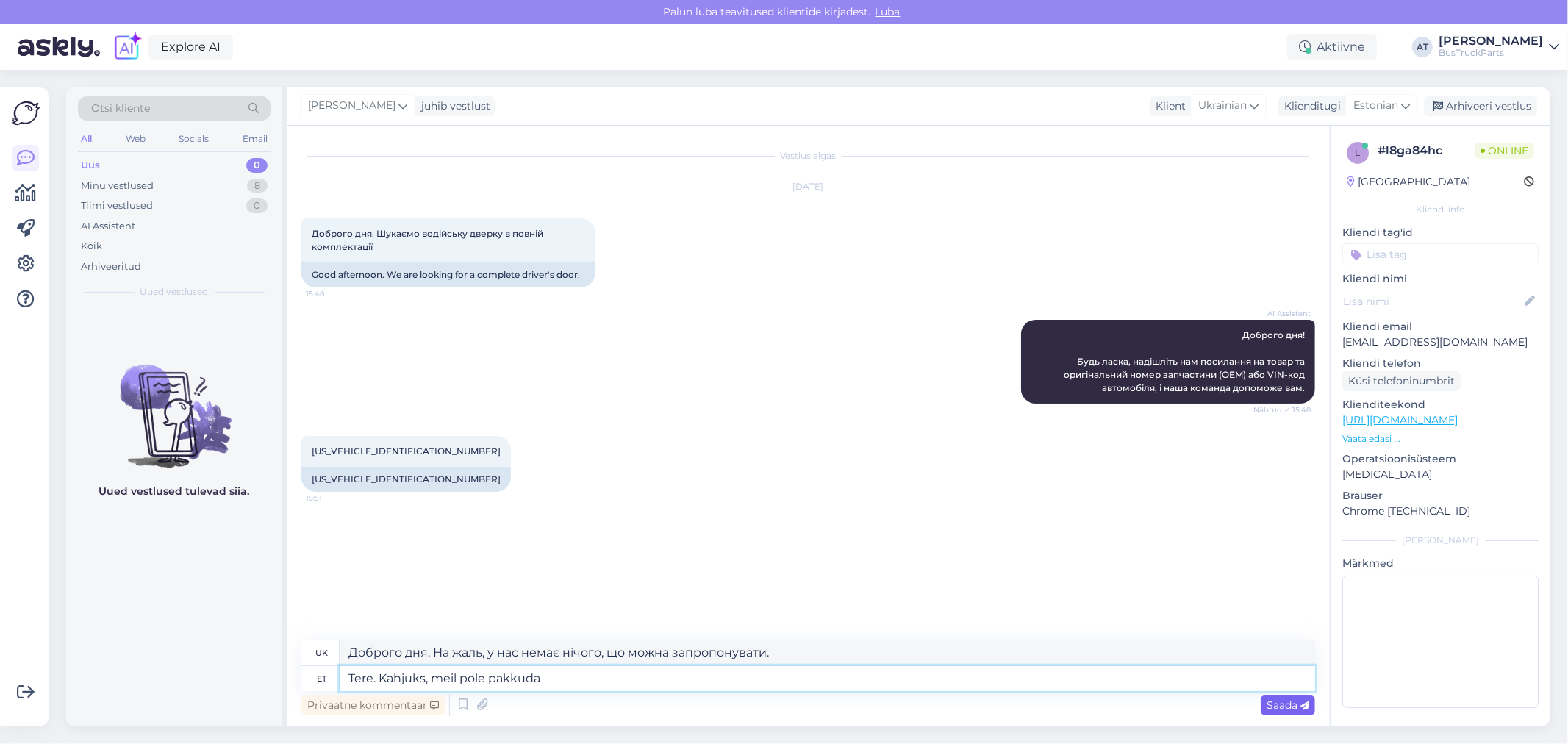
type textarea "Tere. Kahjuks, meil pole pakkuda"
click at [1261, 704] on div "Saada" at bounding box center [1287, 706] width 54 height 20
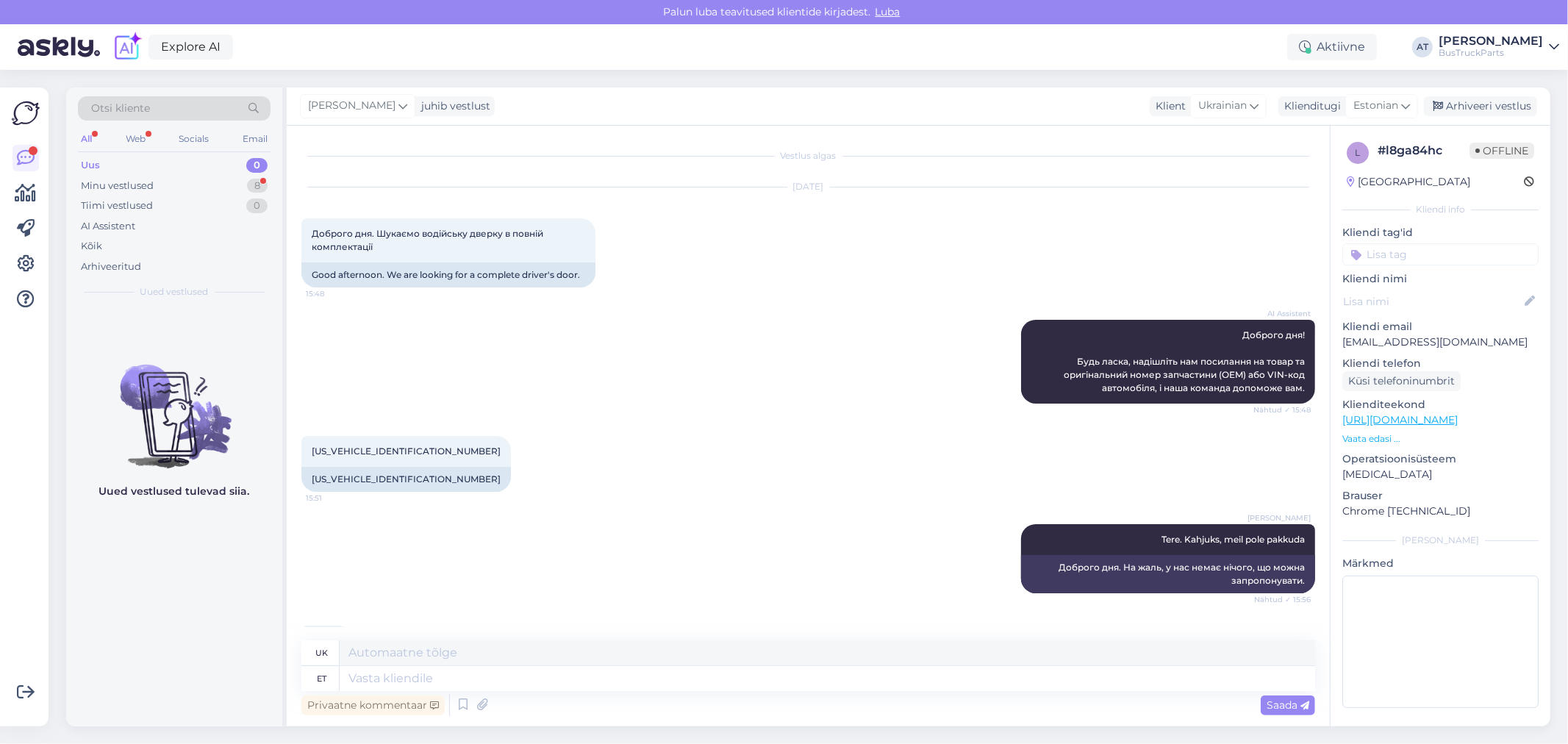
scroll to position [70, 0]
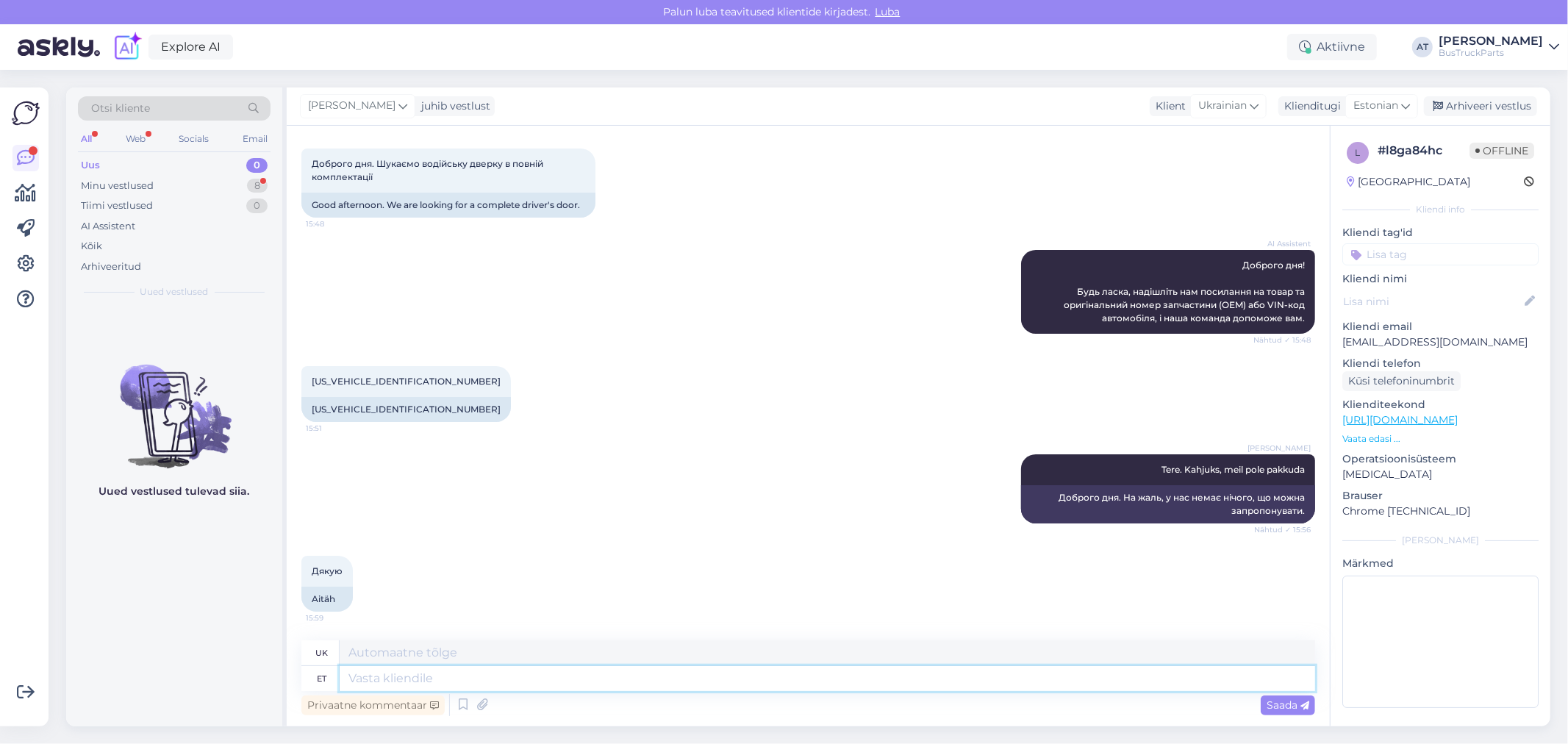
click at [749, 685] on textarea at bounding box center [827, 679] width 976 height 25
click at [100, 174] on div "Uus 0" at bounding box center [174, 165] width 193 height 21
click at [134, 188] on div "Minu vestlused" at bounding box center [117, 186] width 73 height 15
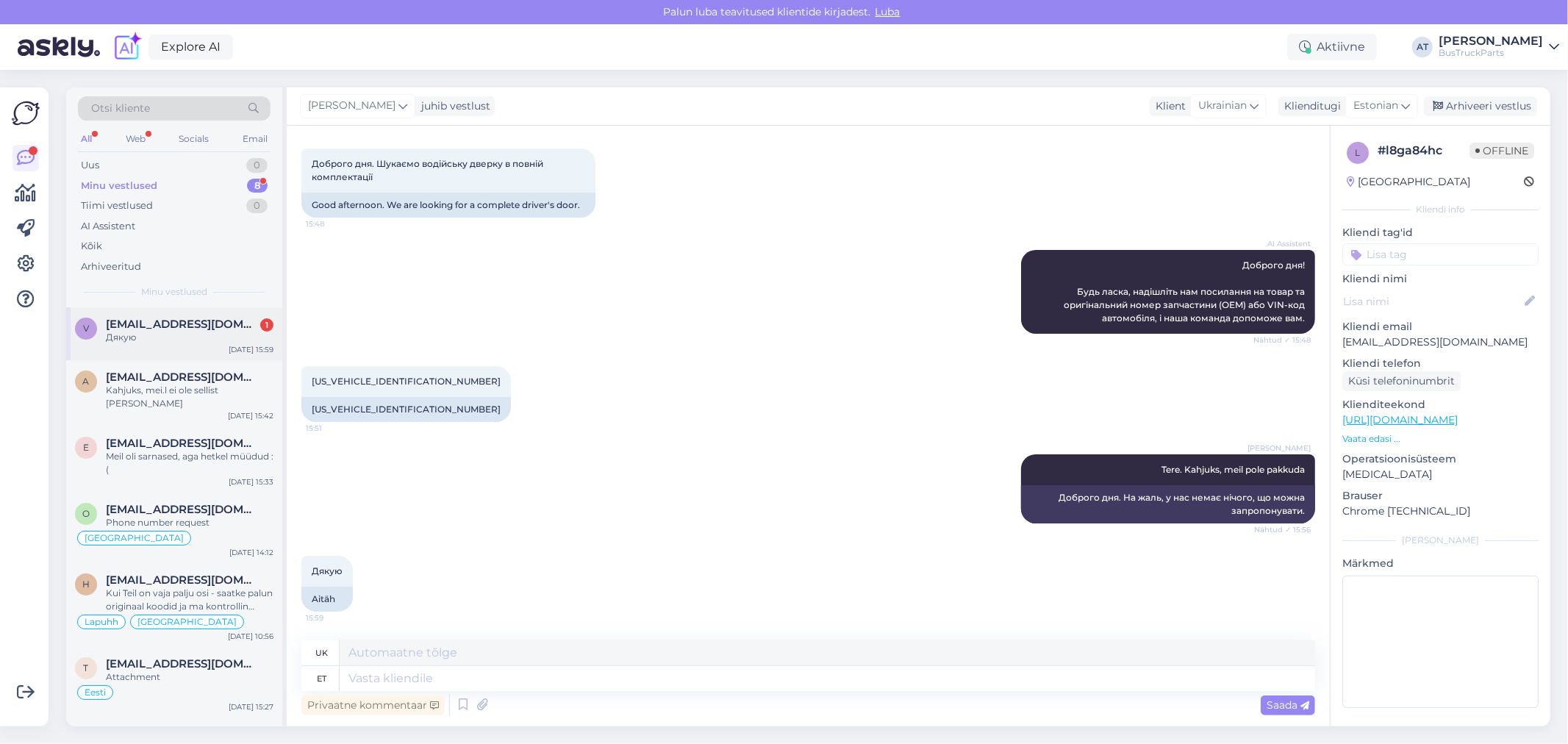
click at [187, 332] on div "Дякую" at bounding box center [189, 337] width 168 height 13
click at [1405, 265] on input at bounding box center [1439, 255] width 196 height 22
type input "ei o"
click at [1448, 309] on span "Ei [PERSON_NAME]" at bounding box center [1439, 311] width 88 height 9
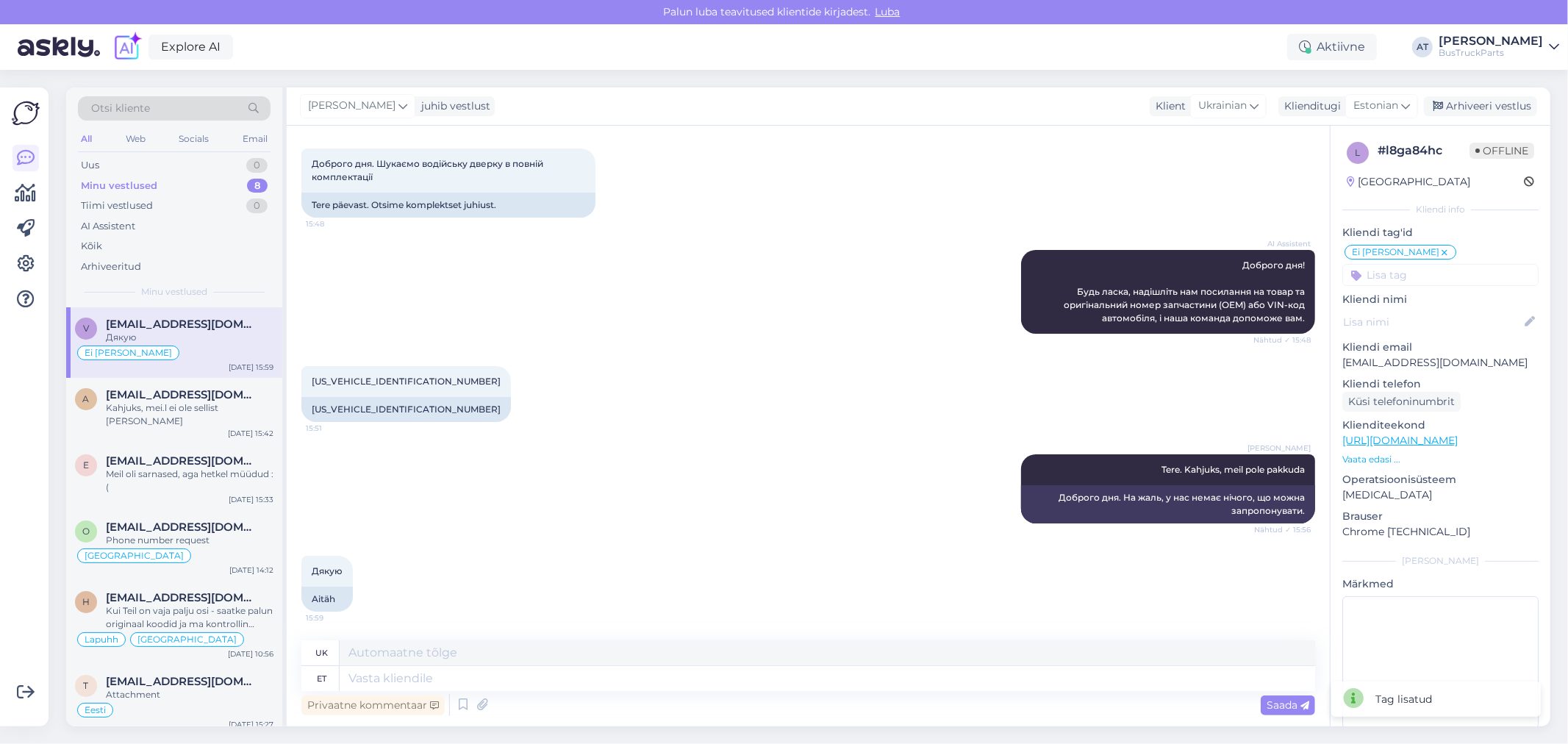
click at [1457, 274] on input at bounding box center [1439, 275] width 196 height 22
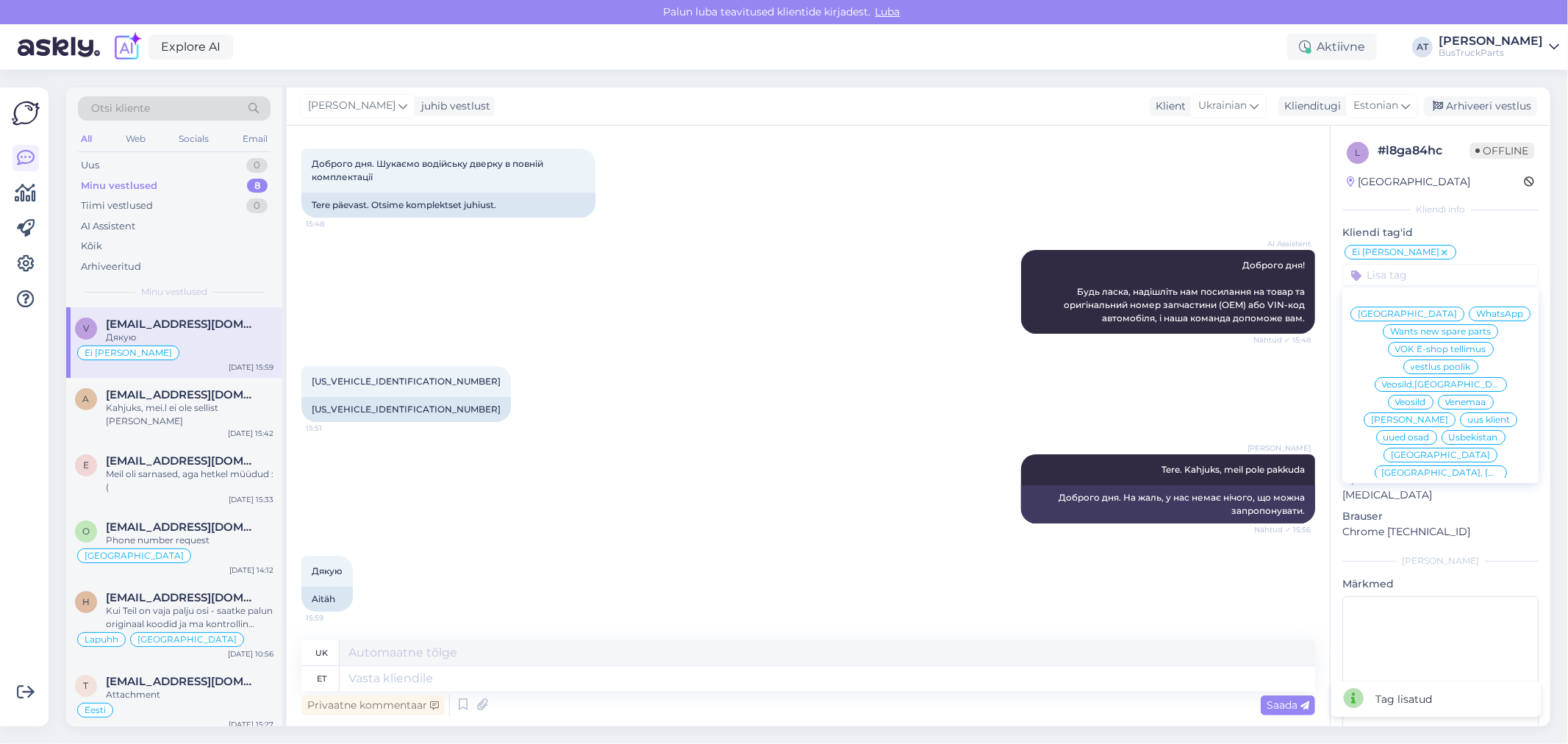
click at [1394, 180] on div "[GEOGRAPHIC_DATA]" at bounding box center [1408, 182] width 124 height 15
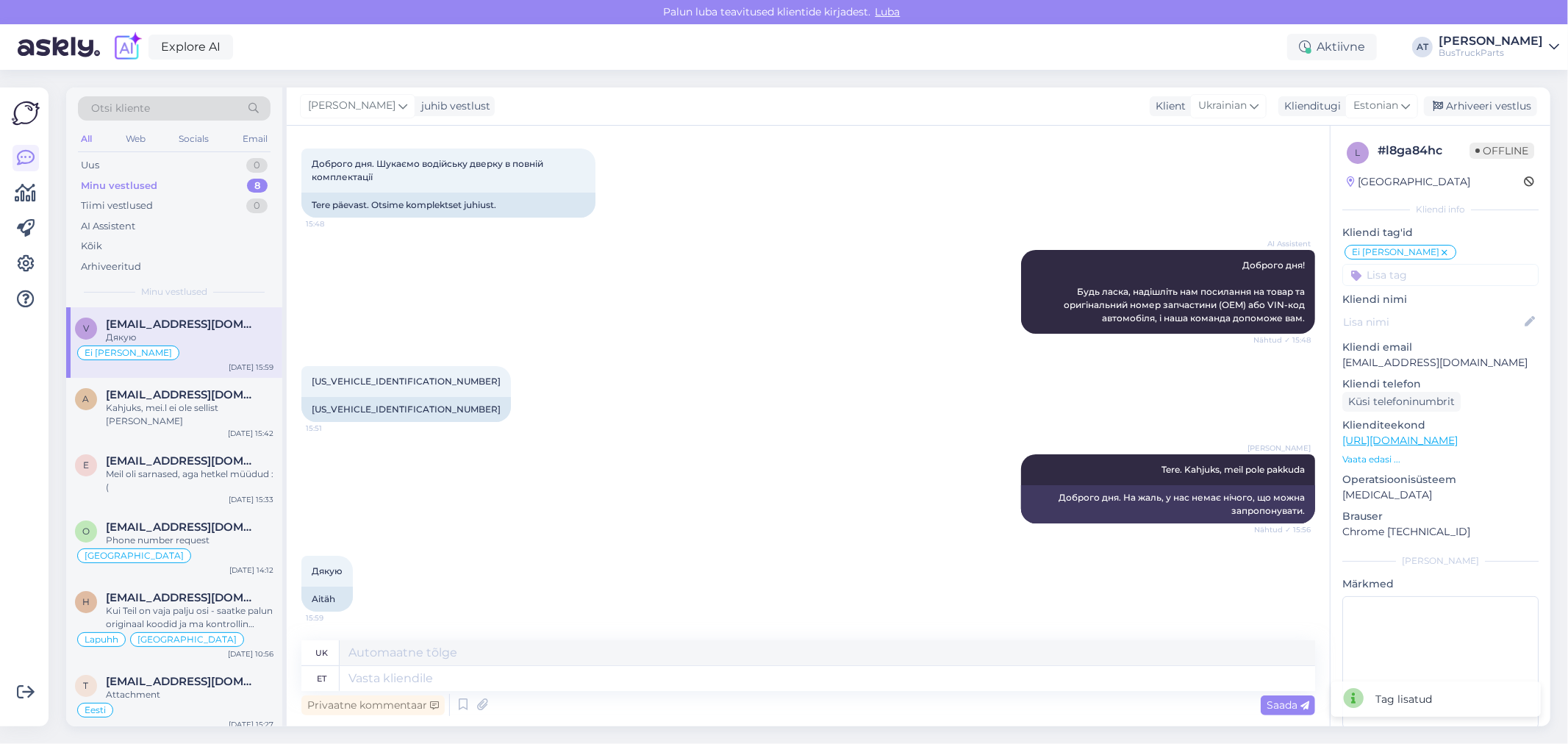
click at [1450, 275] on input at bounding box center [1439, 275] width 196 height 22
paste input "[GEOGRAPHIC_DATA]"
type input "[GEOGRAPHIC_DATA]"
click at [1445, 312] on span "[GEOGRAPHIC_DATA]" at bounding box center [1439, 314] width 99 height 9
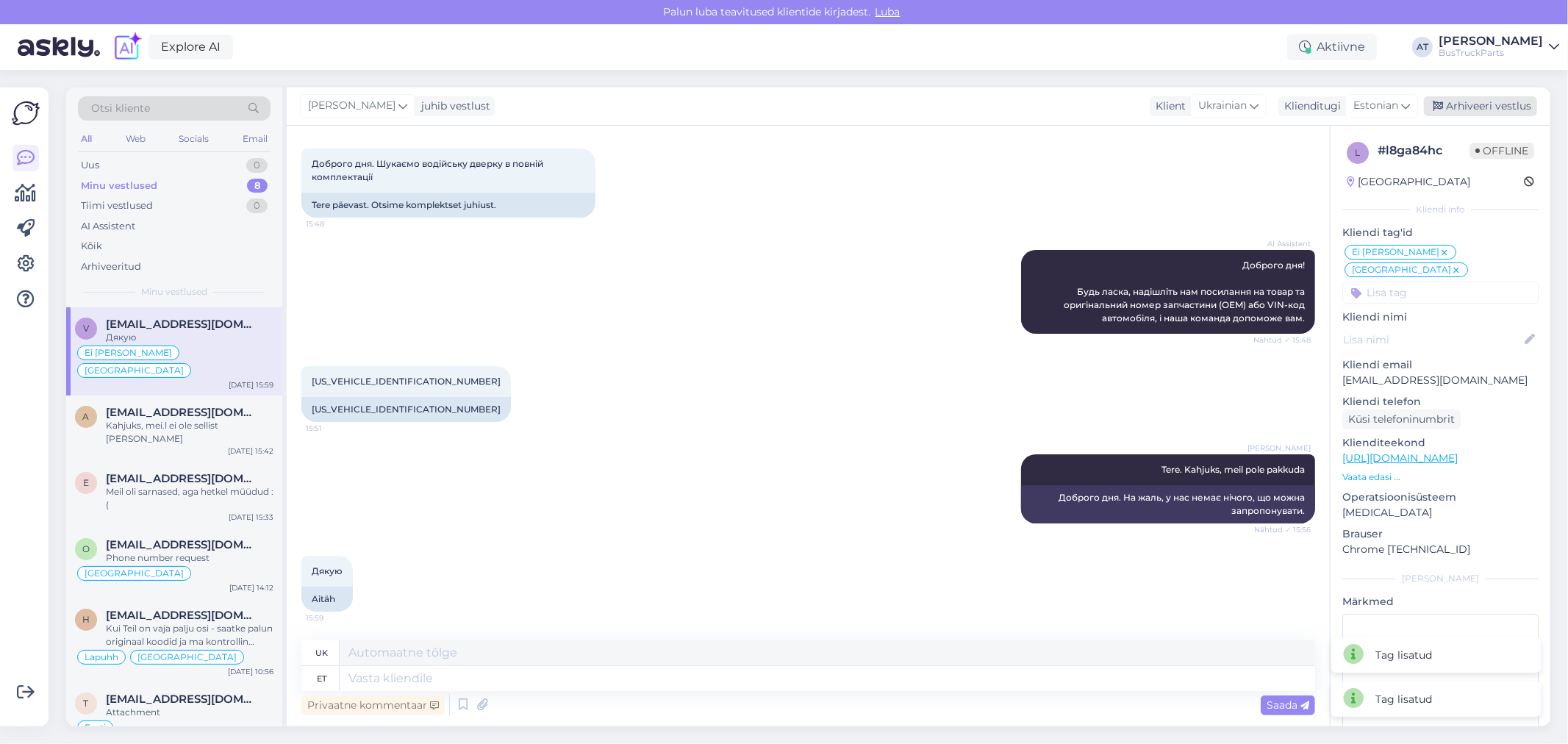
click at [1494, 107] on div "Arhiveeri vestlus" at bounding box center [1480, 106] width 113 height 20
